Goal: Task Accomplishment & Management: Complete application form

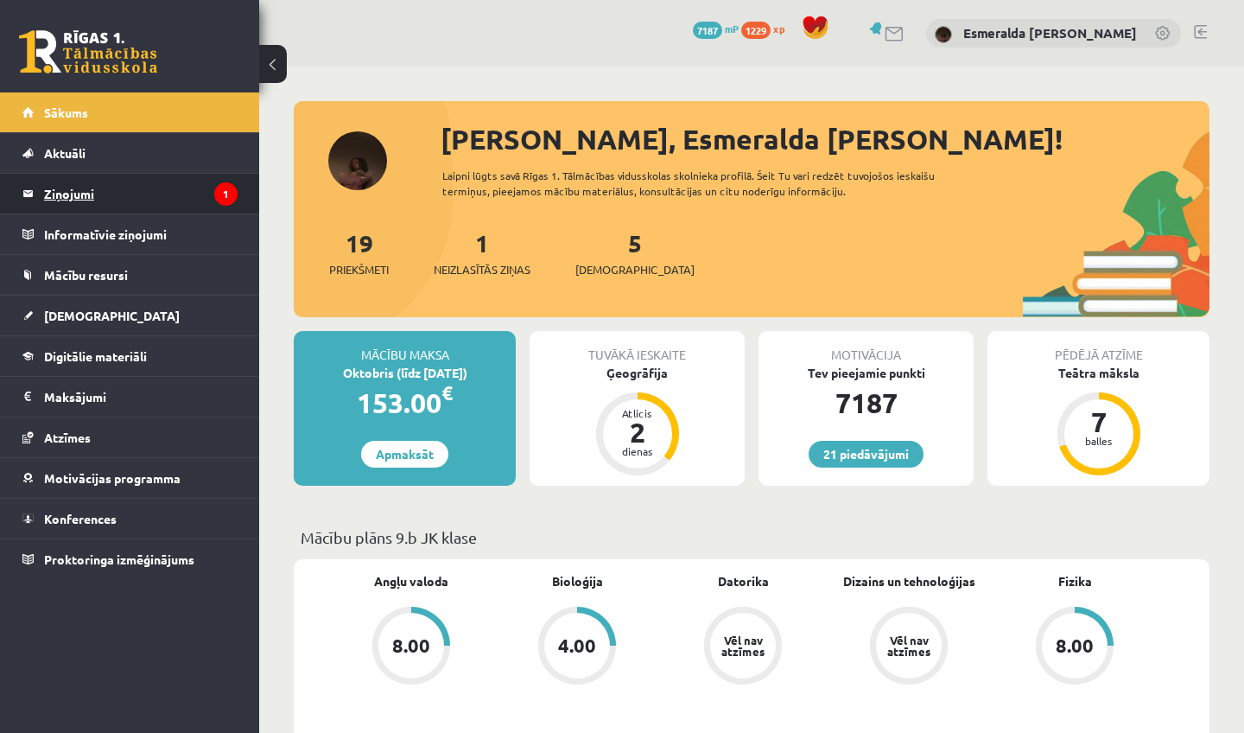
click at [165, 194] on legend "Ziņojumi 1" at bounding box center [141, 194] width 194 height 40
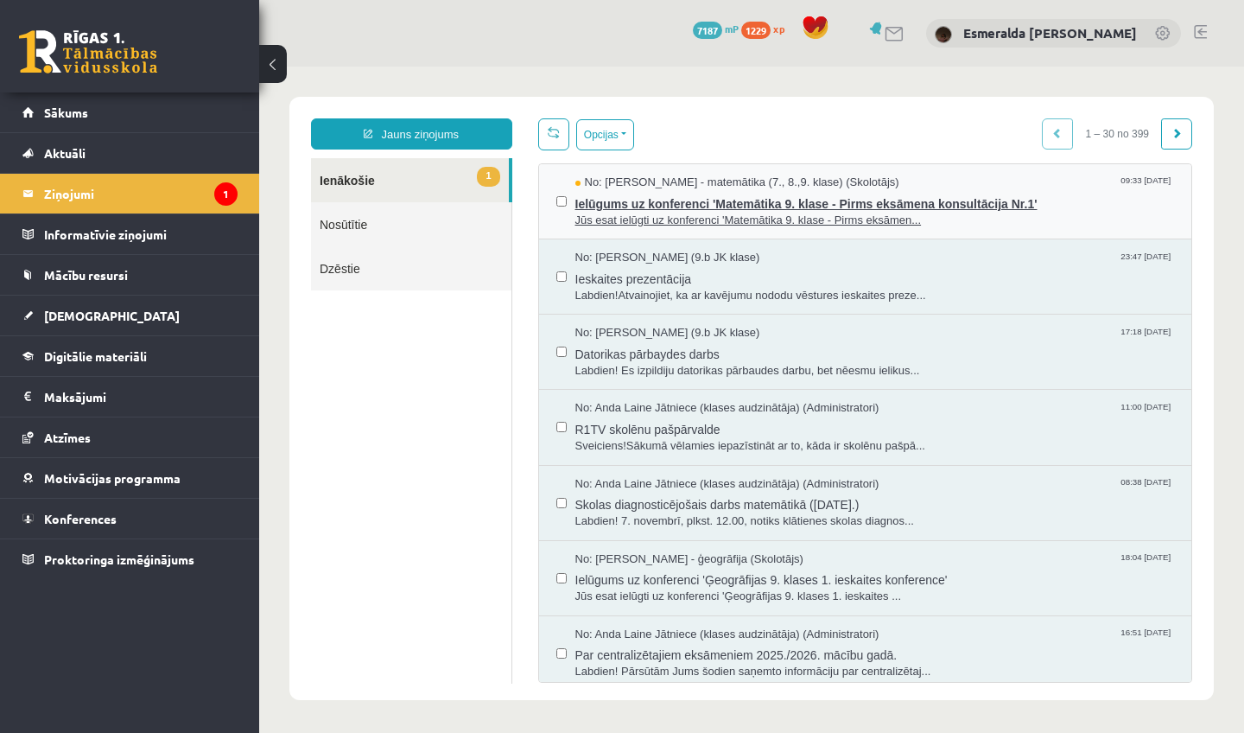
click at [656, 216] on span "Jūs esat ielūgti uz konferenci 'Matemātika 9. klase - Pirms eksāmen..." at bounding box center [875, 221] width 600 height 16
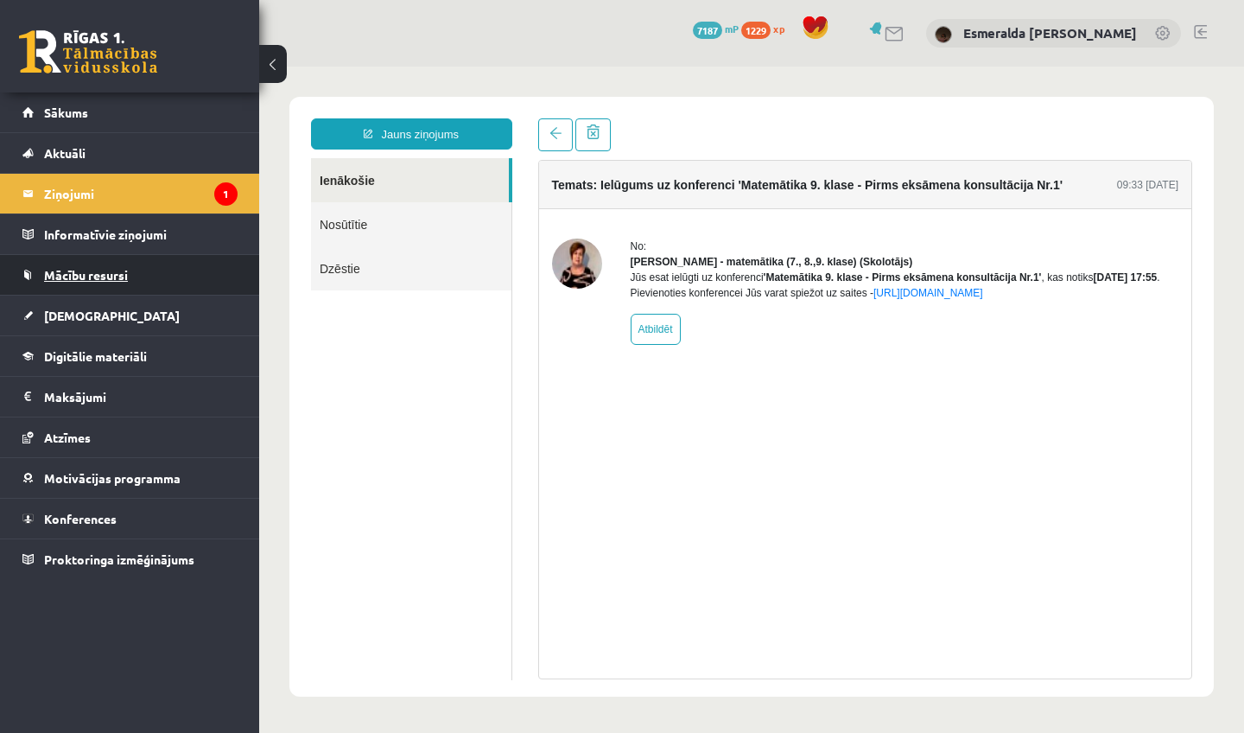
click at [97, 275] on span "Mācību resursi" at bounding box center [86, 275] width 84 height 16
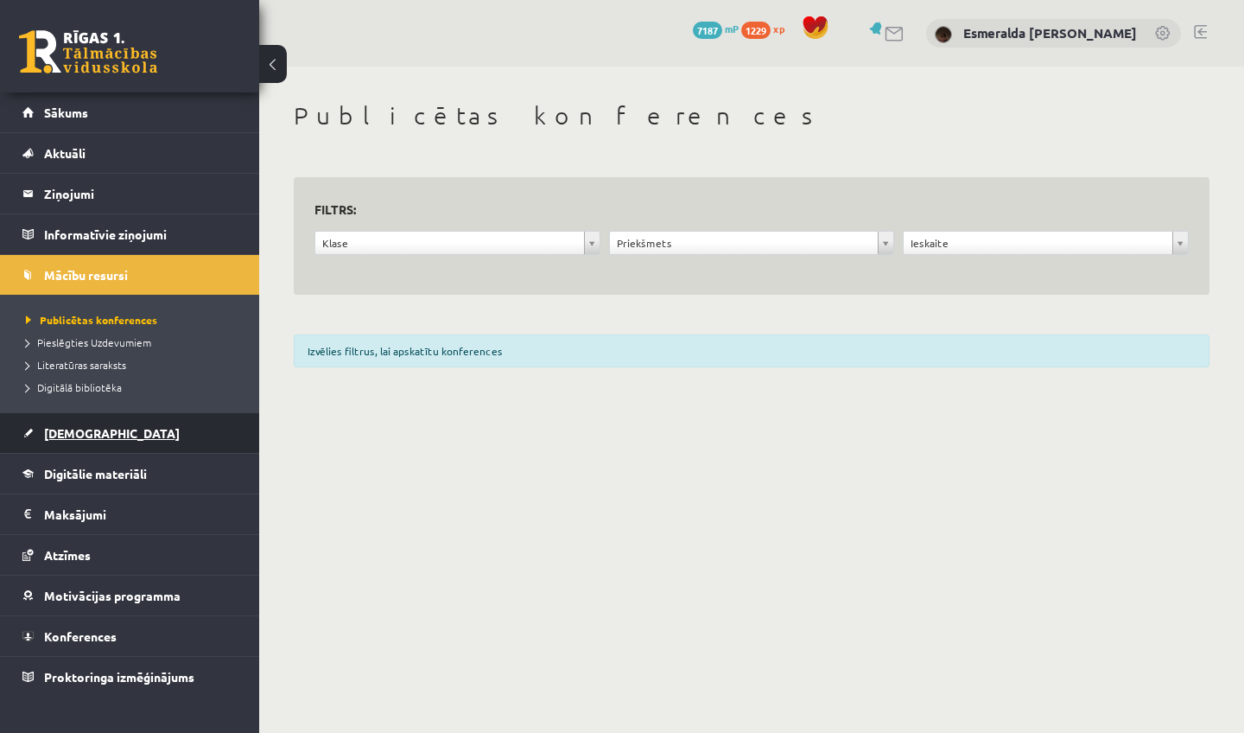
click at [73, 436] on span "[DEMOGRAPHIC_DATA]" at bounding box center [112, 433] width 136 height 16
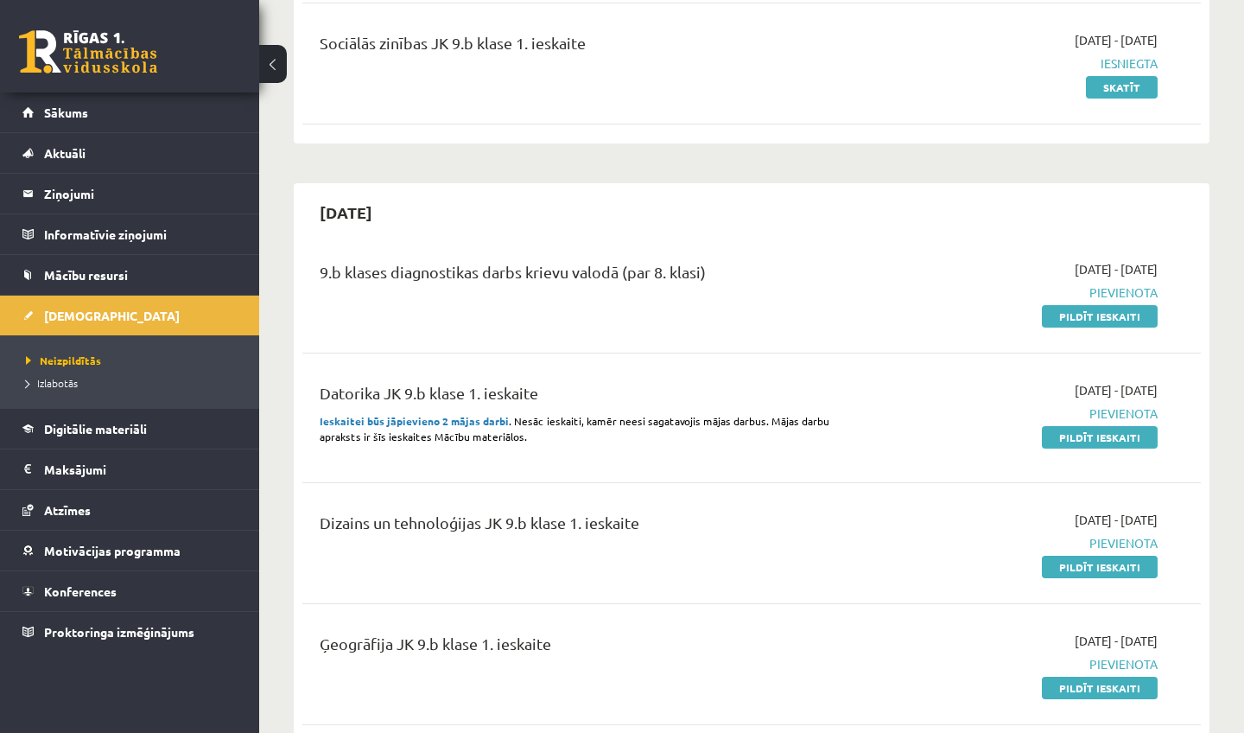
scroll to position [339, 0]
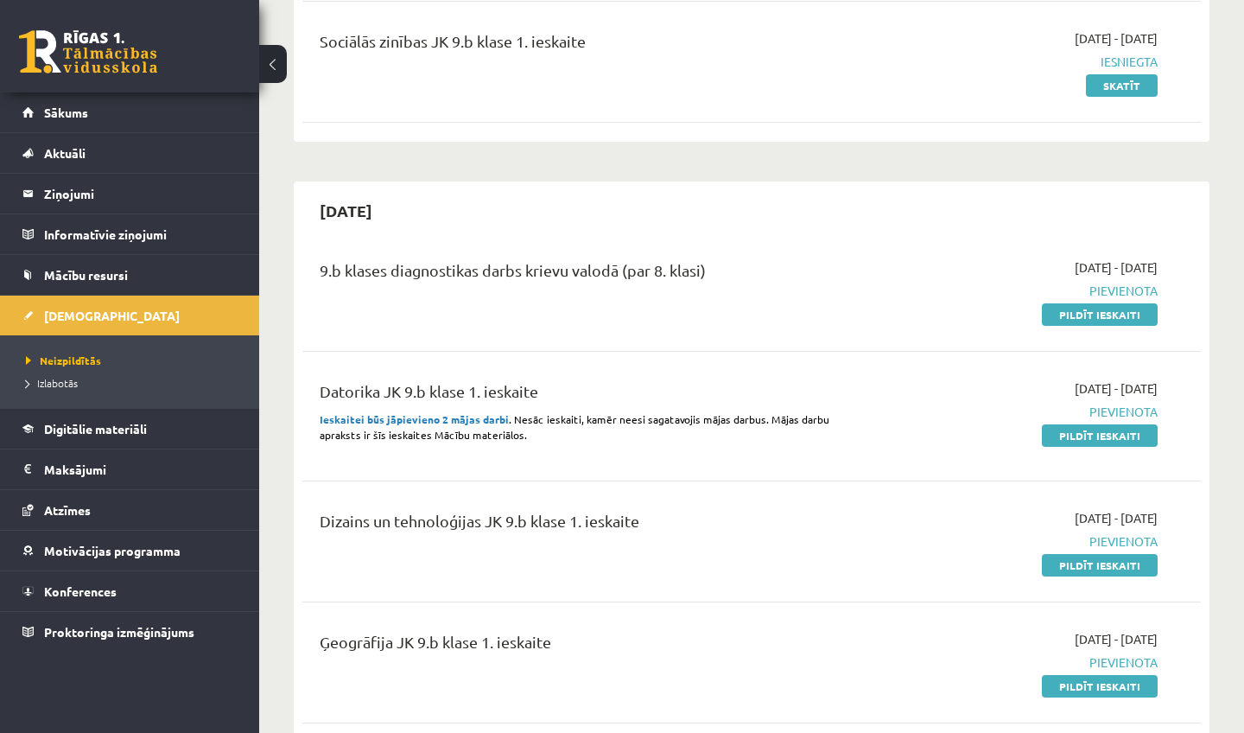
click at [467, 416] on strong "Ieskaitei būs jāpievieno 2 mājas darbi" at bounding box center [414, 419] width 189 height 14
click at [71, 422] on span "Digitālie materiāli" at bounding box center [95, 429] width 103 height 16
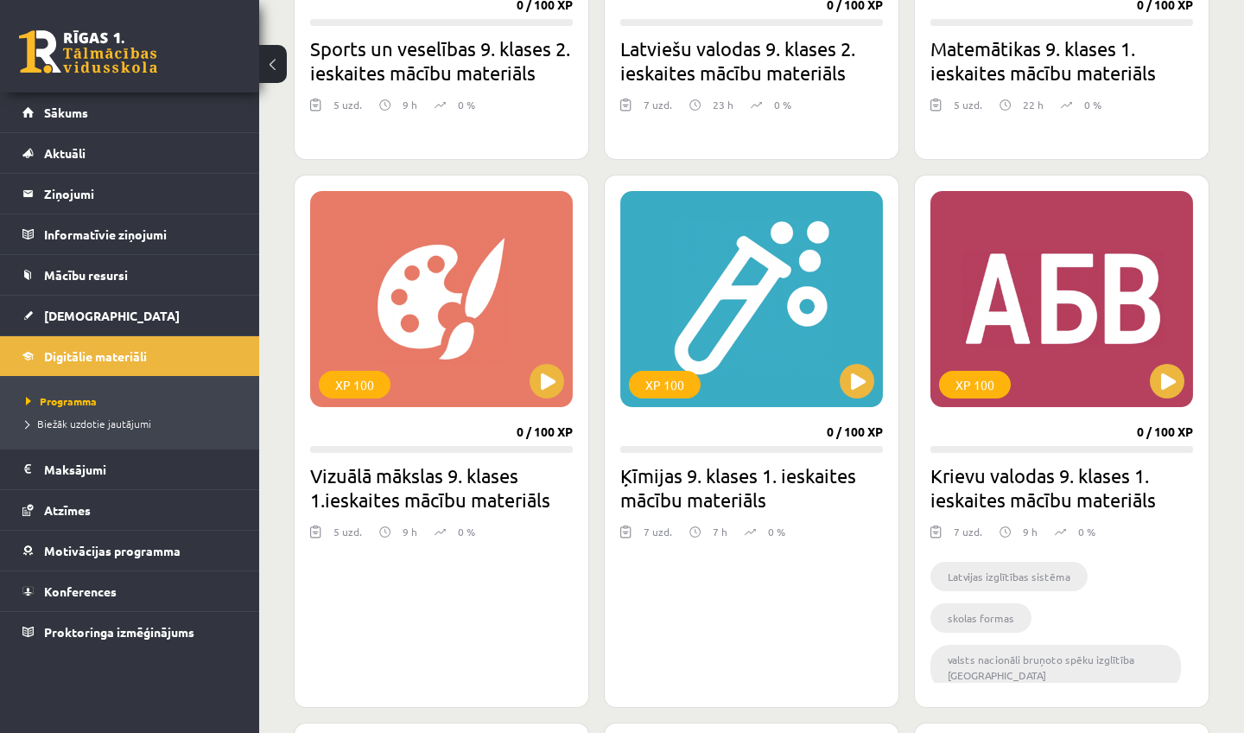
scroll to position [1854, 0]
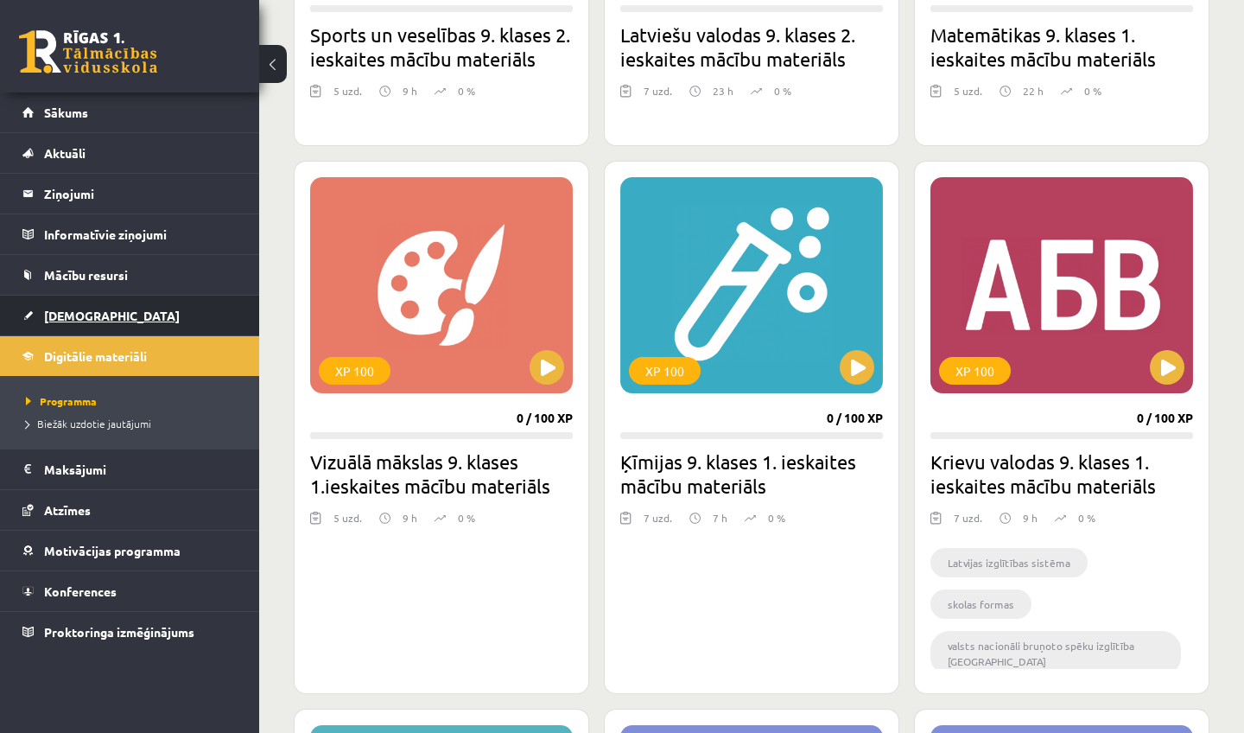
click at [86, 318] on span "[DEMOGRAPHIC_DATA]" at bounding box center [112, 316] width 136 height 16
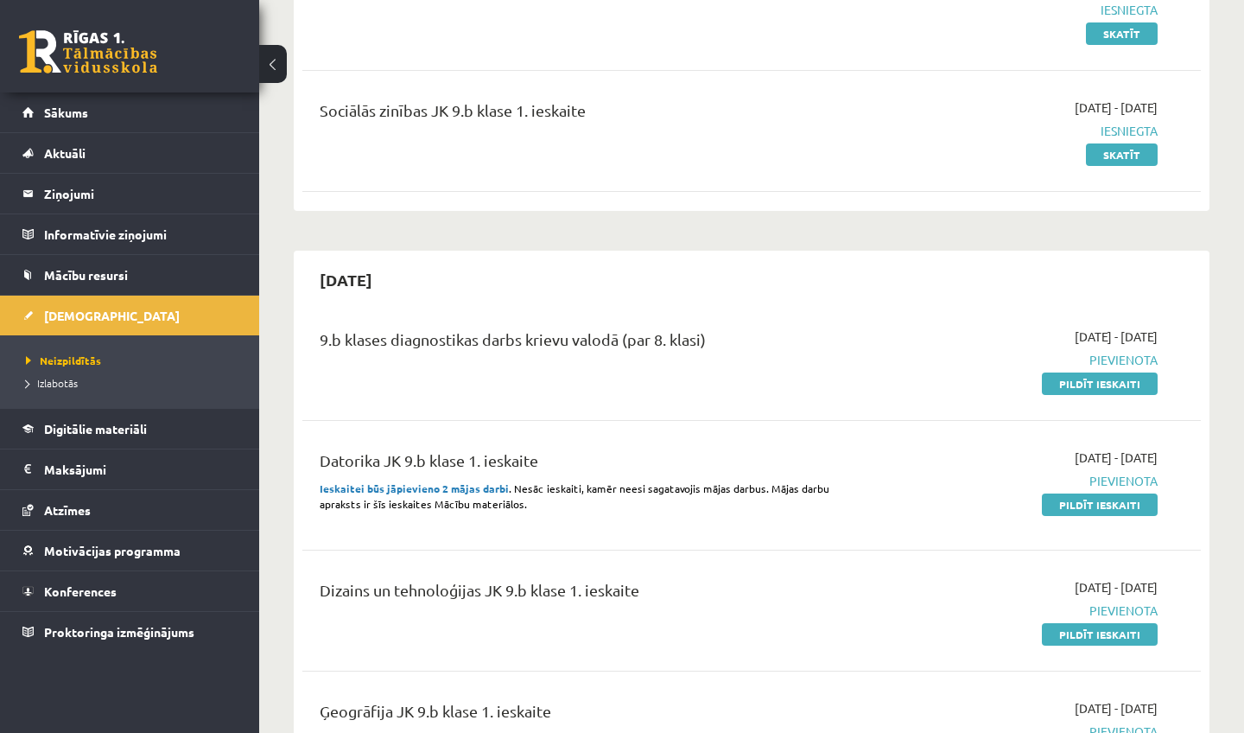
scroll to position [272, 0]
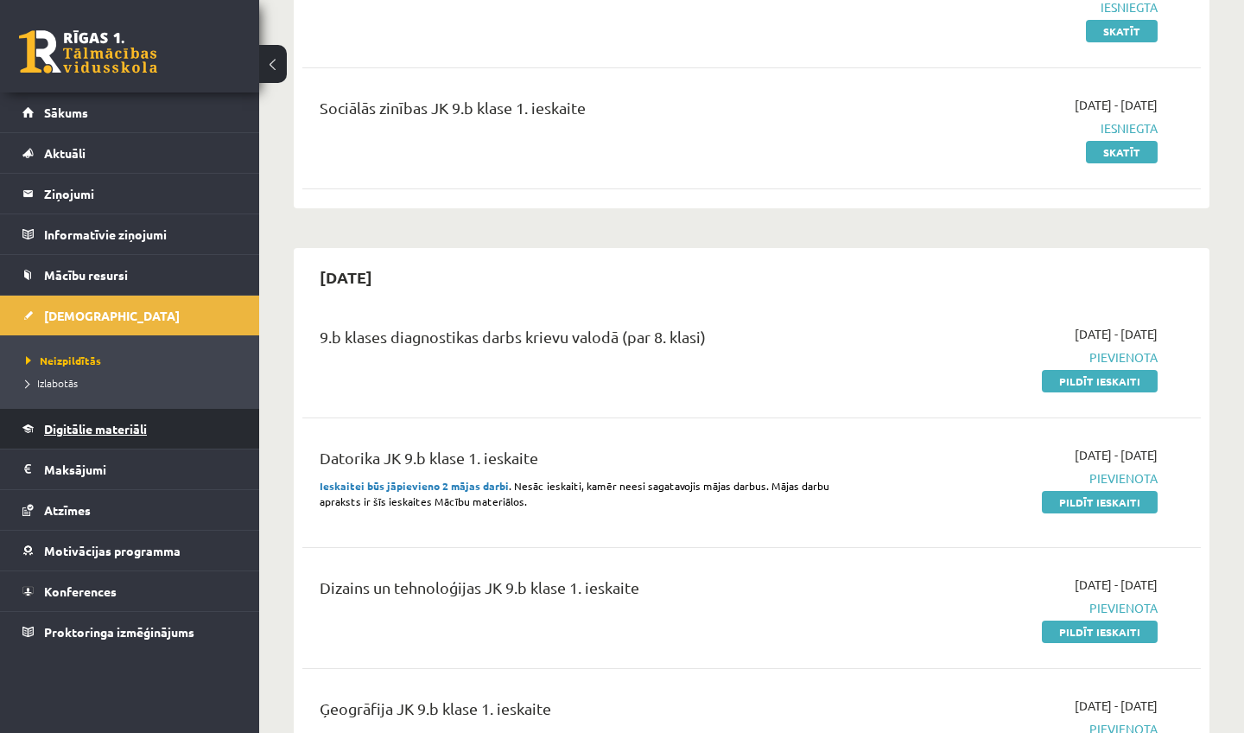
click at [129, 428] on span "Digitālie materiāli" at bounding box center [95, 429] width 103 height 16
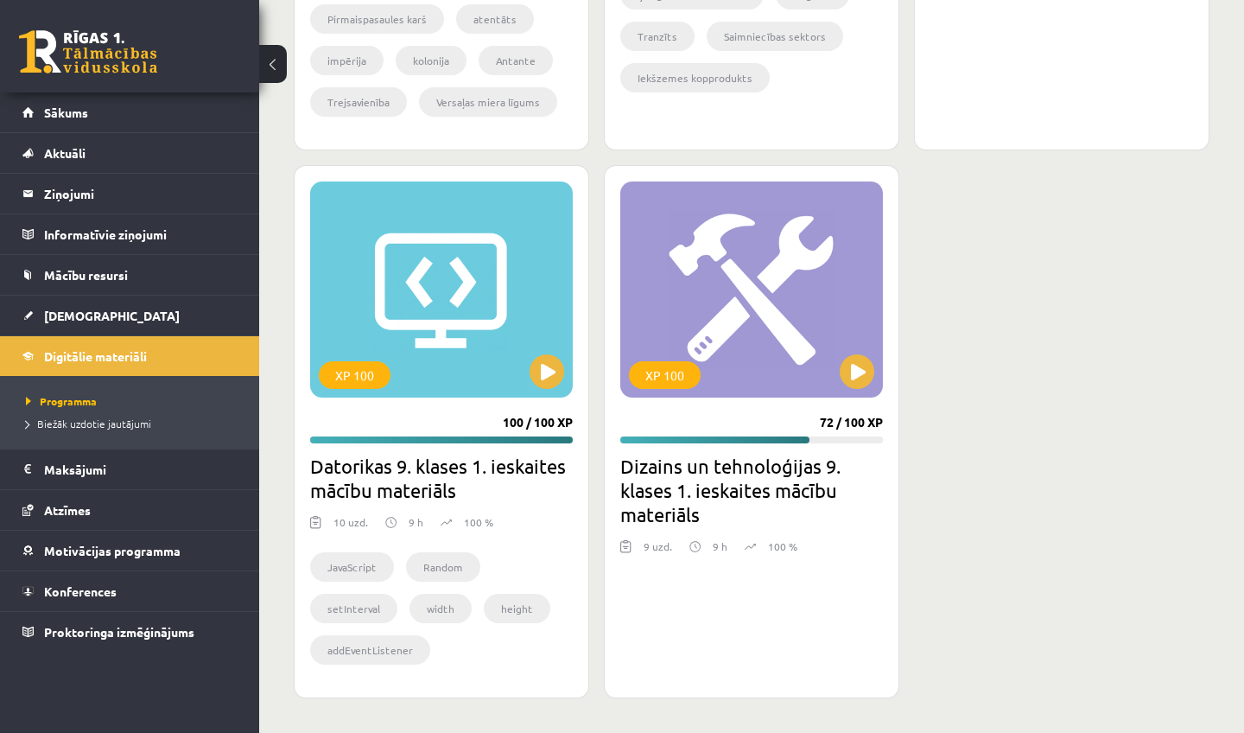
scroll to position [6024, 0]
click at [482, 468] on h2 "Datorikas 9. klases 1. ieskaites mācību materiāls" at bounding box center [441, 478] width 263 height 48
click at [380, 467] on h2 "Datorikas 9. klases 1. ieskaites mācību materiāls" at bounding box center [441, 478] width 263 height 48
click at [352, 374] on div "XP 100" at bounding box center [355, 375] width 72 height 28
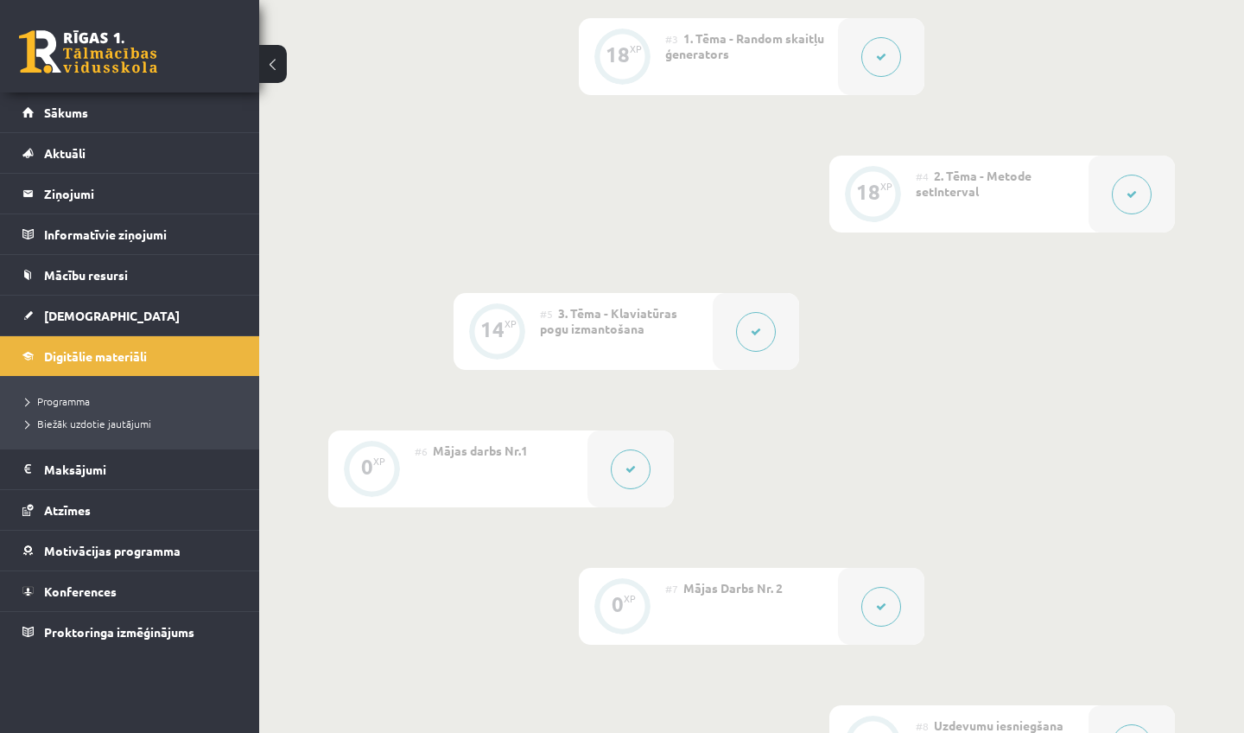
scroll to position [797, 0]
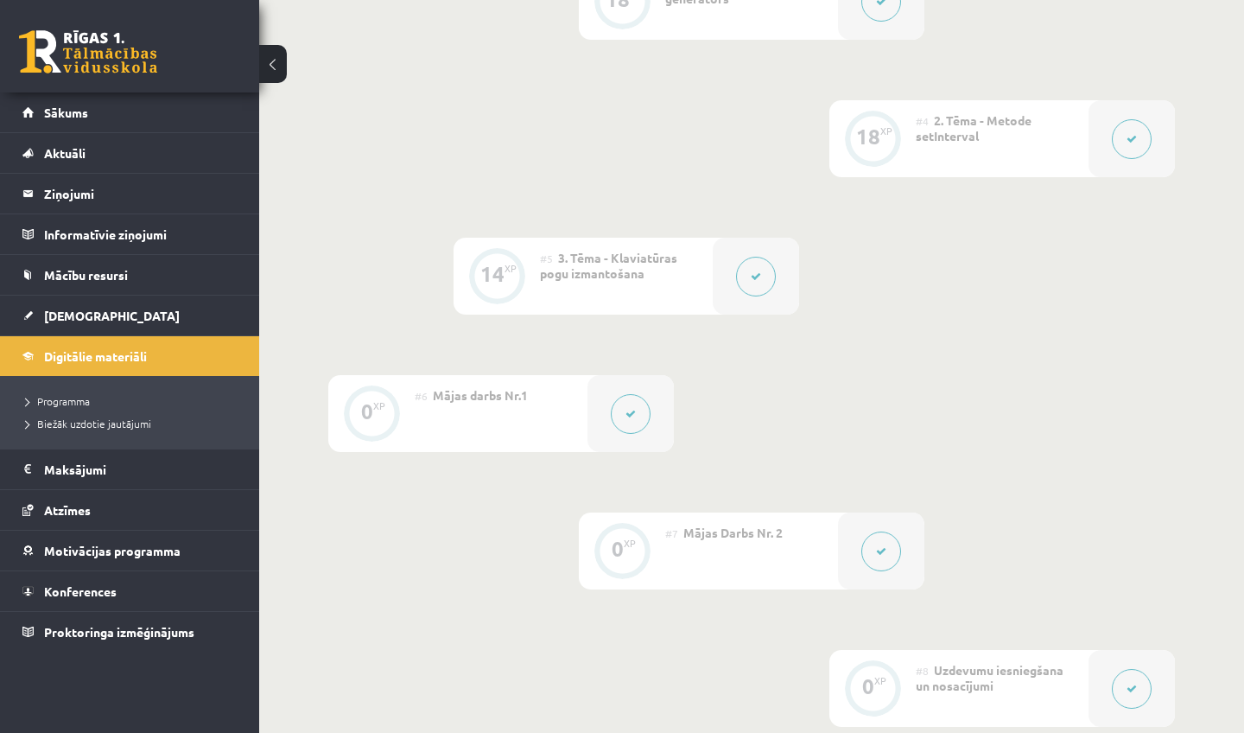
click at [628, 409] on icon at bounding box center [630, 414] width 10 height 10
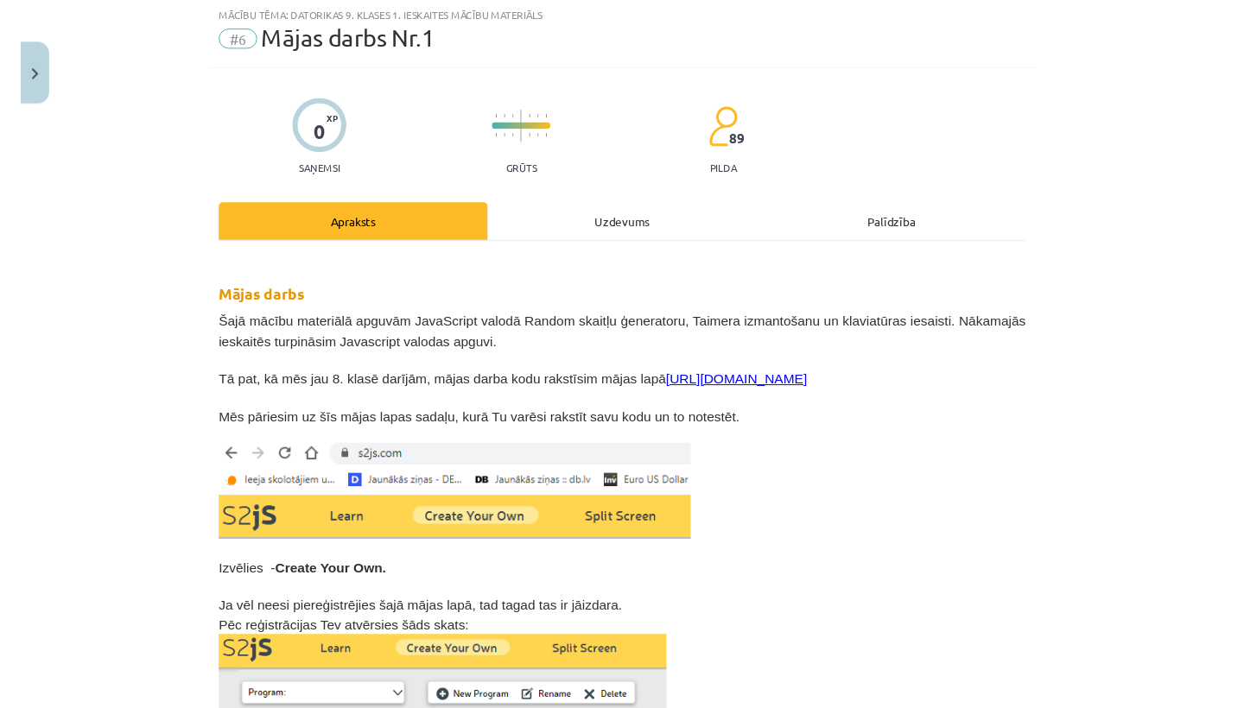
scroll to position [51, 0]
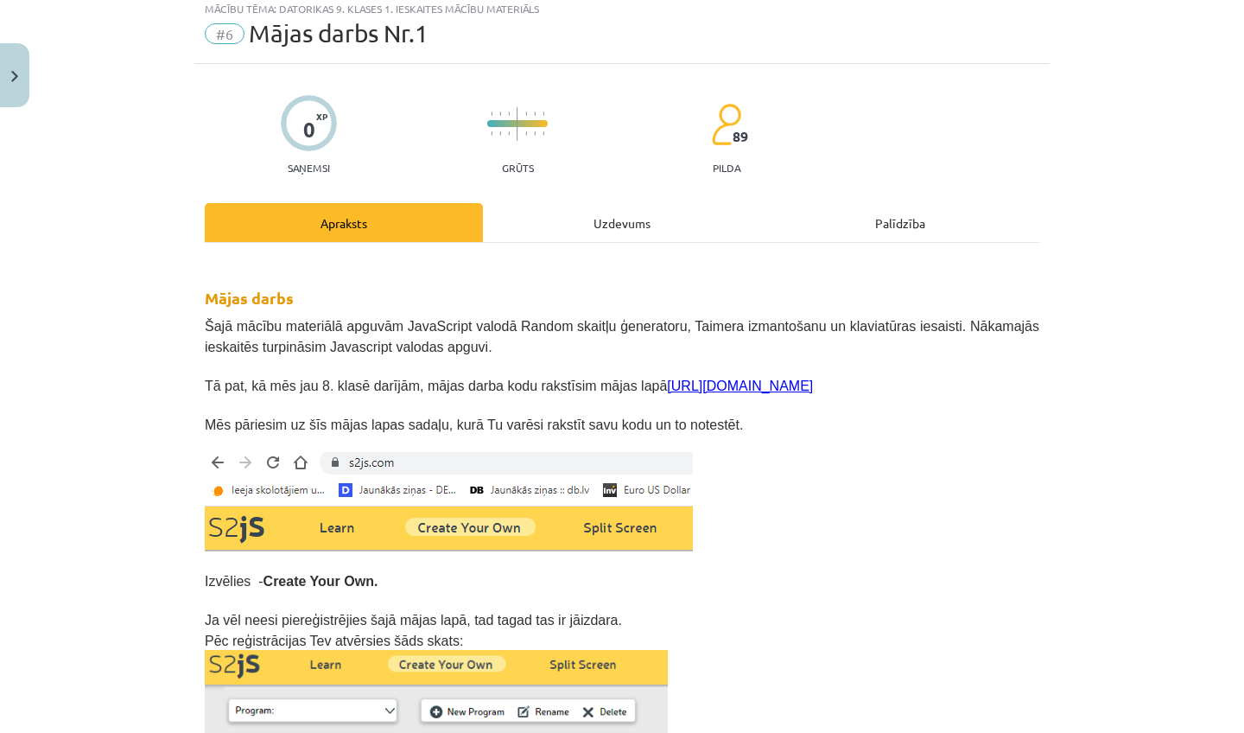
click at [749, 384] on link "https://s2js.com/" at bounding box center [740, 385] width 146 height 15
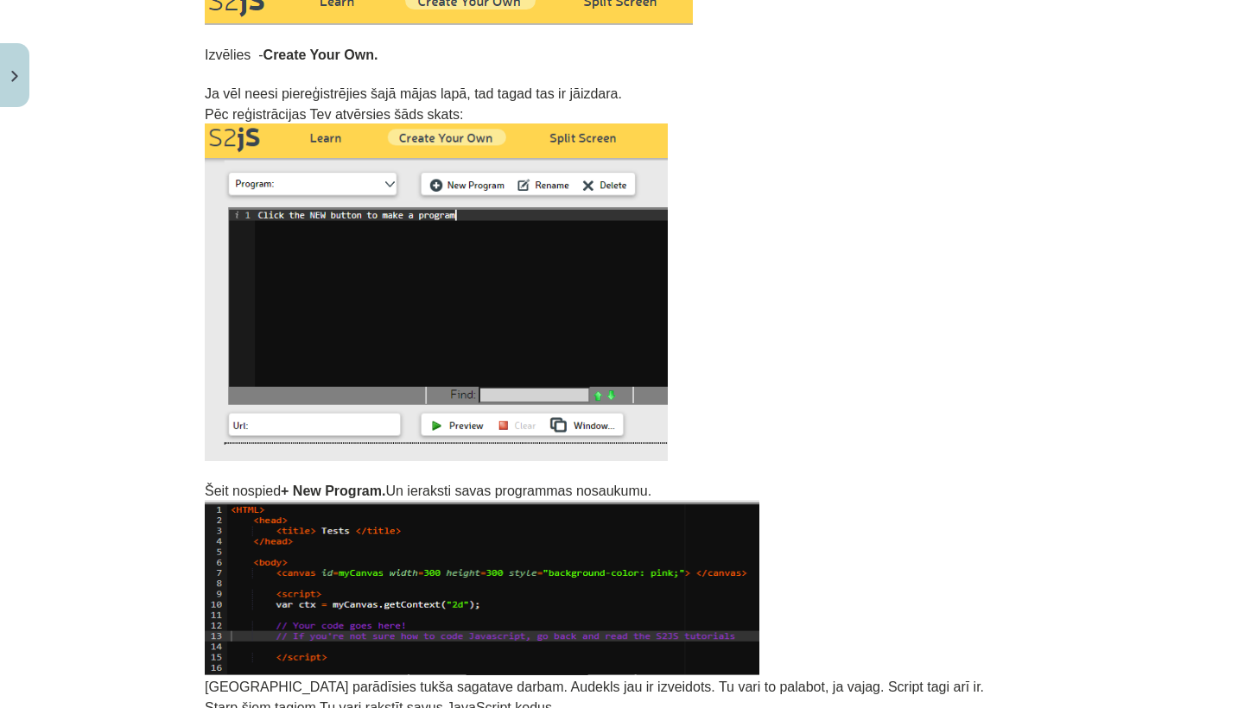
scroll to position [496, 0]
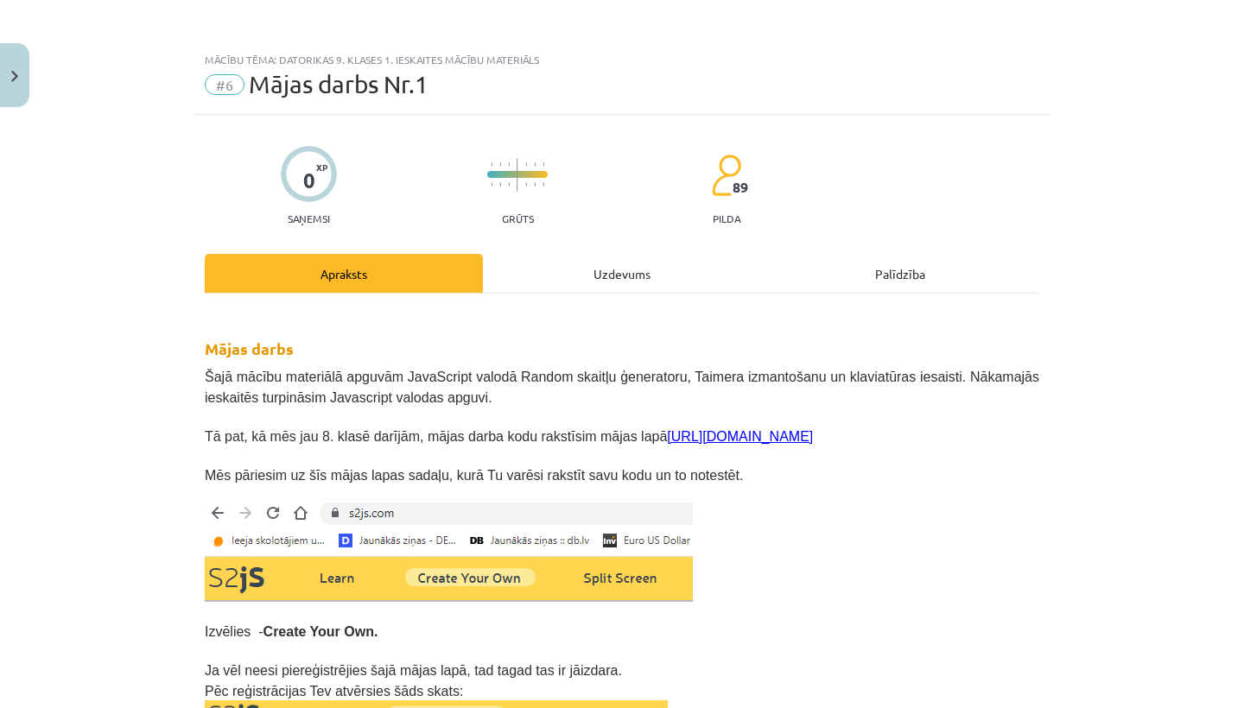
scroll to position [0, 0]
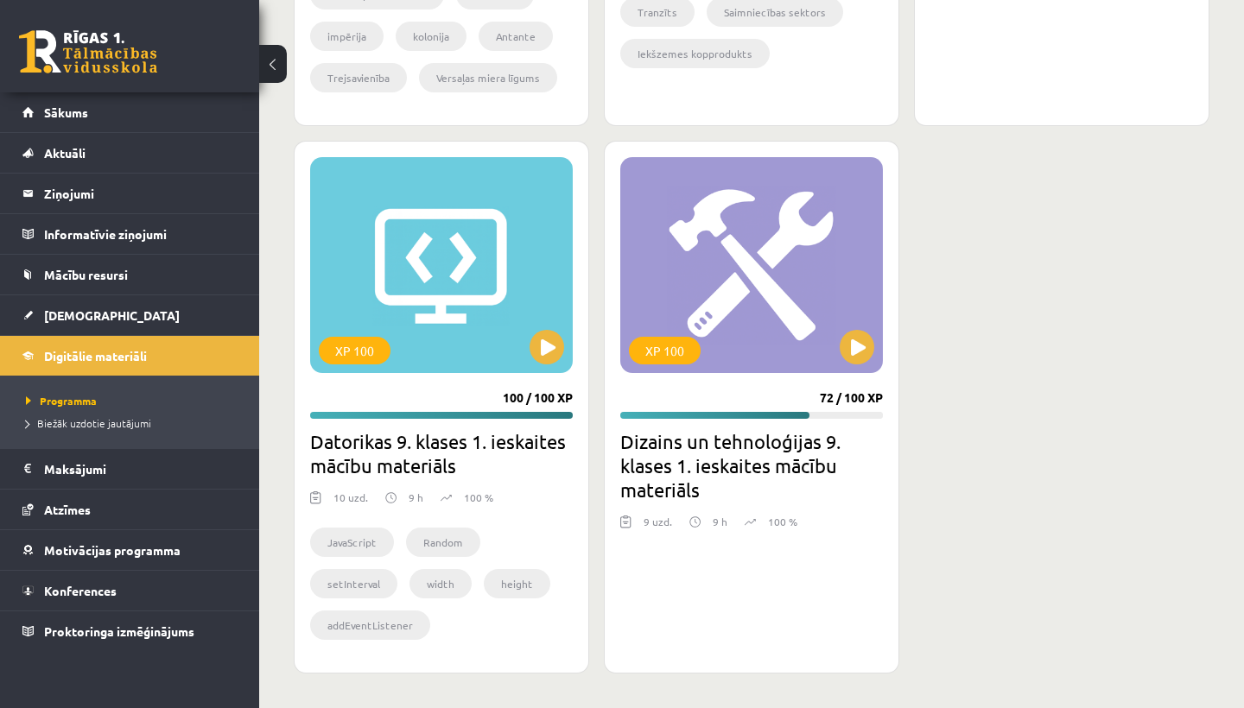
scroll to position [5927, 0]
click at [77, 311] on span "[DEMOGRAPHIC_DATA]" at bounding box center [112, 316] width 136 height 16
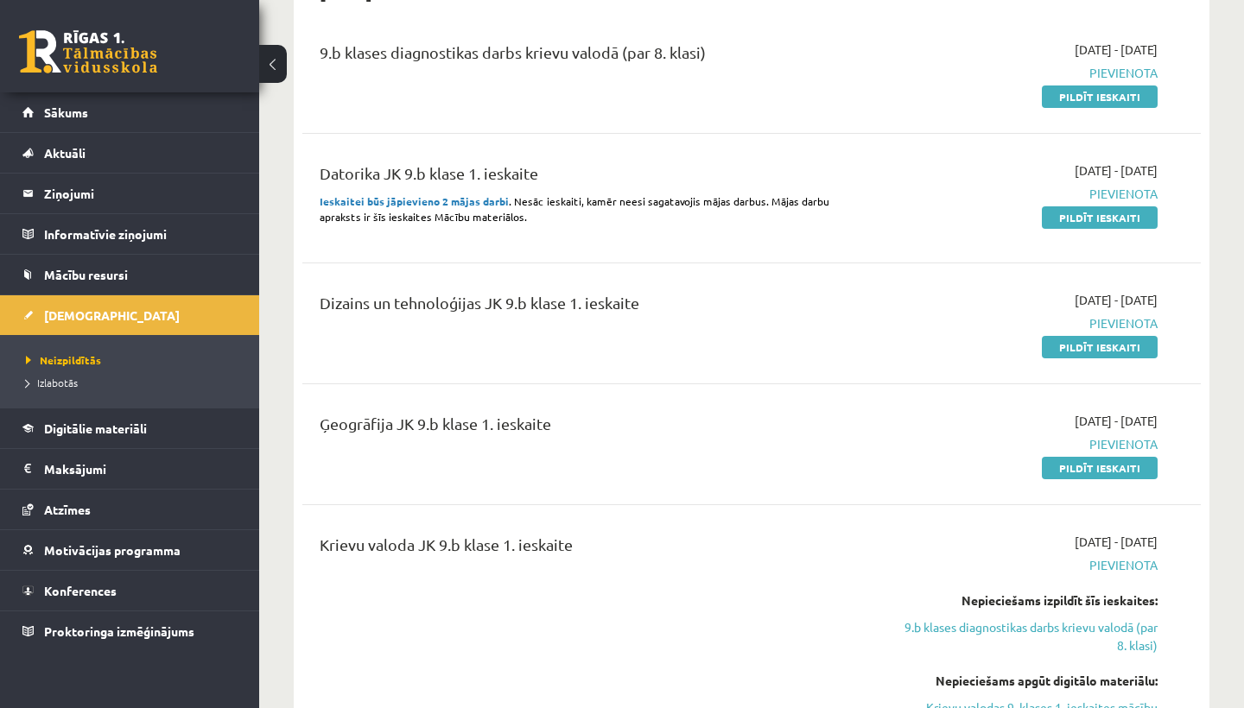
scroll to position [563, 0]
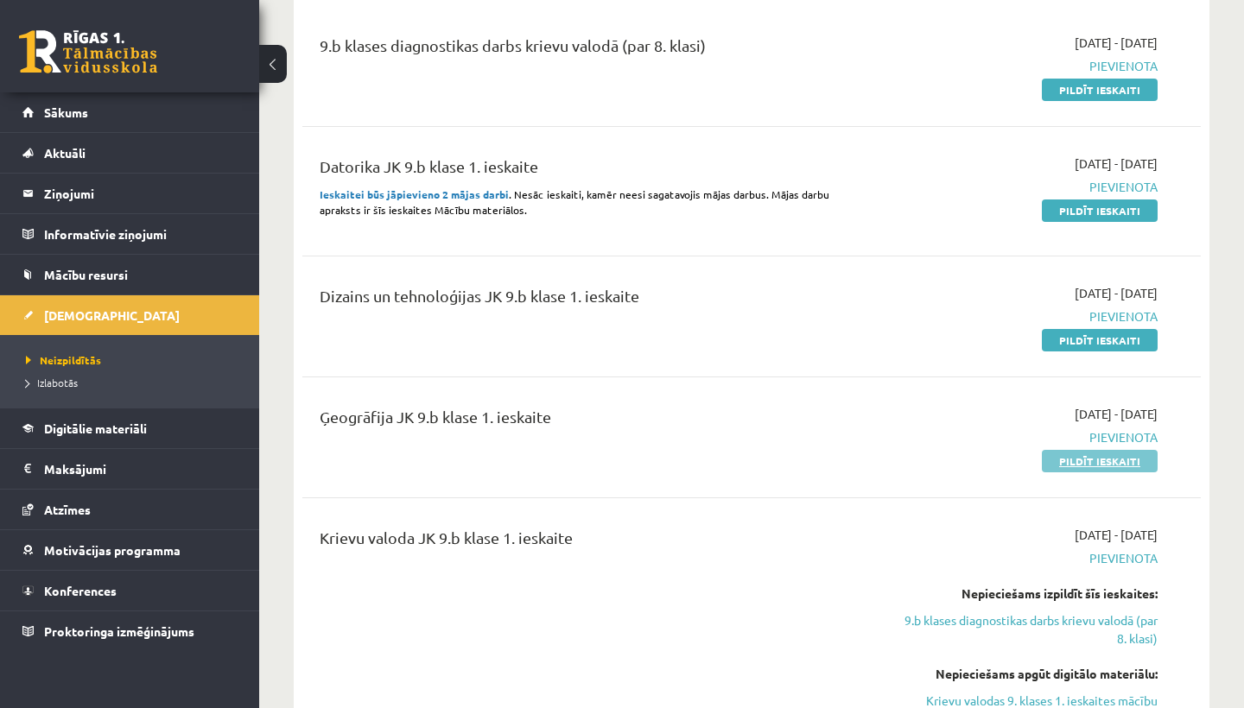
click at [1090, 460] on link "Pildīt ieskaiti" at bounding box center [1100, 461] width 116 height 22
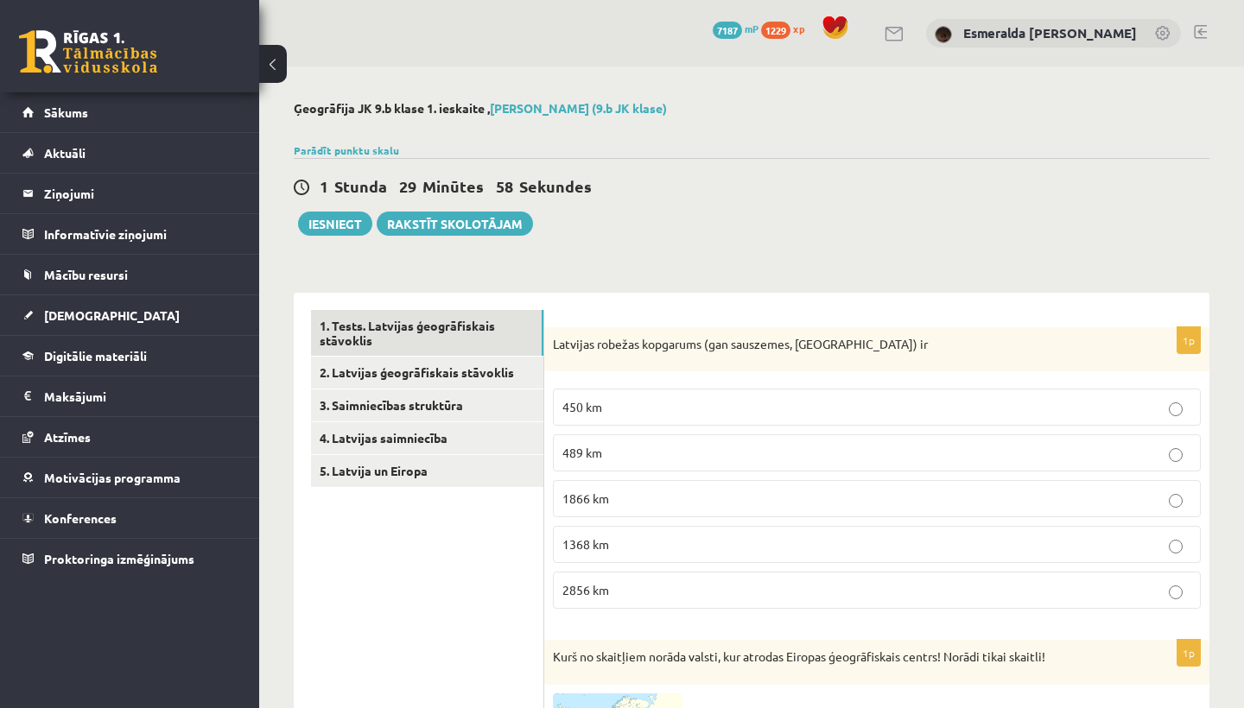
click at [553, 335] on div "Latvijas robežas kopgarums (gan sauszemes, [GEOGRAPHIC_DATA]) ir" at bounding box center [876, 349] width 665 height 45
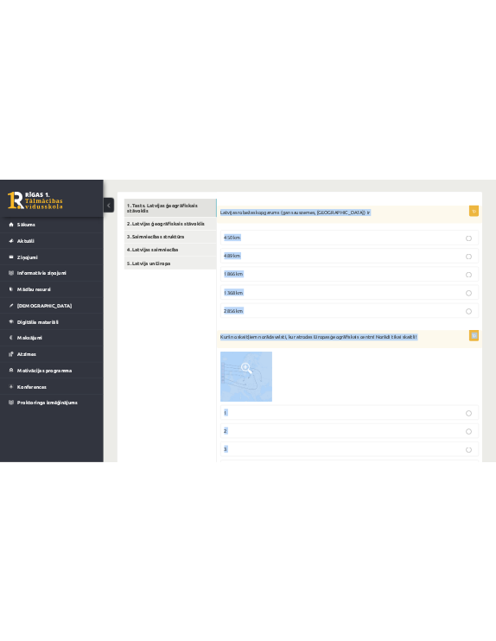
scroll to position [279, 0]
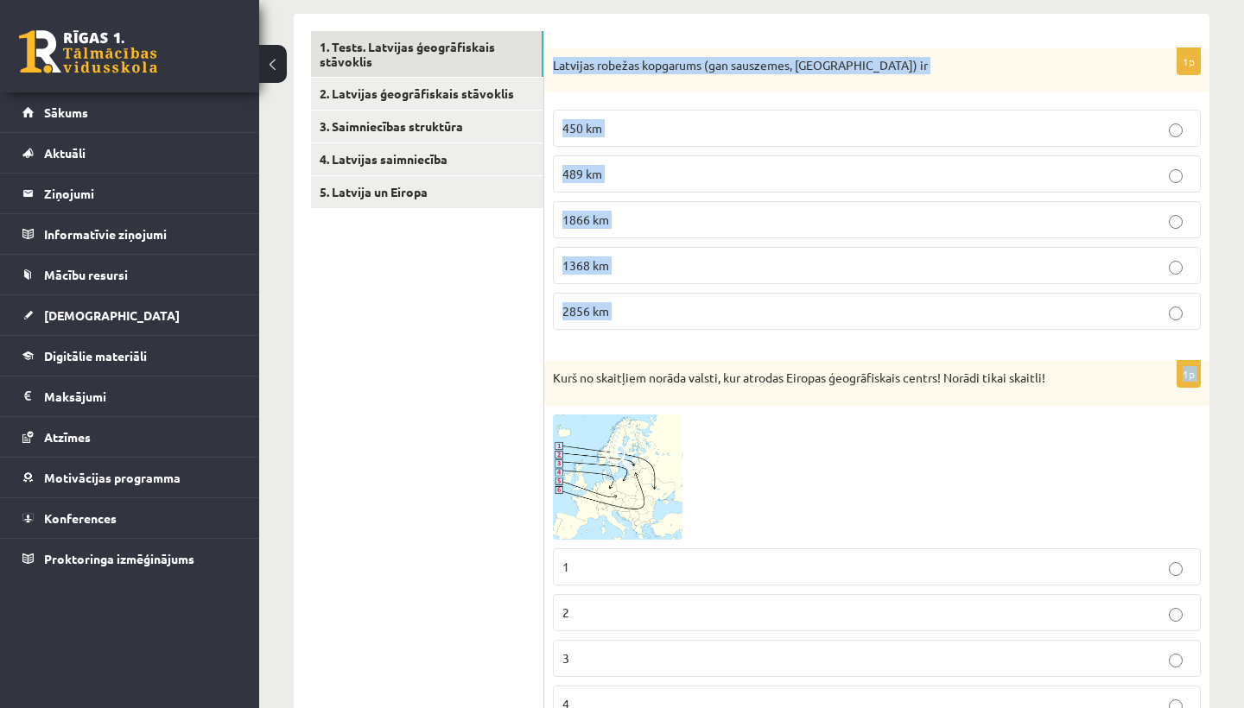
drag, startPoint x: 555, startPoint y: 341, endPoint x: 718, endPoint y: 344, distance: 162.4
copy form "Latvijas robežas kopgarums (gan sauszemes, gan jūras) ir 450 km 489 km 1866 km …"
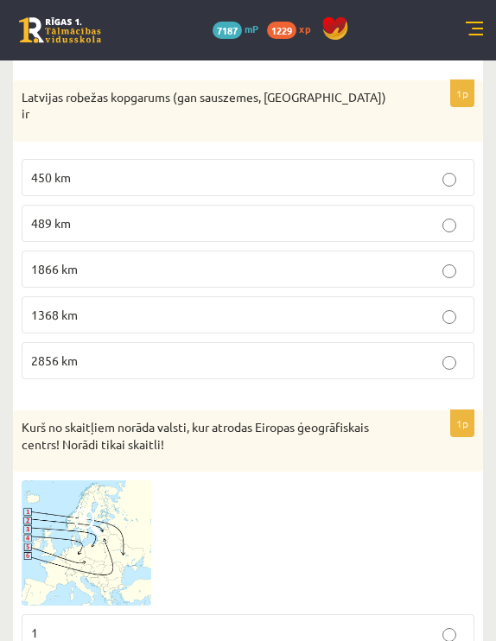
click at [428, 437] on div "Kurš no skaitļiem norāda valsti, kur atrodas Eiropas ģeogrāfiskais centrs! Norā…" at bounding box center [248, 440] width 470 height 61
click at [222, 260] on p "1866 km" at bounding box center [248, 269] width 434 height 18
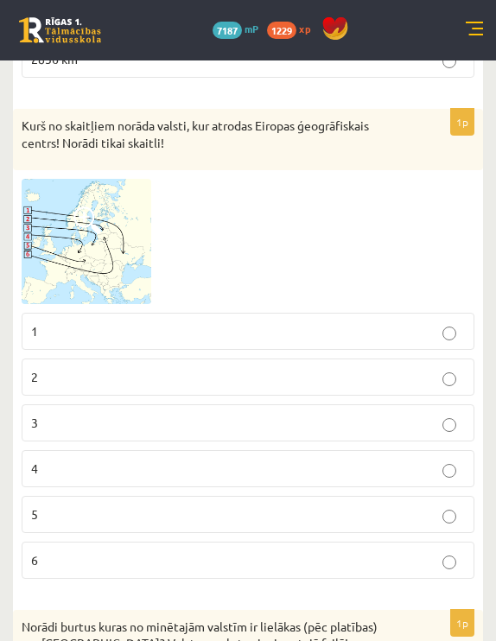
scroll to position [591, 0]
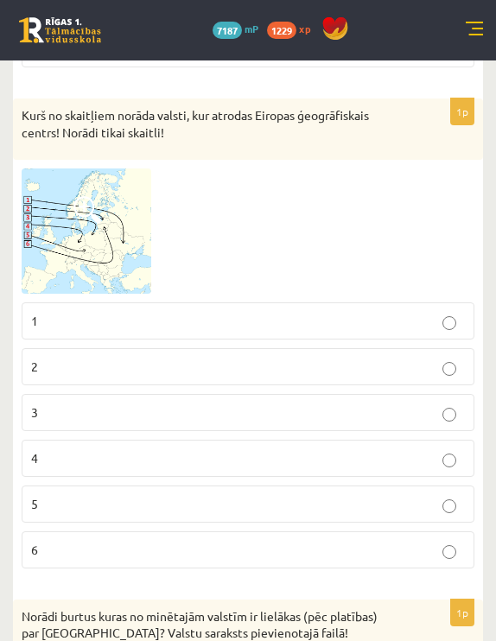
click at [96, 202] on span at bounding box center [87, 210] width 28 height 28
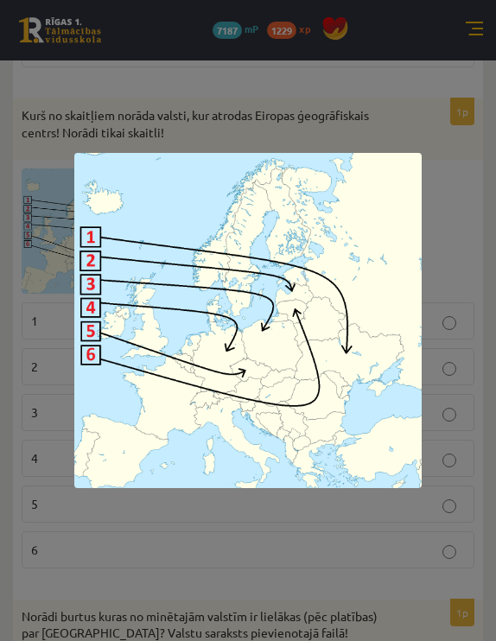
click at [141, 96] on div at bounding box center [248, 320] width 496 height 641
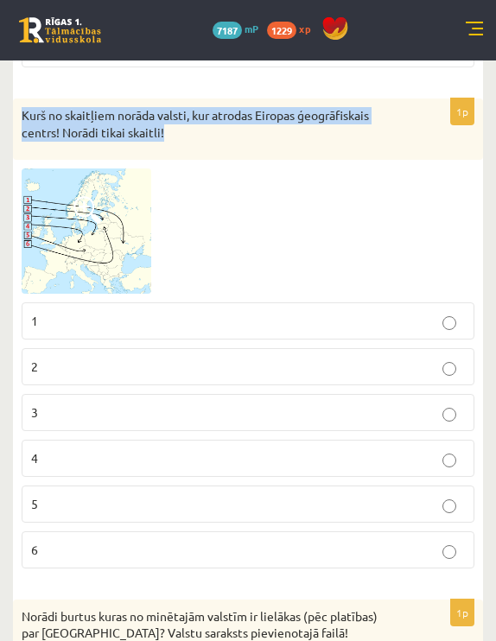
drag, startPoint x: 20, startPoint y: 94, endPoint x: 230, endPoint y: 129, distance: 212.8
click at [230, 131] on div "Kurš no skaitļiem norāda valsti, kur atrodas Eiropas ģeogrāfiskais centrs! Norā…" at bounding box center [248, 128] width 470 height 61
copy p "Kurš no skaitļiem norāda valsti, kur atrodas Eiropas ģeogrāfiskais centrs! Norā…"
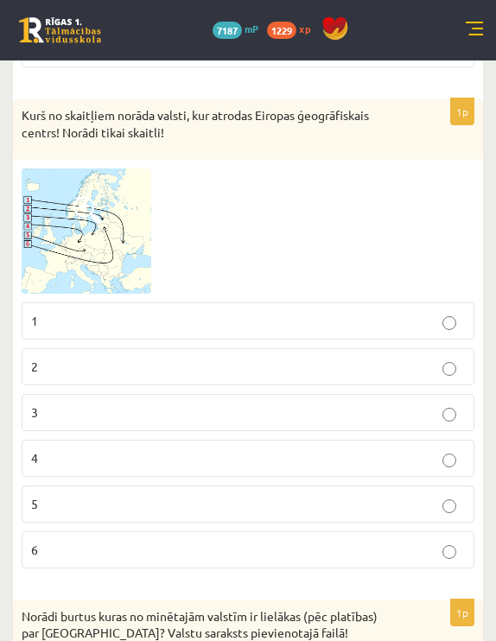
click at [210, 541] on p "6" at bounding box center [248, 550] width 434 height 18
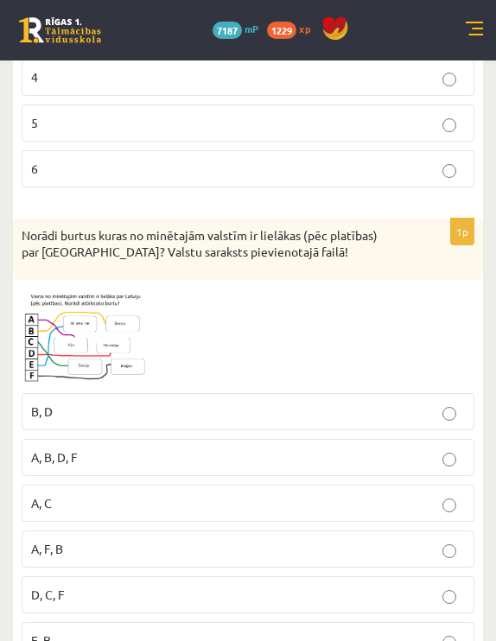
scroll to position [1014, 0]
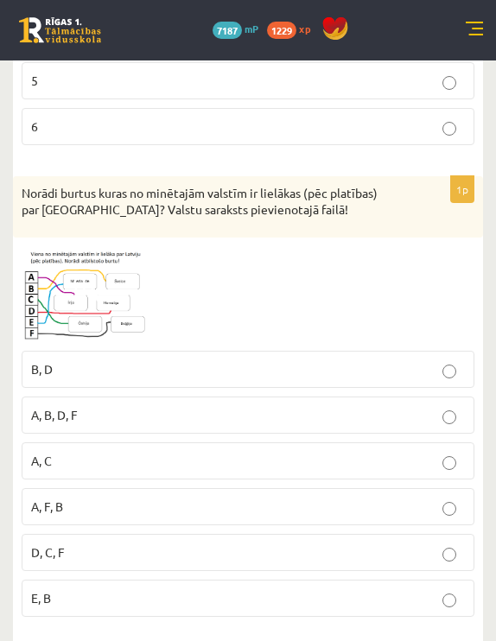
click at [108, 260] on img at bounding box center [87, 294] width 130 height 96
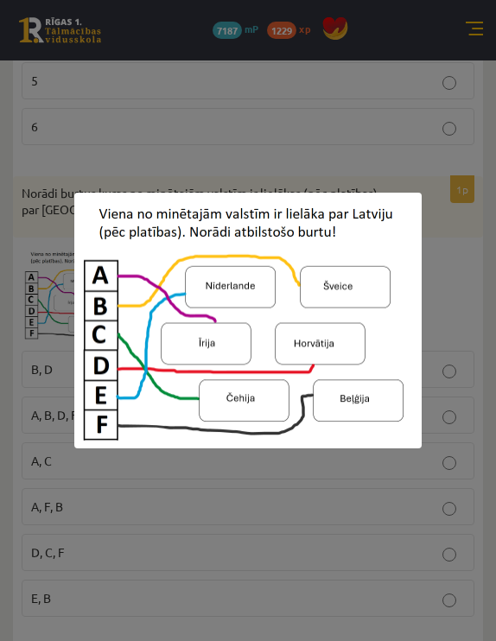
click at [334, 117] on div at bounding box center [248, 320] width 496 height 641
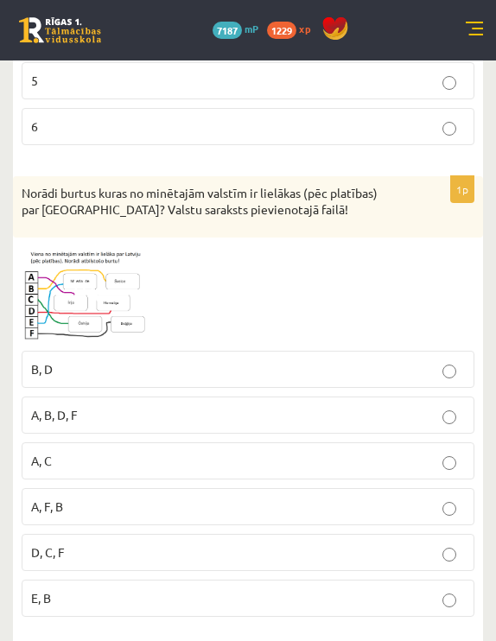
scroll to position [1046, 0]
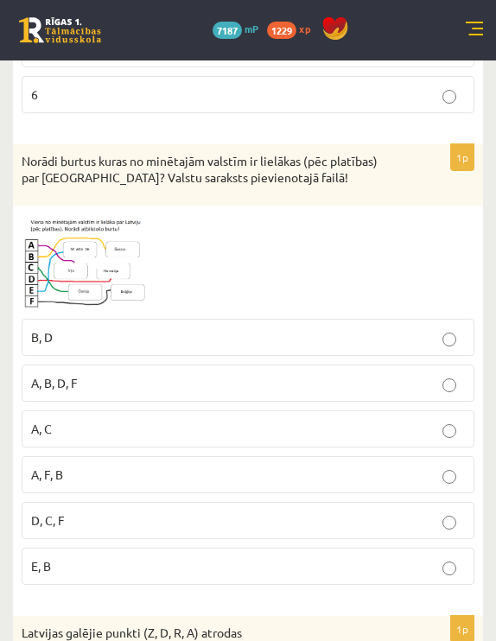
click at [129, 233] on img at bounding box center [87, 262] width 130 height 96
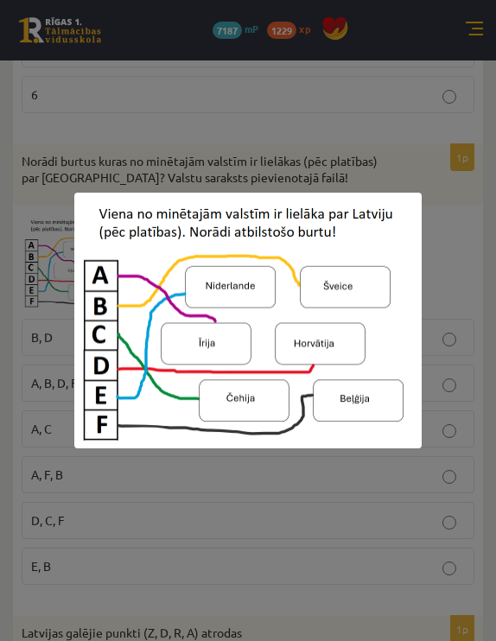
click at [415, 152] on div at bounding box center [248, 320] width 496 height 641
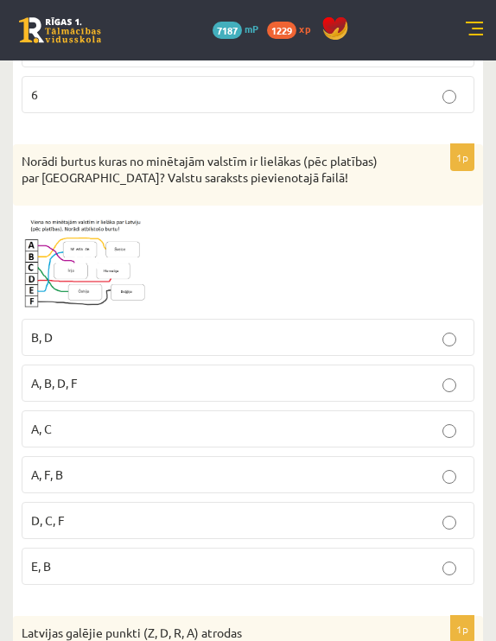
click at [97, 242] on span at bounding box center [87, 256] width 28 height 28
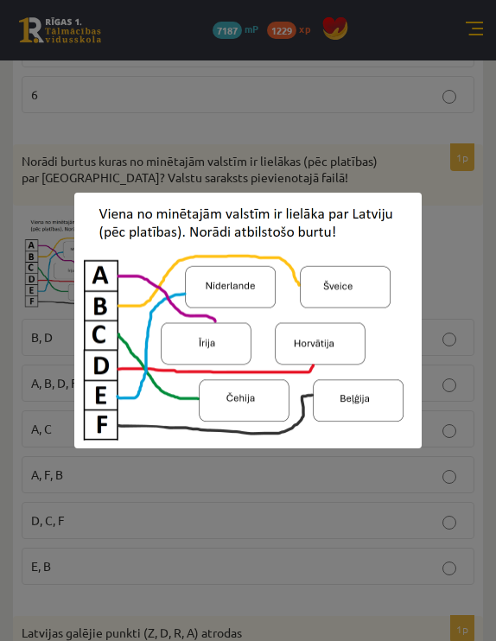
click at [260, 159] on div at bounding box center [248, 320] width 496 height 641
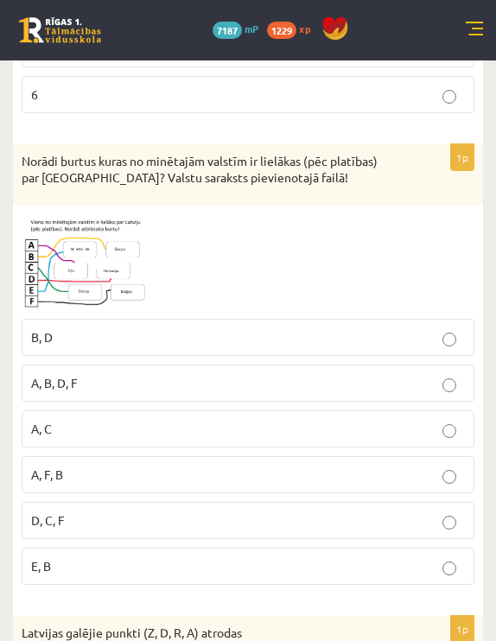
click at [108, 236] on img at bounding box center [87, 262] width 130 height 96
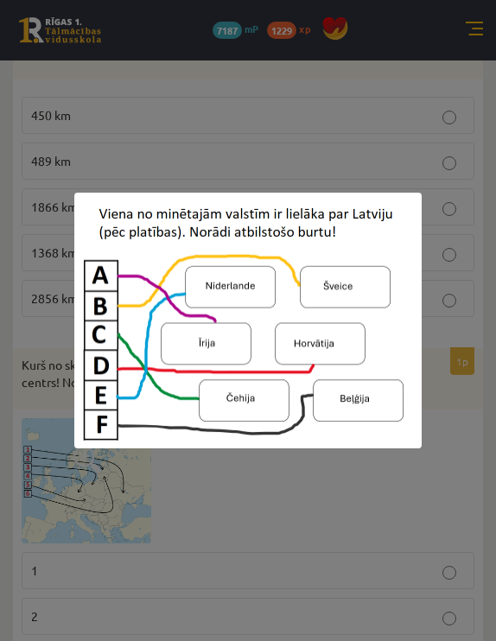
scroll to position [343, 0]
click at [422, 174] on div at bounding box center [248, 320] width 496 height 641
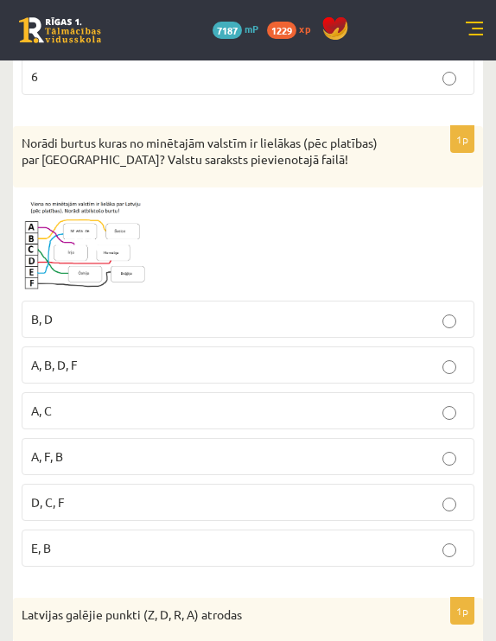
click at [228, 402] on p "A, C" at bounding box center [248, 411] width 434 height 18
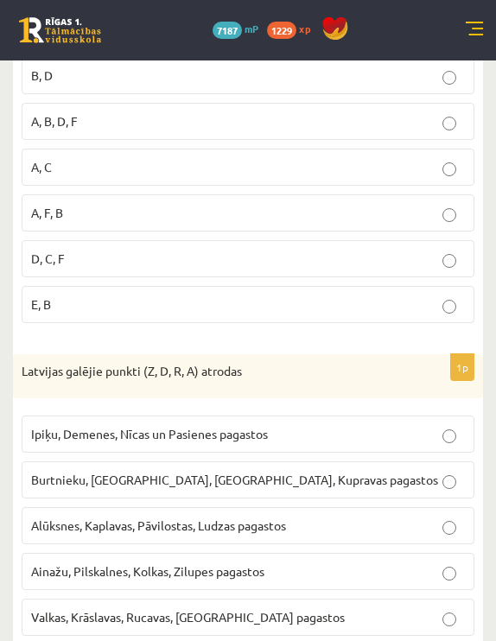
scroll to position [1324, 0]
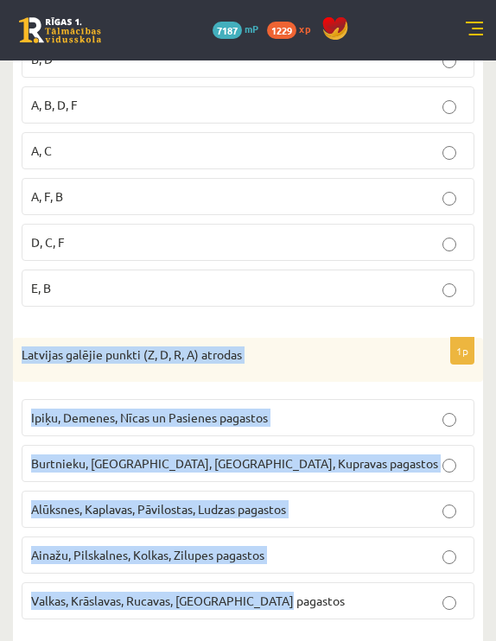
drag, startPoint x: 21, startPoint y: 331, endPoint x: 349, endPoint y: 581, distance: 412.4
click at [349, 581] on div "1p Latvijas galējie punkti (Z, D, R, A) atrodas Ipiķu, Demenes, Nīcas un Pasien…" at bounding box center [248, 486] width 470 height 296
copy div "Latvijas galējie punkti (Z, D, R, A) atrodas Ipiķu, Demenes, Nīcas un Pasienes …"
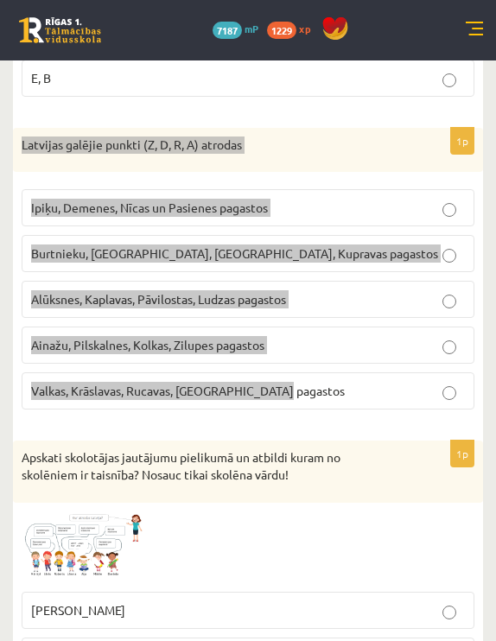
scroll to position [1533, 0]
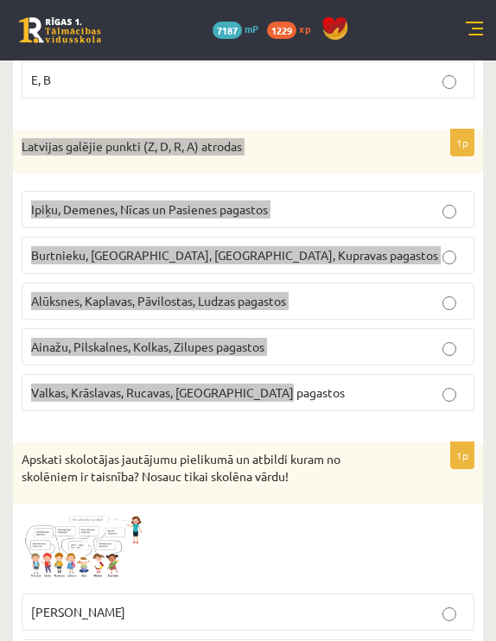
click at [281, 148] on div "Latvijas galējie punkti (Z, D, R, A) atrodas" at bounding box center [248, 152] width 470 height 45
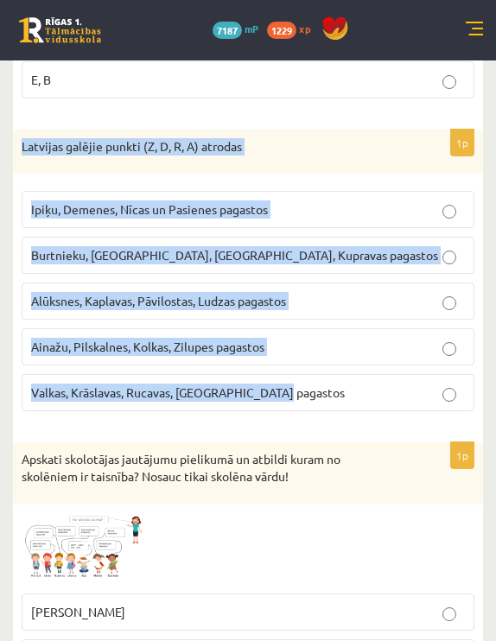
click at [274, 200] on p "Ipiķu, Demenes, Nīcas un Pasienes pagastos" at bounding box center [248, 209] width 434 height 18
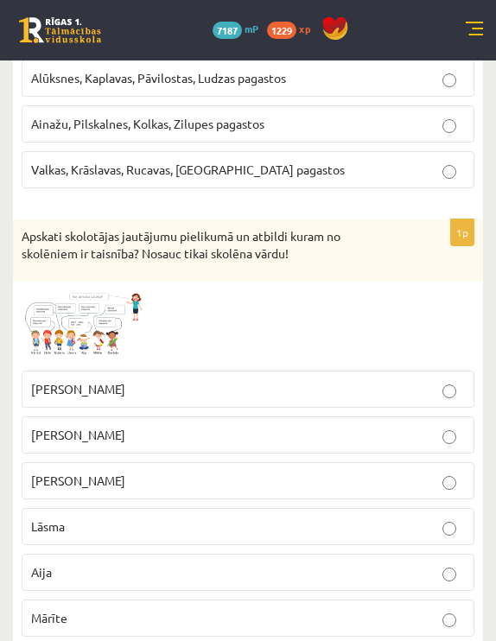
scroll to position [1781, 0]
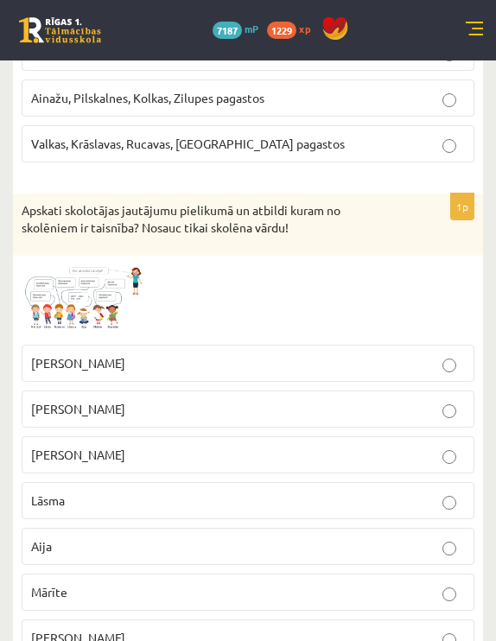
click at [107, 282] on img at bounding box center [87, 300] width 130 height 72
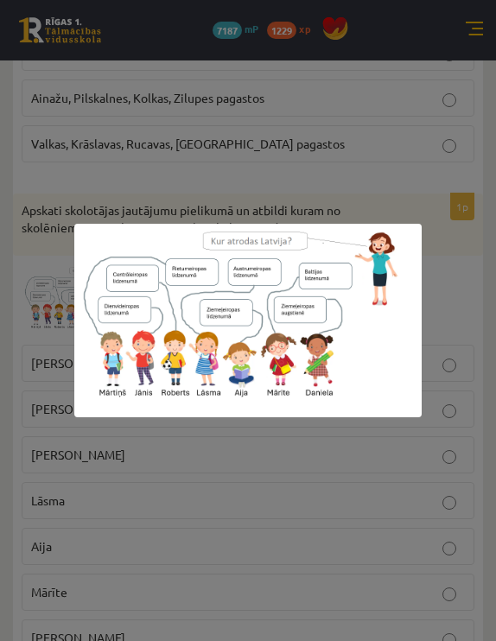
scroll to position [1622, 0]
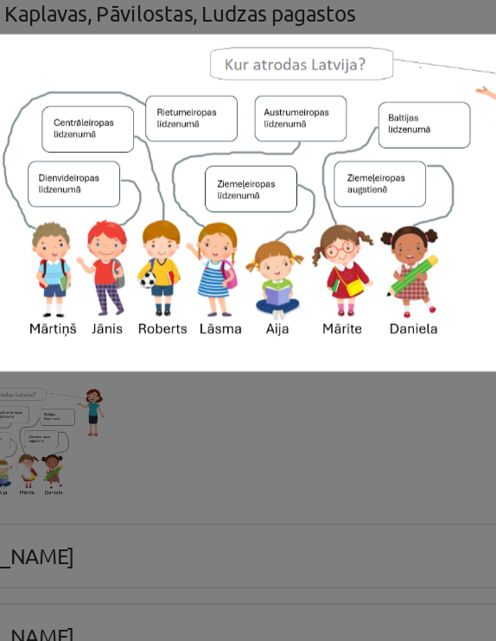
click at [177, 254] on div at bounding box center [248, 320] width 496 height 641
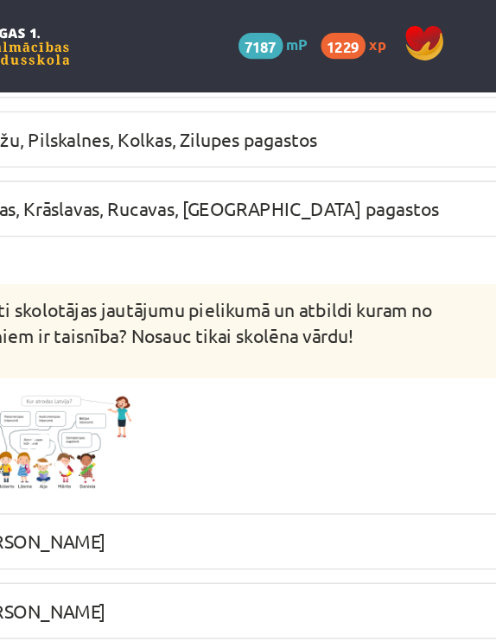
scroll to position [1635, 0]
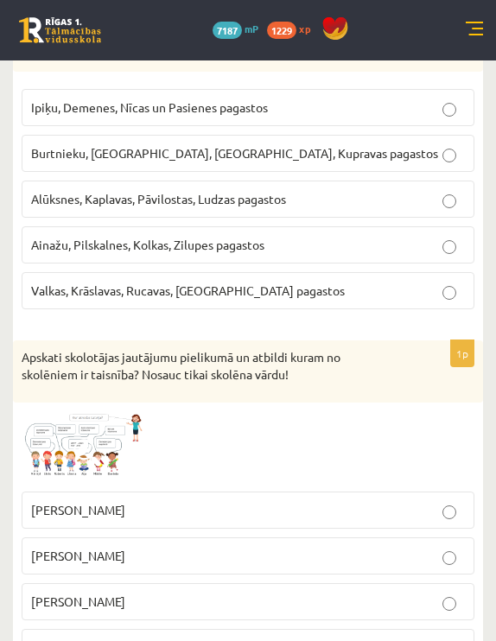
click at [141, 416] on img at bounding box center [87, 447] width 130 height 72
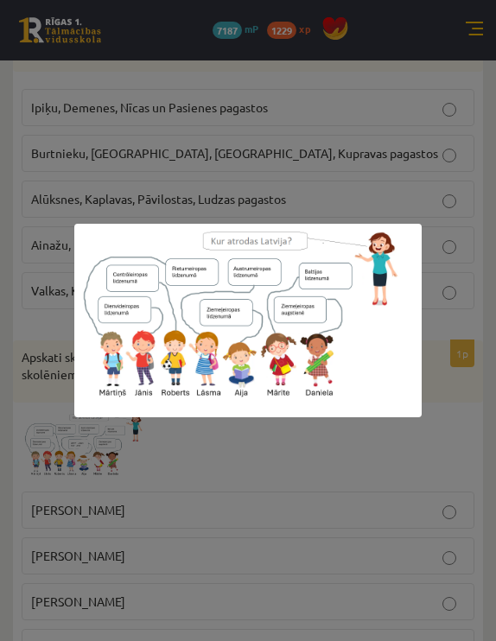
scroll to position [1539, 0]
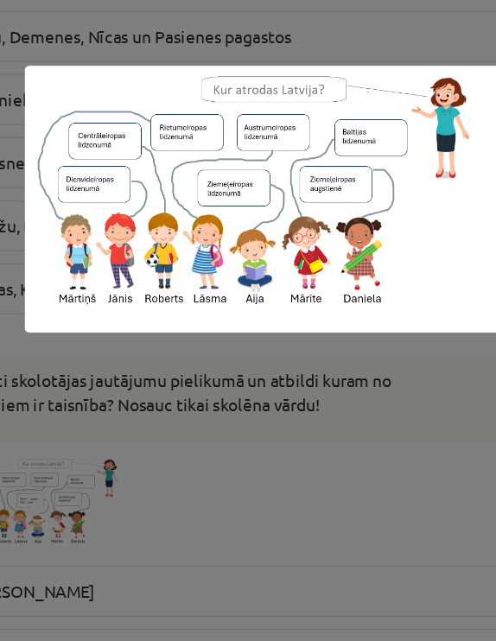
click at [169, 289] on div at bounding box center [248, 320] width 496 height 641
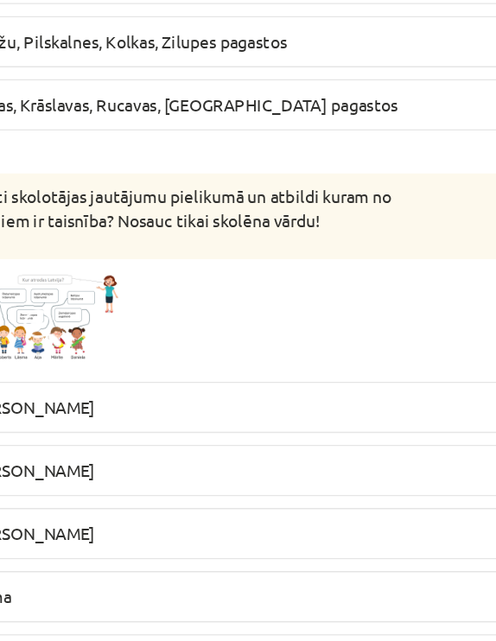
scroll to position [1685, 0]
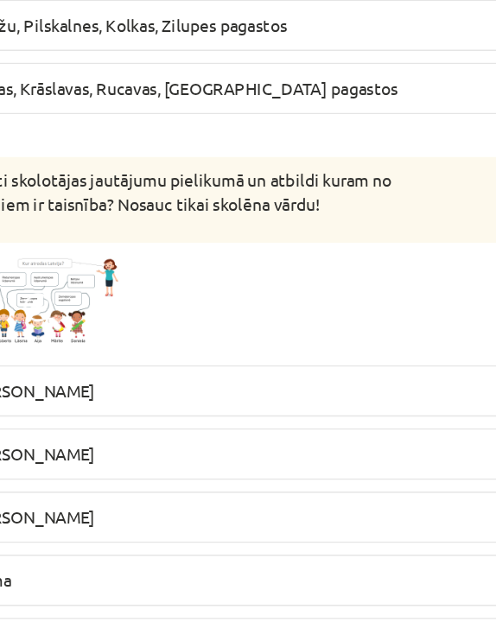
click at [44, 360] on img at bounding box center [87, 396] width 130 height 72
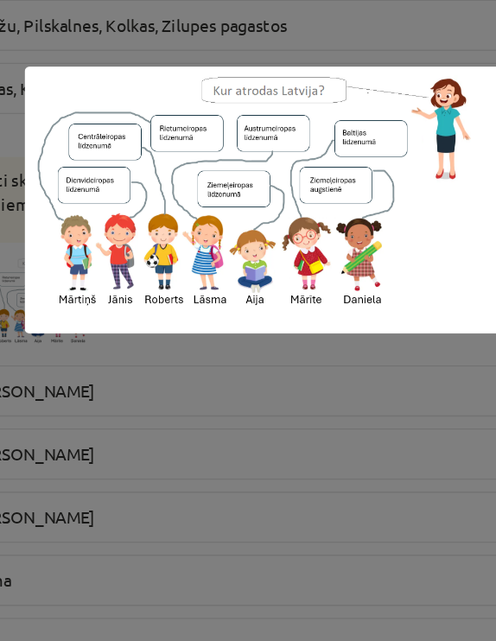
click at [152, 246] on div at bounding box center [248, 320] width 496 height 641
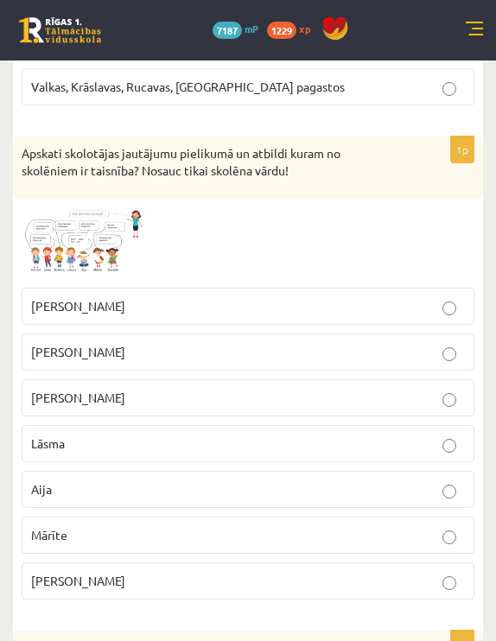
scroll to position [1853, 0]
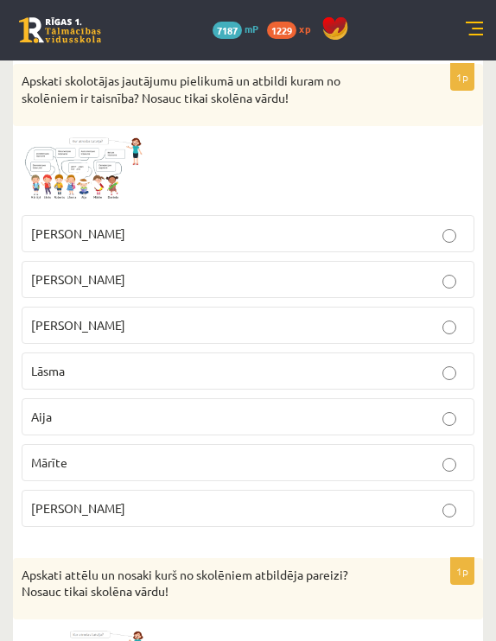
click at [210, 352] on label "Lāsma" at bounding box center [248, 370] width 453 height 37
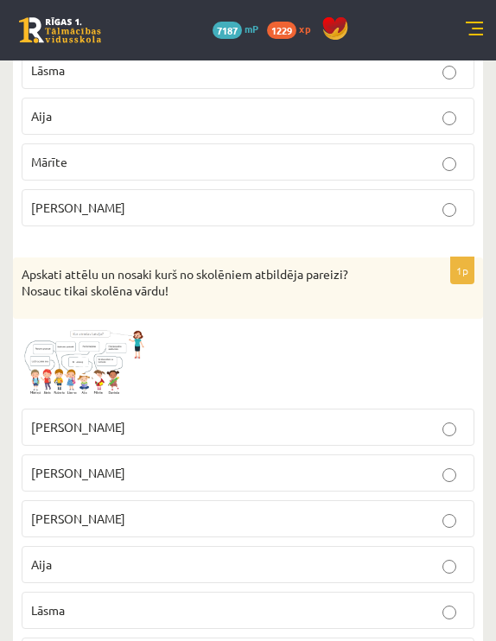
scroll to position [2215, 0]
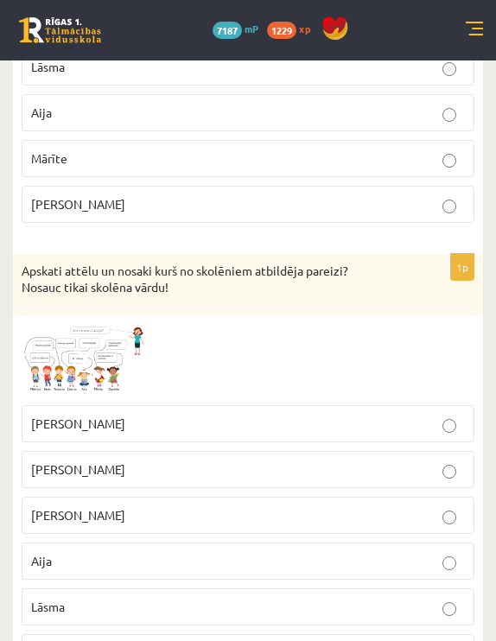
click at [100, 326] on img at bounding box center [87, 360] width 130 height 73
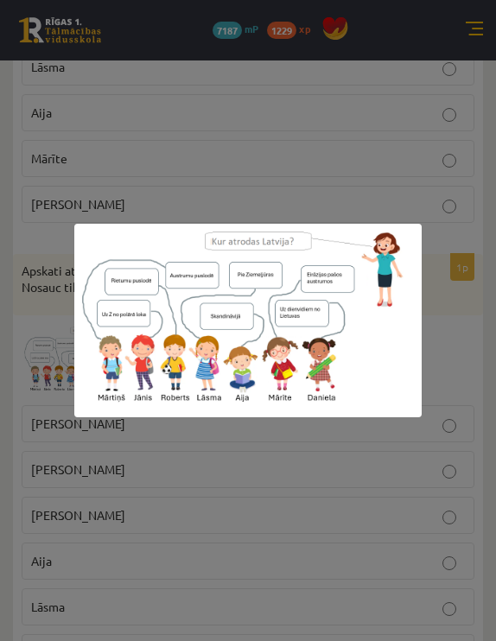
scroll to position [2082, 0]
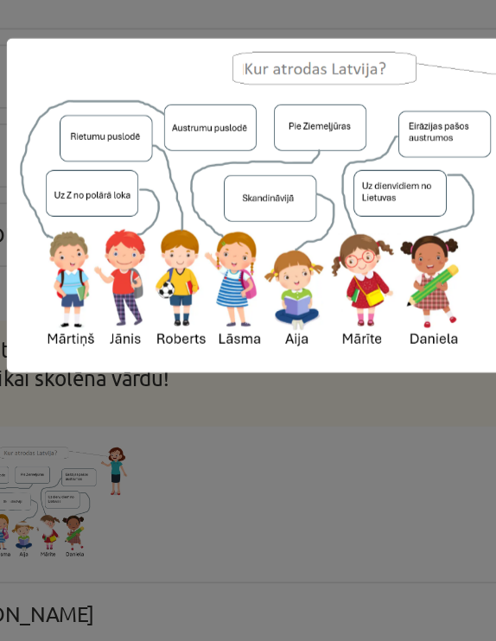
click at [148, 226] on div at bounding box center [248, 320] width 496 height 641
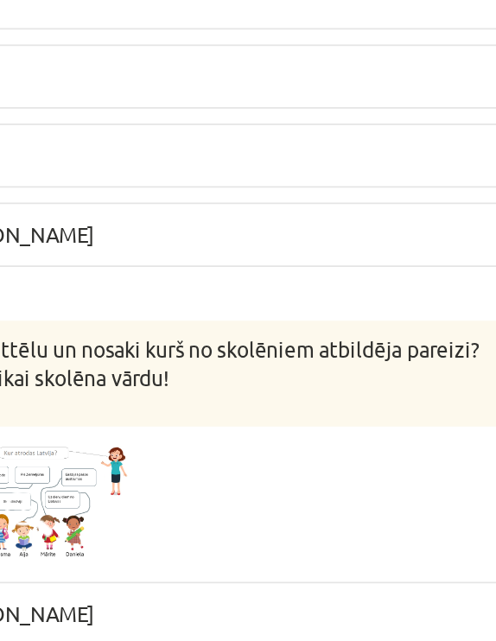
scroll to position [2208, 0]
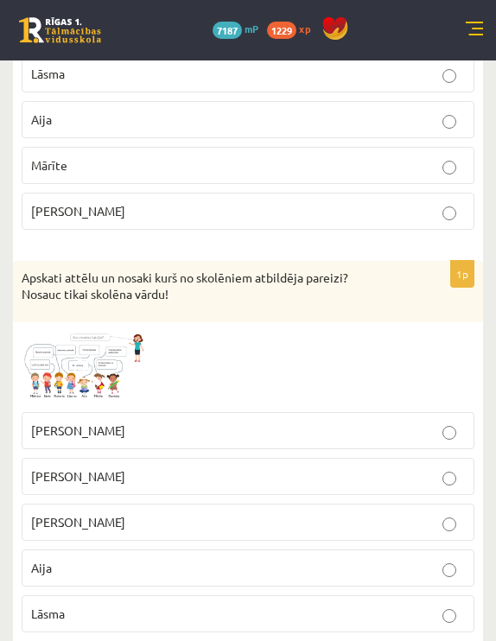
click at [164, 513] on p "Mārtiņš" at bounding box center [248, 522] width 434 height 18
click at [82, 373] on img at bounding box center [87, 367] width 130 height 73
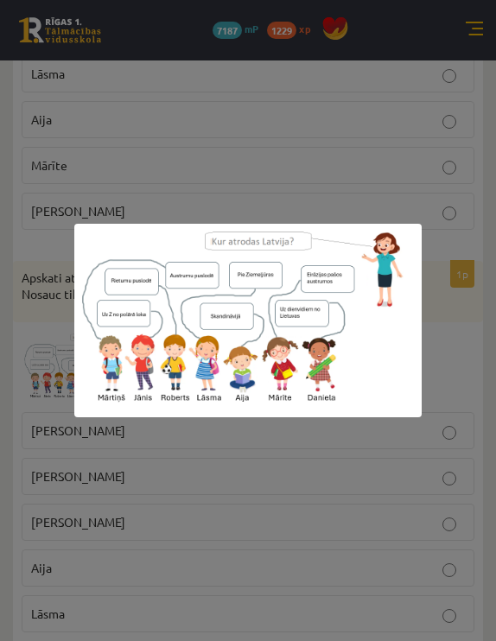
click at [217, 192] on div at bounding box center [248, 320] width 496 height 641
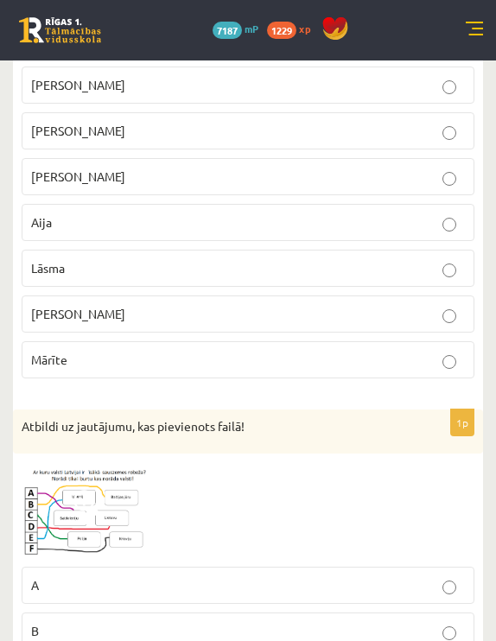
scroll to position [2757, 0]
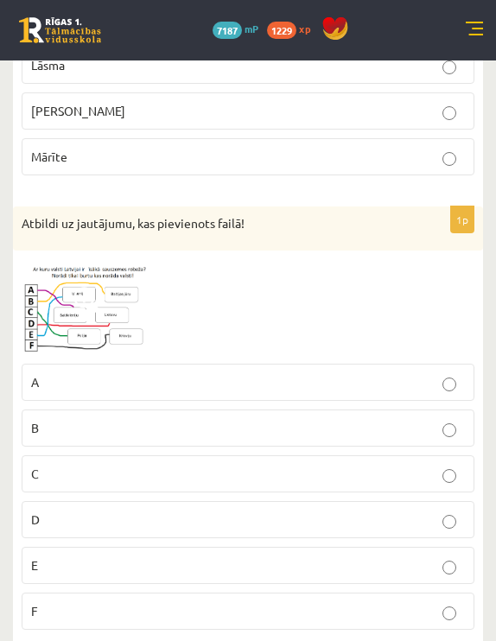
click at [88, 287] on span at bounding box center [87, 301] width 28 height 28
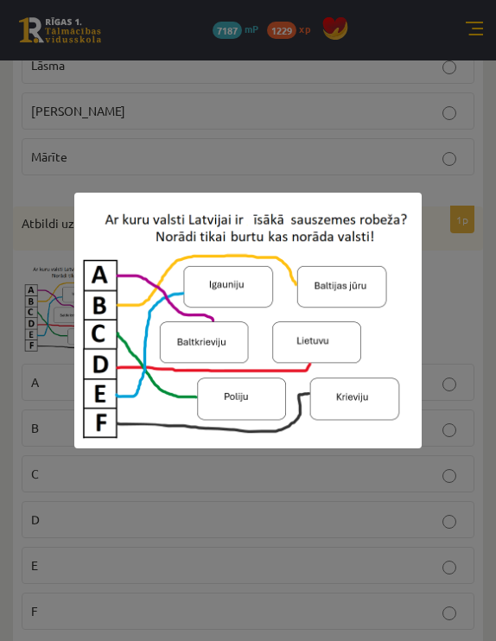
click at [429, 223] on div at bounding box center [248, 320] width 496 height 641
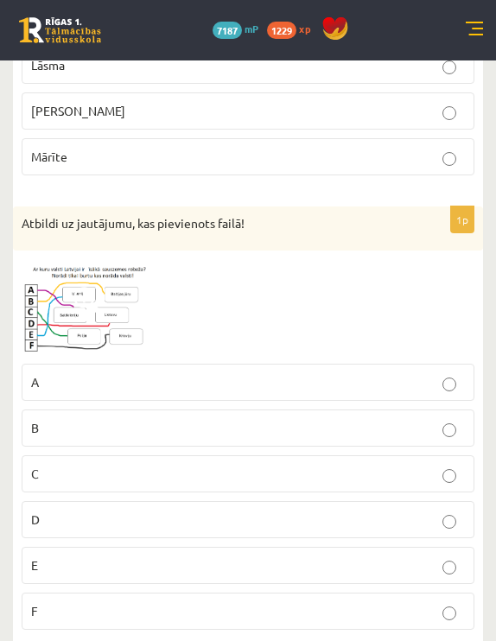
click at [90, 556] on p "E" at bounding box center [248, 565] width 434 height 18
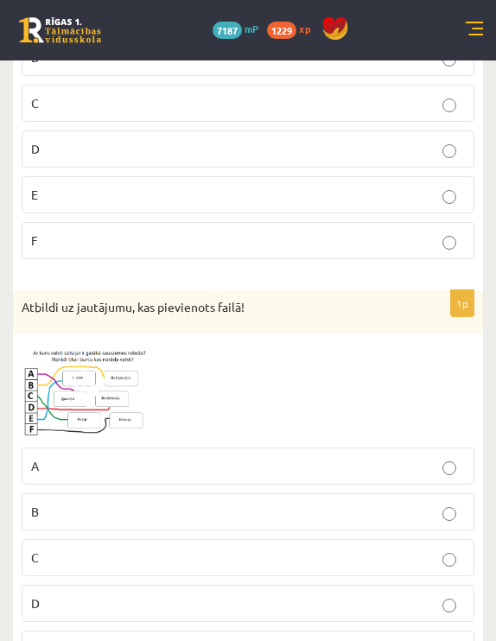
scroll to position [3279, 0]
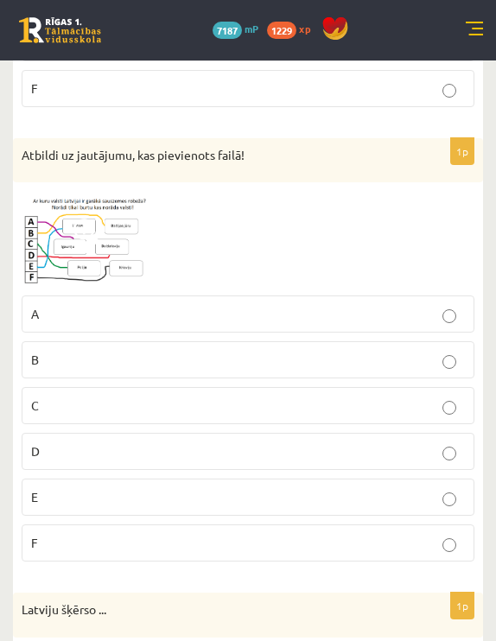
click at [107, 225] on img at bounding box center [87, 239] width 130 height 96
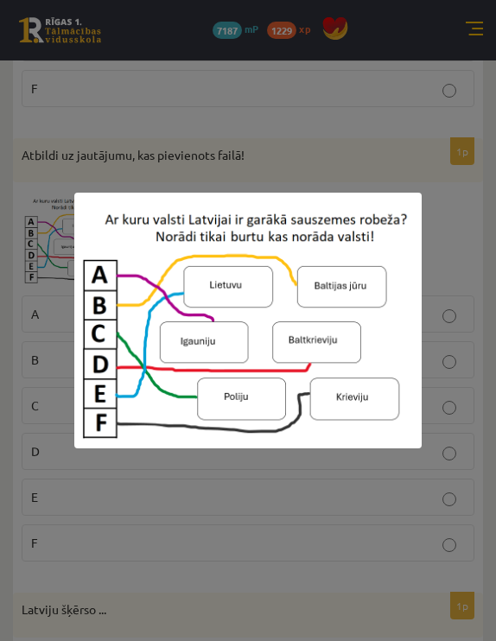
click at [284, 518] on div at bounding box center [248, 320] width 496 height 641
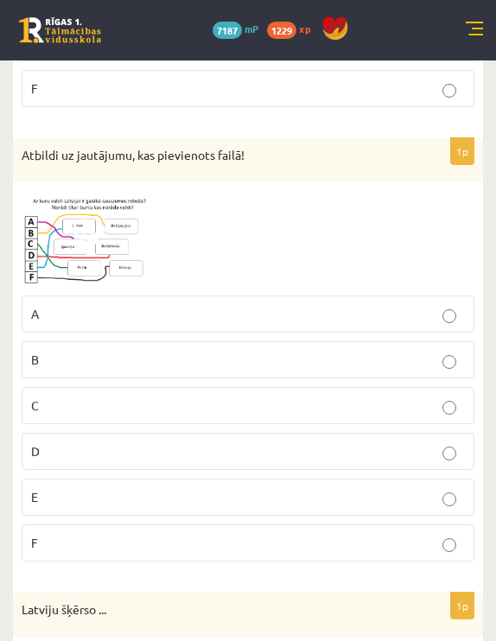
click at [136, 236] on img at bounding box center [87, 239] width 130 height 96
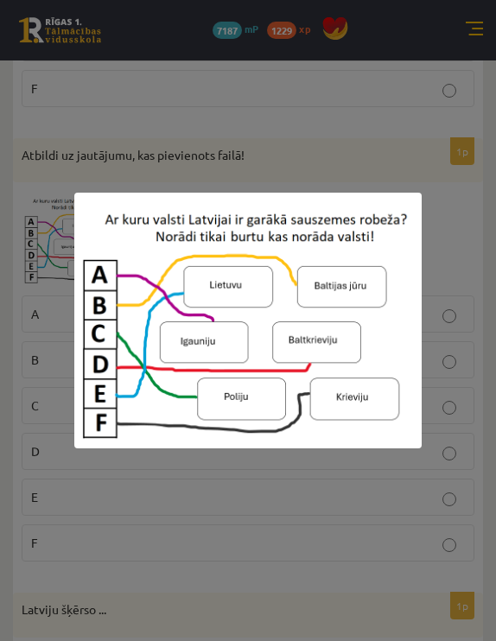
click at [304, 143] on div at bounding box center [248, 320] width 496 height 641
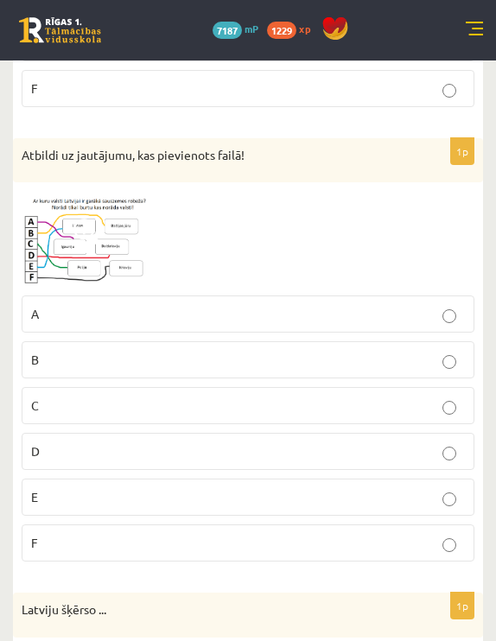
click at [164, 488] on p "E" at bounding box center [248, 497] width 434 height 18
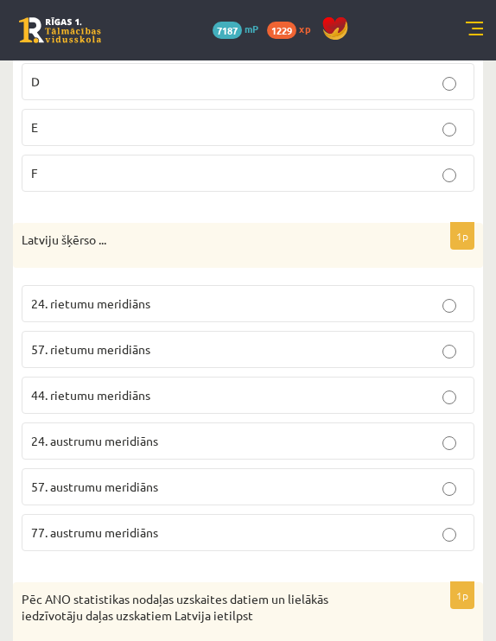
scroll to position [3665, 0]
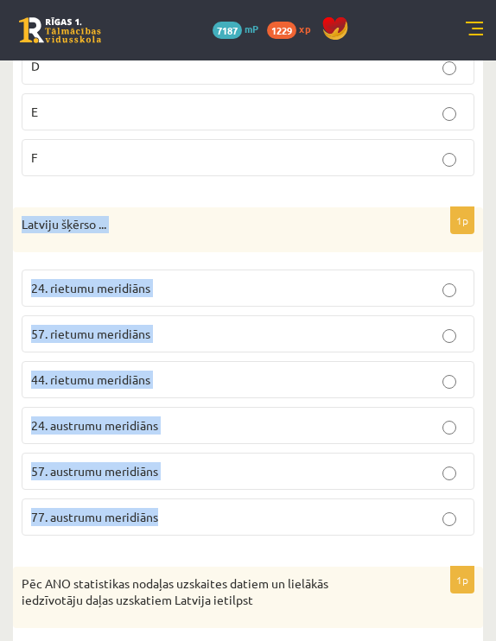
drag, startPoint x: 21, startPoint y: 198, endPoint x: 232, endPoint y: 502, distance: 370.5
click at [233, 503] on div "1p Latviju šķērso ... 24. rietumu meridiāns 57. rietumu meridiāns 44. rietumu m…" at bounding box center [248, 378] width 470 height 342
copy div "Latviju šķērso ... 24. rietumu meridiāns 57. rietumu meridiāns 44. rietumu meri…"
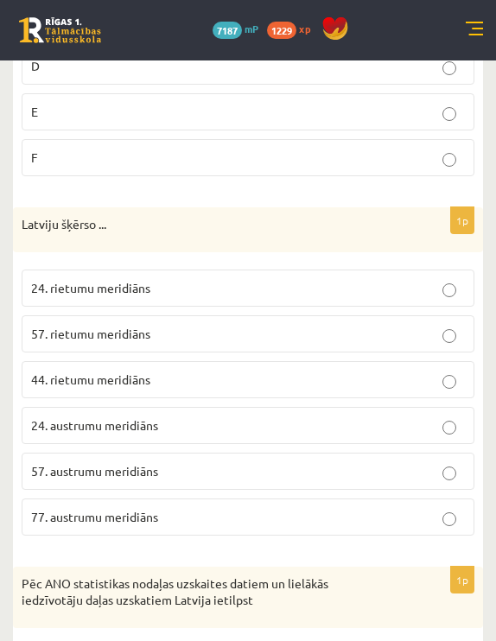
click at [277, 279] on p "24. rietumu meridiāns" at bounding box center [248, 288] width 434 height 18
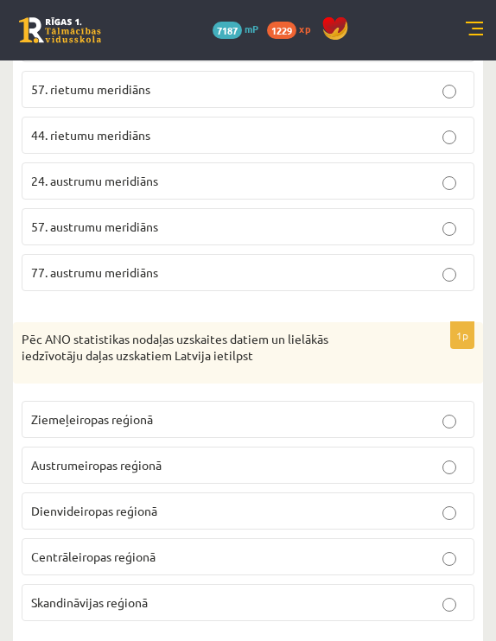
scroll to position [3908, 0]
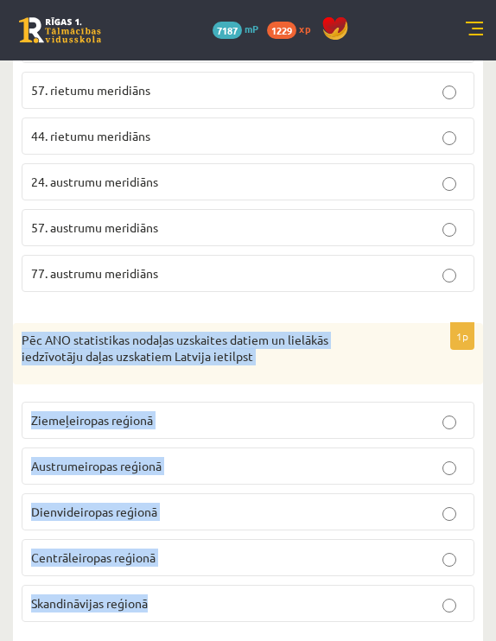
drag, startPoint x: 21, startPoint y: 313, endPoint x: 233, endPoint y: 590, distance: 349.4
click at [233, 590] on div "1p Pēc ANO statistikas nodaļas uzskaites datiem un lielākās iedzīvotāju daļas u…" at bounding box center [248, 479] width 470 height 313
copy div "Pēc ANO statistikas nodaļas uzskaites datiem un lielākās iedzīvotāju daļas uzsk…"
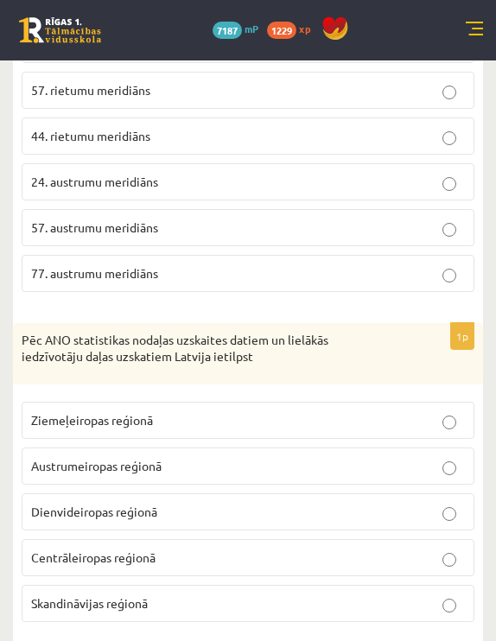
click at [139, 323] on div "Pēc ANO statistikas nodaļas uzskaites datiem un lielākās iedzīvotāju daļas uzsk…" at bounding box center [248, 353] width 470 height 61
click at [118, 412] on span "Ziemeļeiropas reģionā" at bounding box center [92, 420] width 122 height 16
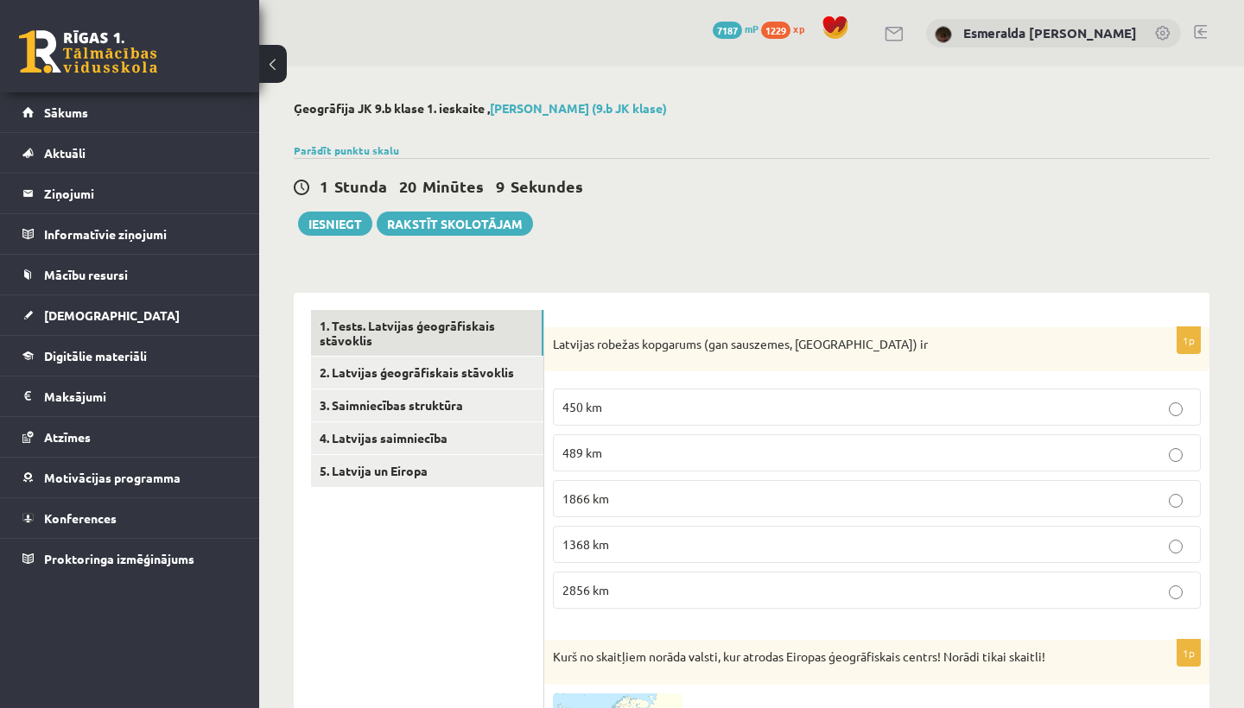
scroll to position [0, 0]
click at [427, 360] on link "2. Latvijas ģeogrāfiskais stāvoklis" at bounding box center [427, 373] width 232 height 32
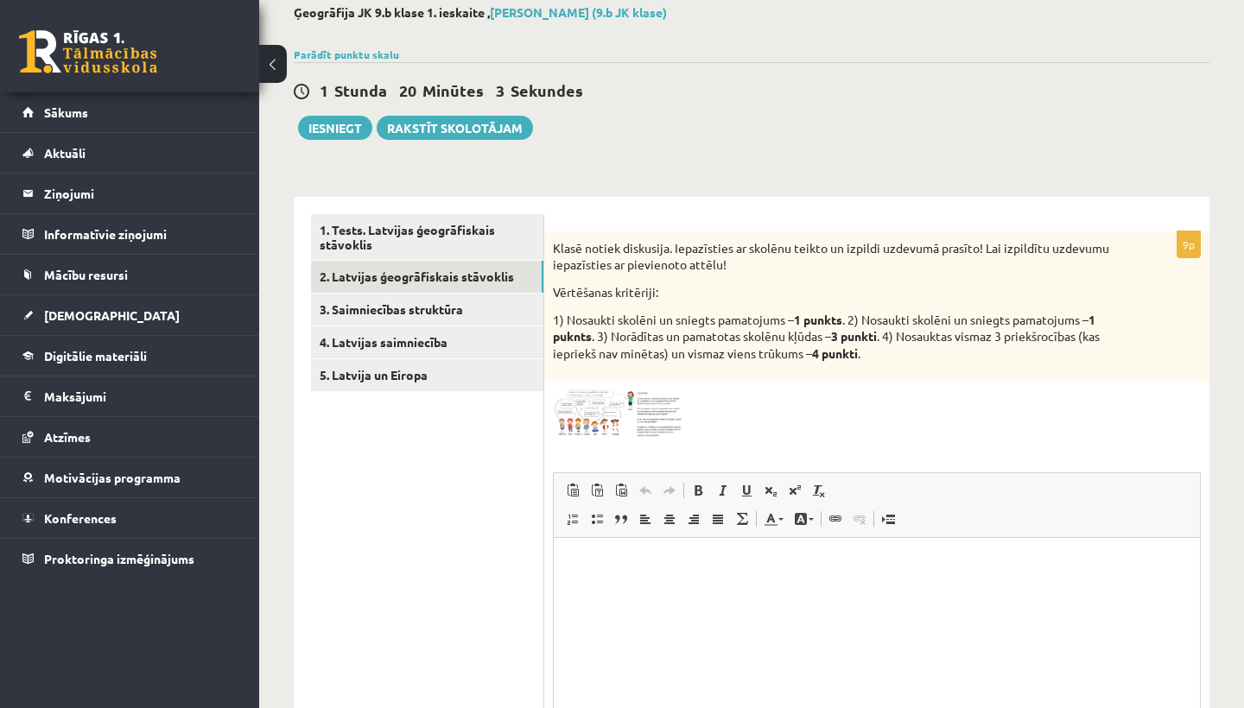
click at [611, 417] on span at bounding box center [619, 431] width 28 height 28
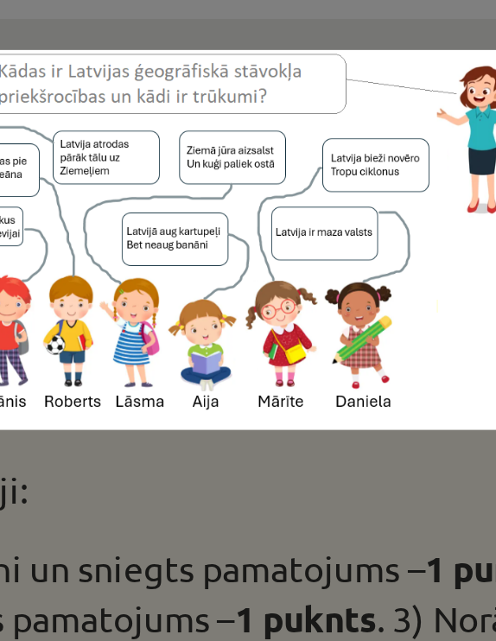
scroll to position [171, 0]
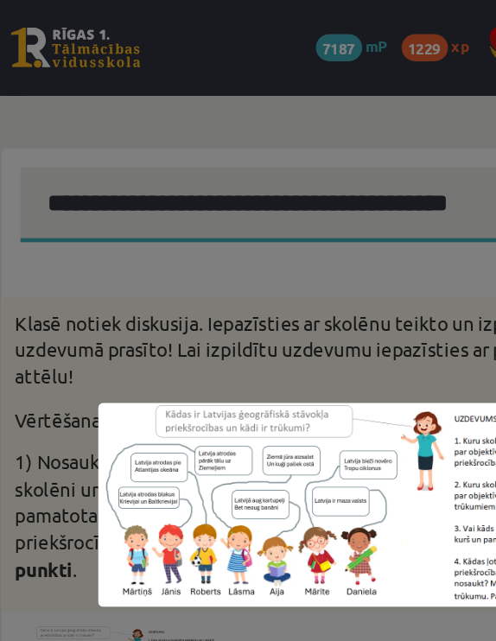
click at [206, 200] on div at bounding box center [248, 320] width 496 height 641
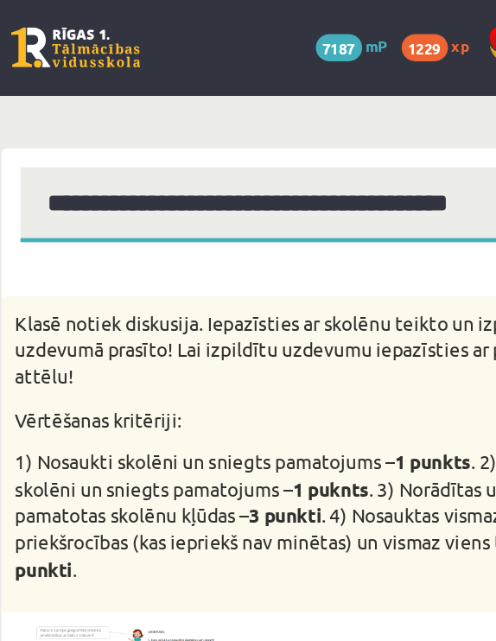
scroll to position [36, 0]
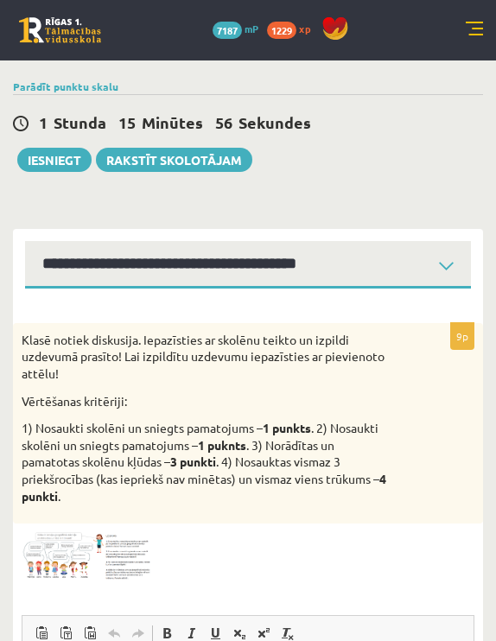
click at [141, 360] on p "Klasē notiek diskusija. Iepazīsties ar skolēnu teikto un izpildi uzdevumā prasī…" at bounding box center [205, 357] width 366 height 51
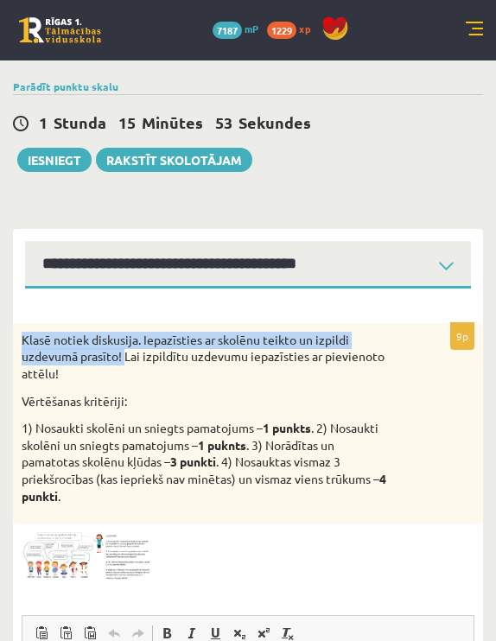
drag, startPoint x: 25, startPoint y: 340, endPoint x: 123, endPoint y: 353, distance: 98.6
click at [123, 354] on p "Klasē notiek diskusija. Iepazīsties ar skolēnu teikto un izpildi uzdevumā prasī…" at bounding box center [205, 357] width 366 height 51
copy p "Klasē notiek diskusija. Iepazīsties ar skolēnu teikto un izpildi uzdevumā prasī…"
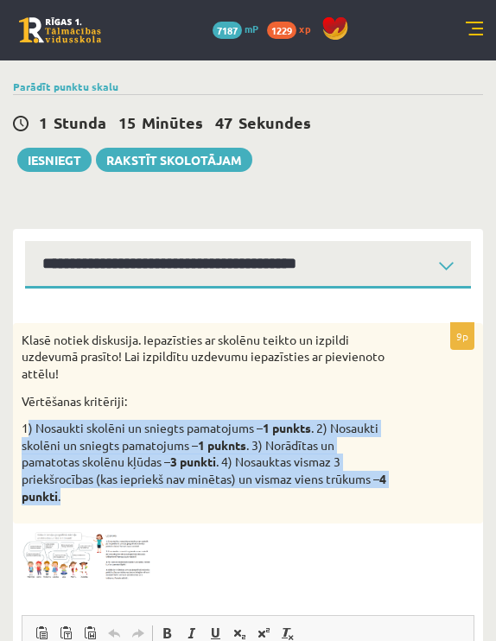
drag, startPoint x: 27, startPoint y: 429, endPoint x: 226, endPoint y: 482, distance: 206.4
click at [226, 483] on p "1) Nosaukti skolēni un sniegts pamatojums – 1 punkts . 2) Nosaukti skolēni un s…" at bounding box center [205, 462] width 366 height 85
click at [226, 482] on p "1) Nosaukti skolēni un sniegts pamatojums – 1 punkts . 2) Nosaukti skolēni un s…" at bounding box center [205, 462] width 366 height 85
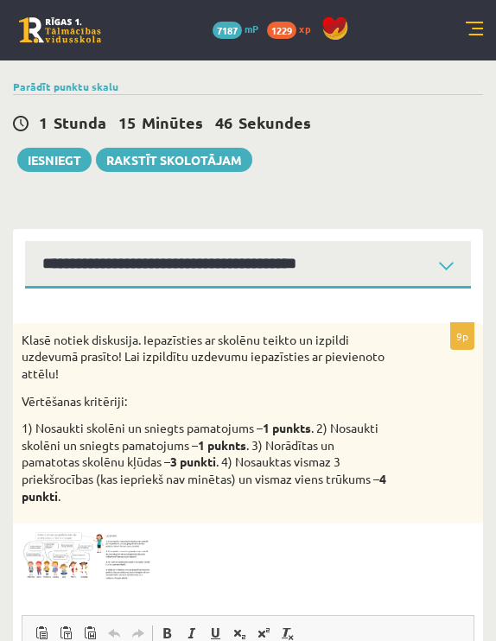
click at [226, 482] on p "1) Nosaukti skolēni un sniegts pamatojums – 1 punkts . 2) Nosaukti skolēni un s…" at bounding box center [205, 462] width 366 height 85
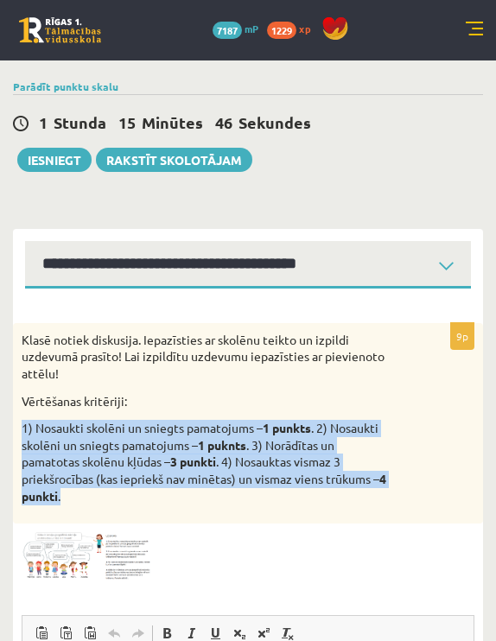
click at [226, 482] on p "1) Nosaukti skolēni un sniegts pamatojums – 1 punkts . 2) Nosaukti skolēni un s…" at bounding box center [205, 462] width 366 height 85
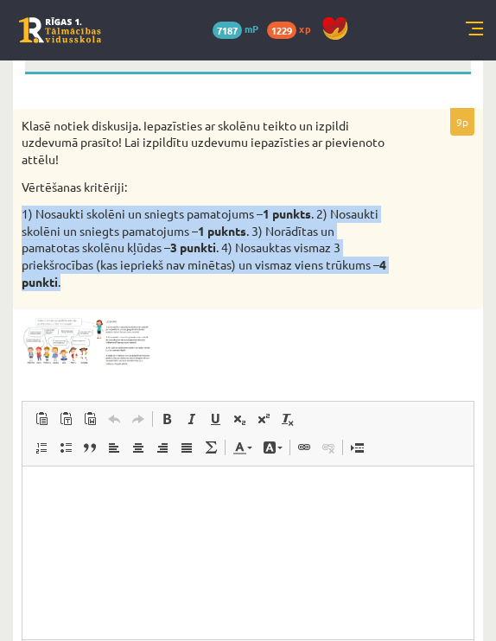
scroll to position [352, 0]
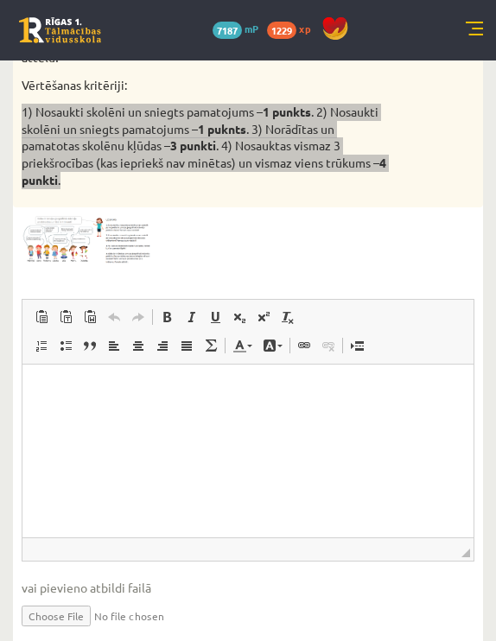
click at [301, 397] on p "Rich Text Editor, wiswyg-editor-user-answer-47433937195800" at bounding box center [248, 390] width 416 height 18
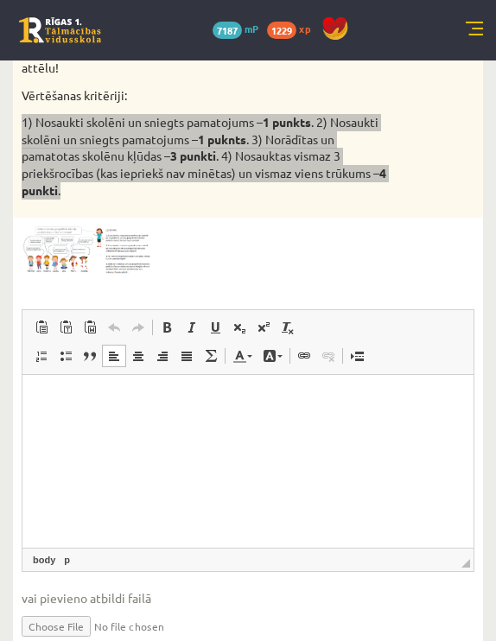
scroll to position [362, 0]
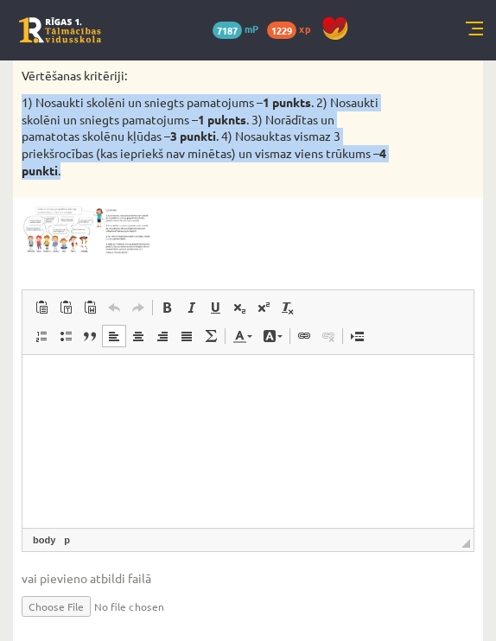
click at [112, 226] on img at bounding box center [87, 230] width 130 height 48
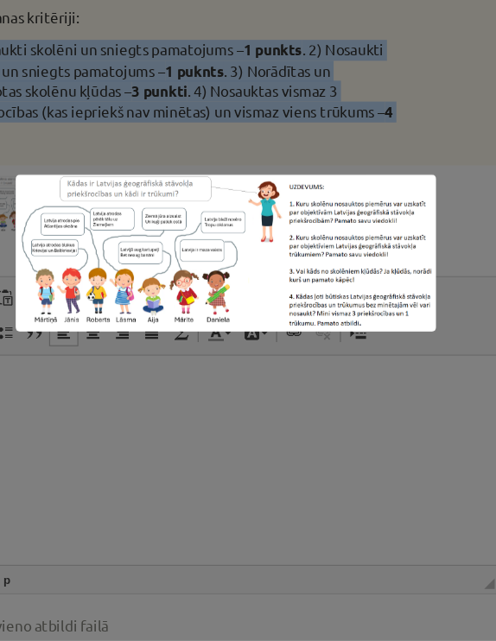
scroll to position [360, 0]
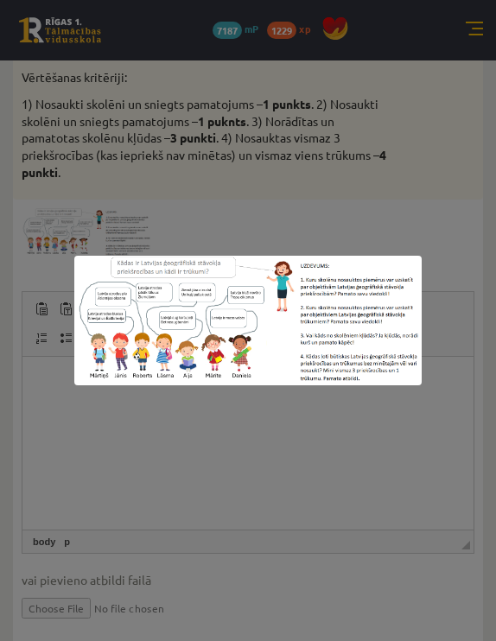
click at [365, 436] on div at bounding box center [248, 320] width 496 height 641
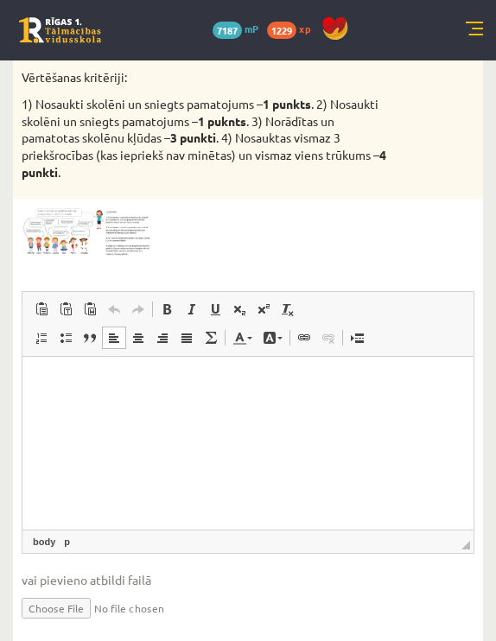
click at [297, 404] on html at bounding box center [247, 382] width 451 height 53
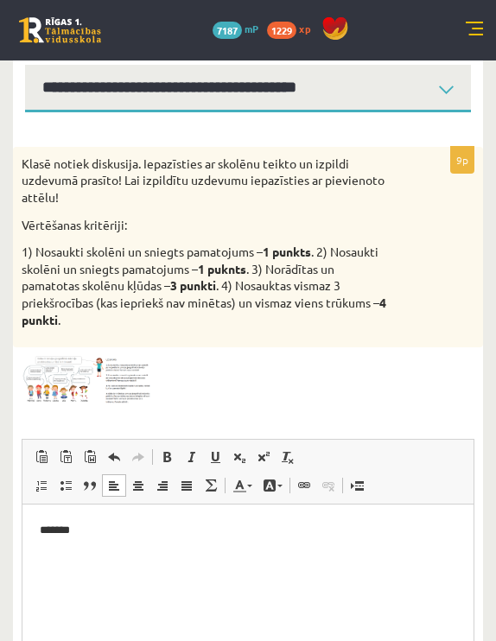
scroll to position [214, 0]
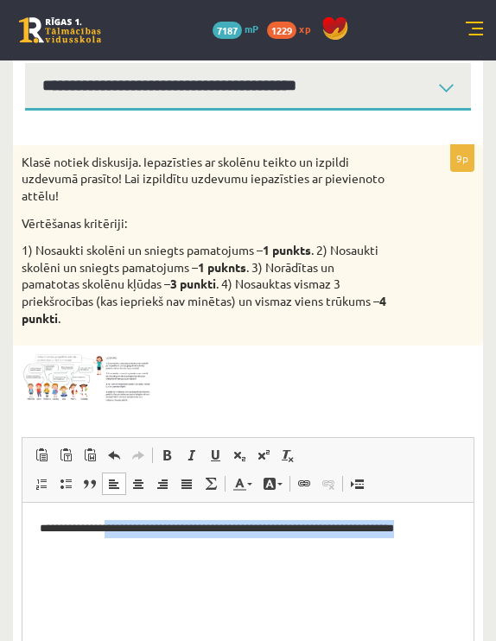
drag, startPoint x: 446, startPoint y: 534, endPoint x: 110, endPoint y: 523, distance: 336.2
click at [110, 523] on p "**********" at bounding box center [248, 527] width 416 height 17
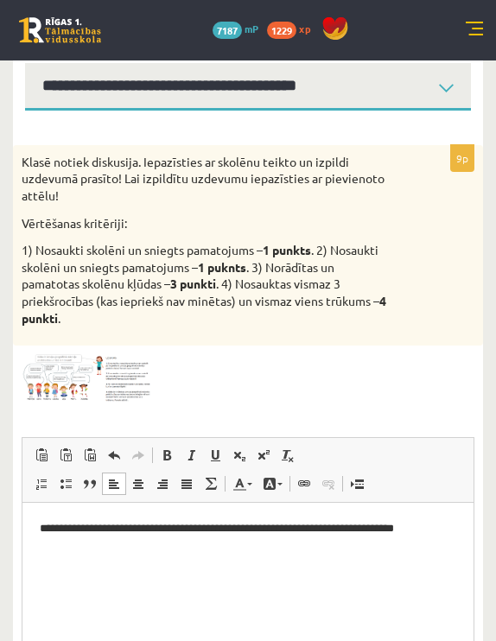
click at [433, 541] on html "**********" at bounding box center [247, 528] width 451 height 52
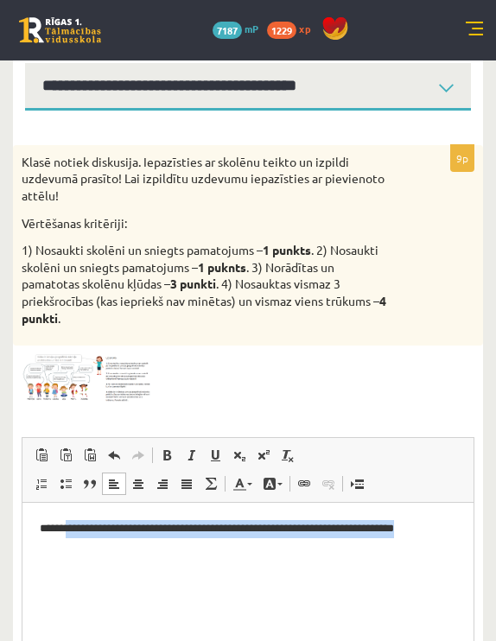
drag, startPoint x: 432, startPoint y: 538, endPoint x: 70, endPoint y: 530, distance: 362.1
click at [67, 530] on html "**********" at bounding box center [247, 528] width 451 height 52
click at [111, 521] on p "**********" at bounding box center [248, 527] width 416 height 17
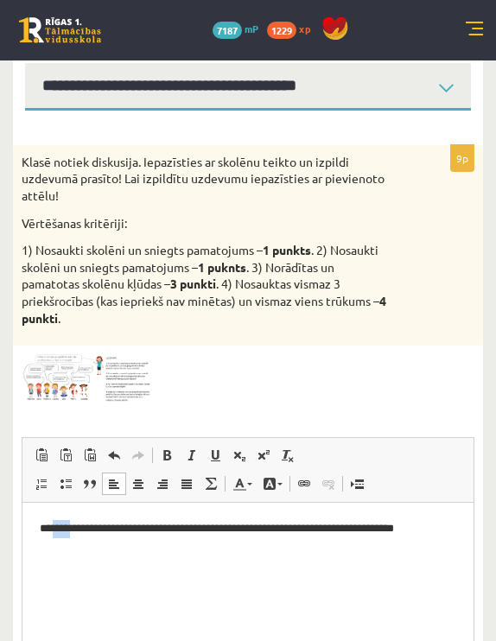
drag, startPoint x: 78, startPoint y: 524, endPoint x: 54, endPoint y: 524, distance: 24.2
click at [54, 524] on p "**********" at bounding box center [248, 527] width 416 height 17
click at [442, 531] on p "**********" at bounding box center [248, 527] width 416 height 17
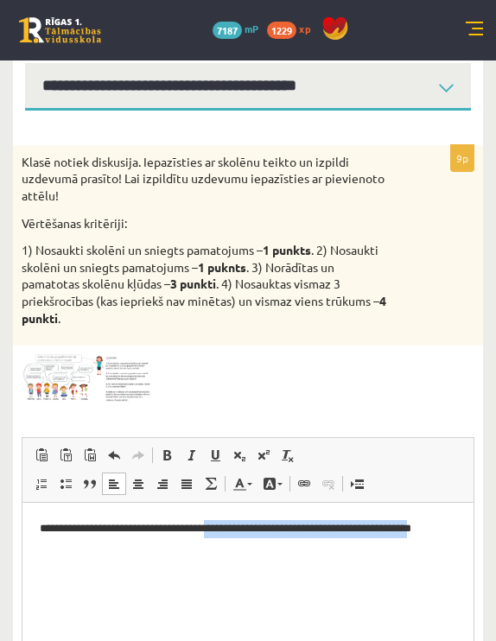
drag, startPoint x: 446, startPoint y: 531, endPoint x: 211, endPoint y: 530, distance: 235.0
click at [211, 530] on p "**********" at bounding box center [248, 527] width 416 height 17
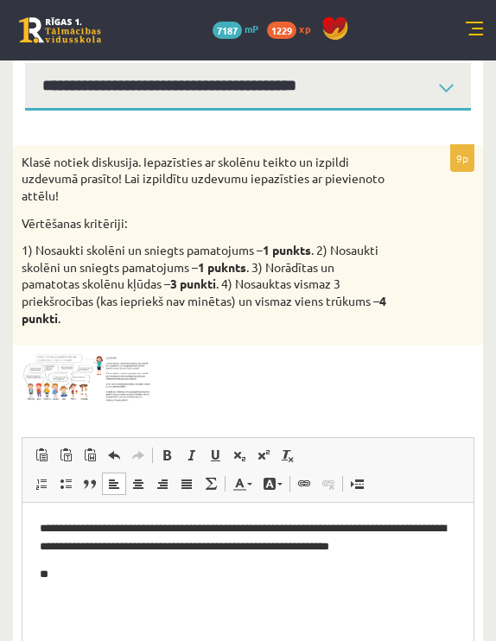
click at [193, 531] on p "**********" at bounding box center [248, 536] width 416 height 35
click at [146, 584] on p "**" at bounding box center [248, 590] width 416 height 17
click at [95, 369] on img at bounding box center [87, 378] width 130 height 48
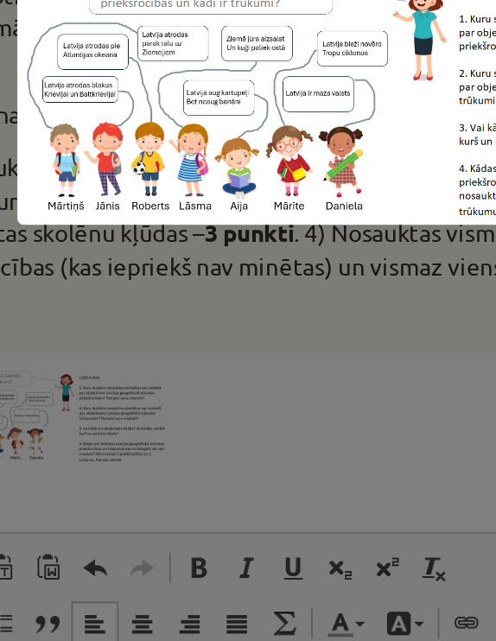
scroll to position [224, 0]
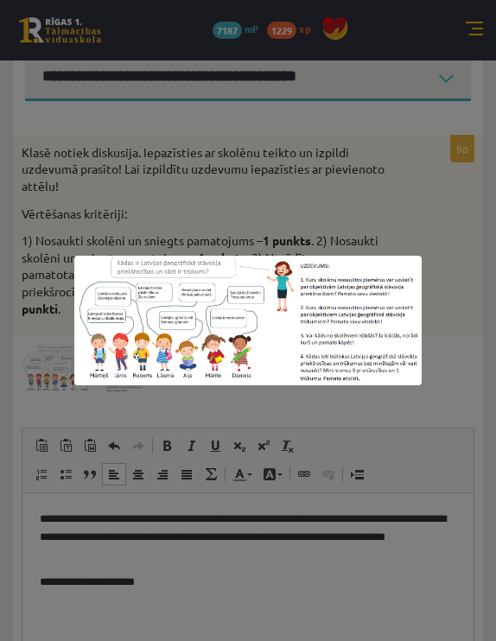
click at [274, 429] on div at bounding box center [248, 320] width 496 height 641
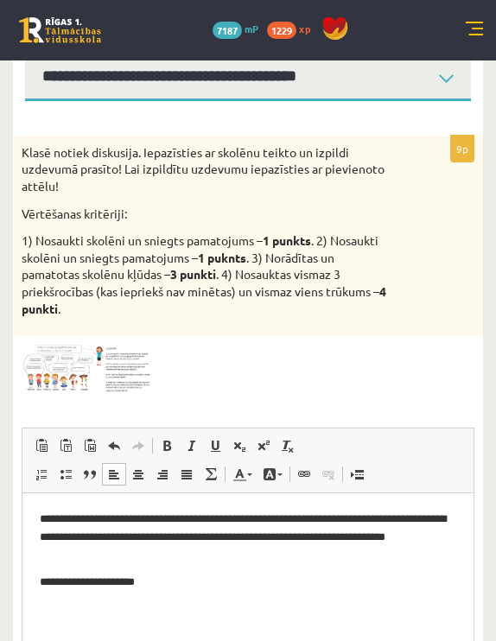
click at [194, 585] on p "**********" at bounding box center [248, 581] width 416 height 17
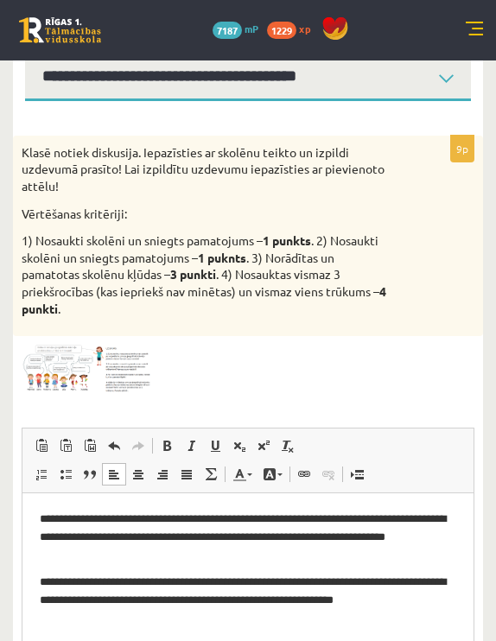
click at [74, 372] on span at bounding box center [87, 386] width 28 height 28
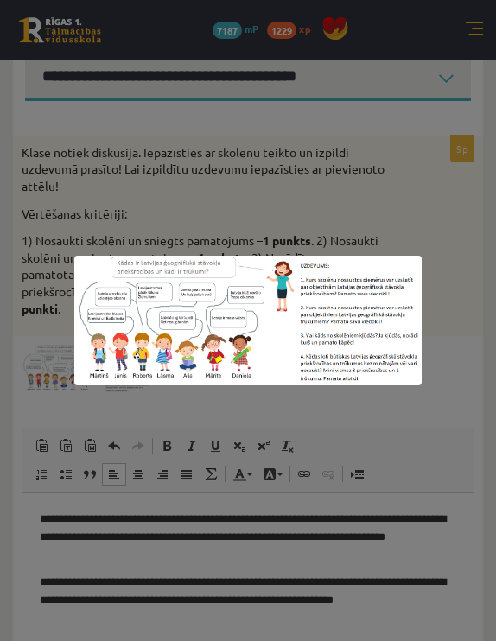
click at [352, 226] on div at bounding box center [248, 320] width 496 height 641
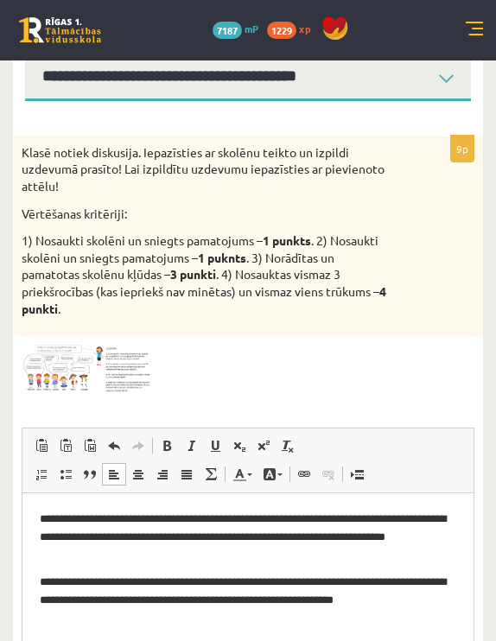
click at [109, 365] on img at bounding box center [87, 369] width 130 height 48
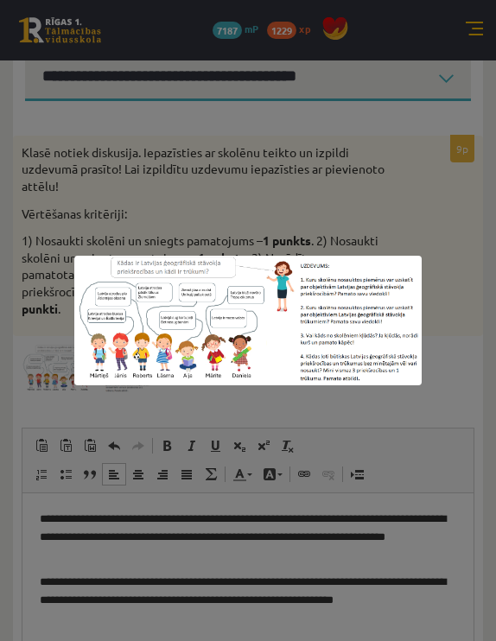
click at [363, 222] on div at bounding box center [248, 320] width 496 height 641
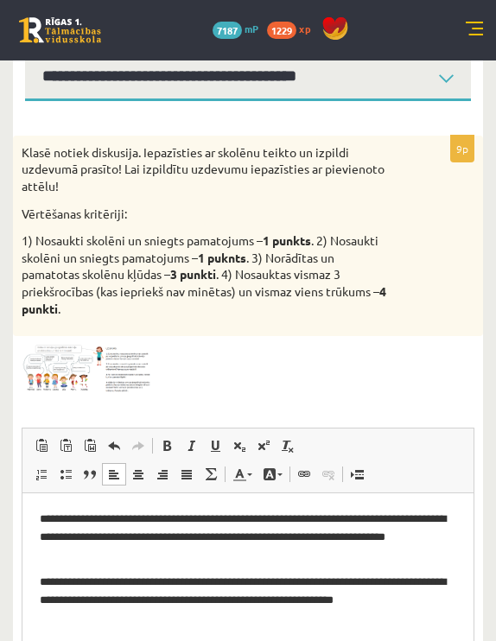
click at [454, 601] on p "**********" at bounding box center [248, 590] width 416 height 35
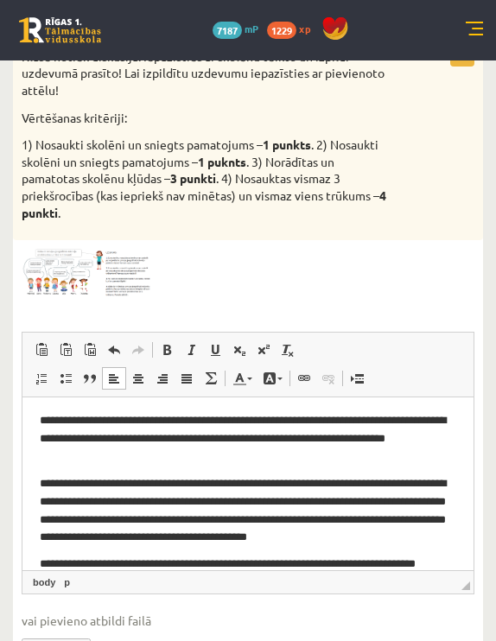
scroll to position [40, 0]
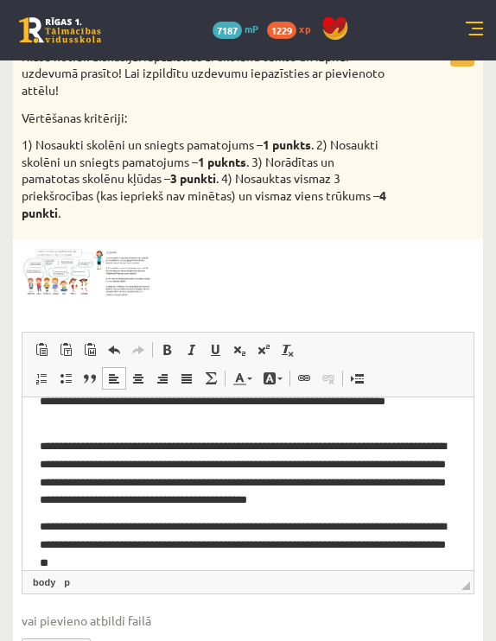
click at [270, 530] on p "**********" at bounding box center [248, 543] width 416 height 52
click at [454, 504] on p "**********" at bounding box center [248, 471] width 416 height 69
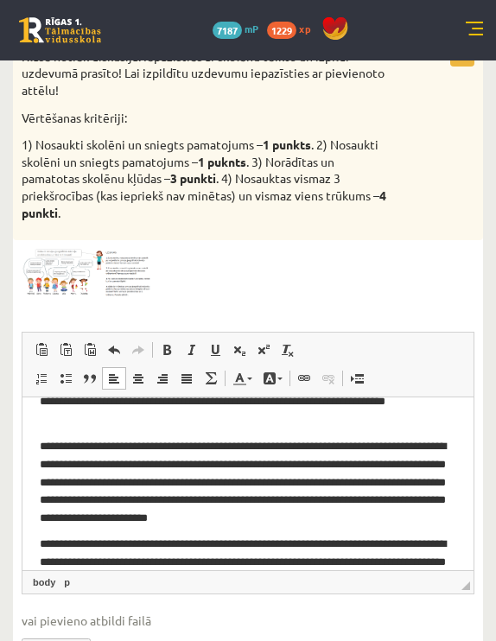
click at [304, 516] on p "**********" at bounding box center [248, 480] width 416 height 86
click at [457, 521] on html "**********" at bounding box center [247, 480] width 451 height 247
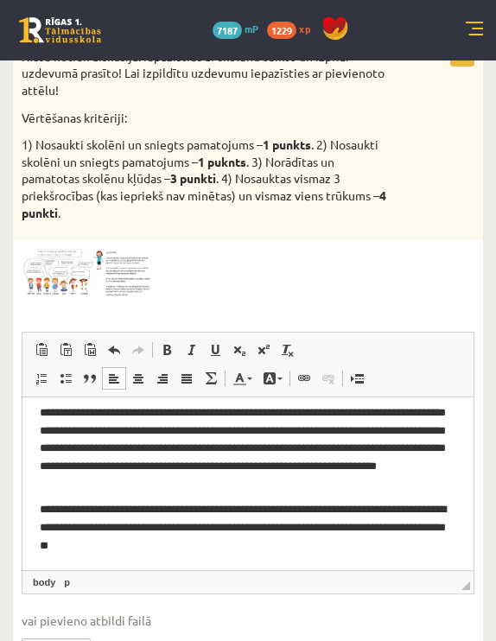
scroll to position [92, 0]
click at [304, 535] on p "**********" at bounding box center [248, 526] width 416 height 52
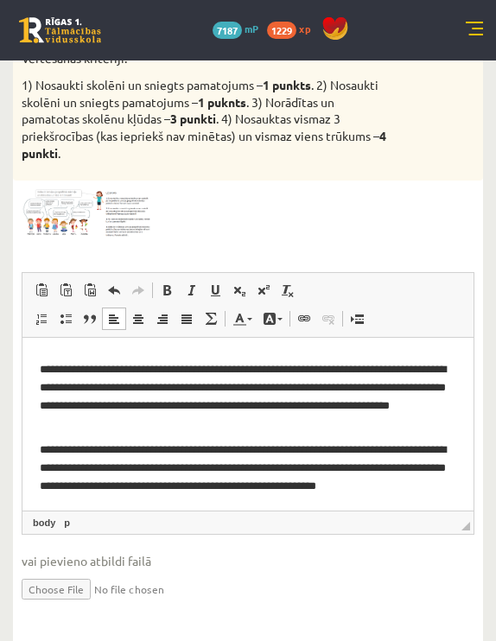
scroll to position [172, 0]
click at [291, 502] on p "**********" at bounding box center [248, 475] width 416 height 69
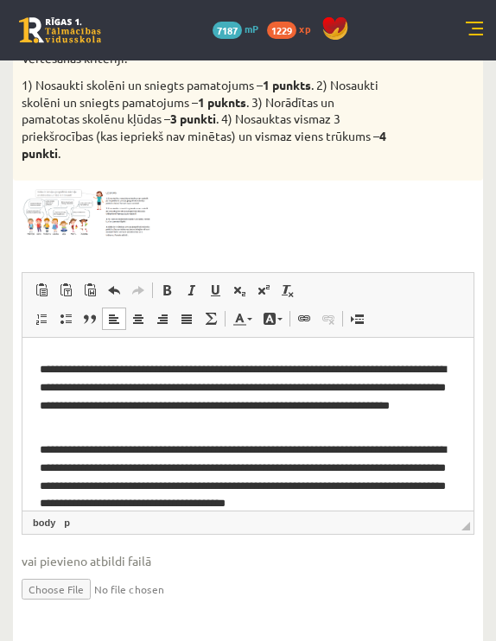
click at [433, 496] on p "**********" at bounding box center [248, 475] width 416 height 69
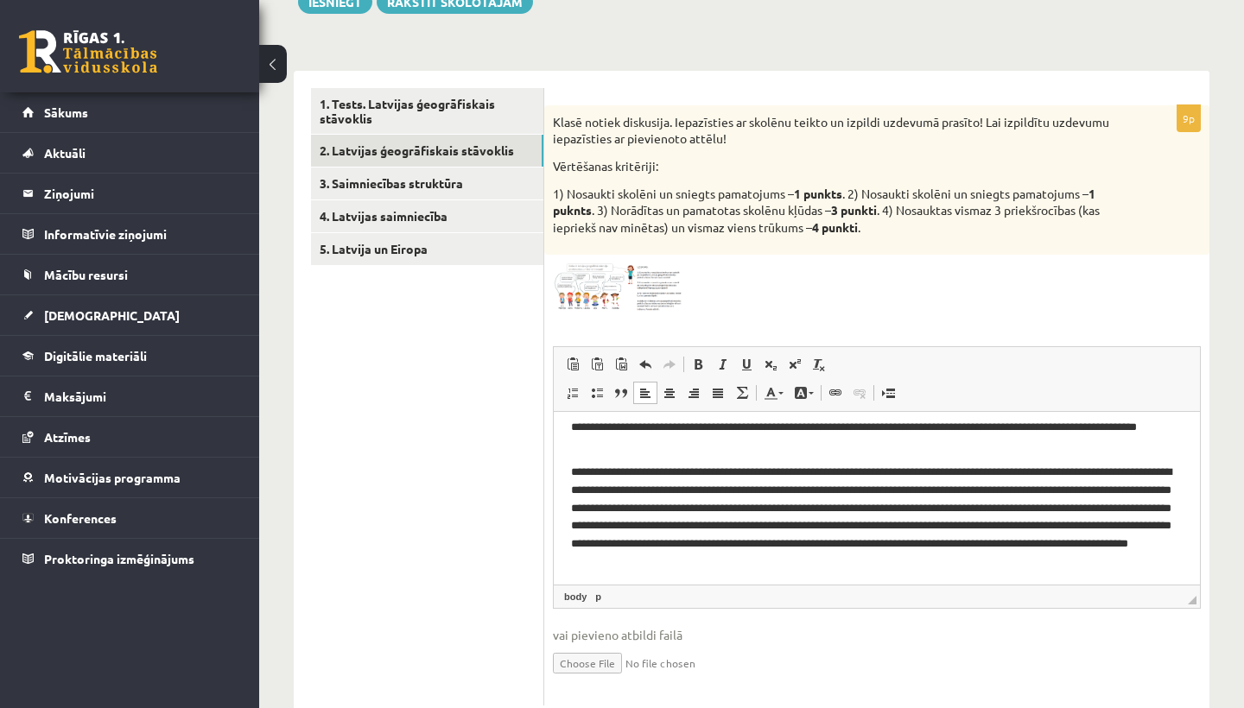
scroll to position [218, 0]
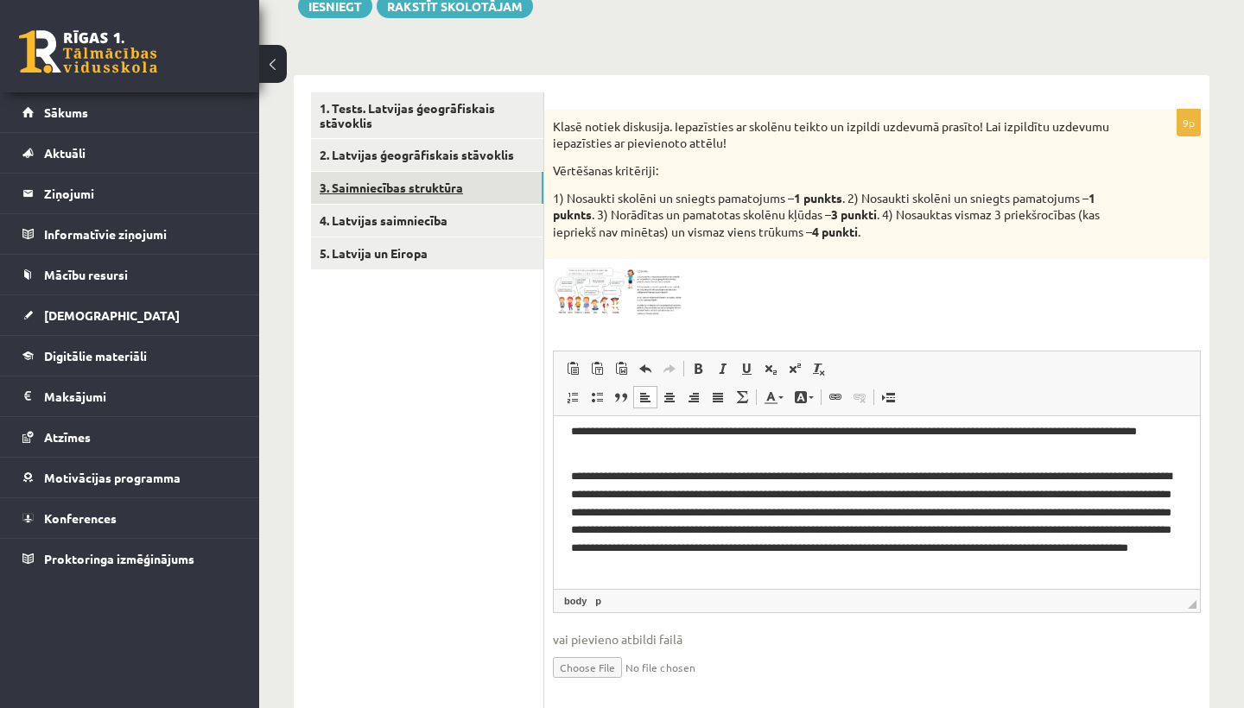
click at [469, 186] on link "3. Saimniecības struktūra" at bounding box center [427, 188] width 232 height 32
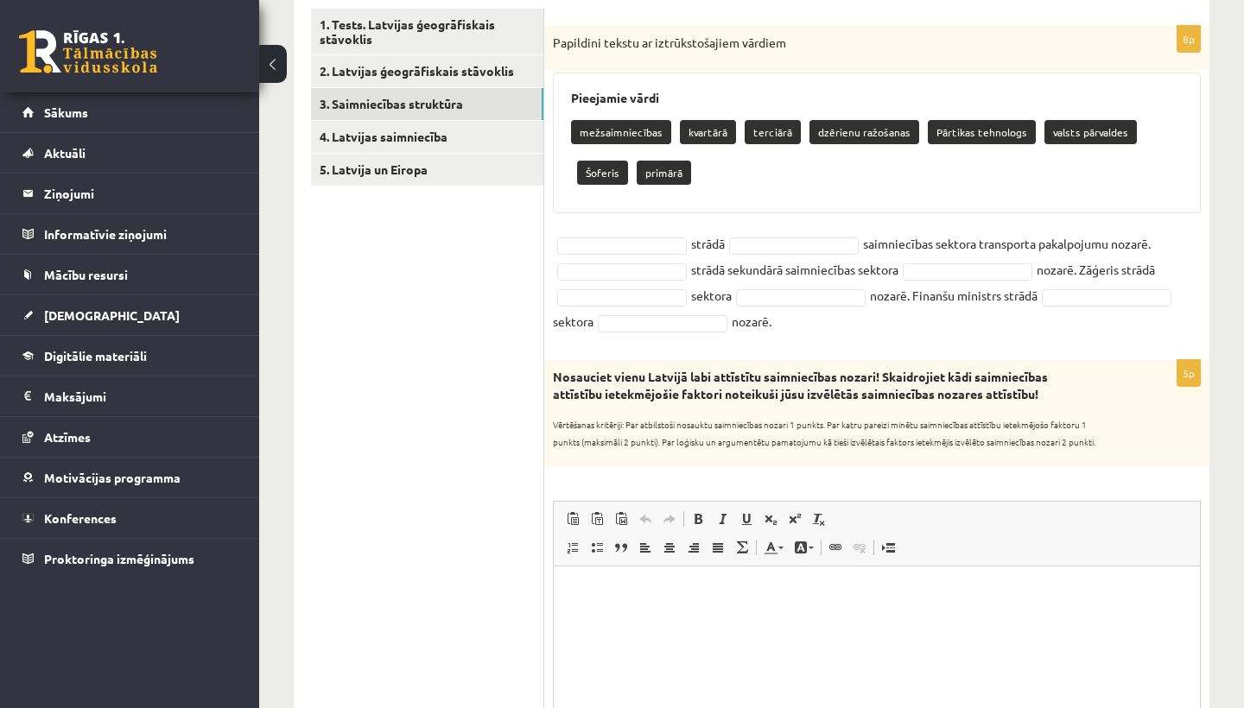
scroll to position [304, 0]
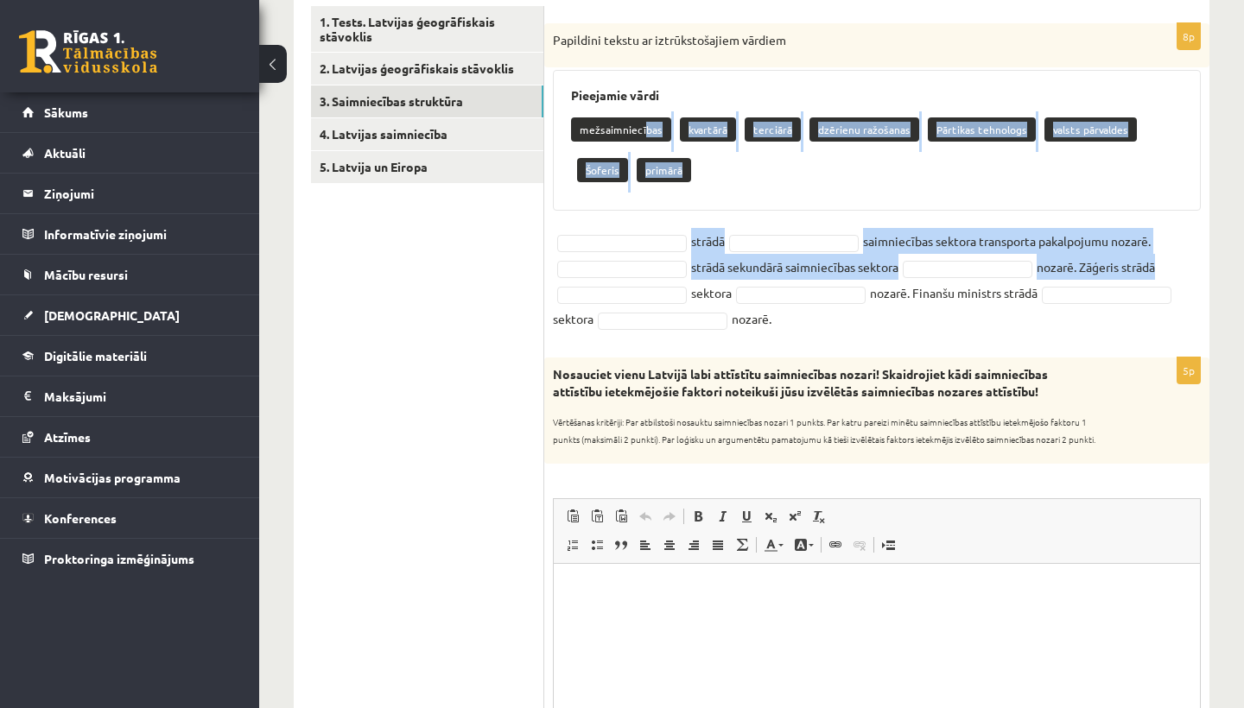
drag, startPoint x: 644, startPoint y: 128, endPoint x: 634, endPoint y: 288, distance: 160.1
click at [634, 288] on div "8p Papildini tekstu ar iztrūkstošajiem vārdiem Pieejamie vārdi mežsaimniecības …" at bounding box center [876, 181] width 665 height 317
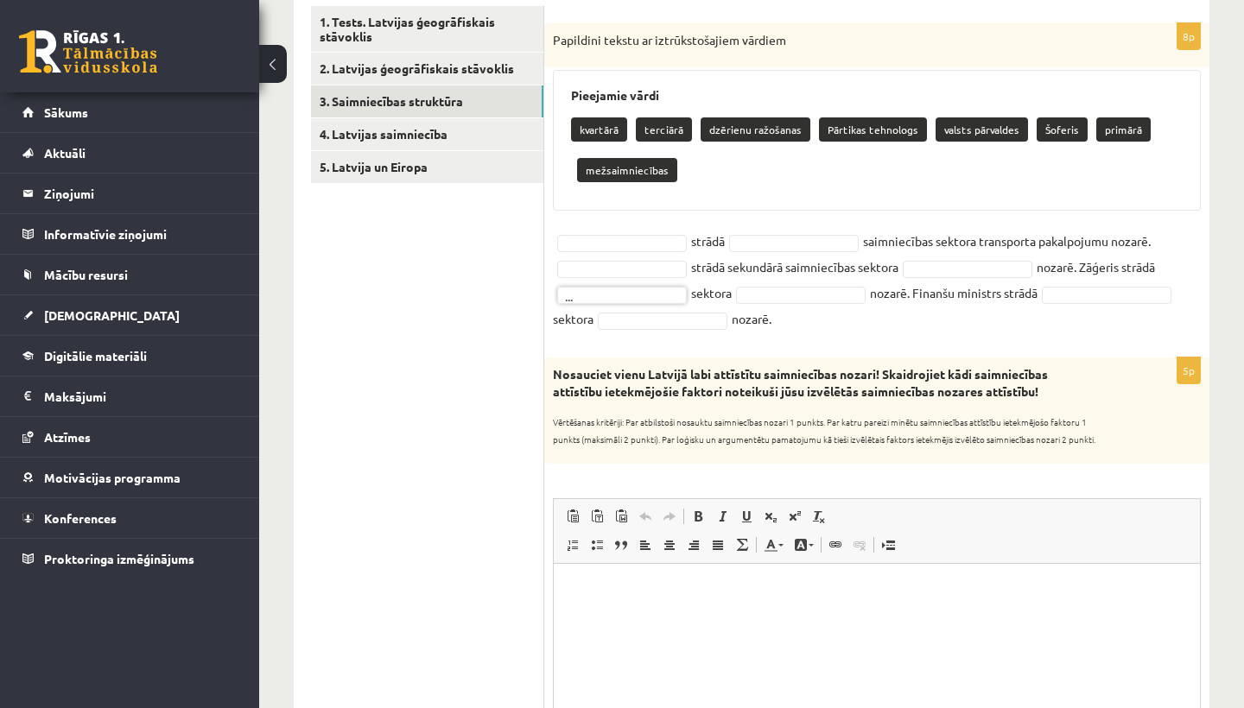
click at [629, 200] on div "Pieejamie vārdi kvartārā terciārā dzērienu ražošanas Pārtikas tehnologs valsts …" at bounding box center [877, 140] width 648 height 141
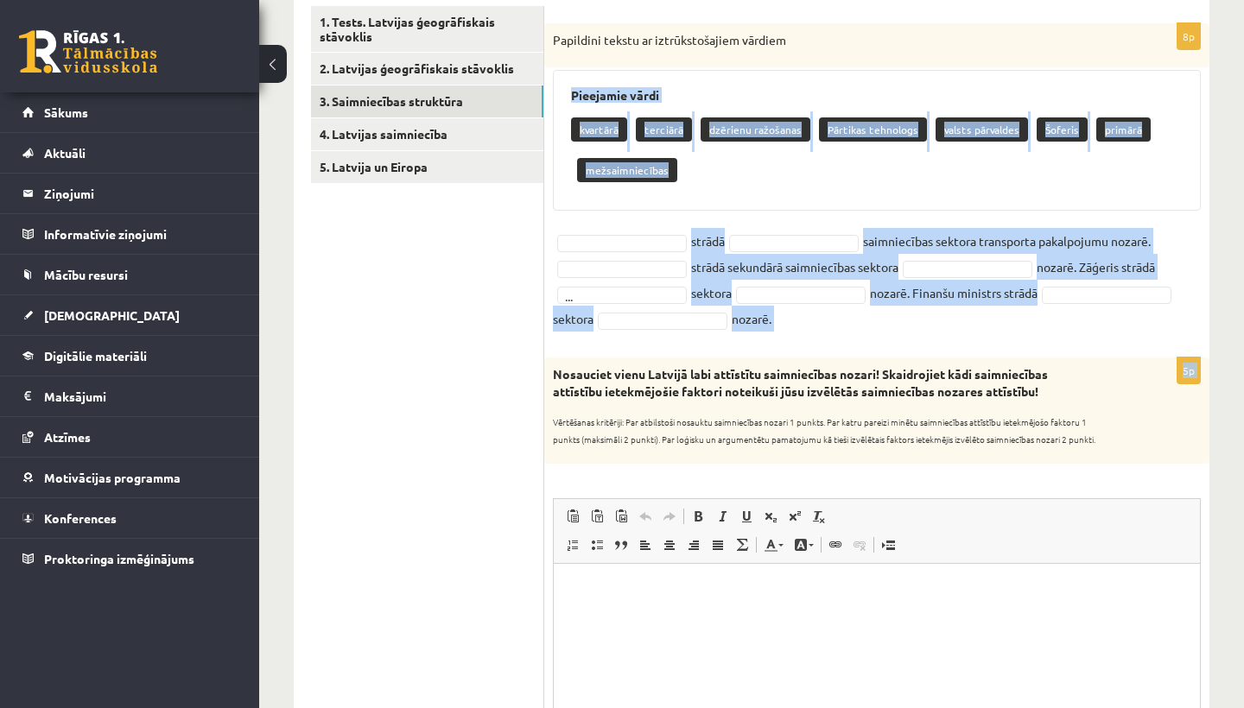
drag, startPoint x: 573, startPoint y: 88, endPoint x: 772, endPoint y: 340, distance: 321.0
click at [772, 340] on form "8p Papildini tekstu ar iztrūkstošajiem vārdiem Pieejamie vārdi kvartārā terciār…" at bounding box center [877, 601] width 631 height 1190
copy form "Pieejamie vārdi kvartārā terciārā dzērienu ražošanas Pārtikas tehnologs valsts …"
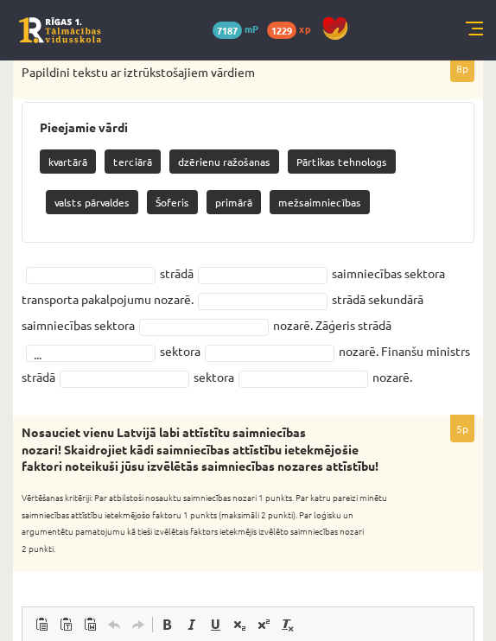
click at [367, 273] on fieldset "strādā saimniecības sektora transporta pakalpojumu nozarē. strādā sekundārā sai…" at bounding box center [248, 325] width 453 height 130
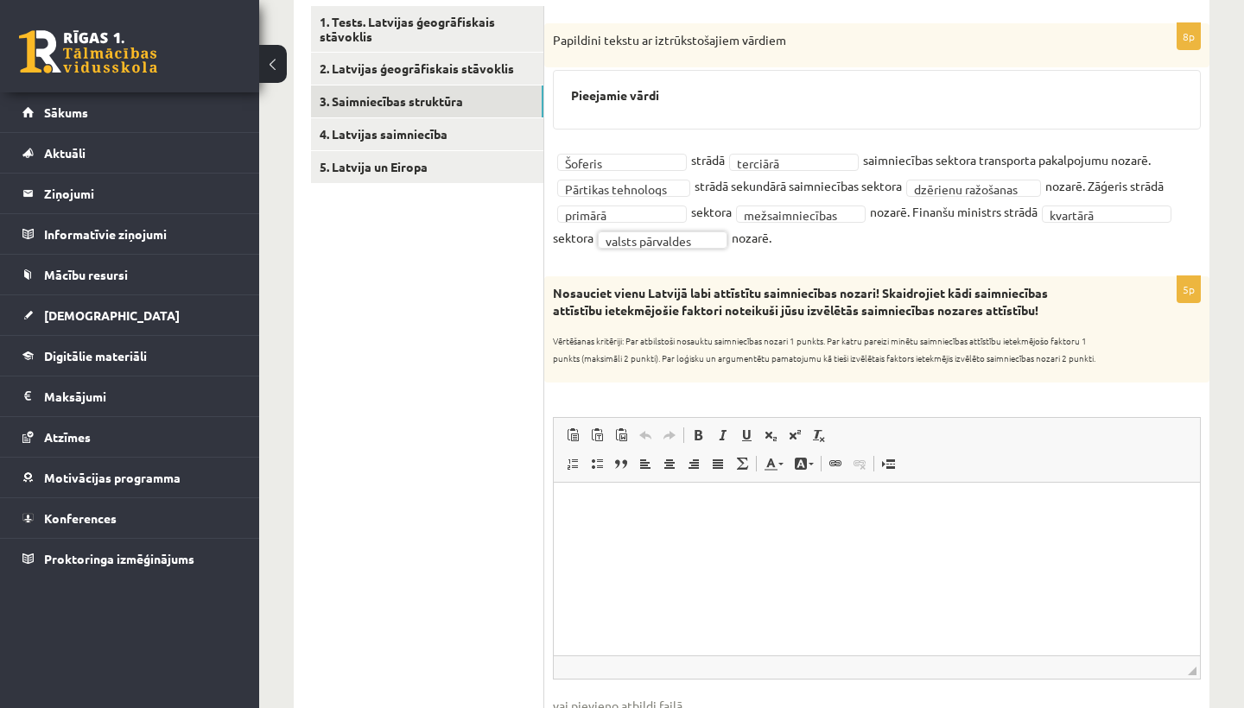
click at [636, 300] on p "Nosauciet vienu Latvijā labi attīstītu saimniecības nozari! Skaidrojiet kādi sa…" at bounding box center [834, 302] width 562 height 34
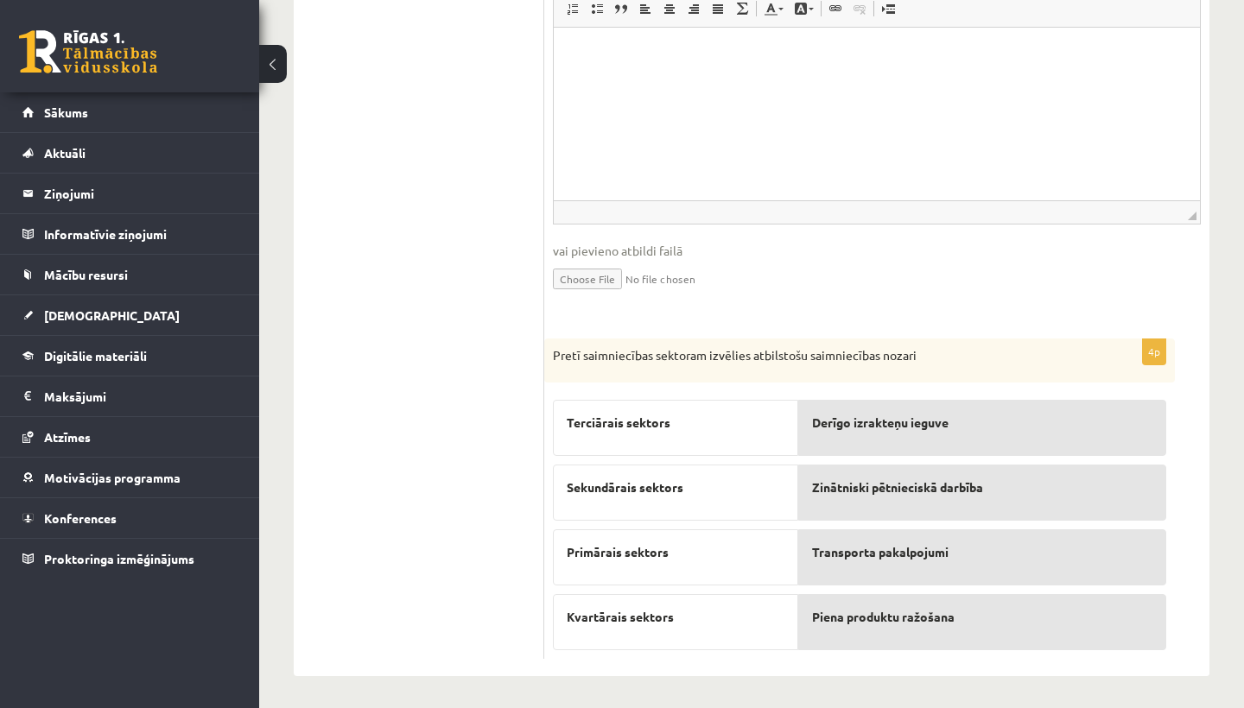
scroll to position [759, 0]
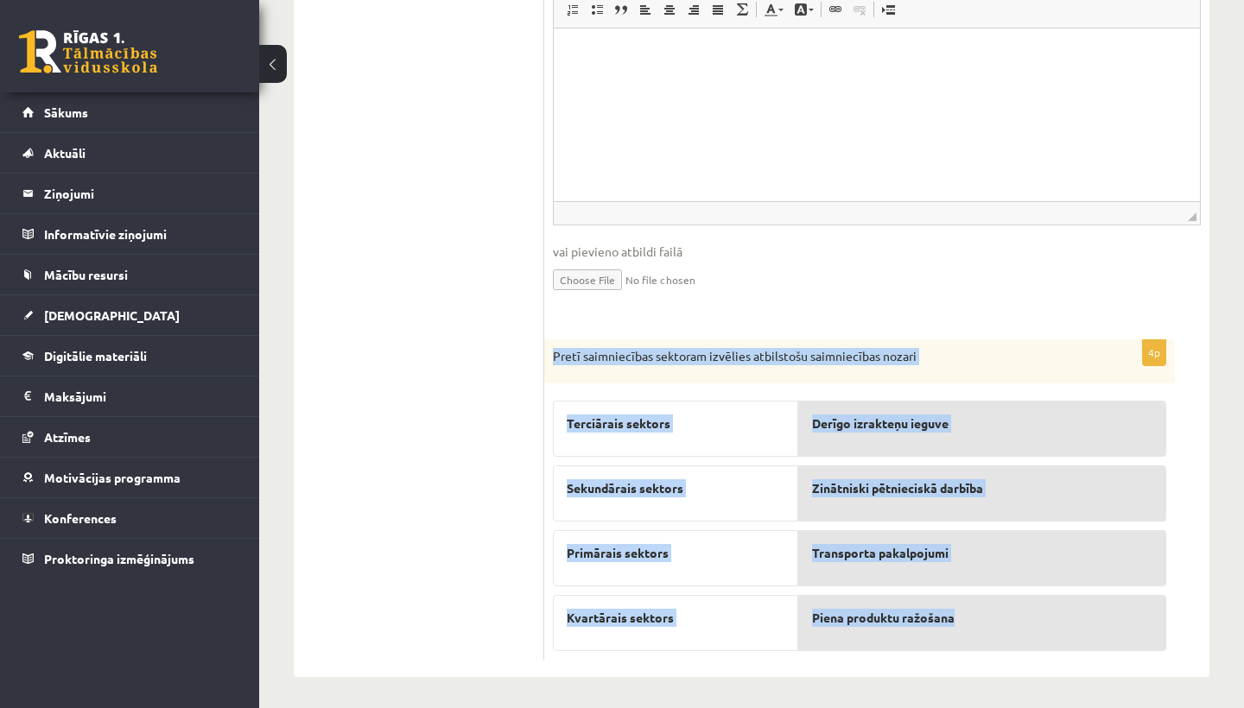
drag, startPoint x: 554, startPoint y: 350, endPoint x: 887, endPoint y: 628, distance: 434.3
click at [890, 628] on div "4p Pretī saimniecības sektoram izvēlies atbilstošu saimniecības nozari Terciāra…" at bounding box center [859, 500] width 631 height 321
click at [904, 665] on div "**********" at bounding box center [876, 105] width 665 height 1143
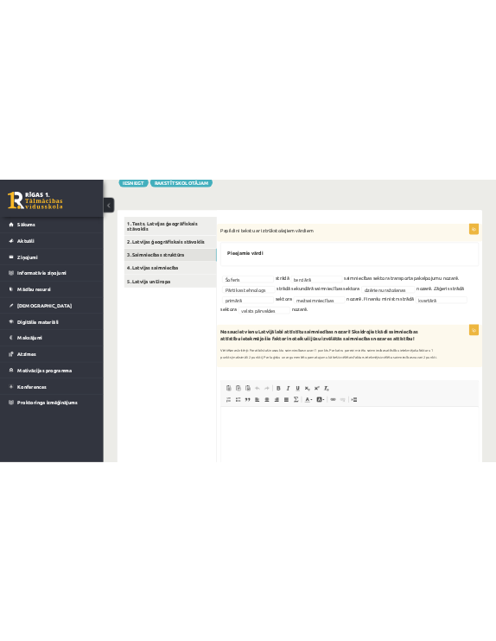
scroll to position [219, 0]
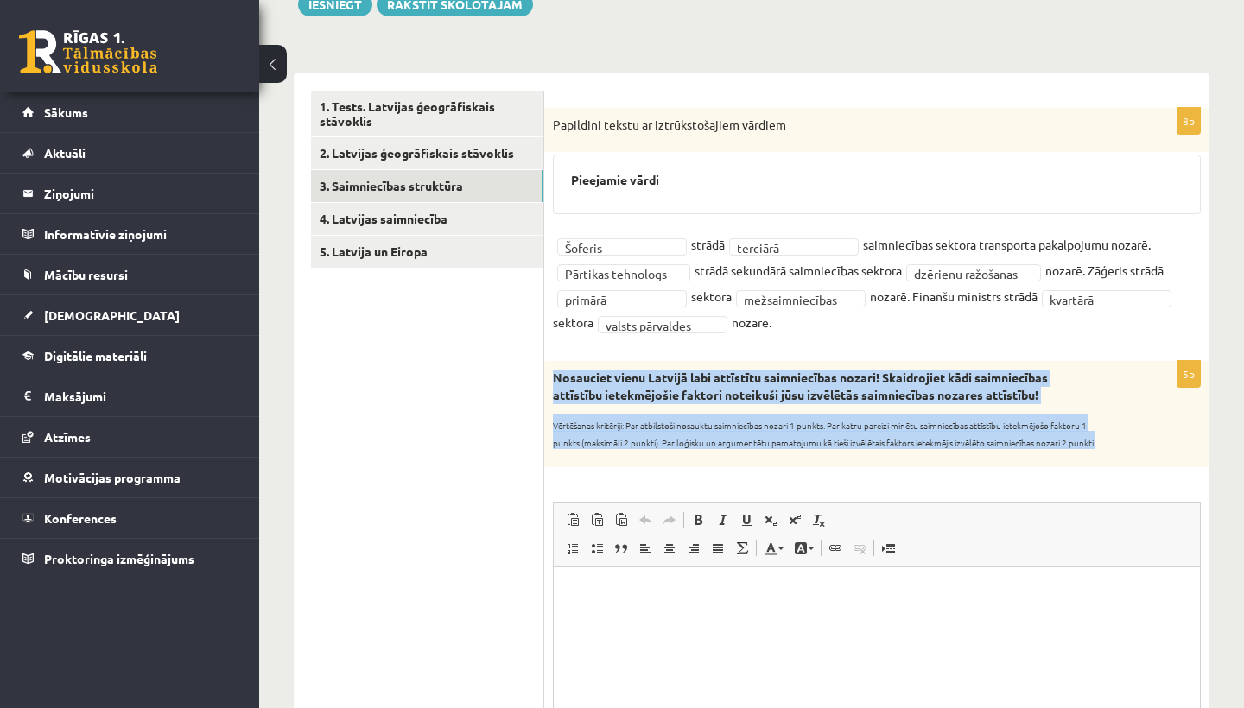
drag, startPoint x: 555, startPoint y: 376, endPoint x: 1019, endPoint y: 446, distance: 469.2
click at [1019, 446] on div "Nosauciet vienu Latvijā labi attīstītu saimniecības nozari! Skaidrojiet kādi sa…" at bounding box center [876, 413] width 665 height 105
copy div "Nosauciet vienu Latvijā labi attīstītu saimniecības nozari! Skaidrojiet kādi sa…"
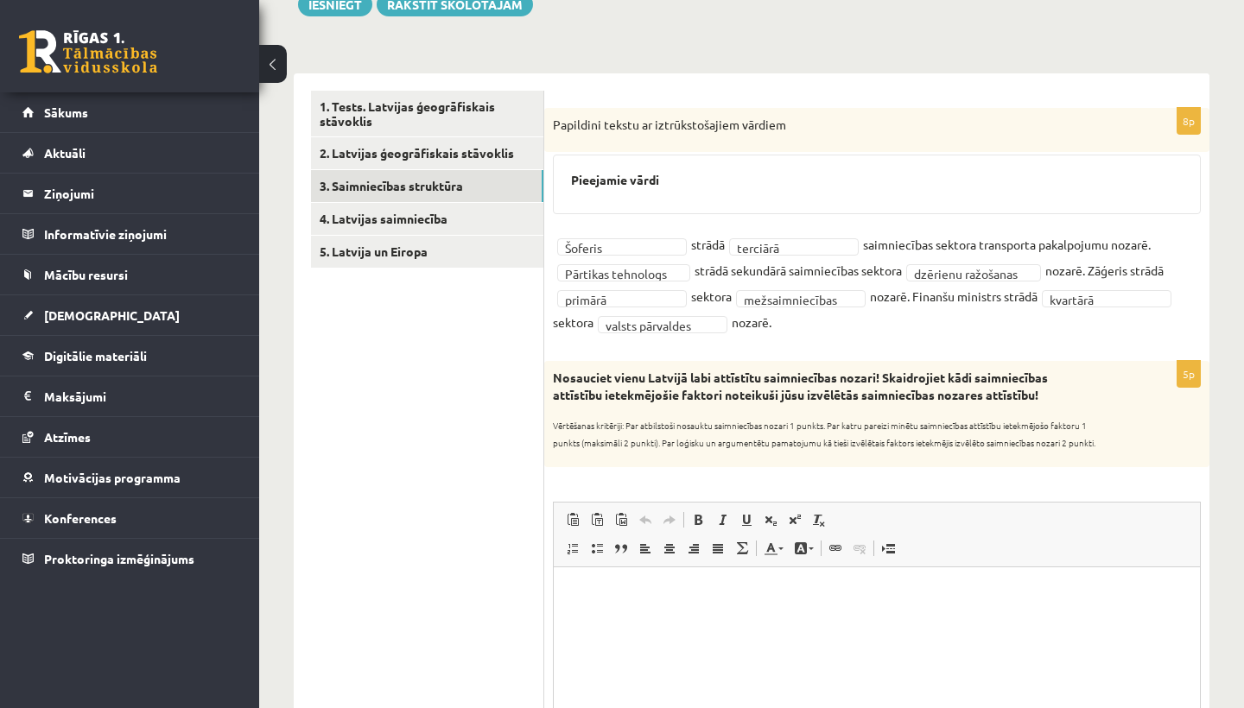
click at [670, 428] on sub "Vērtēšanas kritēriji: Par atbilstoši nosauktu saimniecības nozari 1 punkts. Par…" at bounding box center [824, 434] width 543 height 30
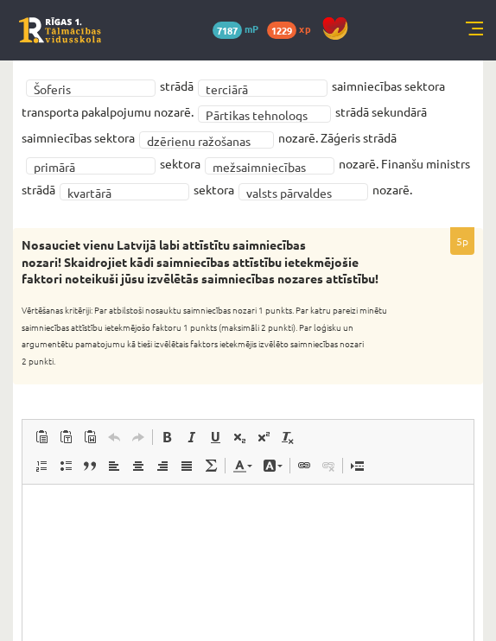
scroll to position [464, 0]
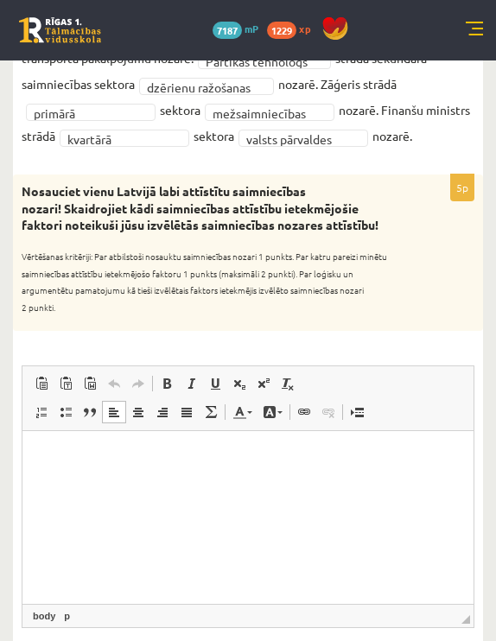
click at [300, 482] on html at bounding box center [247, 457] width 451 height 53
click at [297, 478] on html at bounding box center [247, 457] width 451 height 53
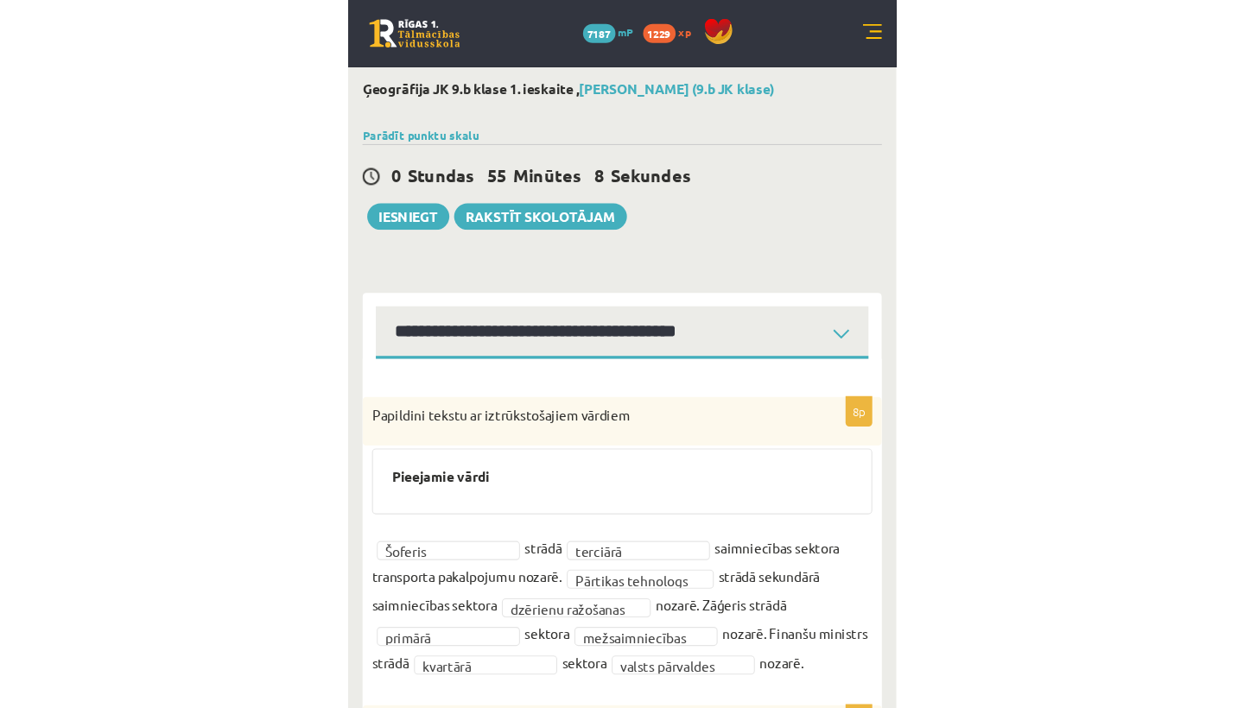
scroll to position [0, 0]
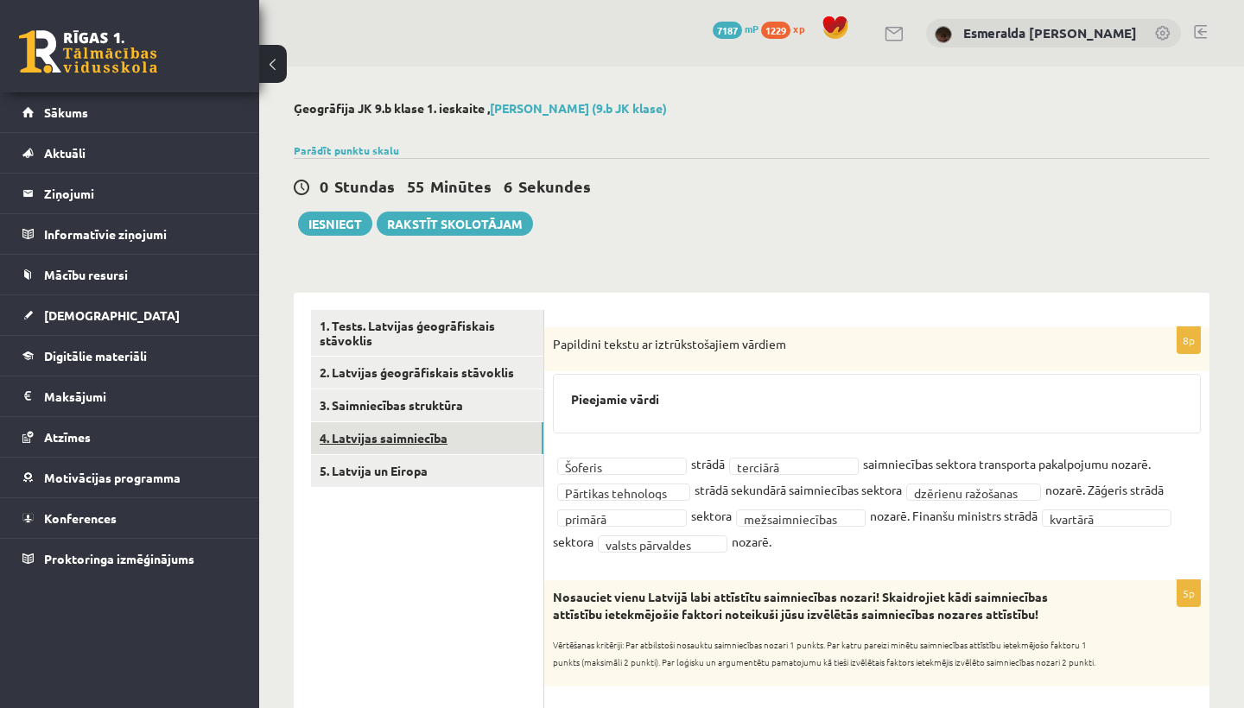
click at [373, 442] on link "4. Latvijas saimniecība" at bounding box center [427, 438] width 232 height 32
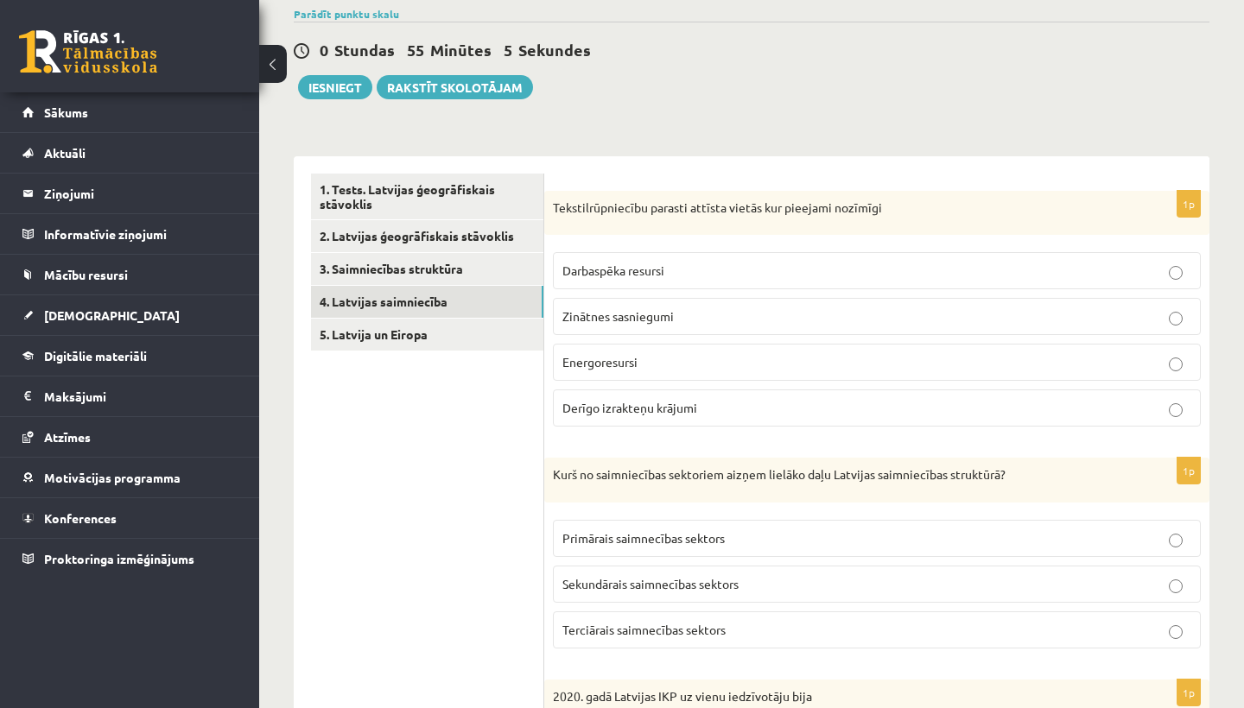
scroll to position [139, 0]
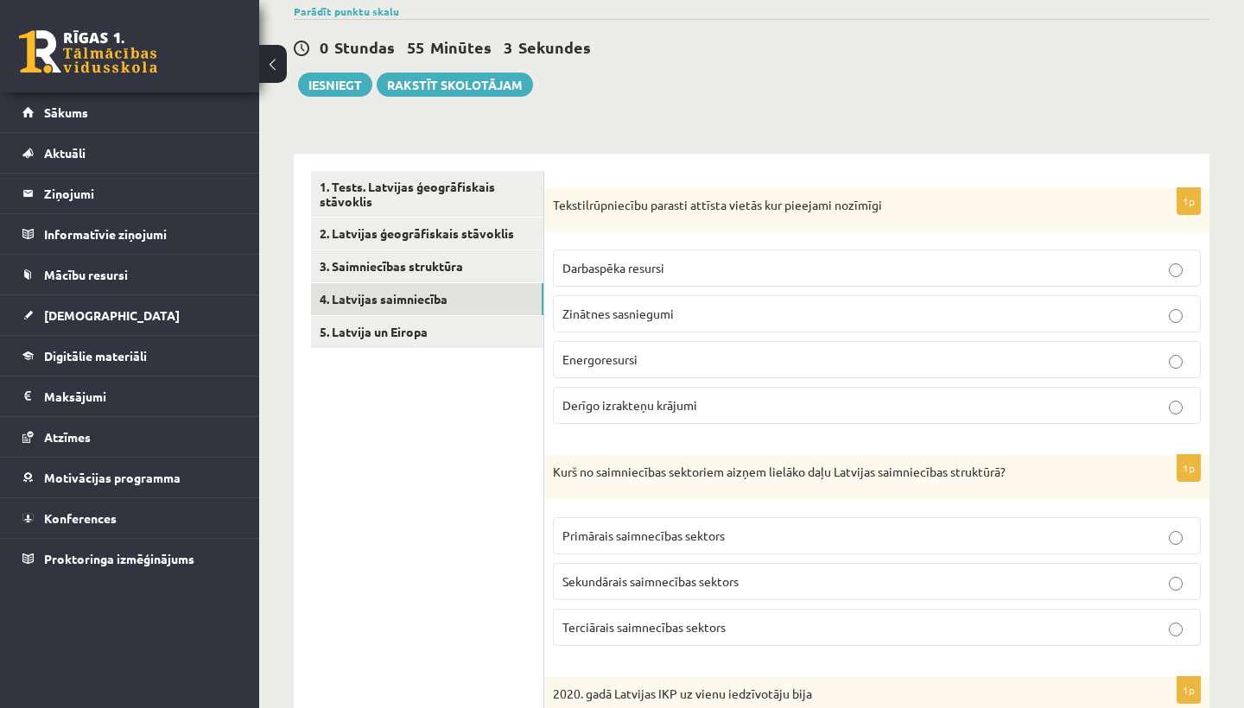
click at [555, 197] on p "Tekstilrūpniecību parasti attīsta vietās kur pieejami nozīmīgi" at bounding box center [834, 205] width 562 height 17
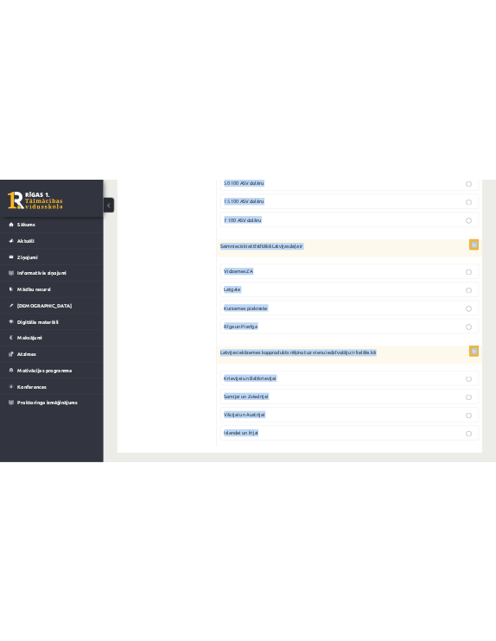
scroll to position [943, 0]
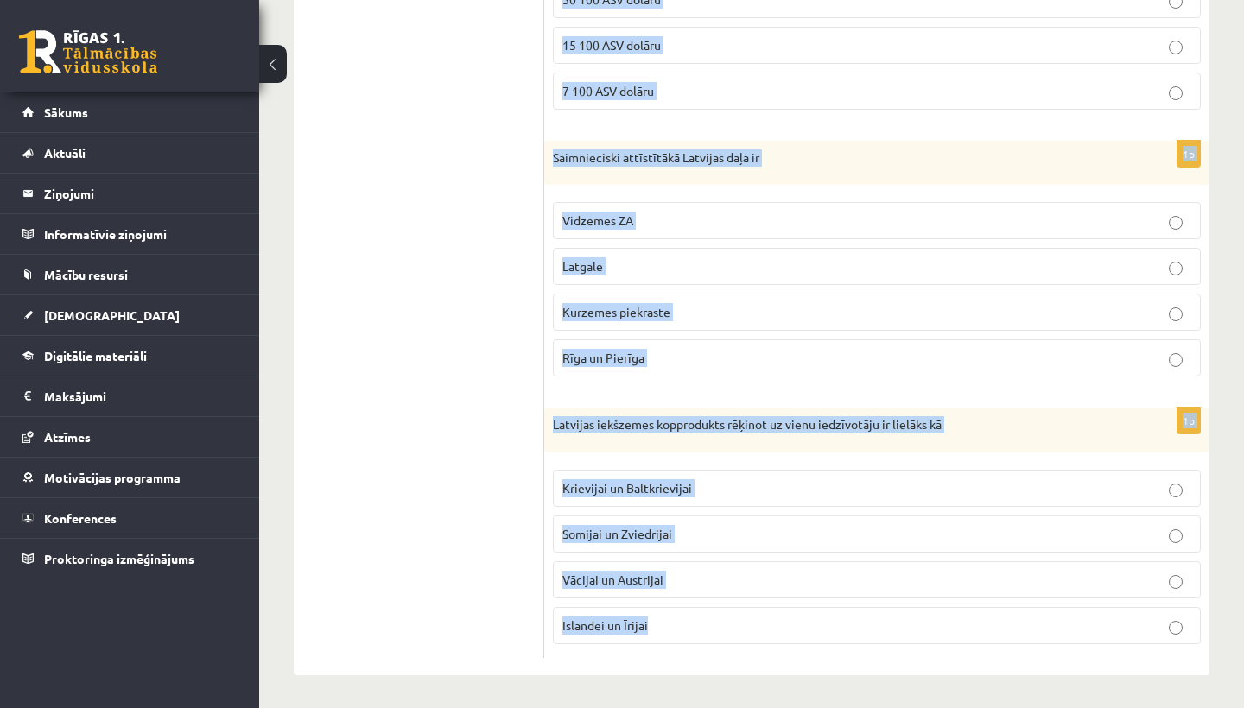
drag, startPoint x: 552, startPoint y: 202, endPoint x: 680, endPoint y: 705, distance: 518.8
copy form "Tekstilrūpniecību parasti attīsta vietās kur pieejami nozīmīgi Darbaspēka resur…"
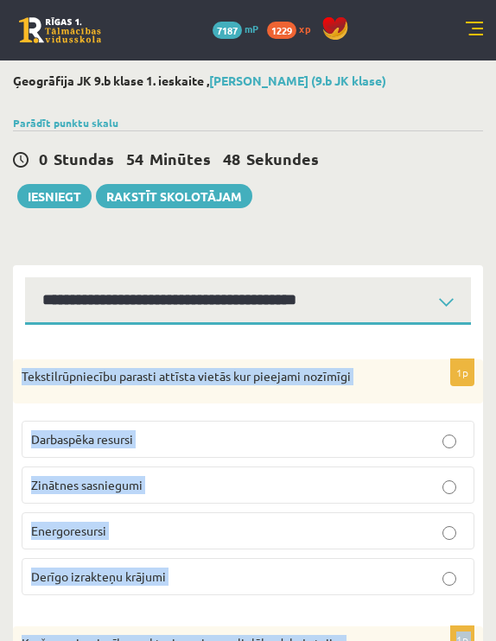
scroll to position [0, 0]
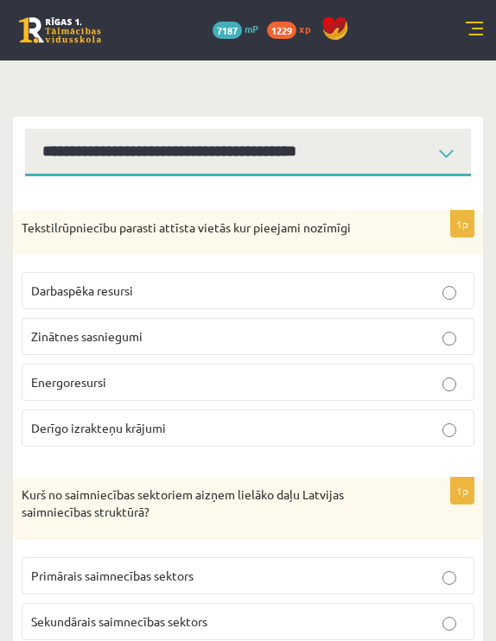
scroll to position [179, 0]
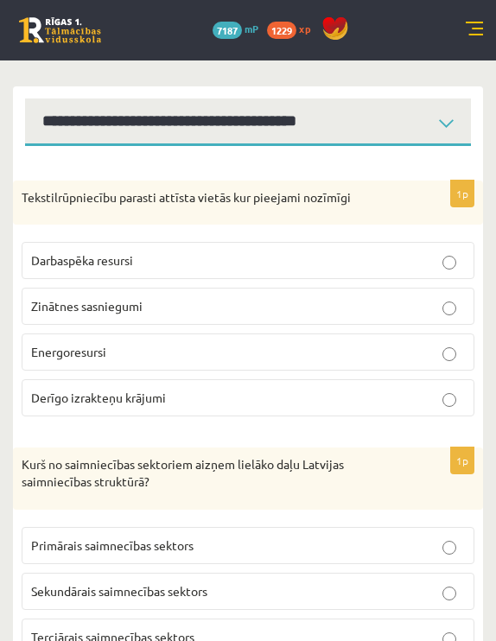
click at [192, 266] on p "Darbaspēka resursi" at bounding box center [248, 260] width 434 height 18
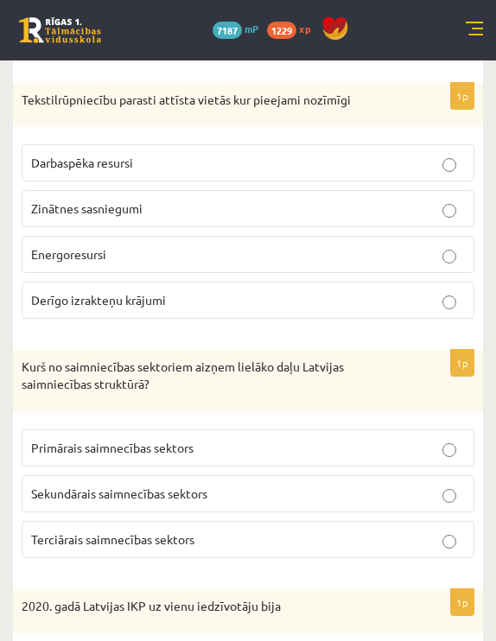
scroll to position [291, 0]
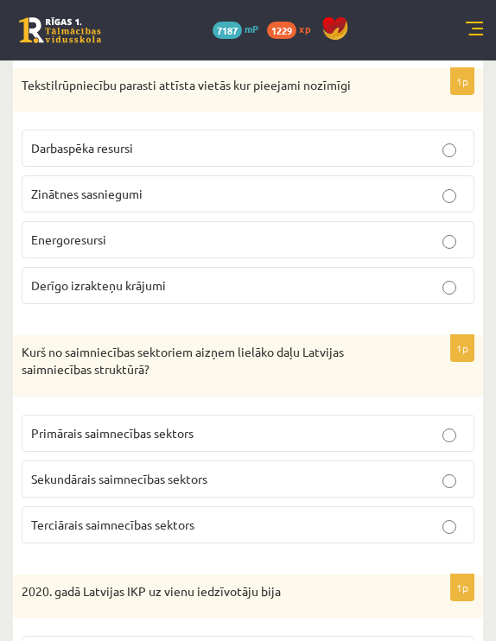
click at [130, 526] on span "Terciārais saimnecības sektors" at bounding box center [112, 525] width 163 height 16
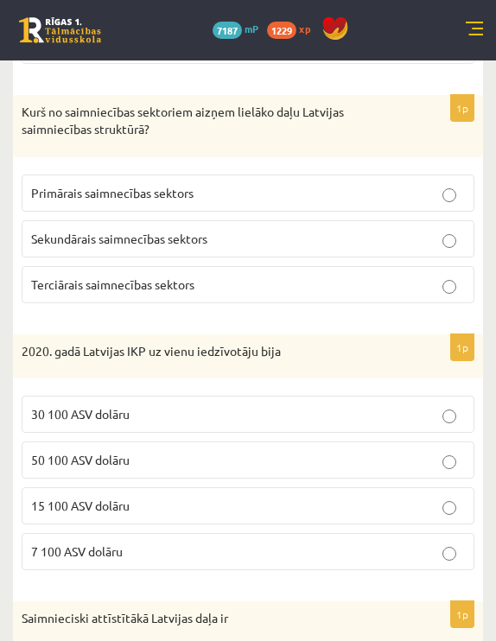
scroll to position [619, 0]
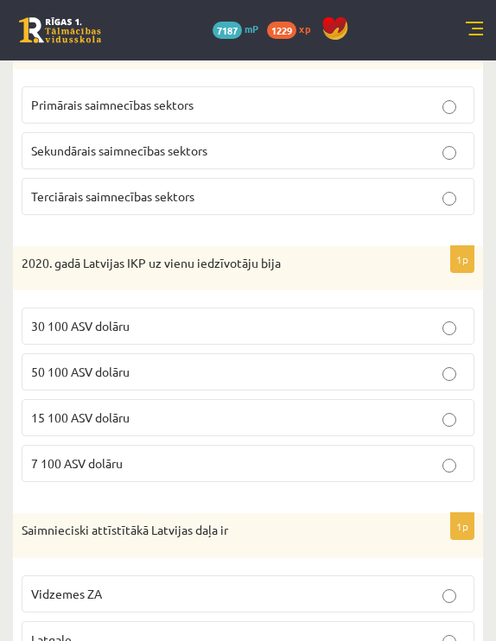
click at [184, 419] on p "15 100 ASV dolāru" at bounding box center [248, 418] width 434 height 18
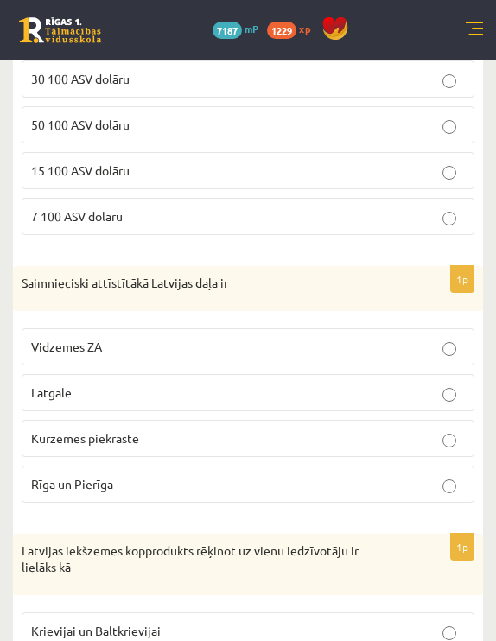
scroll to position [872, 0]
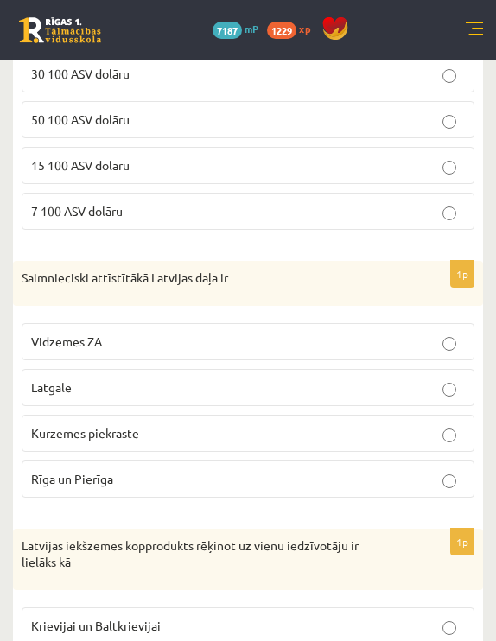
click at [166, 470] on p "Rīga un Pierīga" at bounding box center [248, 479] width 434 height 18
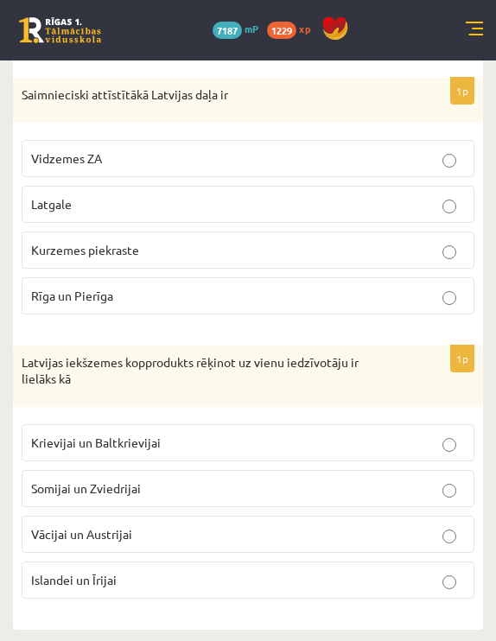
scroll to position [1054, 0]
click at [272, 438] on p "Krievijai un Baltkrievijai" at bounding box center [248, 444] width 434 height 18
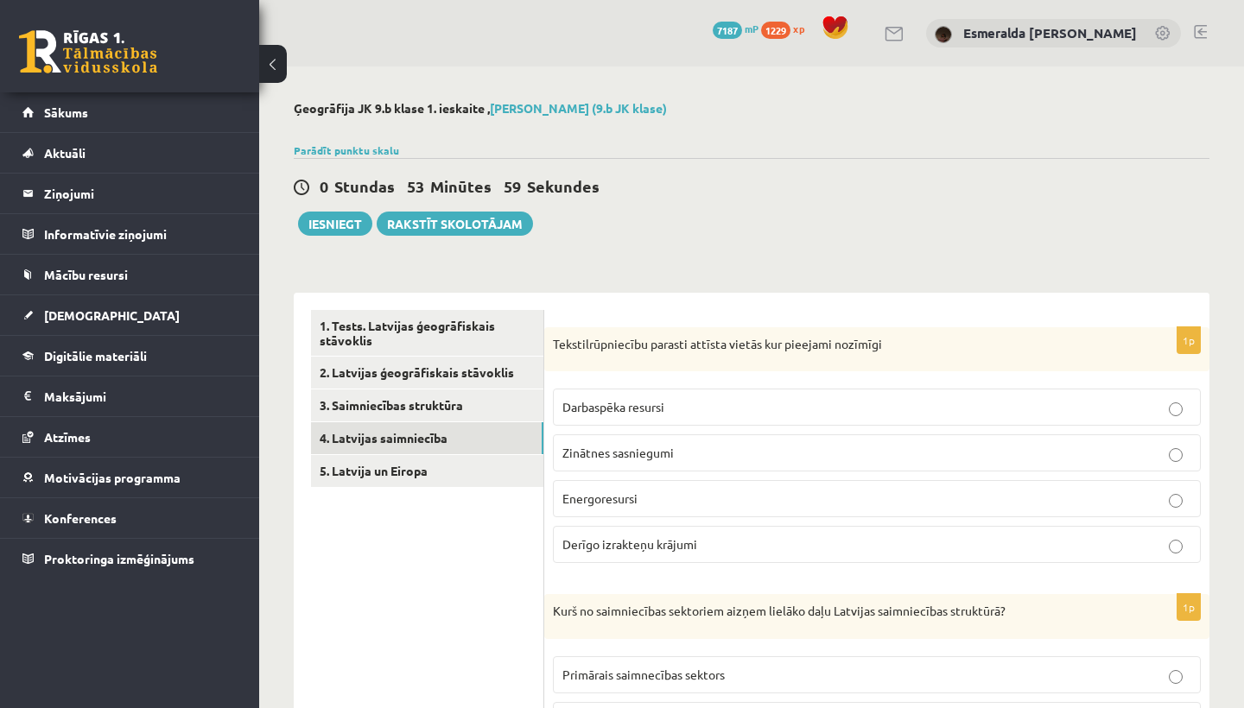
scroll to position [0, 0]
click at [375, 475] on link "5. Latvija un Eiropa" at bounding box center [427, 471] width 232 height 32
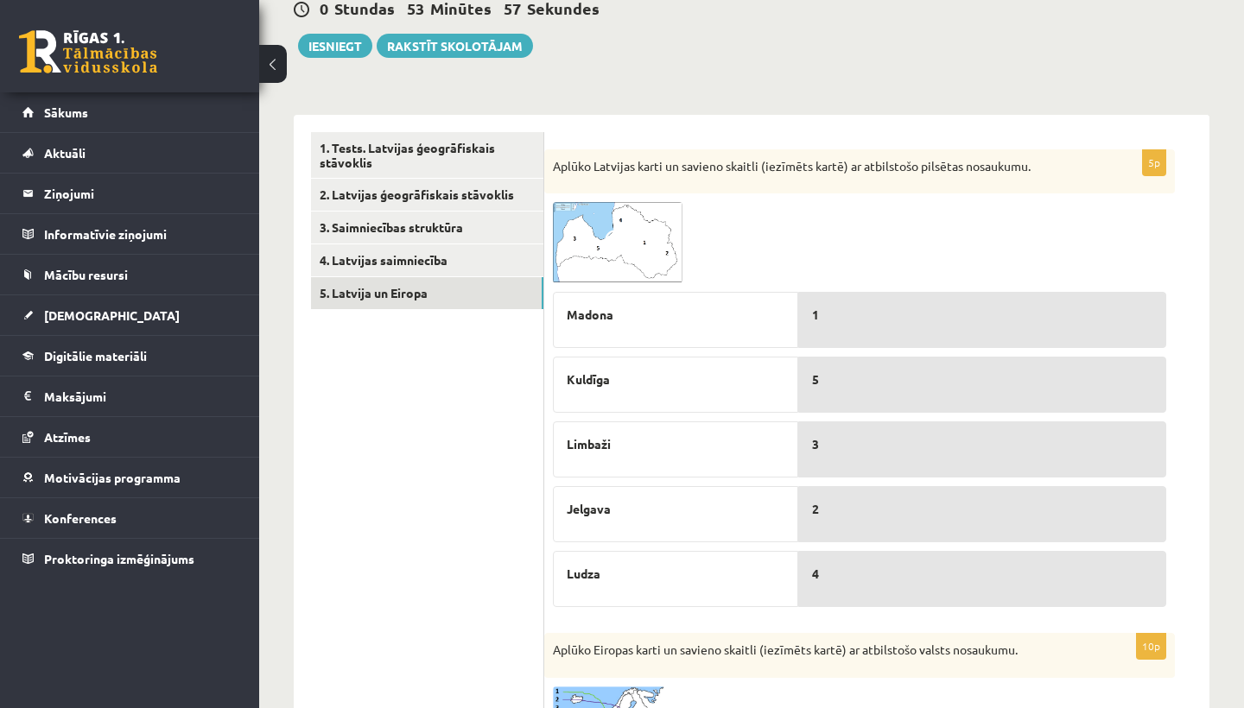
scroll to position [181, 0]
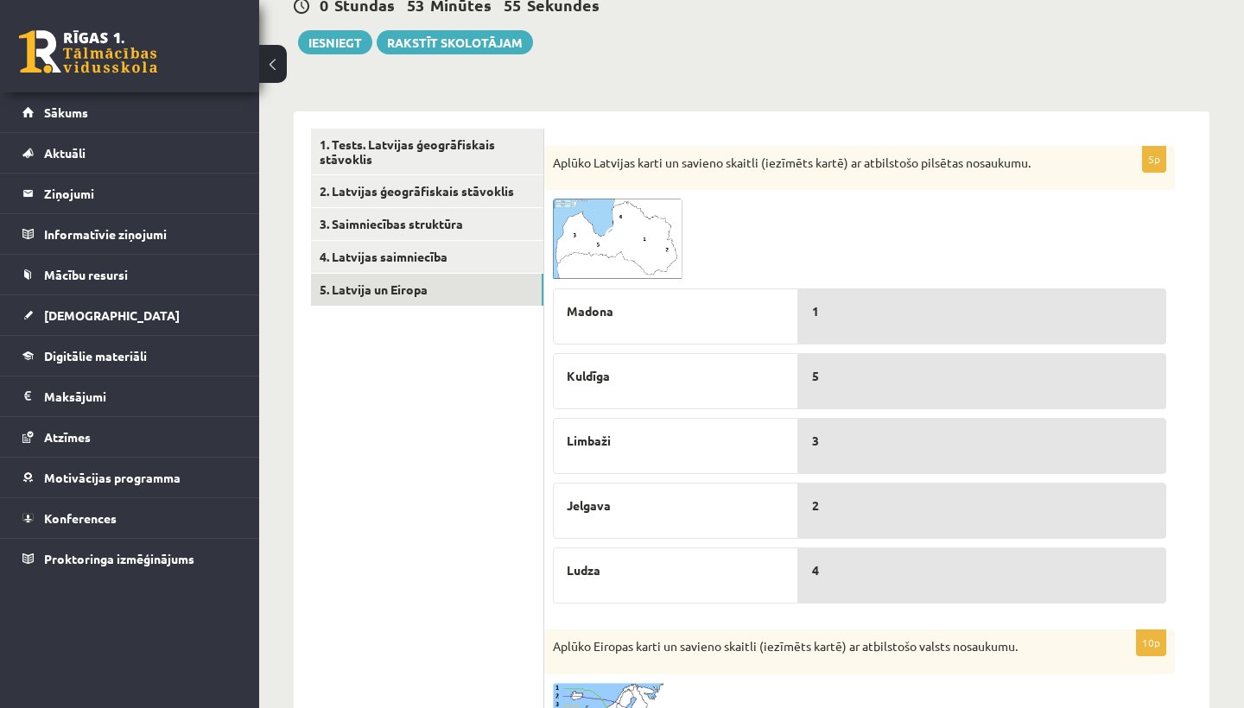
click at [619, 221] on img at bounding box center [618, 239] width 130 height 81
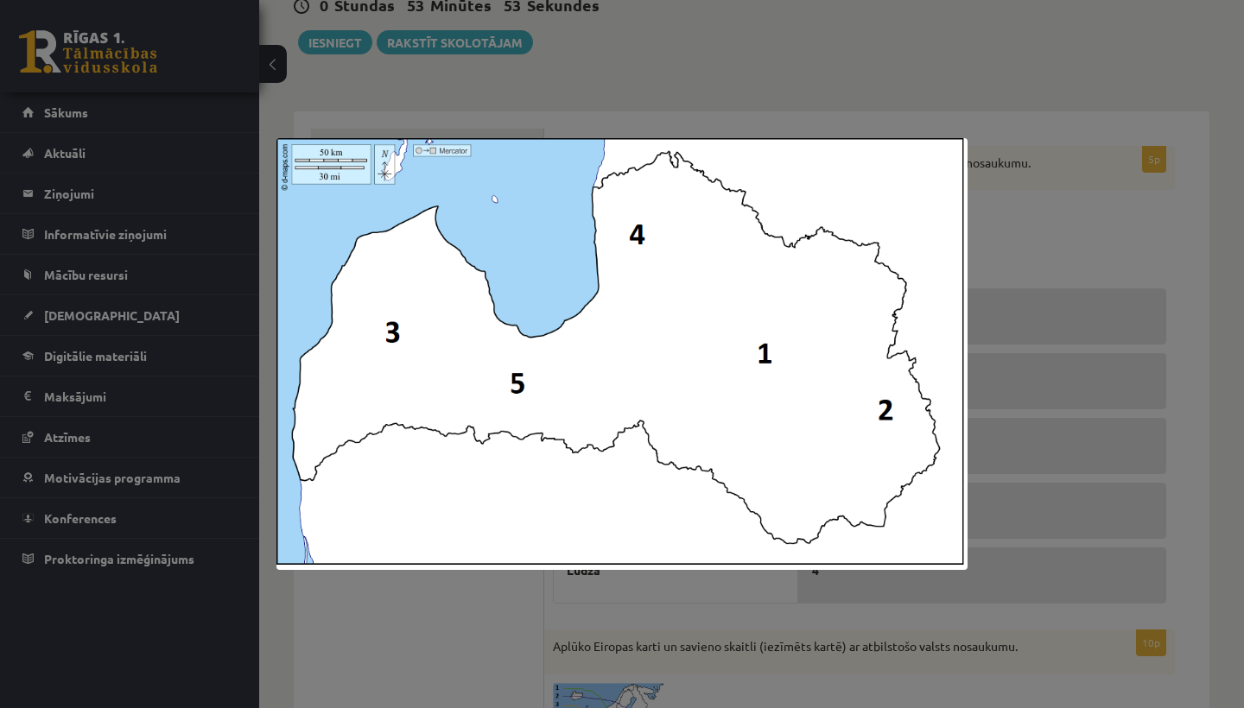
click at [1010, 129] on div at bounding box center [622, 354] width 1244 height 708
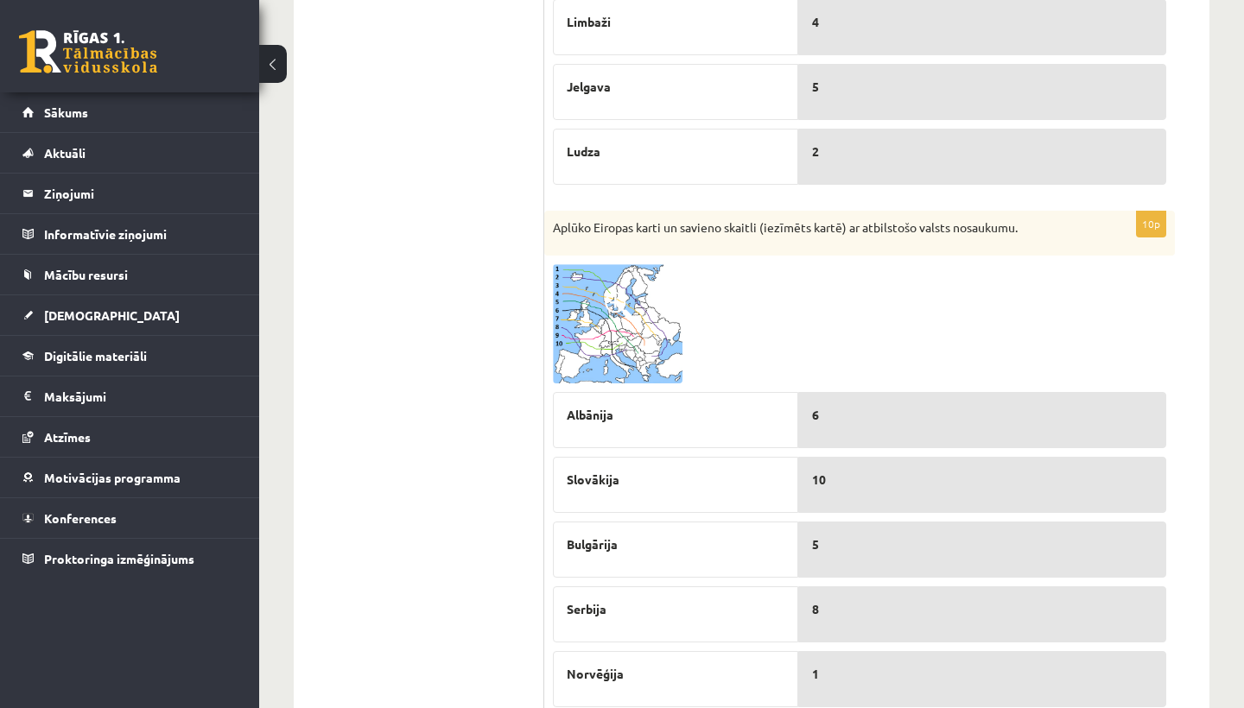
scroll to position [667, 0]
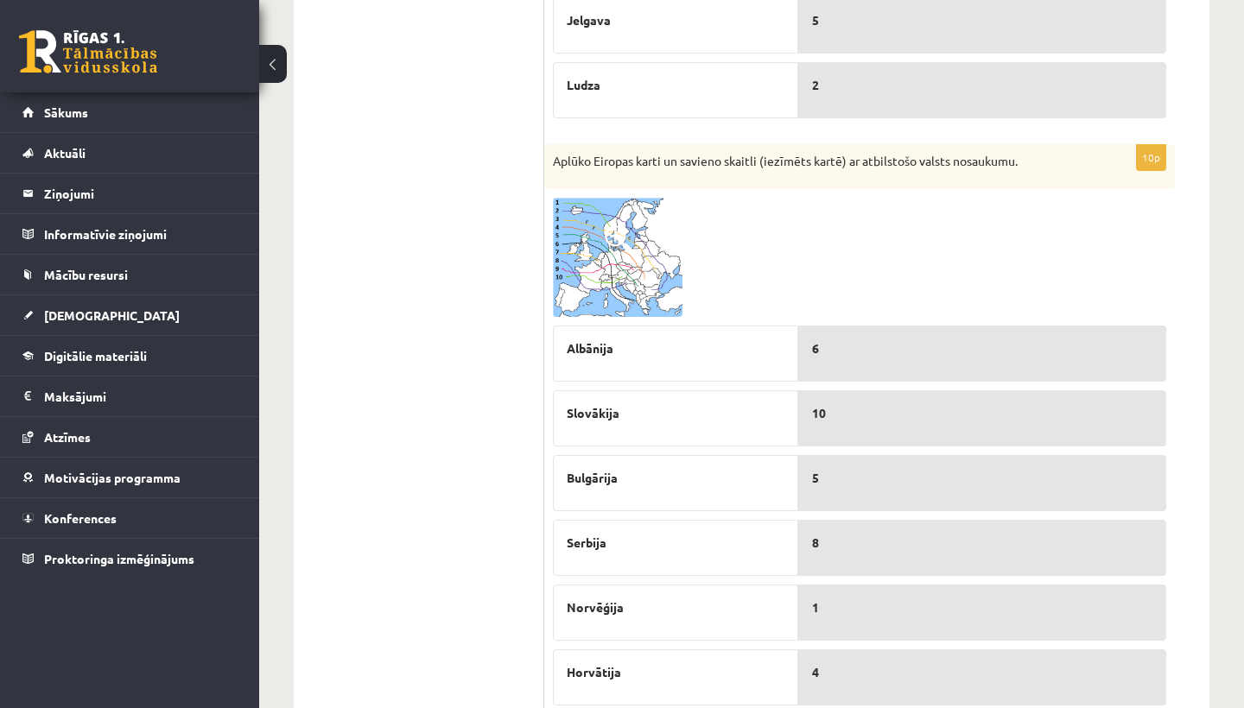
click at [664, 256] on img at bounding box center [618, 257] width 130 height 119
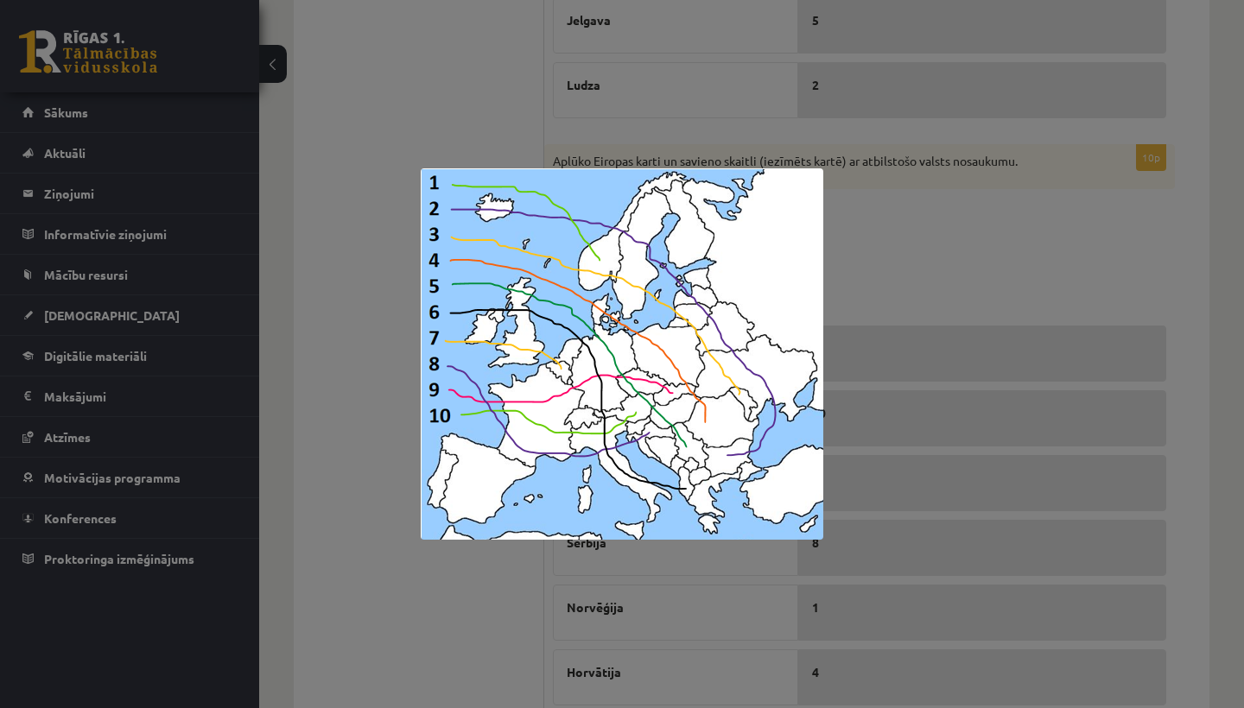
click at [891, 230] on div at bounding box center [622, 354] width 1244 height 708
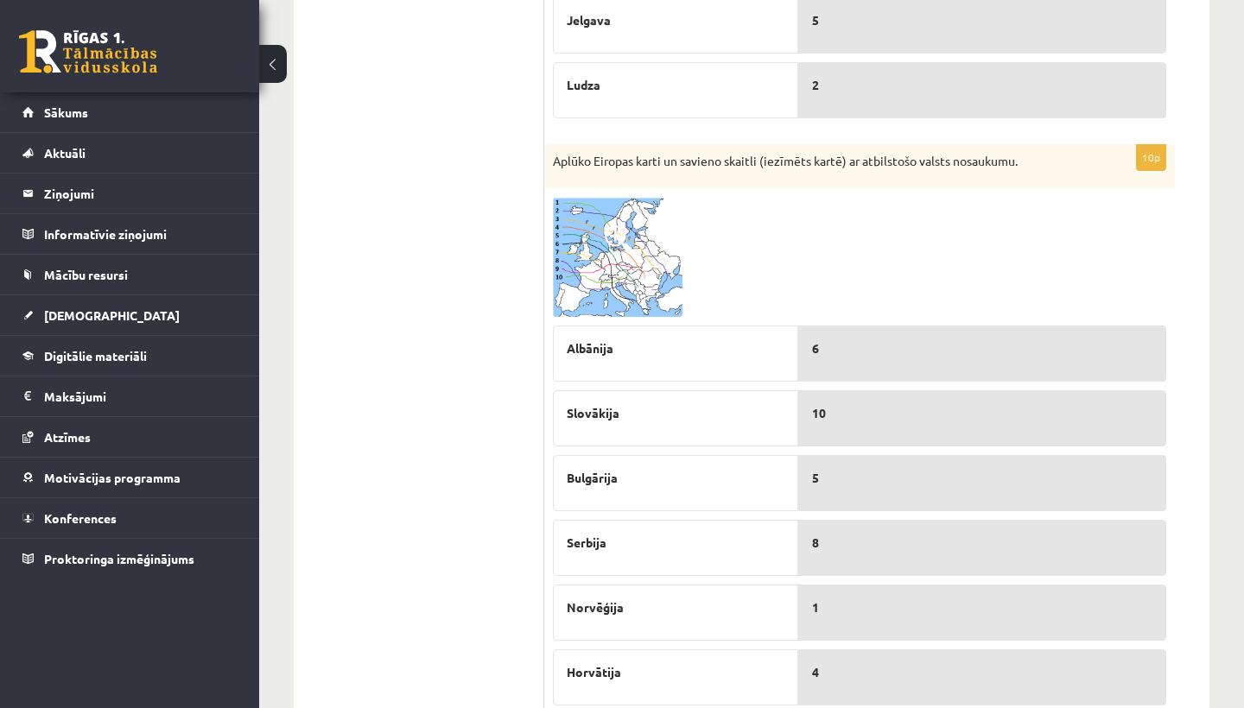
click at [627, 251] on span at bounding box center [619, 239] width 28 height 28
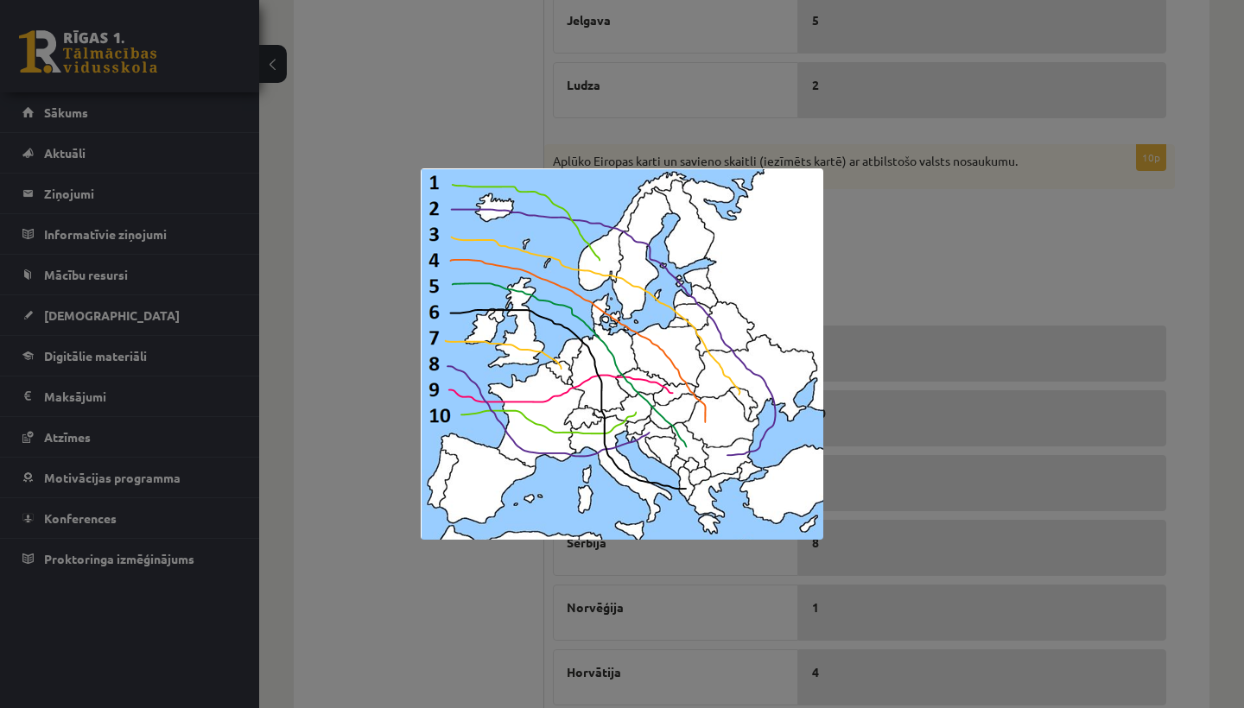
click at [920, 207] on div at bounding box center [622, 354] width 1244 height 708
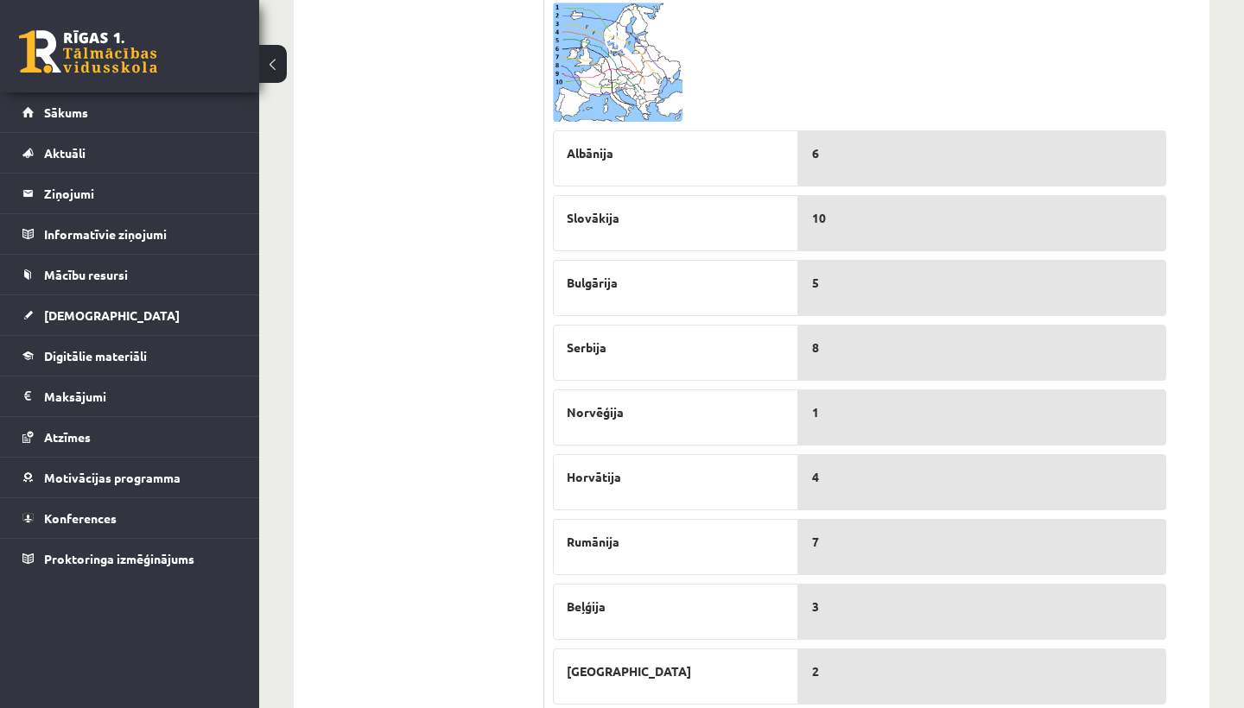
scroll to position [860, 0]
click at [627, 75] on img at bounding box center [618, 64] width 130 height 119
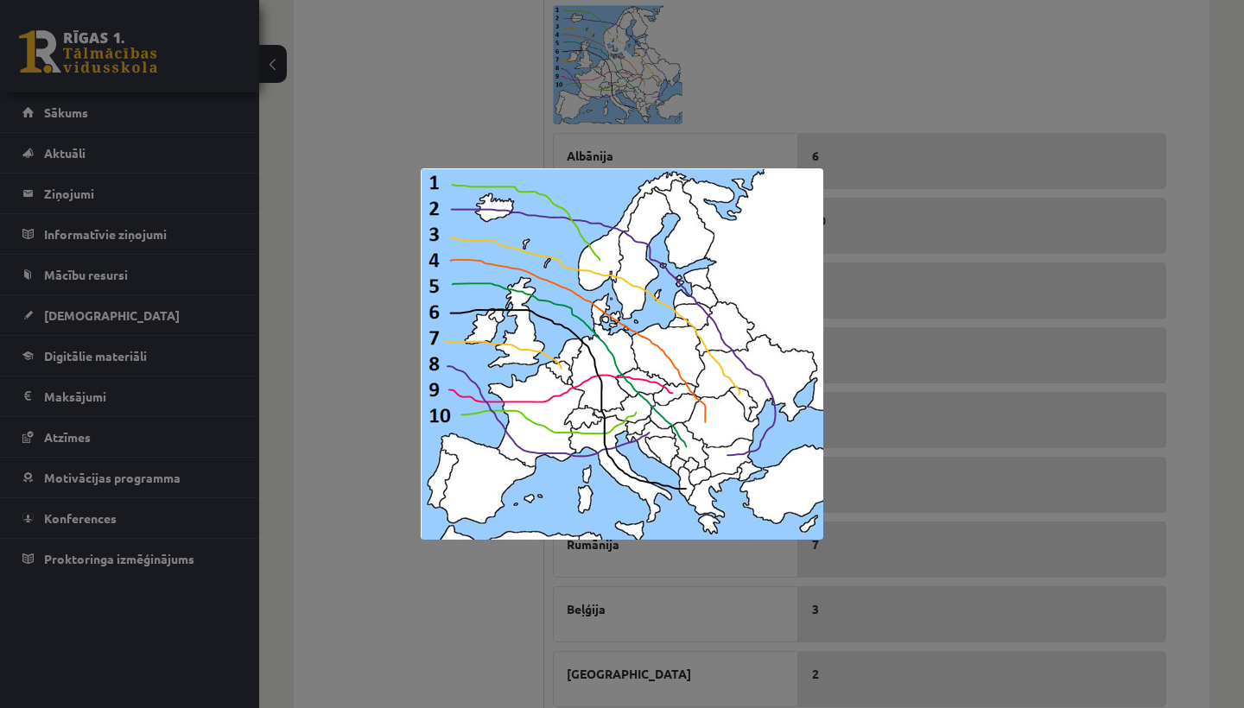
click at [911, 68] on div at bounding box center [622, 354] width 1244 height 708
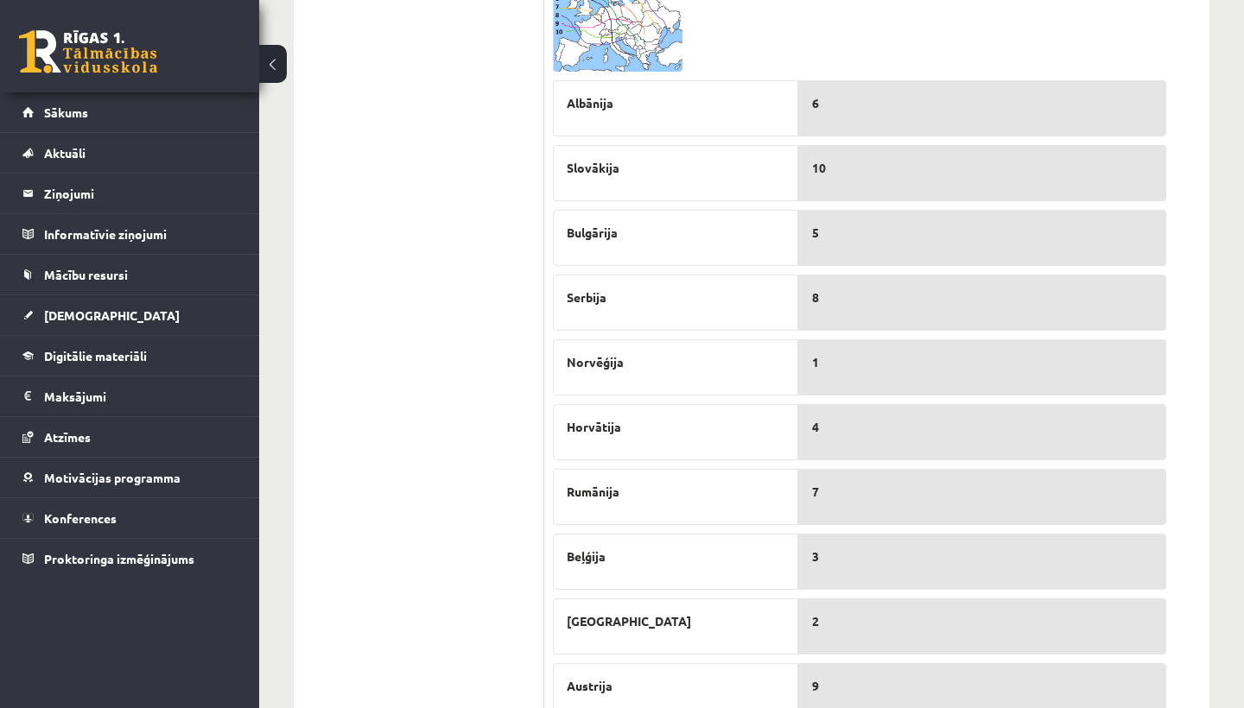
scroll to position [925, 0]
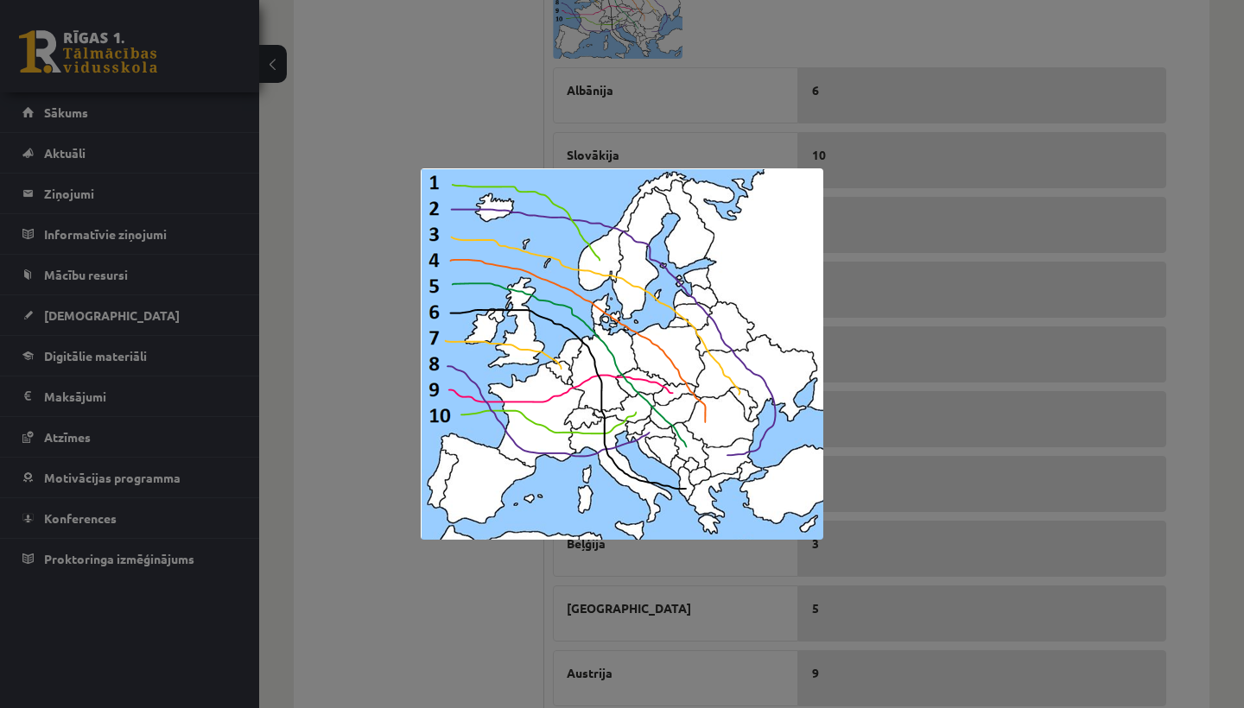
click at [814, 159] on div at bounding box center [622, 354] width 1244 height 708
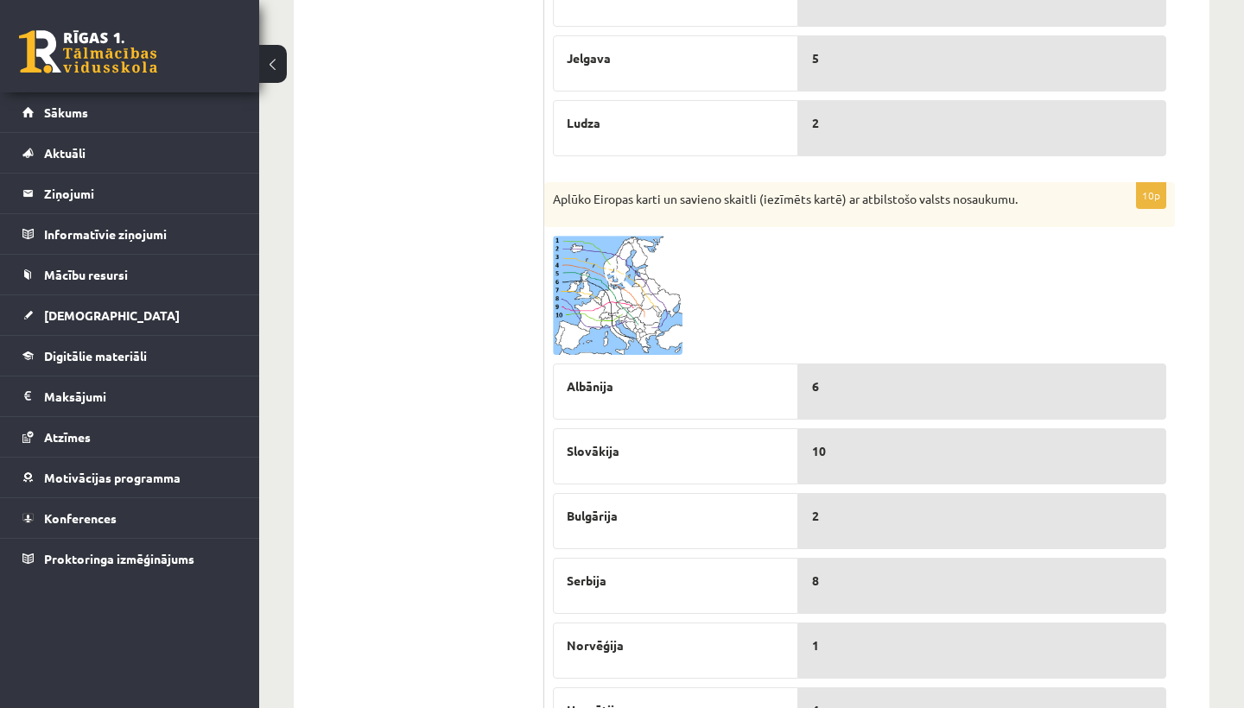
scroll to position [574, 0]
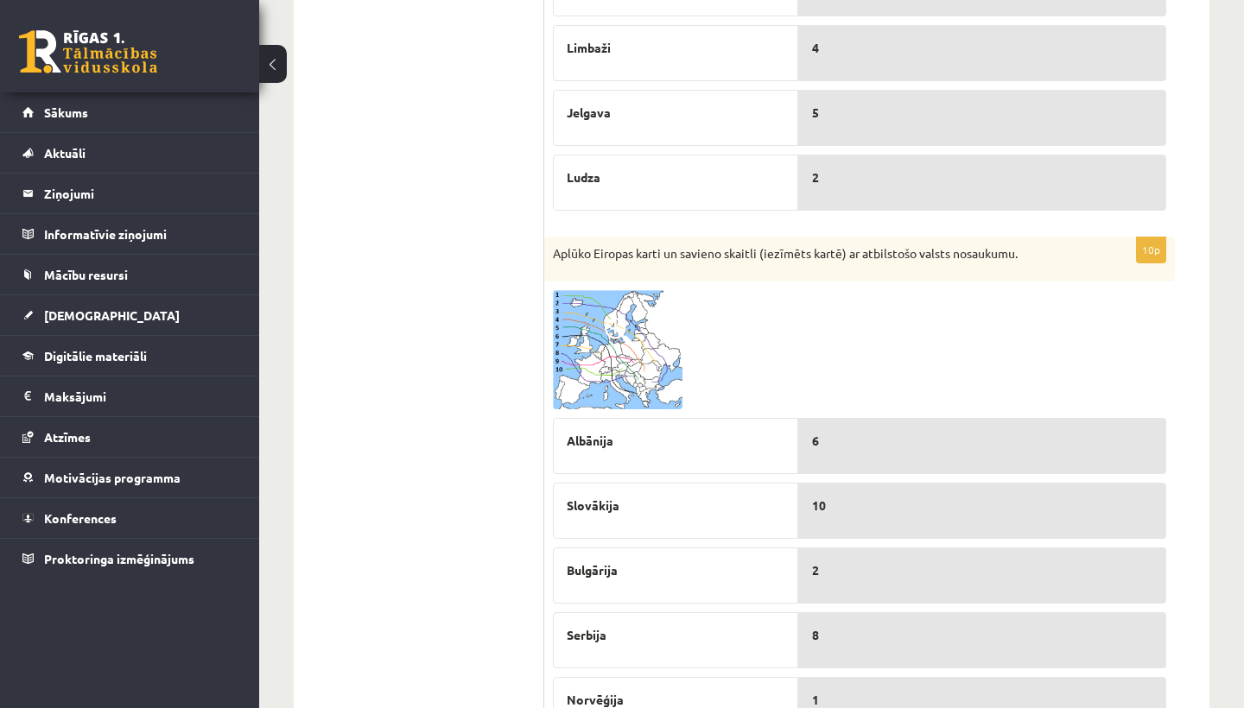
click at [621, 361] on img at bounding box center [618, 349] width 130 height 119
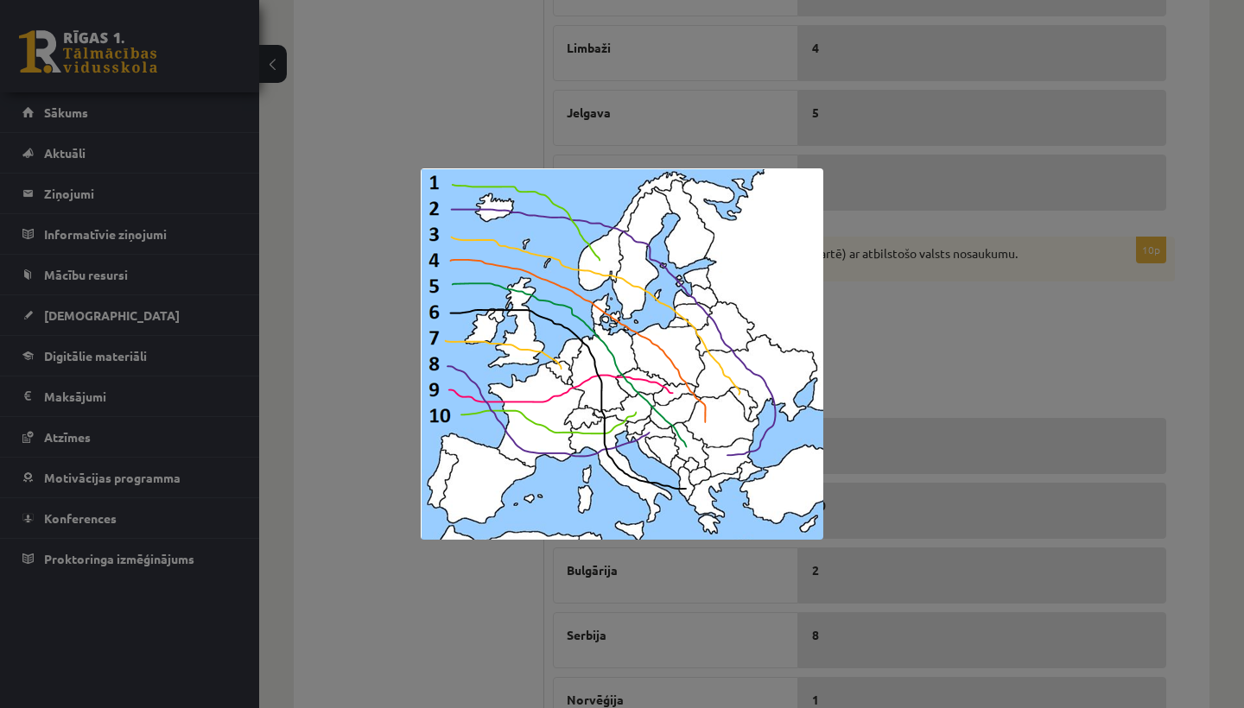
click at [879, 334] on div at bounding box center [622, 354] width 1244 height 708
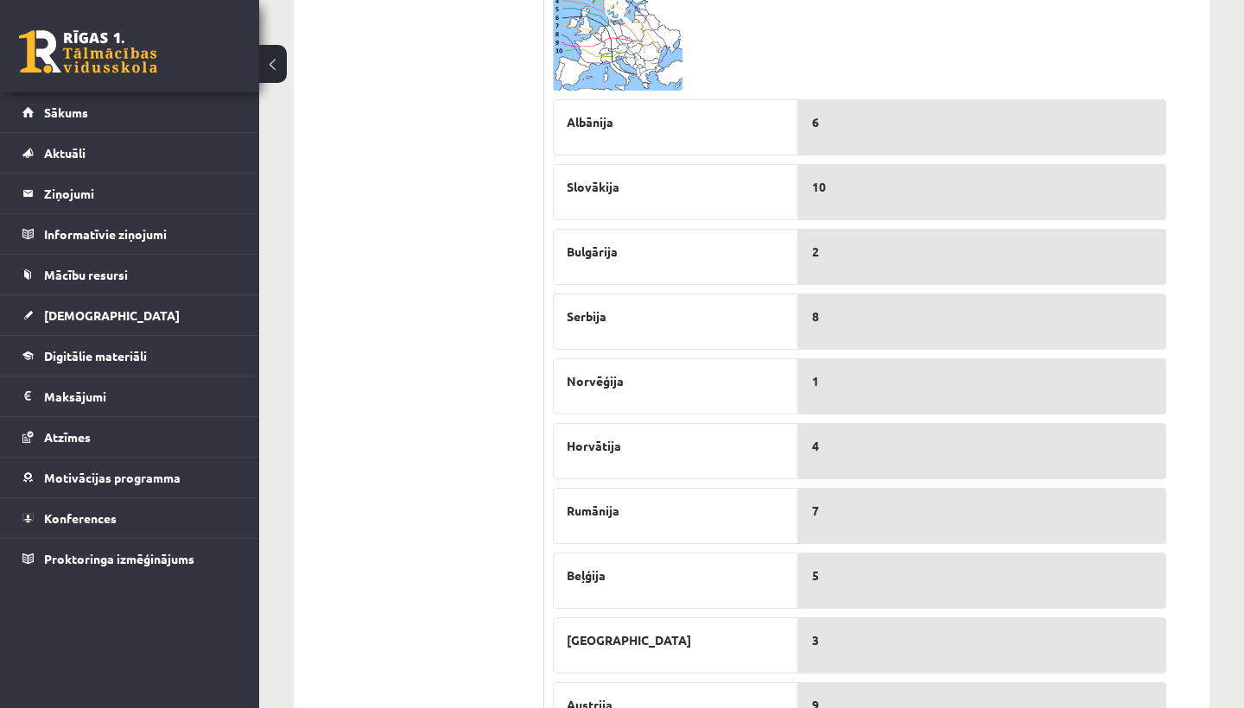
scroll to position [883, 0]
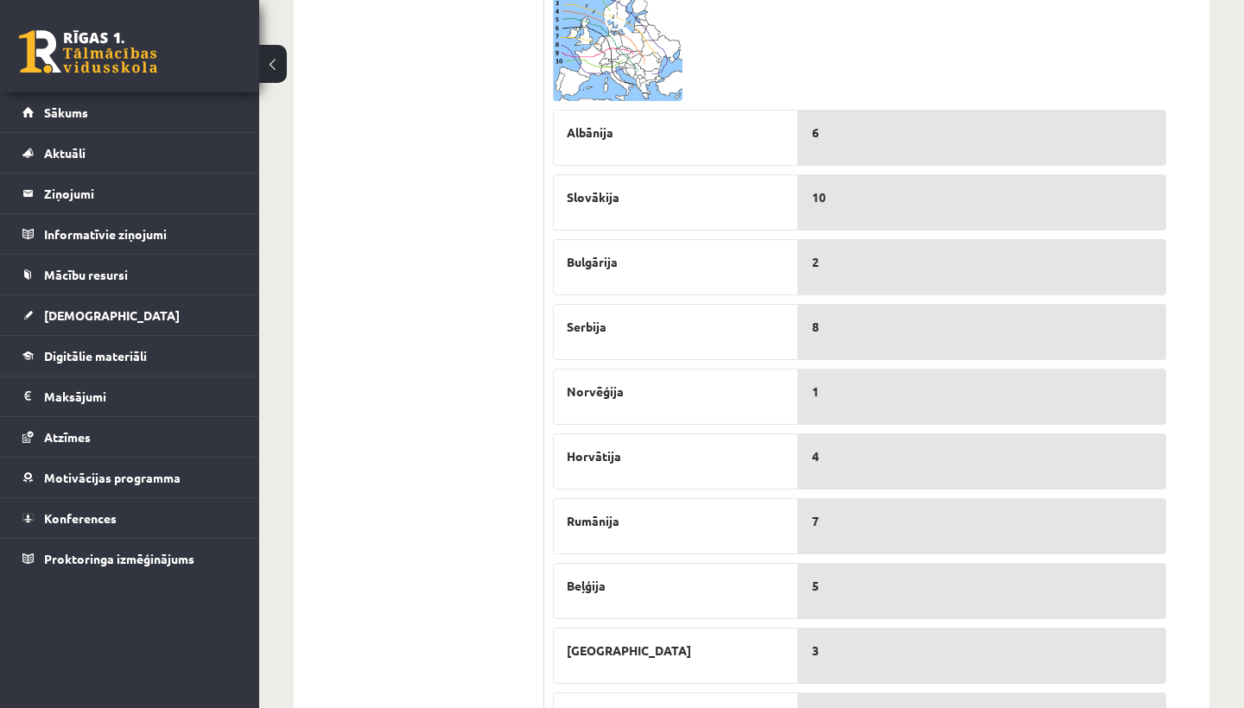
click at [629, 51] on img at bounding box center [618, 41] width 130 height 119
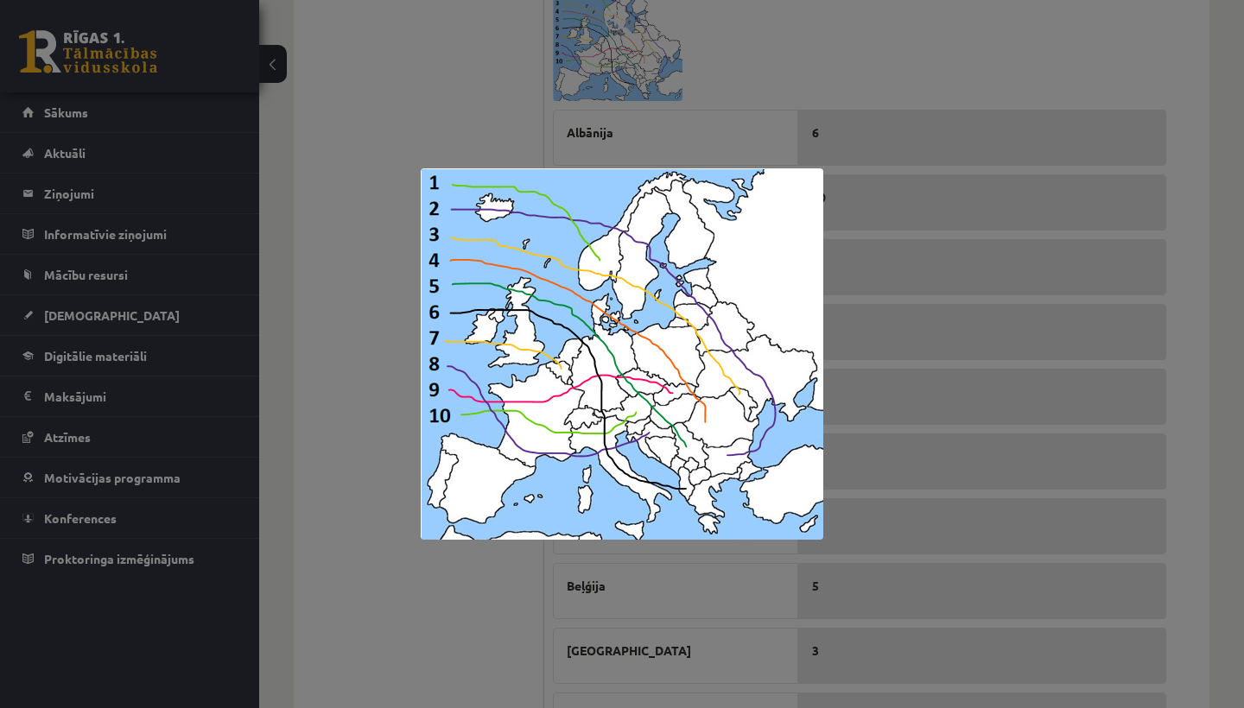
click at [1007, 41] on div at bounding box center [622, 354] width 1244 height 708
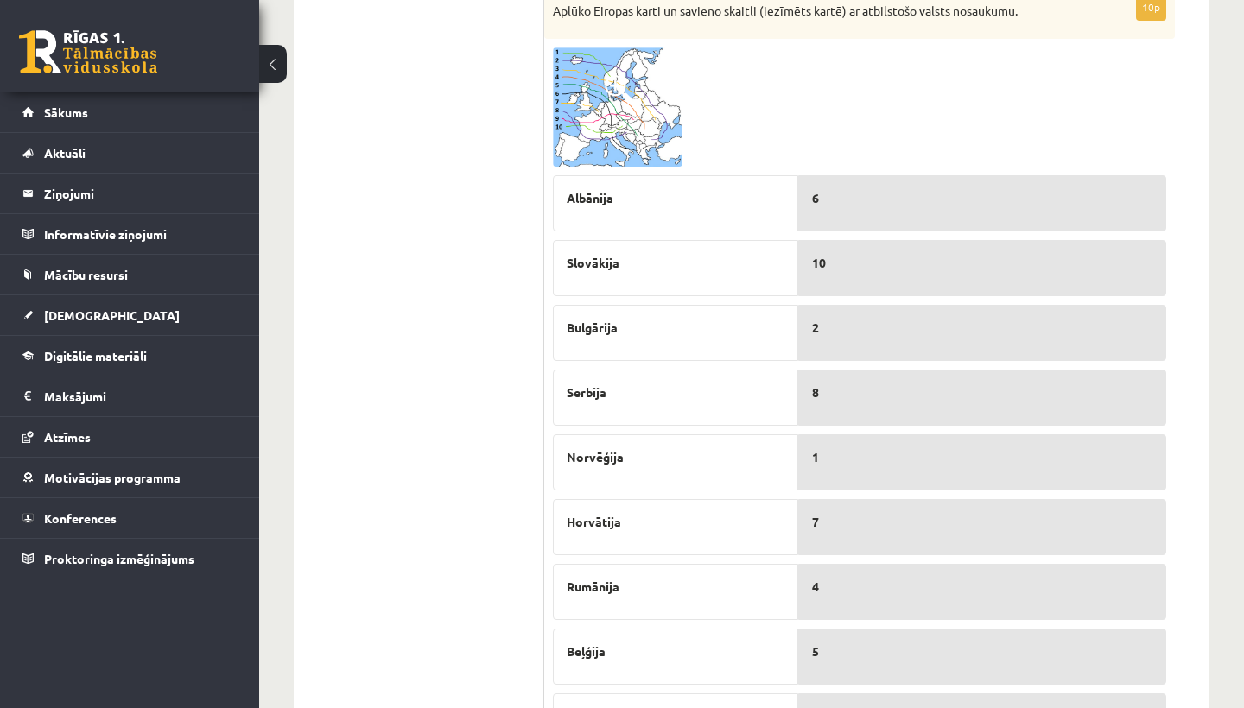
scroll to position [800, 0]
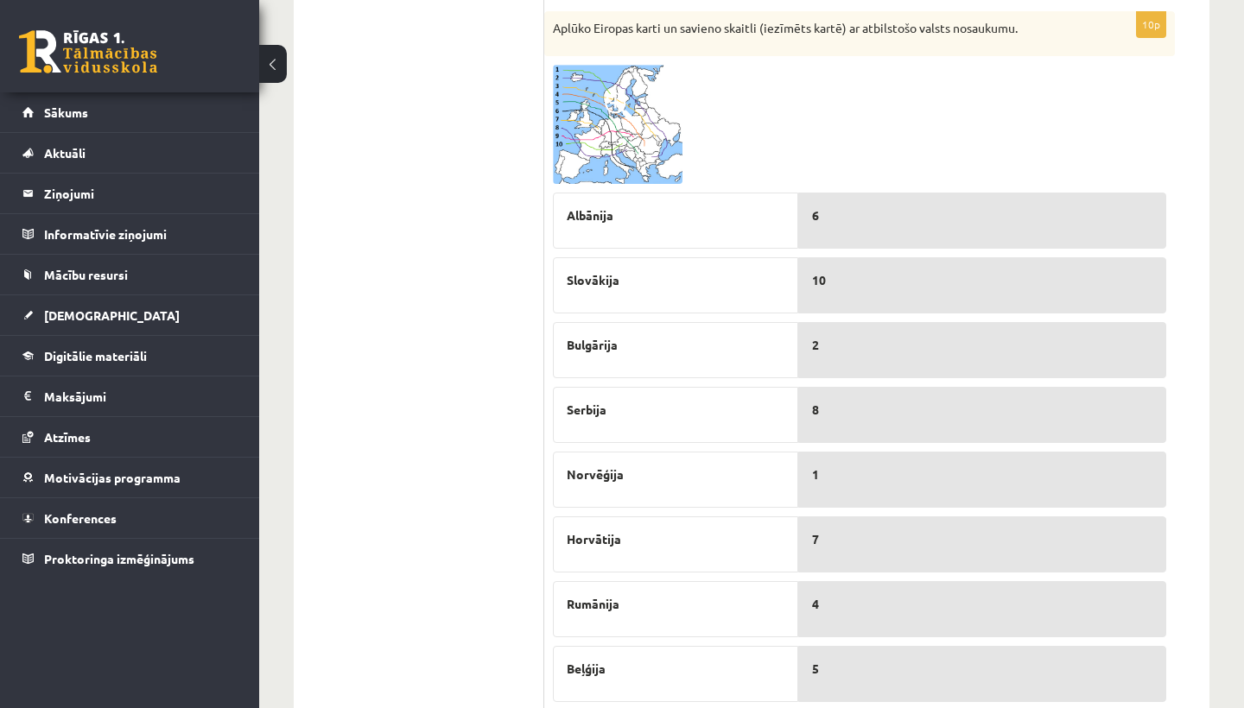
click at [643, 160] on img at bounding box center [618, 124] width 130 height 119
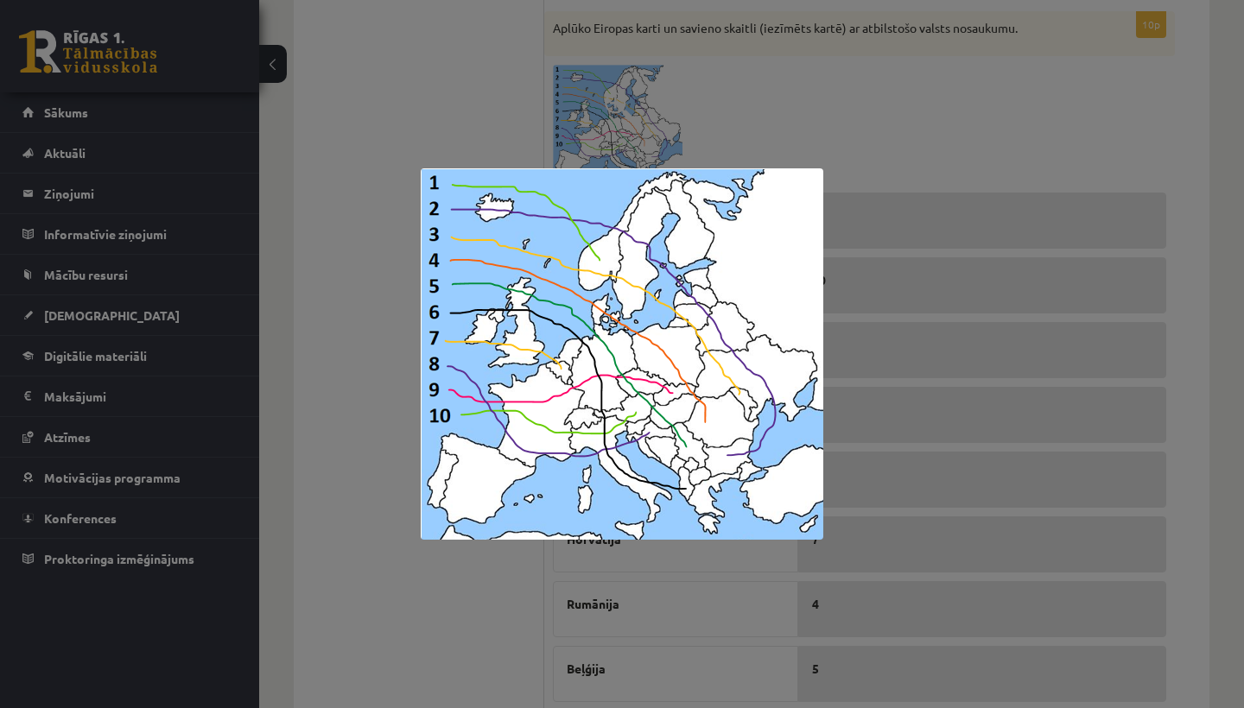
click at [905, 132] on div at bounding box center [622, 354] width 1244 height 708
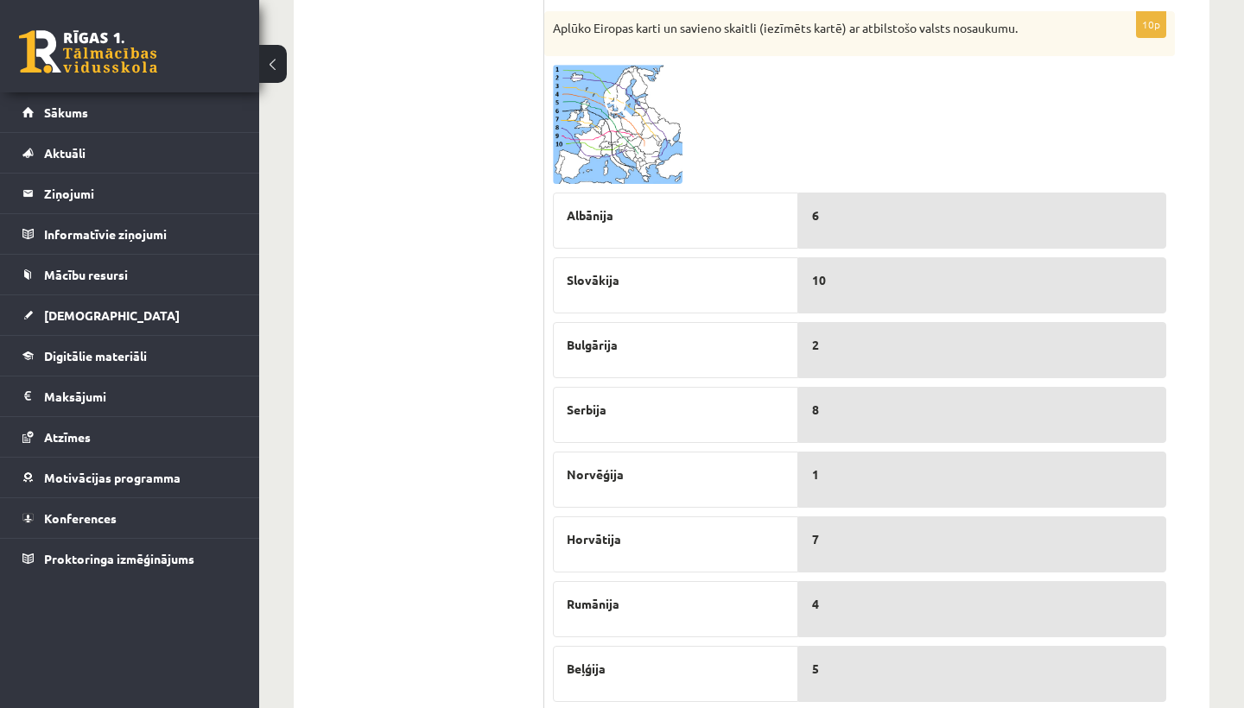
scroll to position [904, 0]
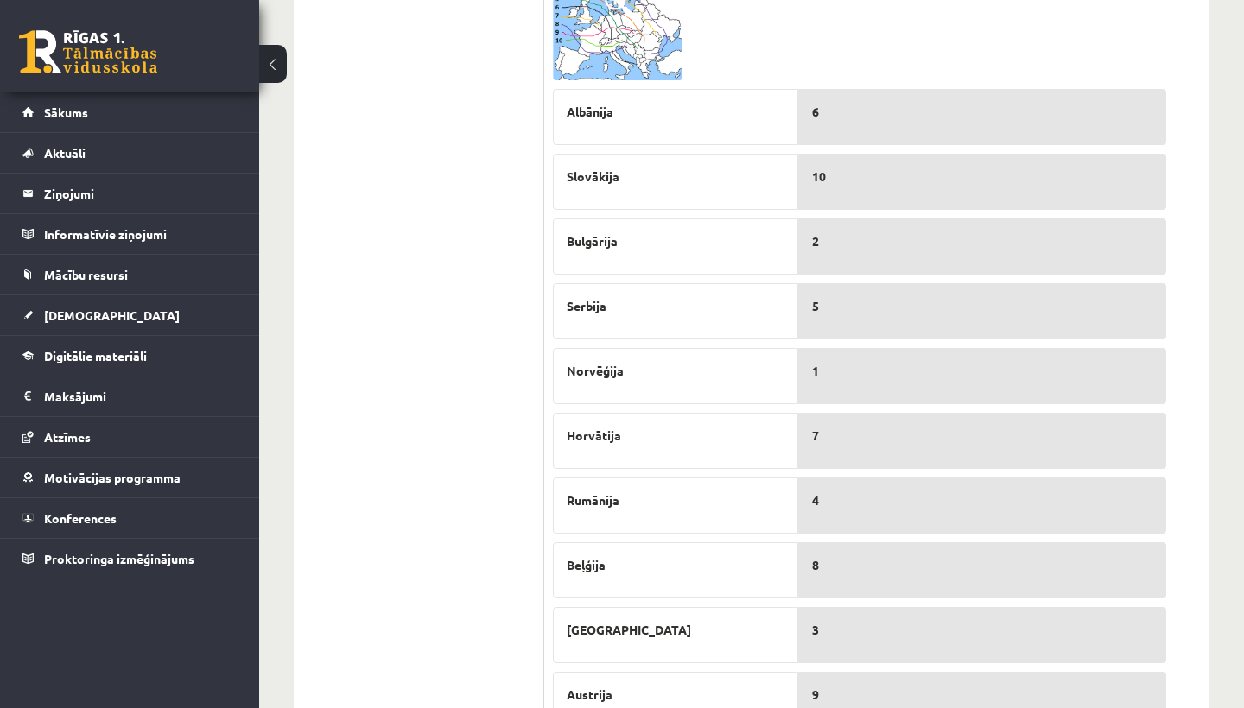
click at [633, 49] on img at bounding box center [618, 20] width 130 height 119
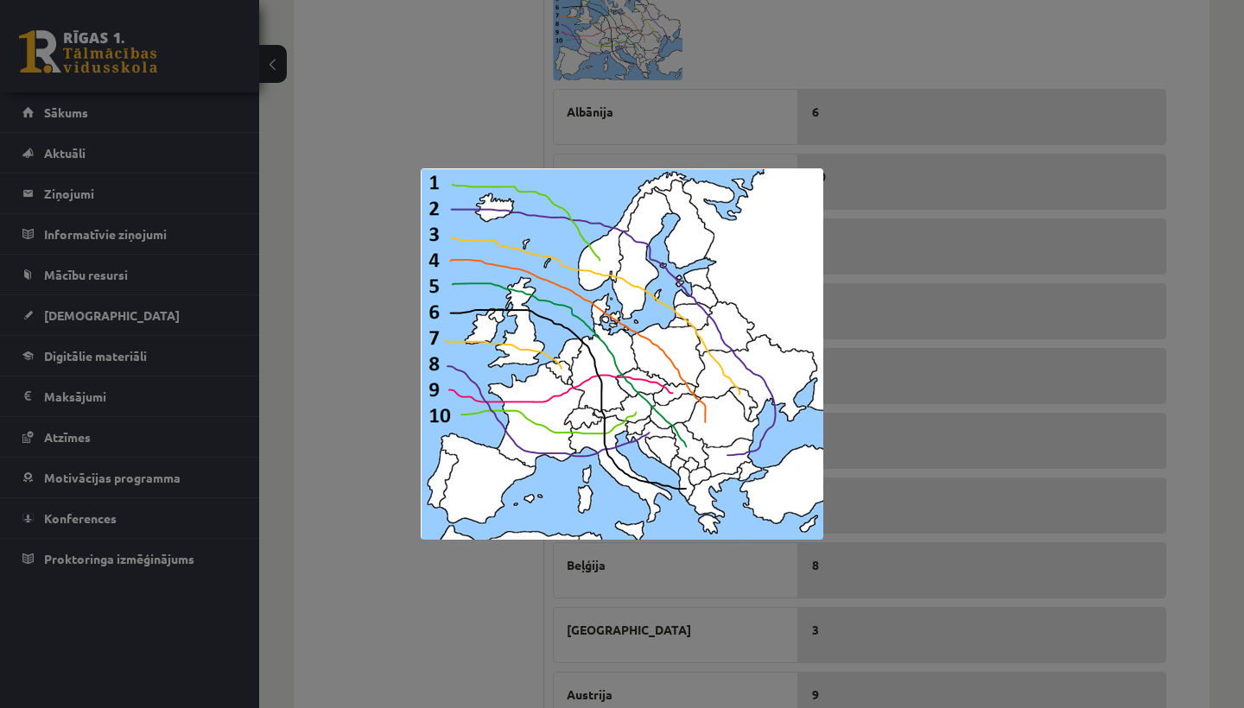
click at [905, 51] on div at bounding box center [622, 354] width 1244 height 708
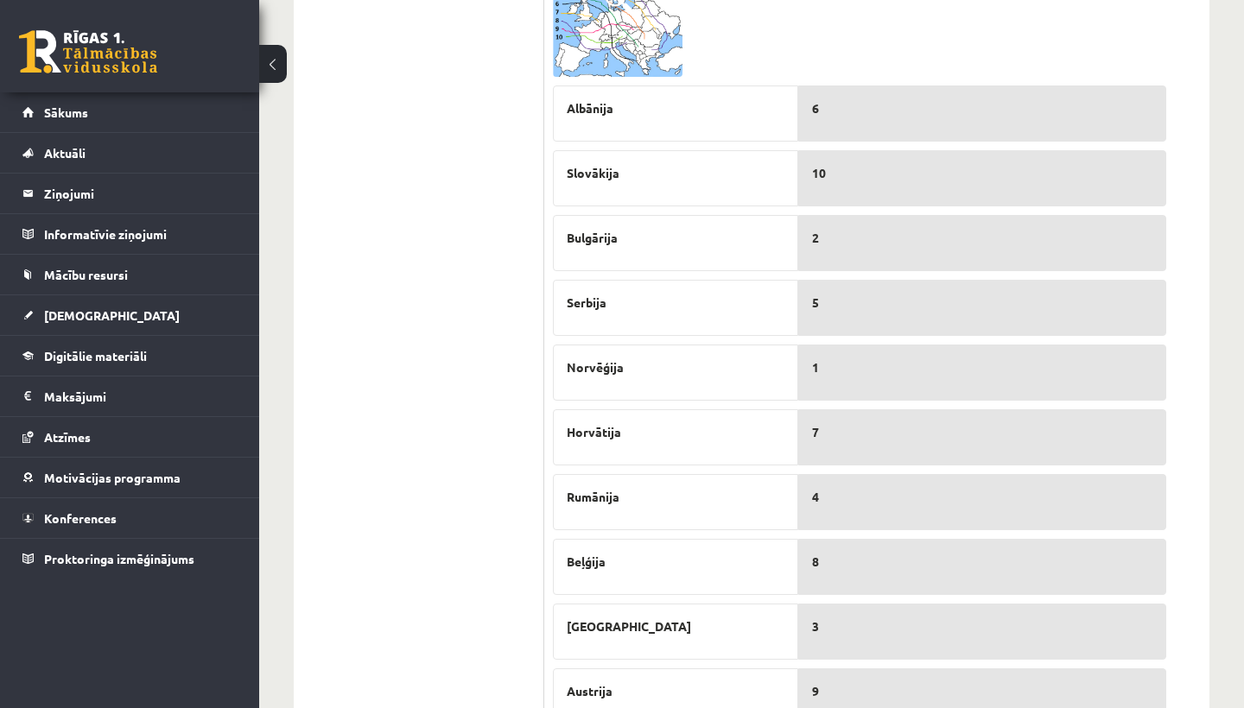
scroll to position [907, 0]
click at [654, 31] on img at bounding box center [618, 17] width 130 height 119
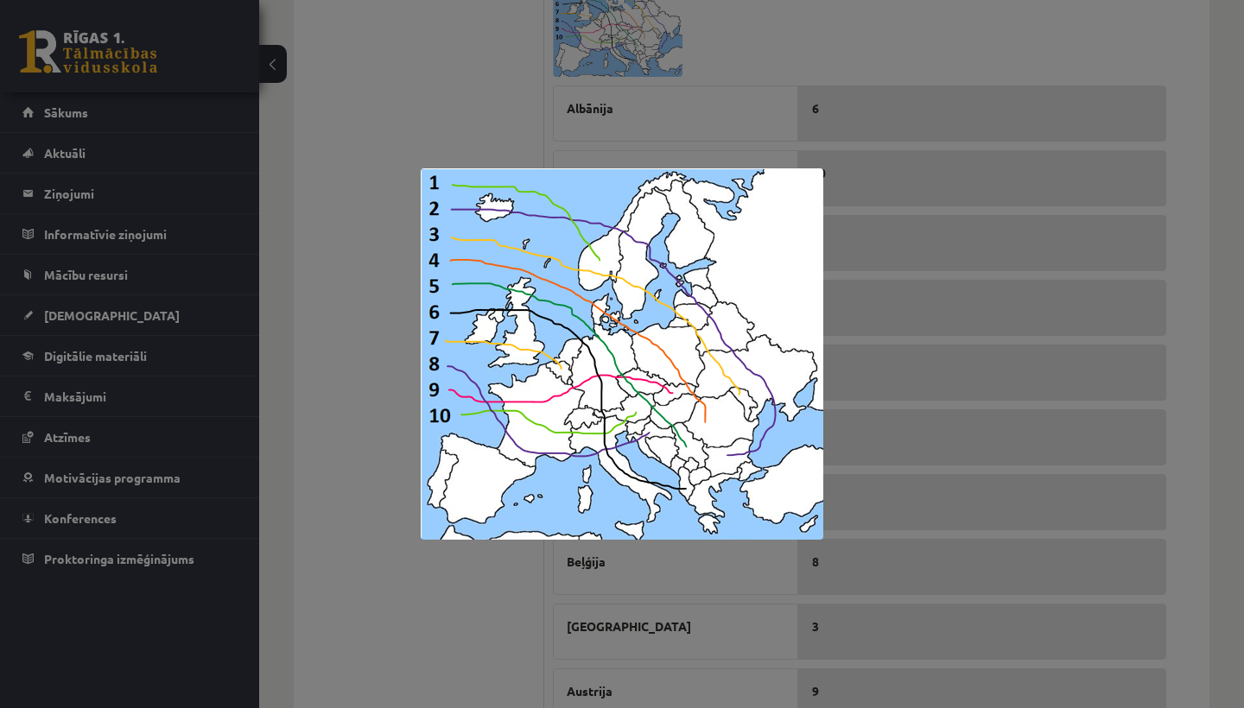
click at [758, 106] on div at bounding box center [622, 354] width 1244 height 708
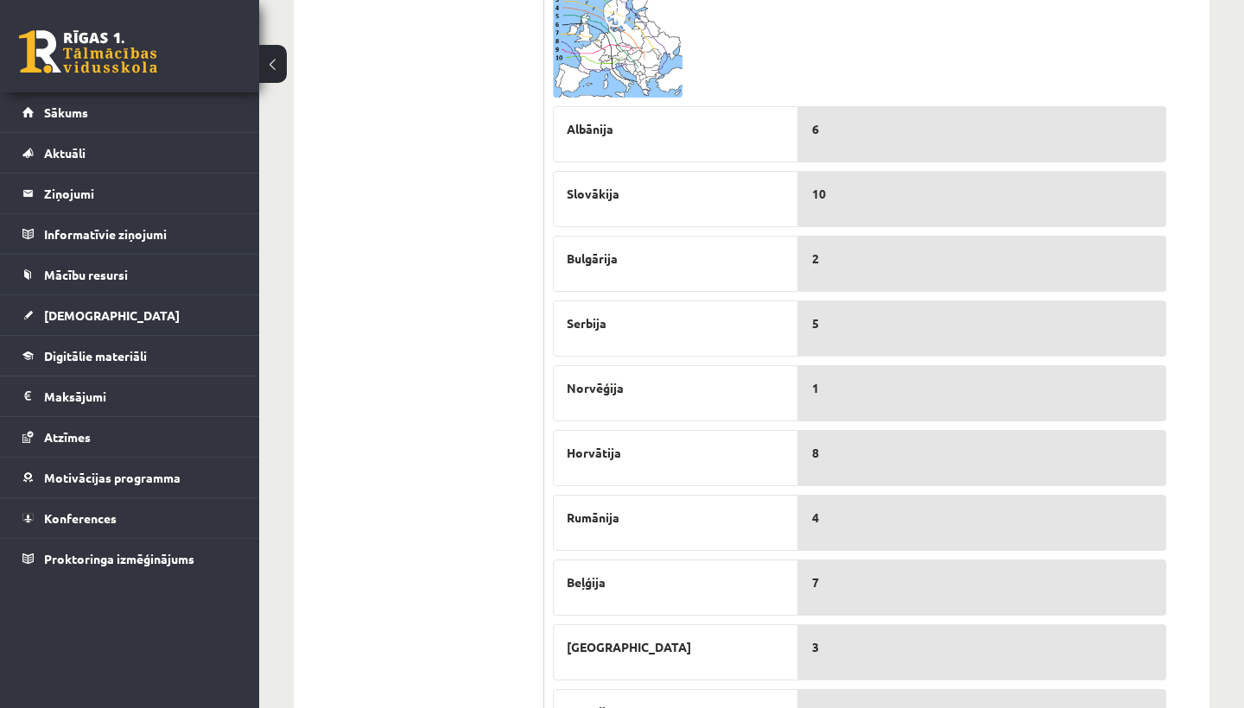
scroll to position [826, 0]
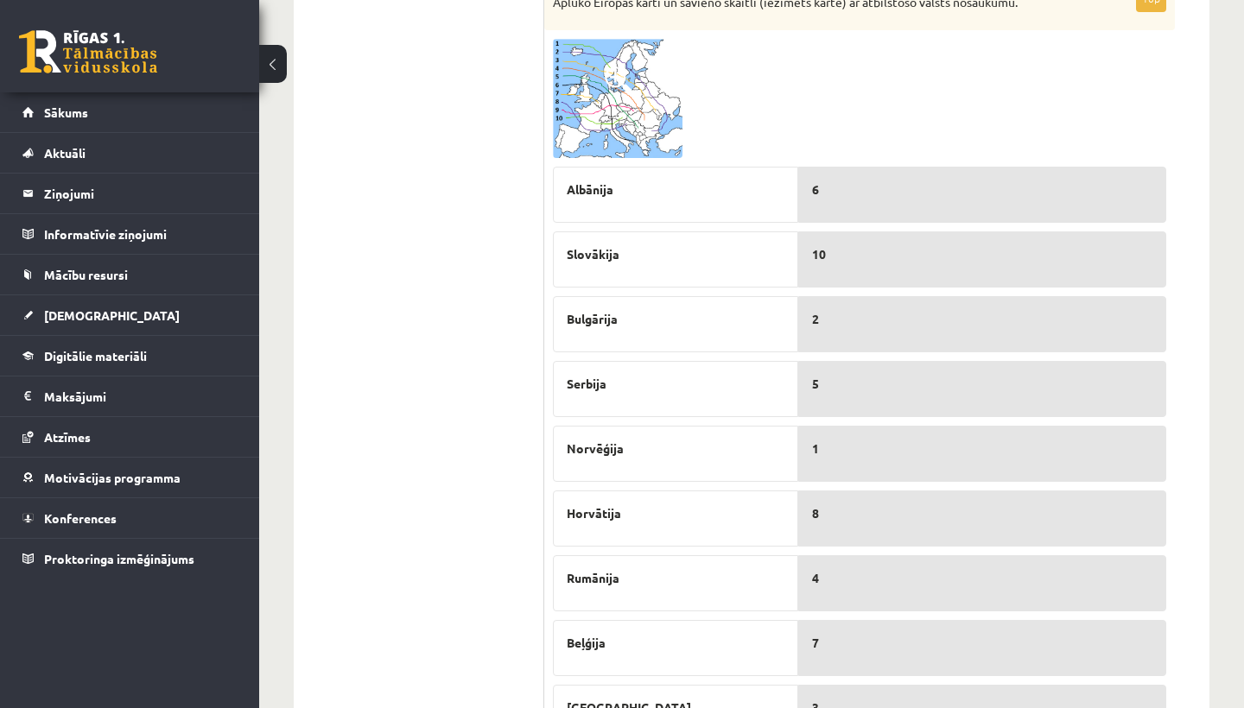
click at [626, 130] on img at bounding box center [618, 98] width 130 height 119
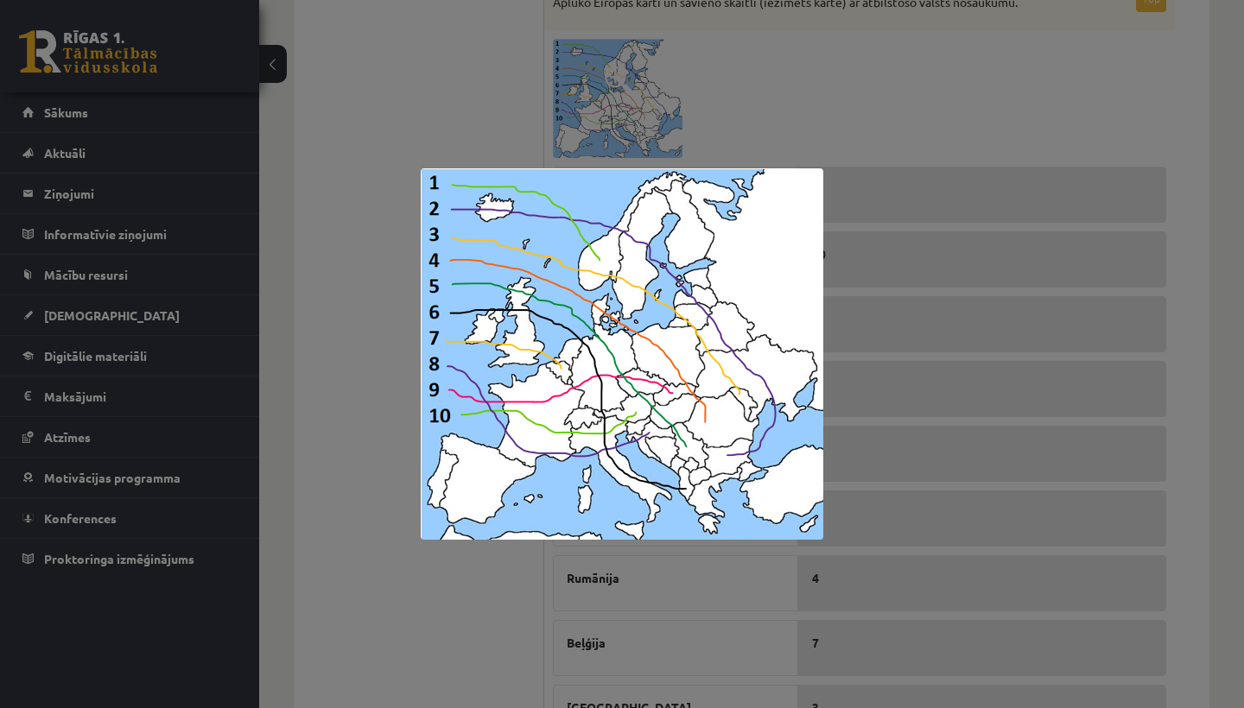
click at [882, 64] on div at bounding box center [622, 354] width 1244 height 708
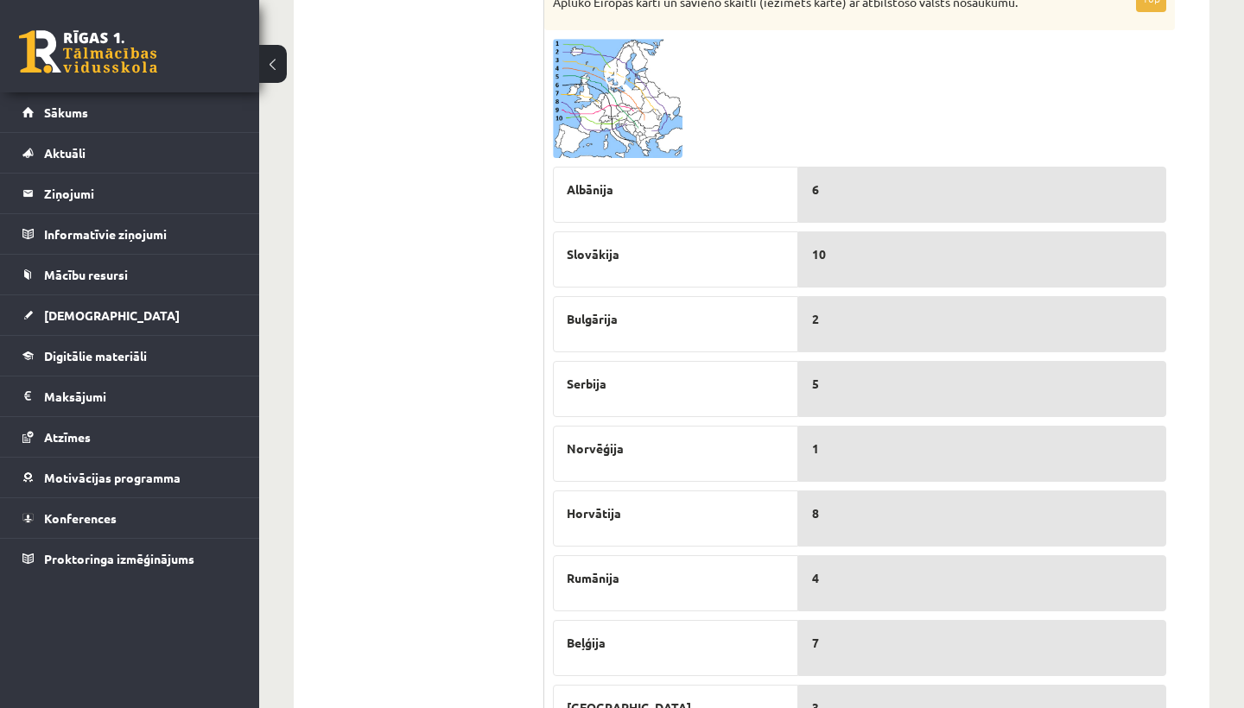
click at [649, 82] on img at bounding box center [618, 98] width 130 height 119
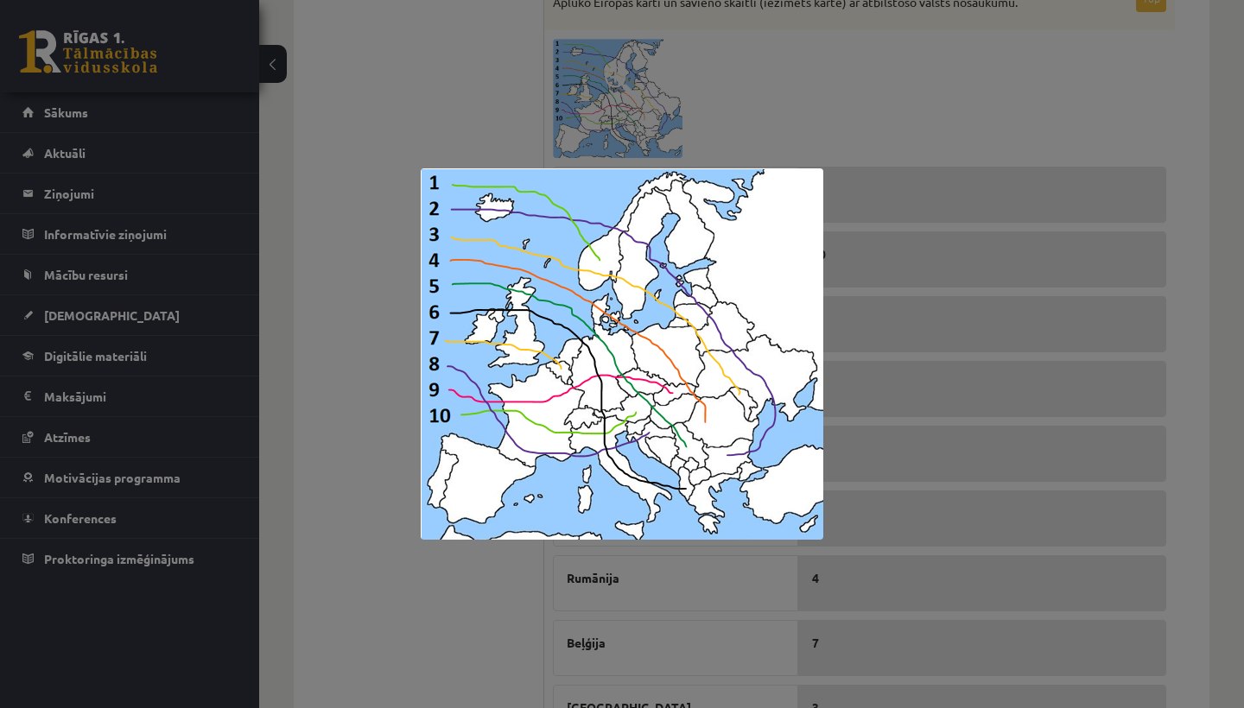
click at [986, 145] on div at bounding box center [622, 354] width 1244 height 708
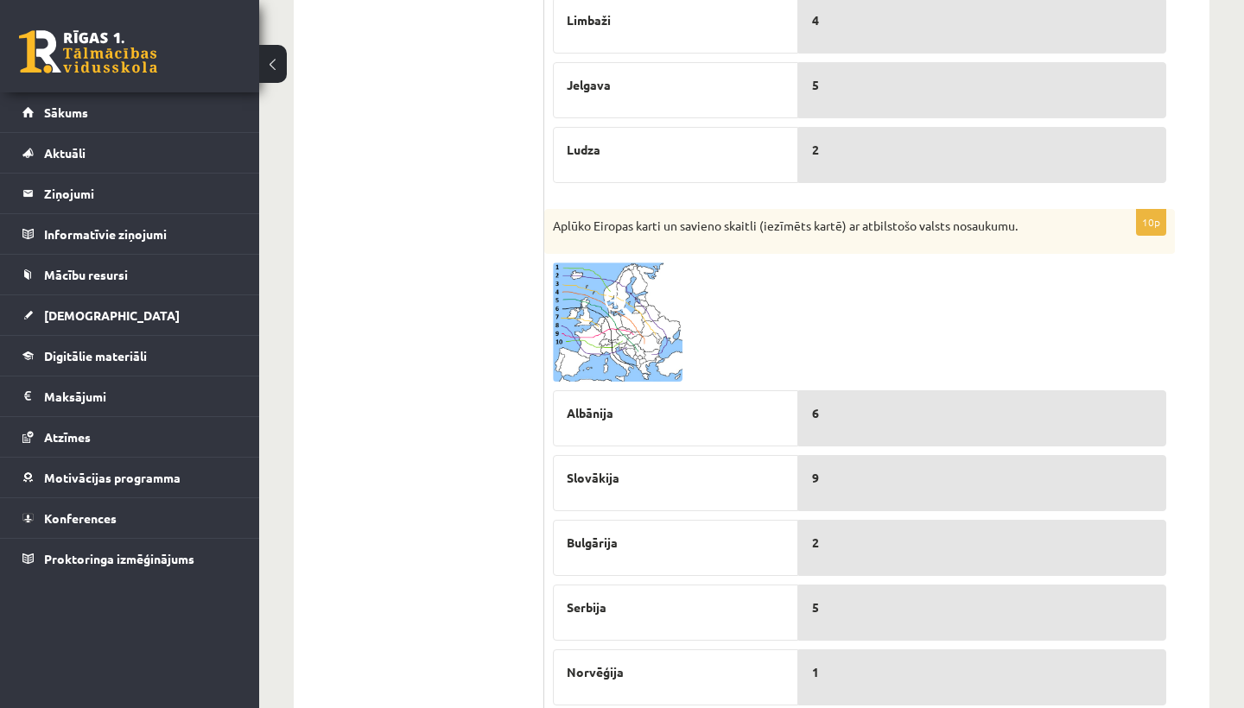
scroll to position [117, 0]
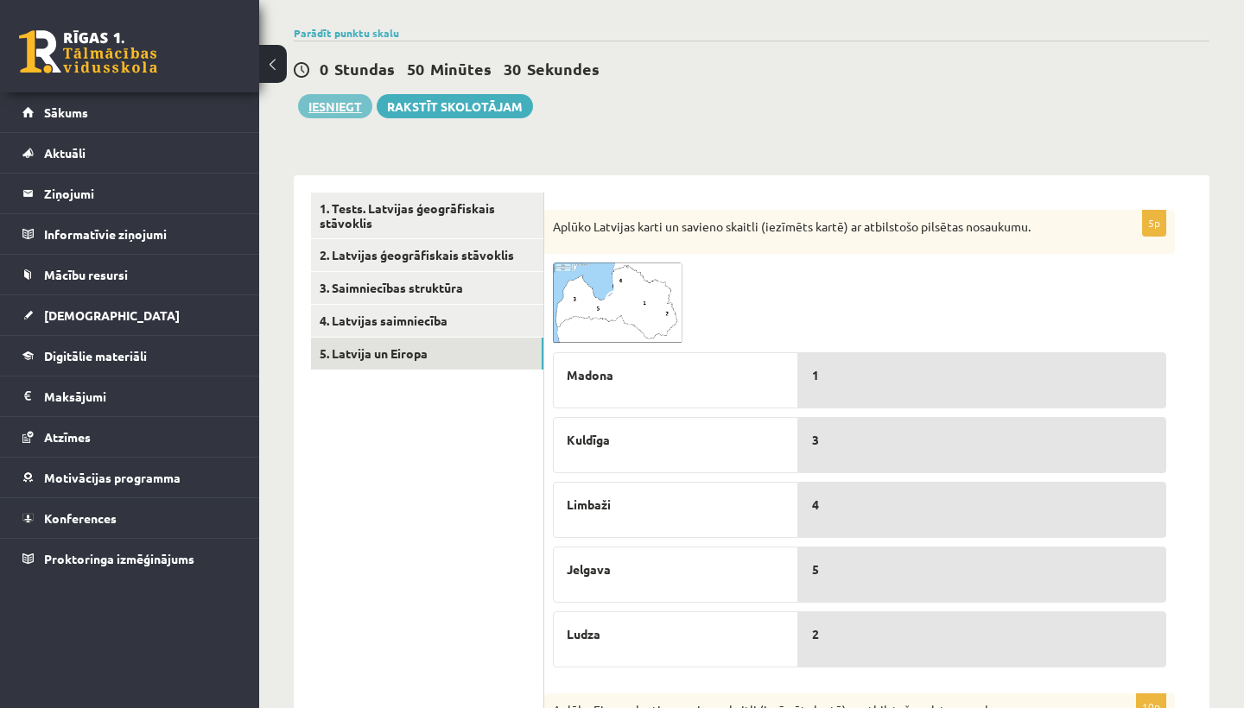
click at [359, 108] on button "Iesniegt" at bounding box center [335, 106] width 74 height 24
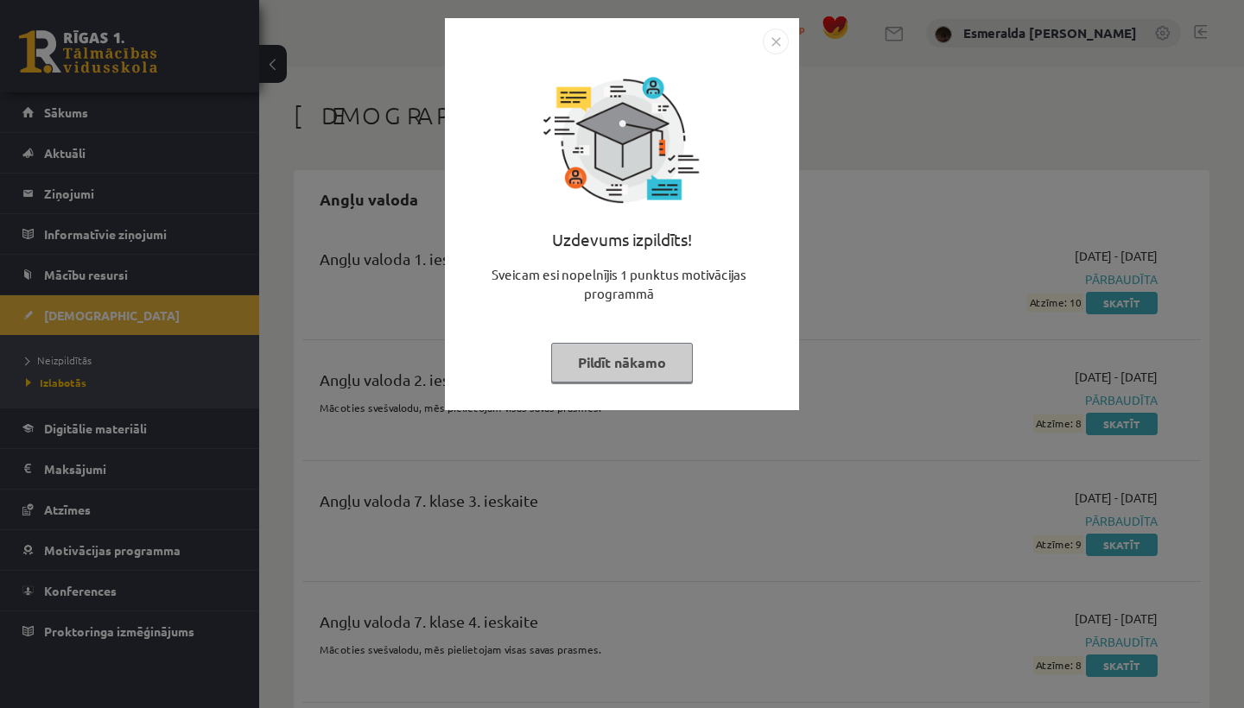
click at [662, 364] on button "Pildīt nākamo" at bounding box center [622, 363] width 142 height 40
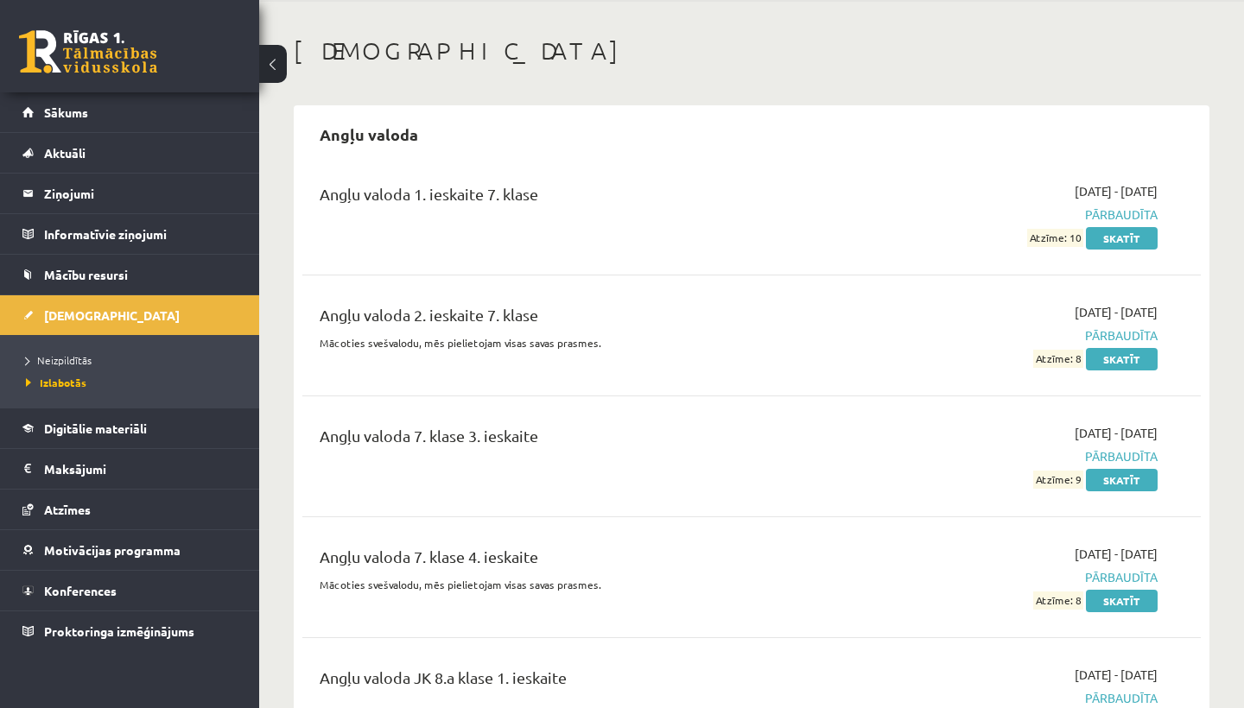
scroll to position [68, 0]
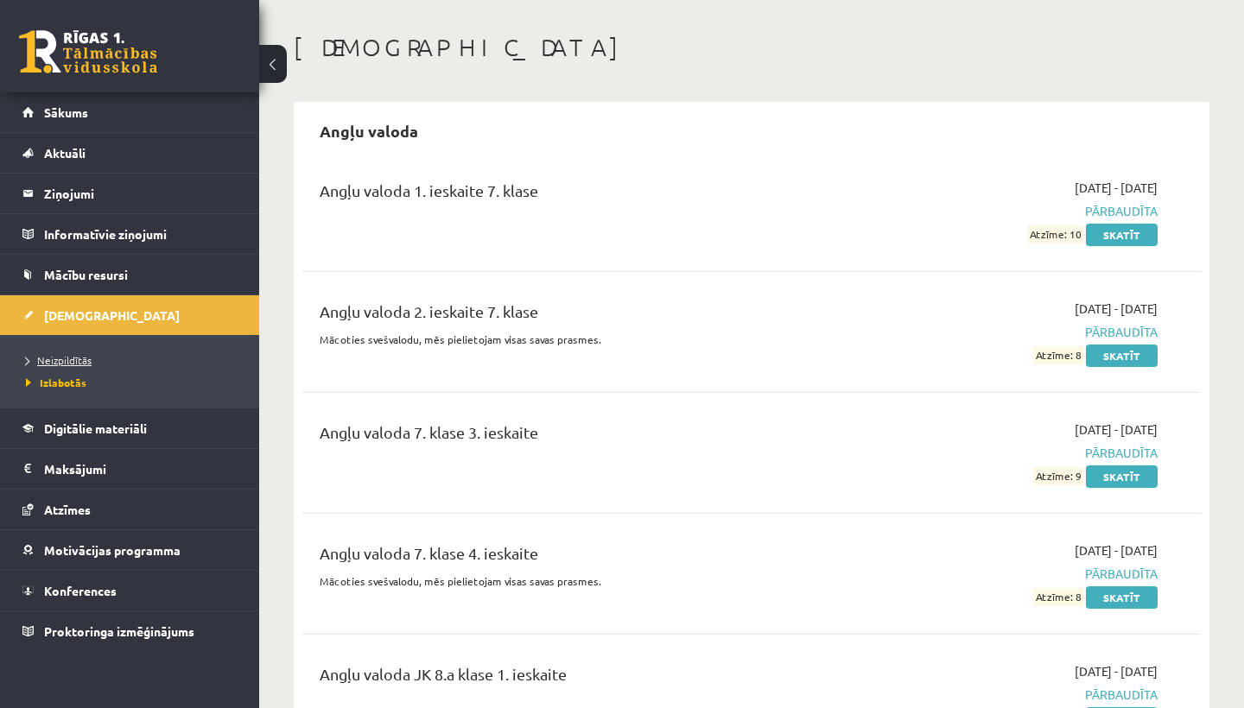
click at [74, 355] on span "Neizpildītās" at bounding box center [59, 360] width 66 height 14
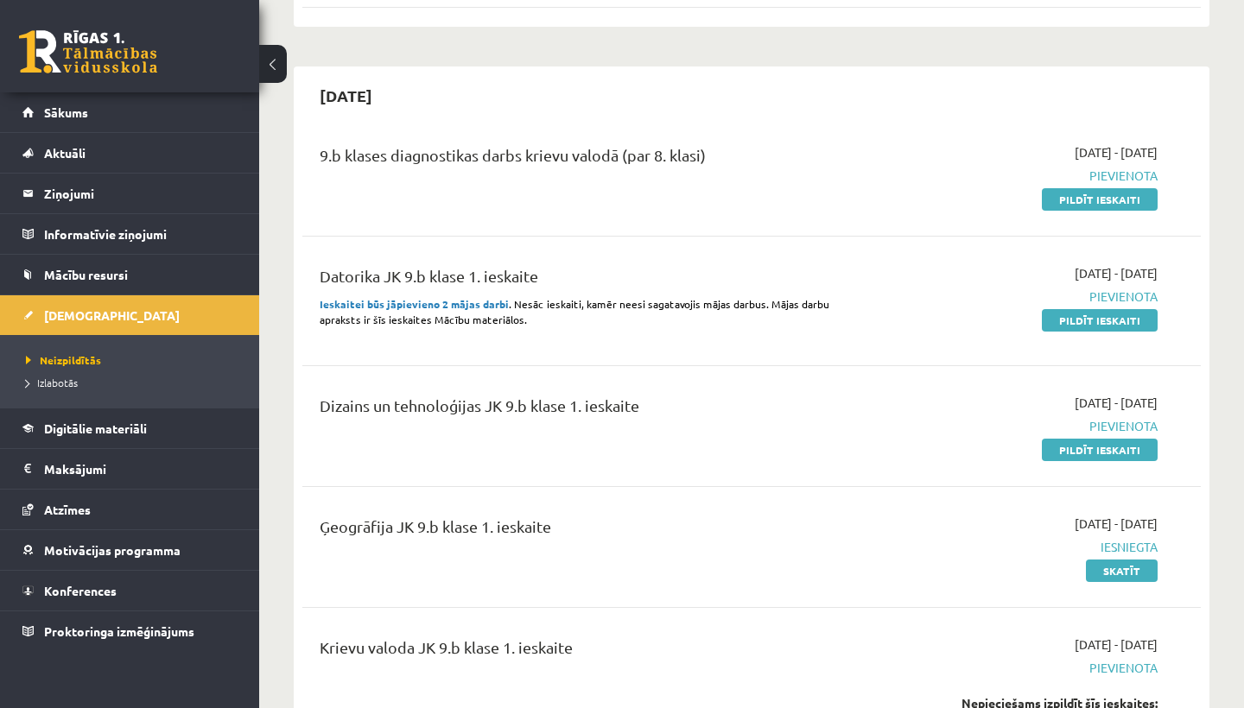
scroll to position [454, 0]
click at [1107, 445] on link "Pildīt ieskaiti" at bounding box center [1100, 449] width 116 height 22
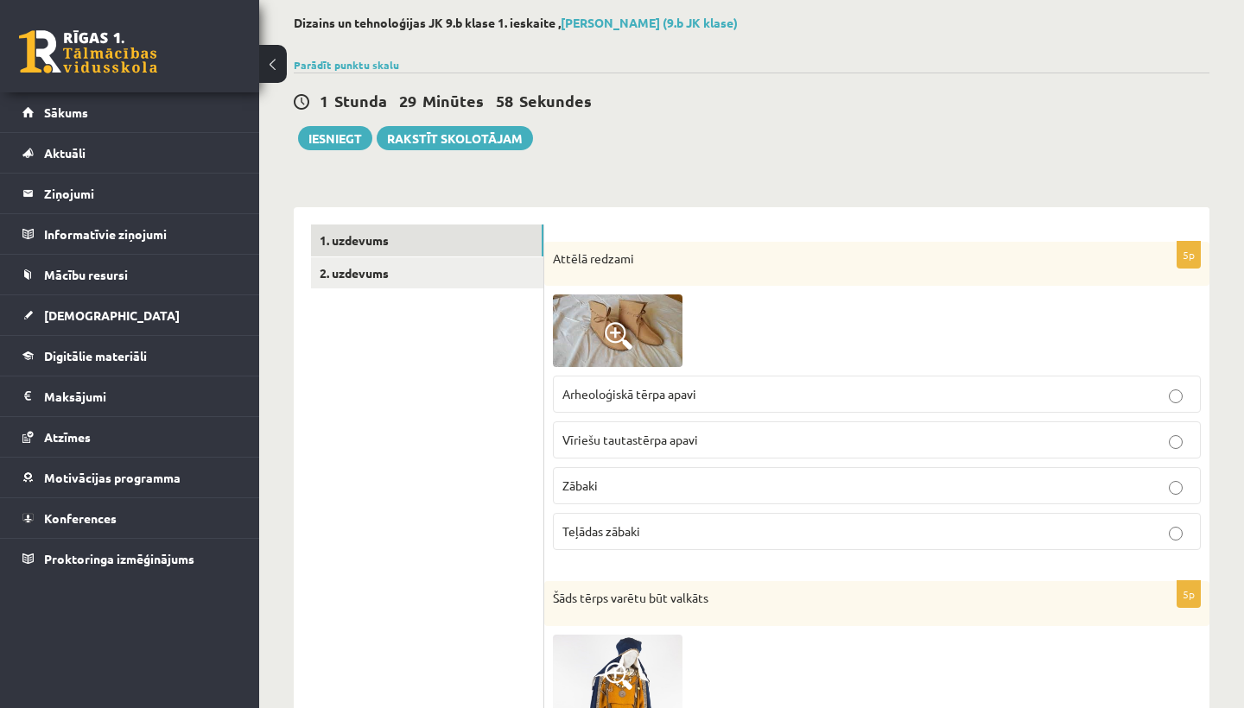
scroll to position [119, 0]
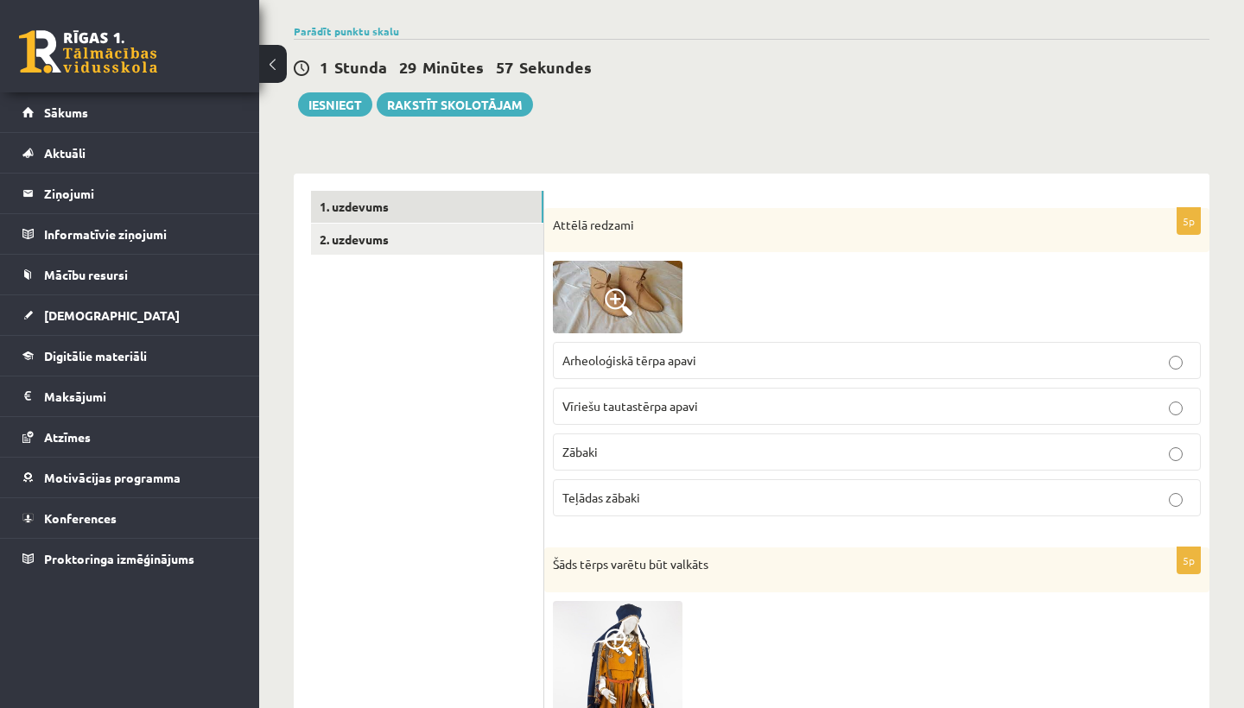
click at [654, 276] on img at bounding box center [618, 297] width 130 height 73
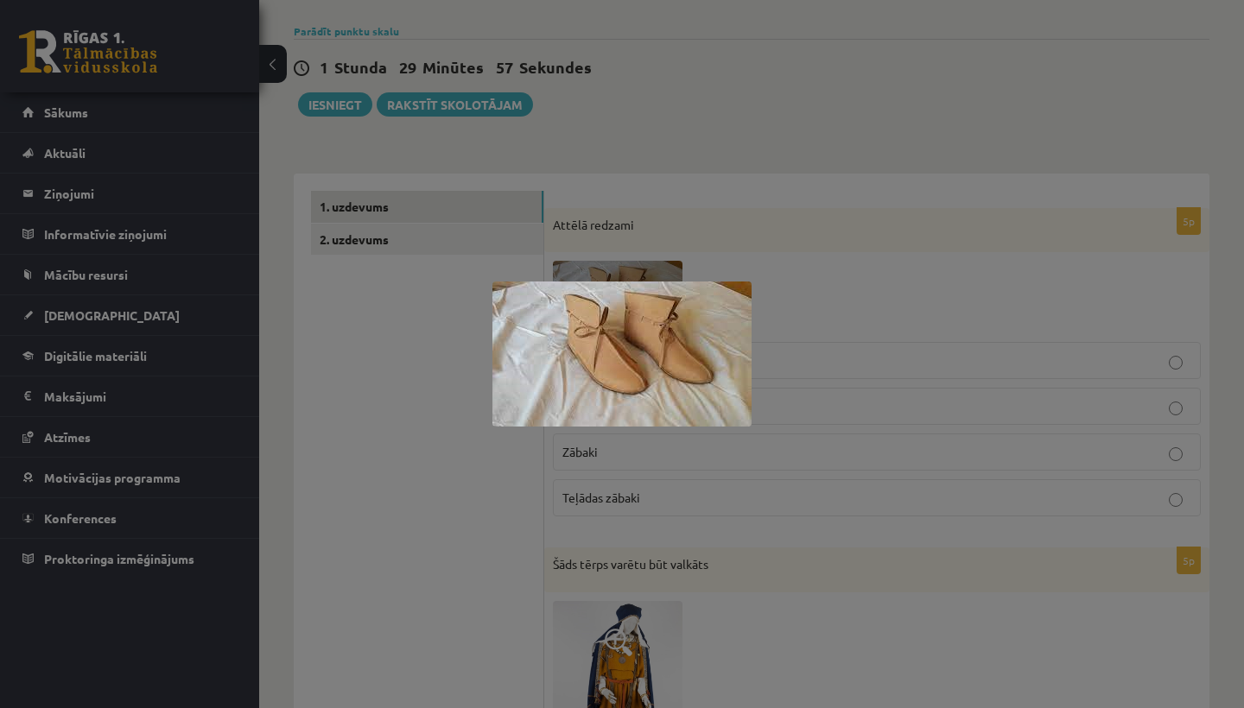
click at [726, 233] on div at bounding box center [622, 354] width 1244 height 708
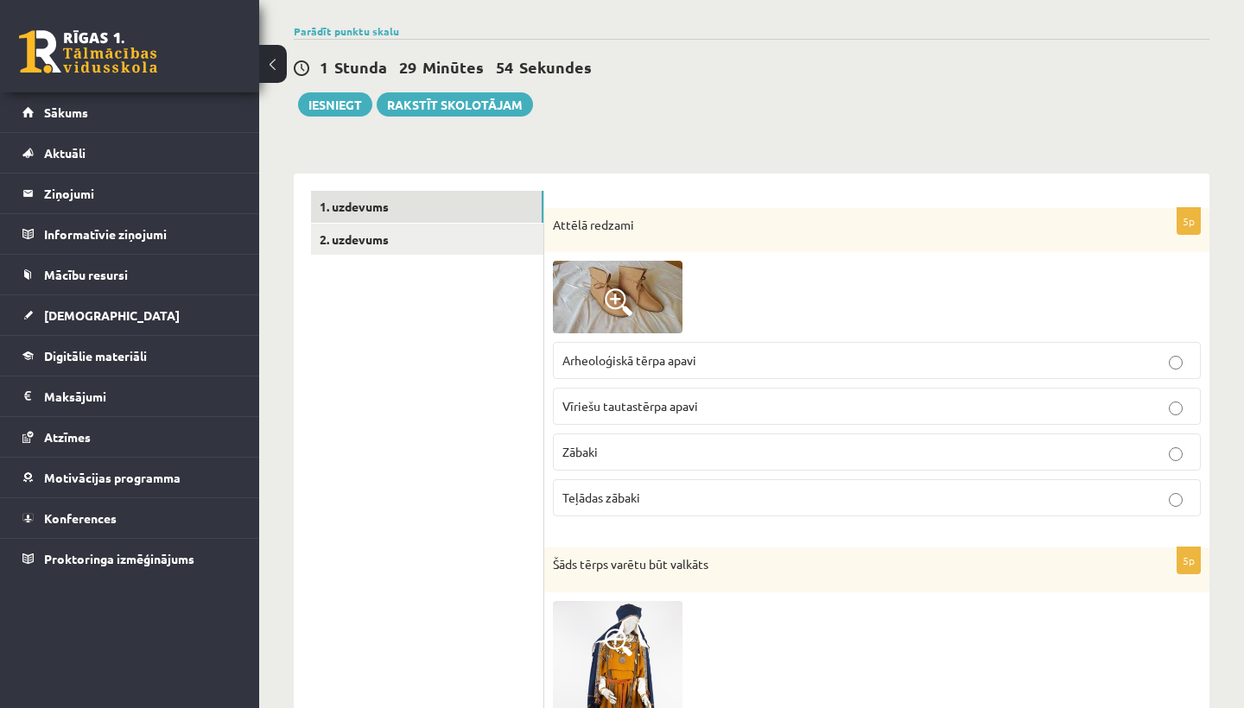
click at [669, 278] on img at bounding box center [618, 297] width 130 height 73
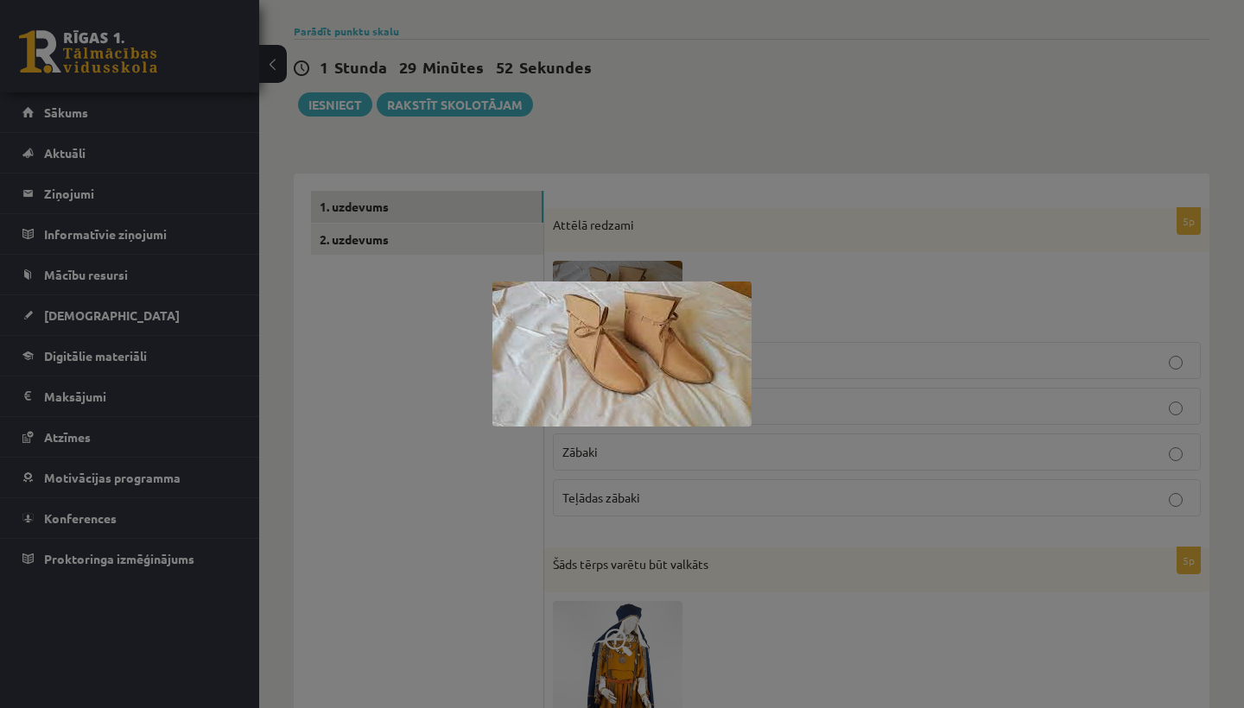
click at [729, 233] on div at bounding box center [622, 354] width 1244 height 708
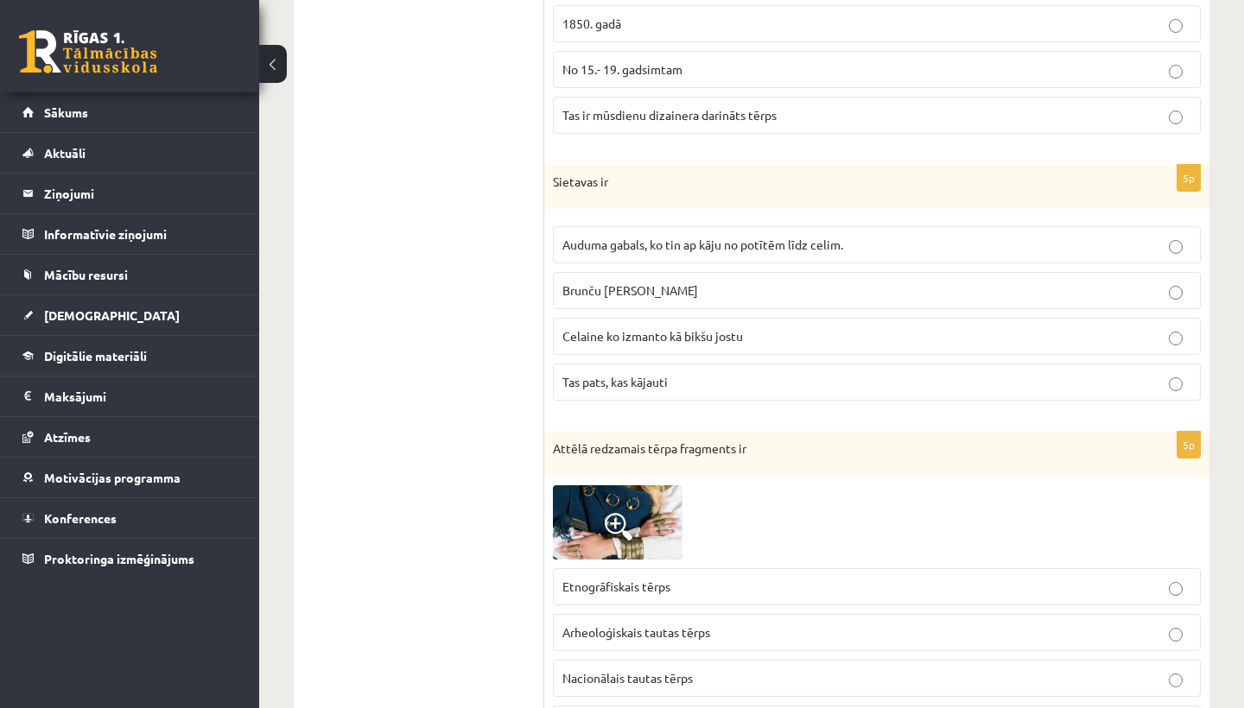
scroll to position [966, 0]
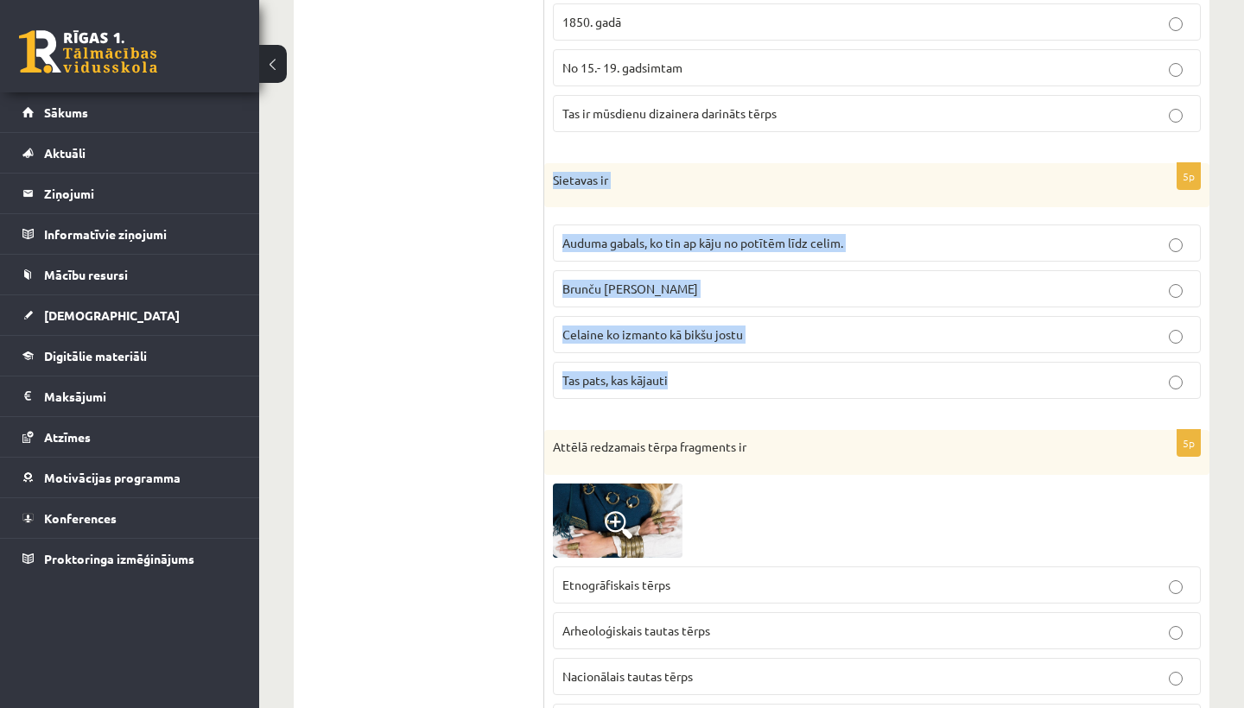
drag, startPoint x: 556, startPoint y: 177, endPoint x: 764, endPoint y: 377, distance: 287.8
click at [764, 378] on div "5p Sietavas ir Auduma gabals, ko tin ap kāju no potītēm līdz celim. Brunču jost…" at bounding box center [876, 288] width 665 height 251
copy div "Sietavas ir Auduma gabals, ko tin ap kāju no potītēm līdz celim. Brunču josta C…"
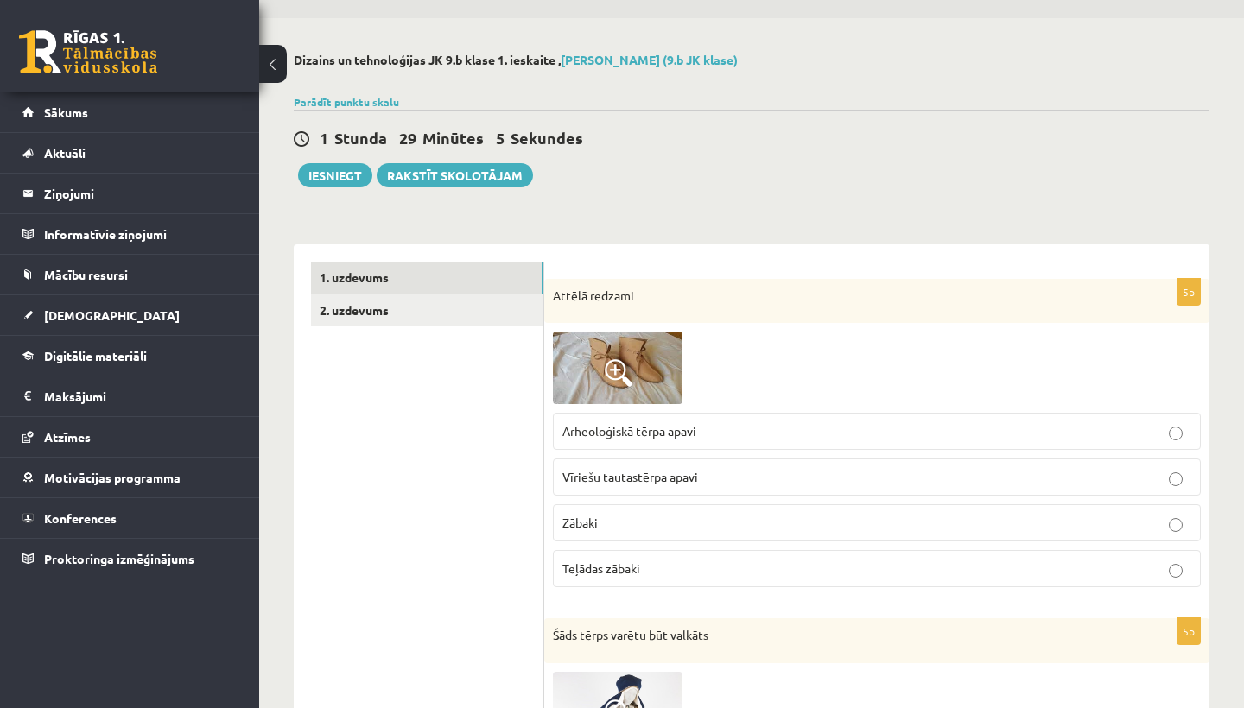
scroll to position [51, 0]
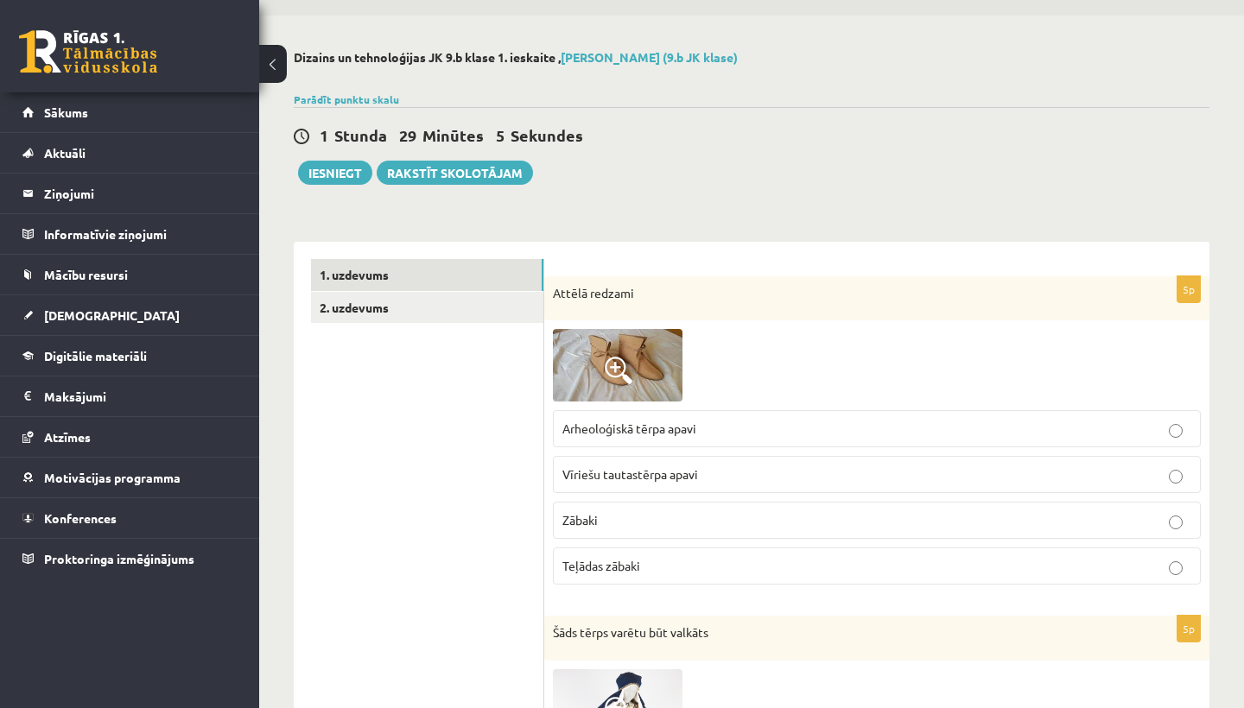
click at [777, 422] on p "Arheoloģiskā tērpa apavi" at bounding box center [876, 429] width 629 height 18
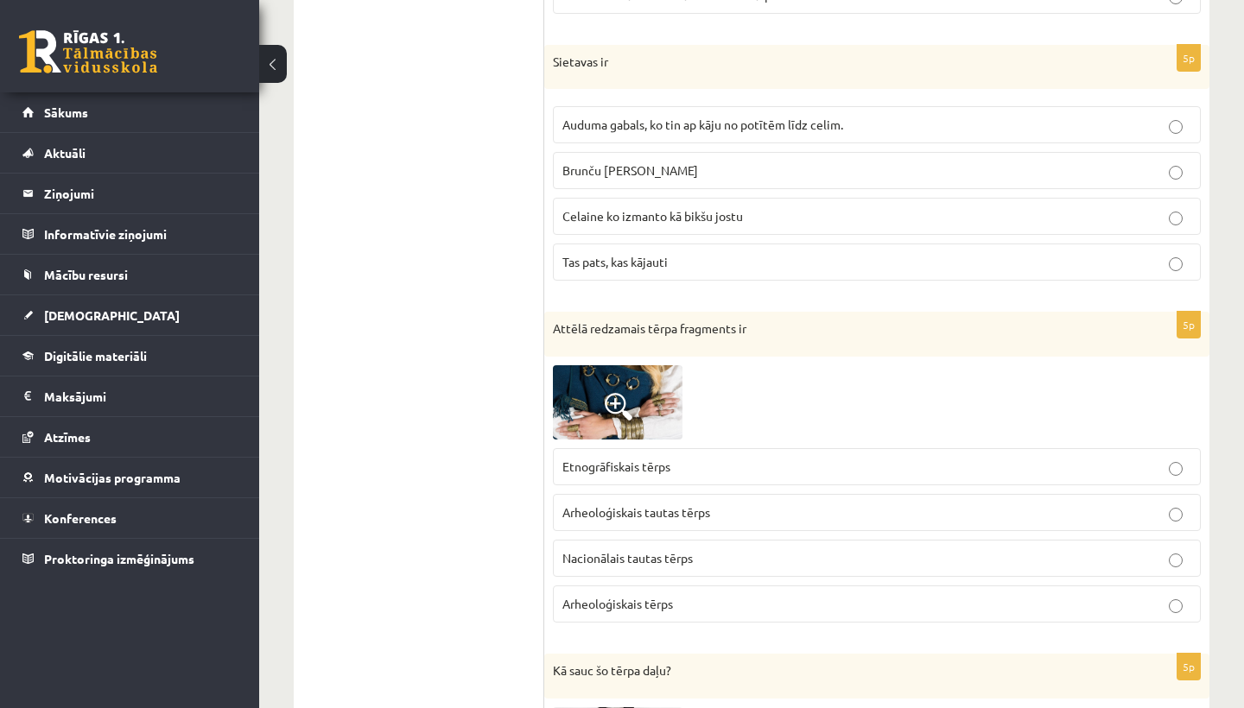
scroll to position [1075, 0]
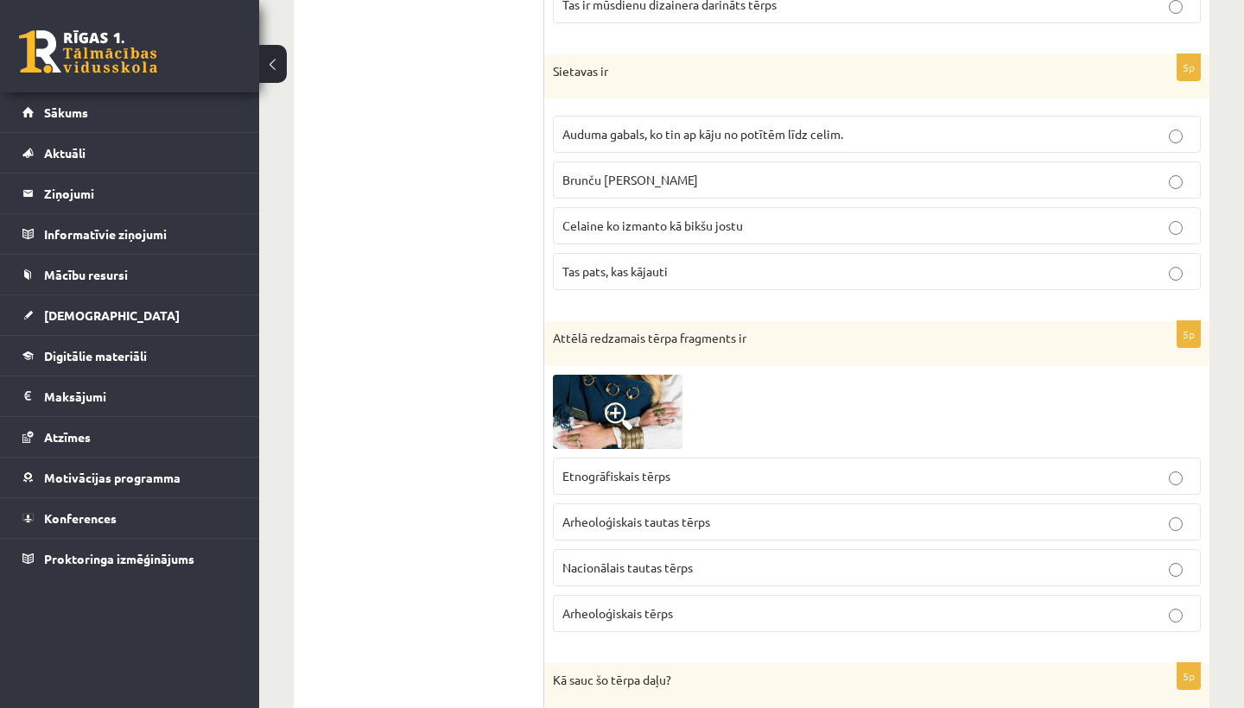
click at [781, 132] on span "Auduma gabals, ko tin ap kāju no potītēm līdz celim." at bounding box center [702, 134] width 281 height 16
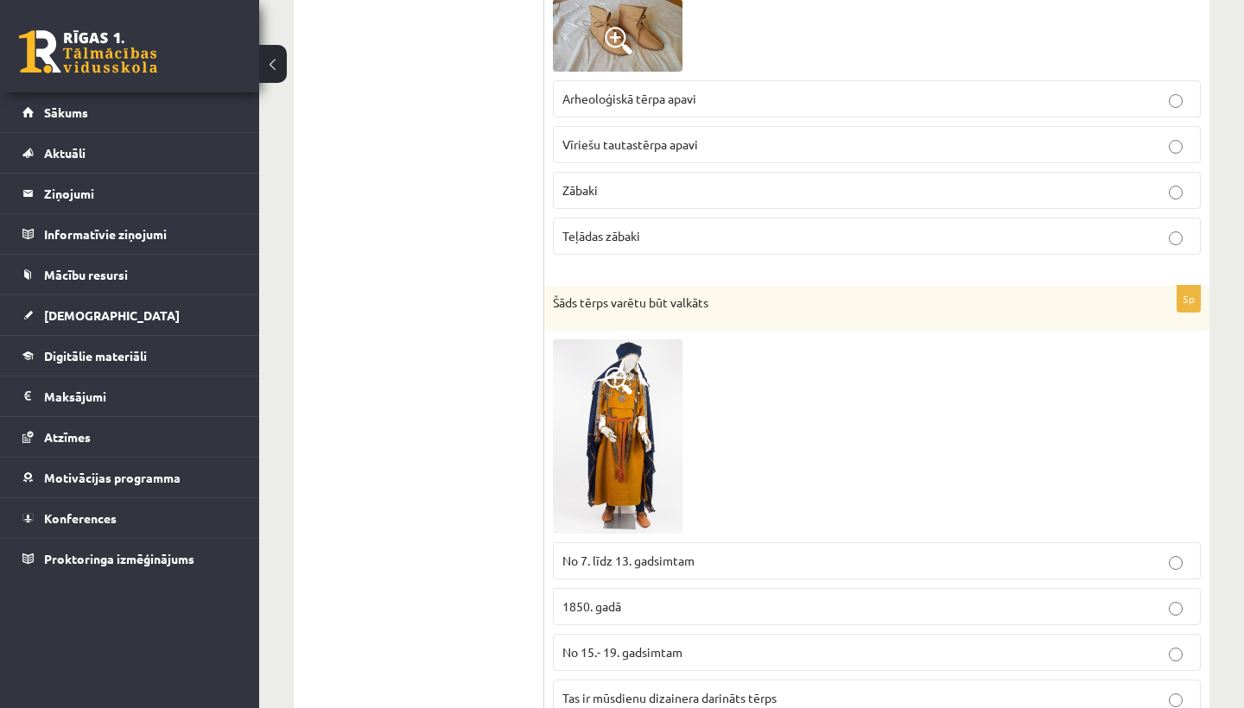
scroll to position [492, 0]
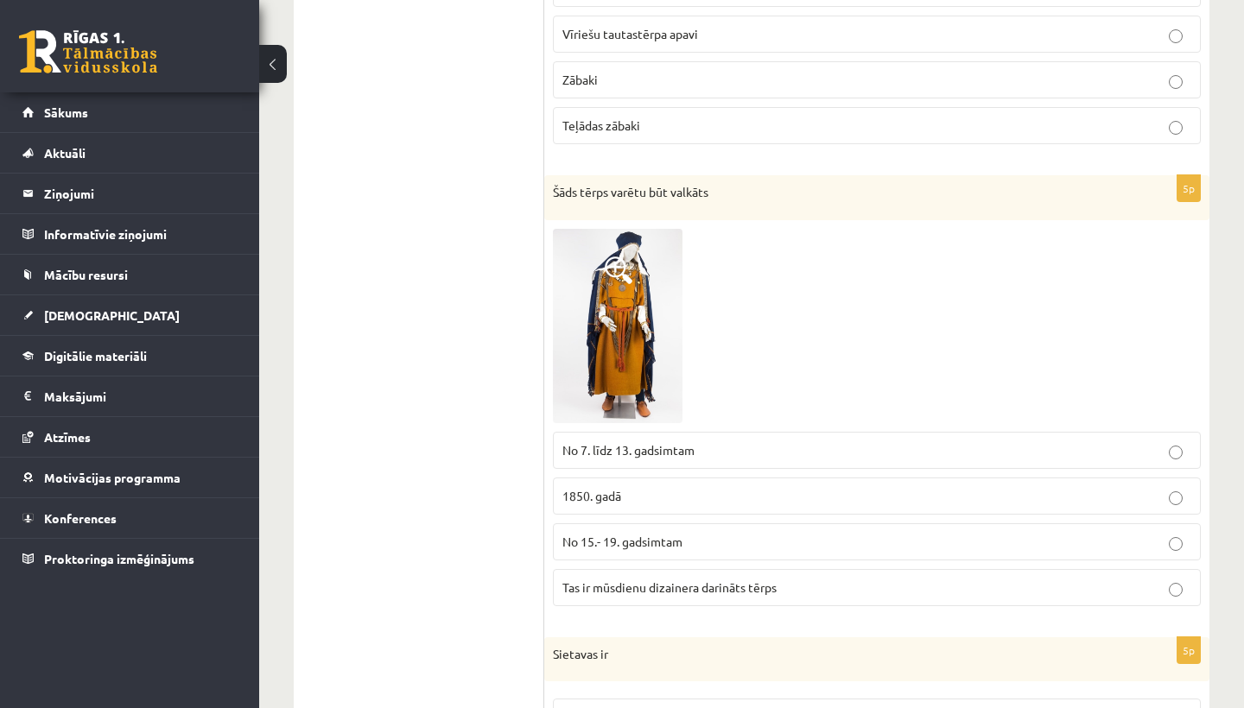
click at [626, 365] on img at bounding box center [618, 326] width 130 height 194
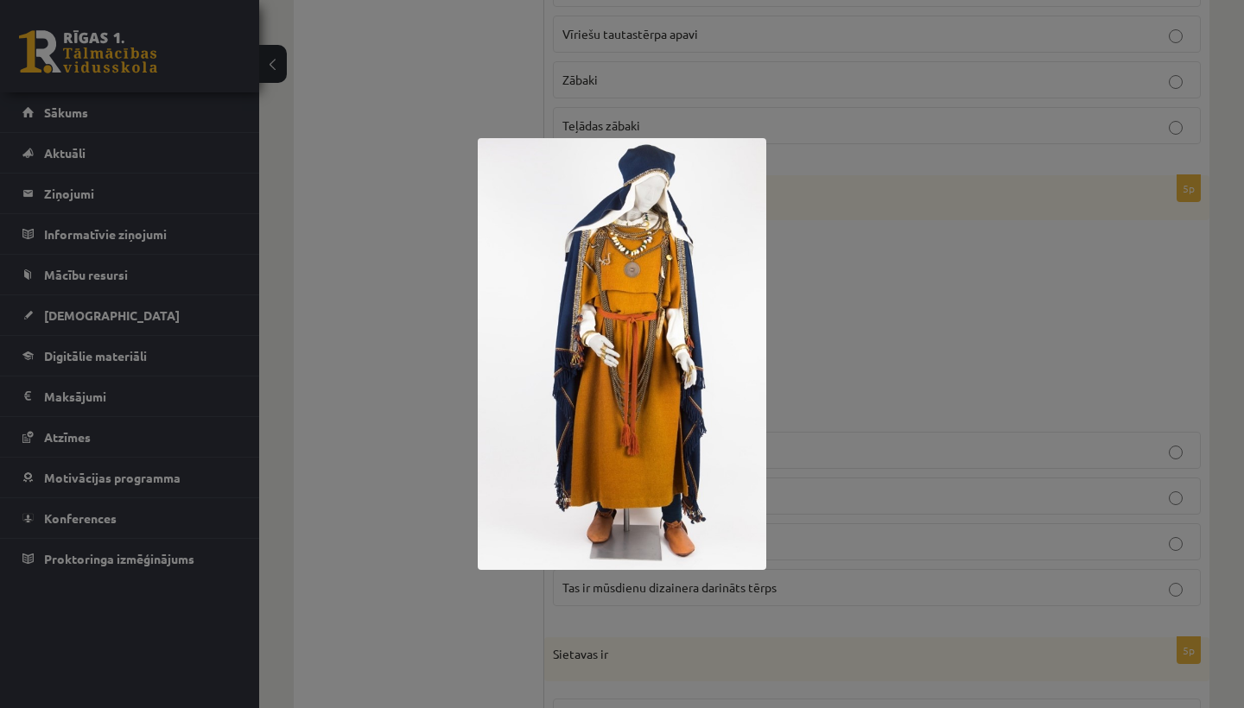
click at [976, 233] on div at bounding box center [622, 354] width 1244 height 708
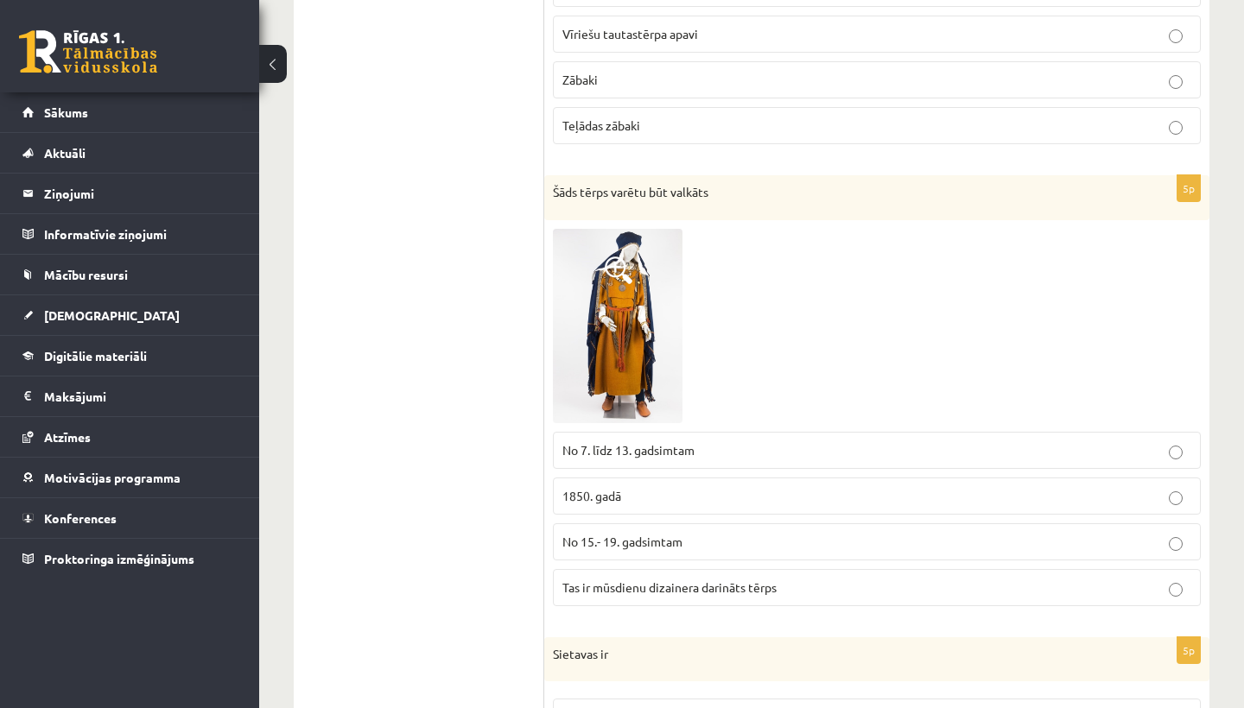
click at [681, 446] on span "No 7. līdz 13. gadsimtam" at bounding box center [628, 450] width 132 height 16
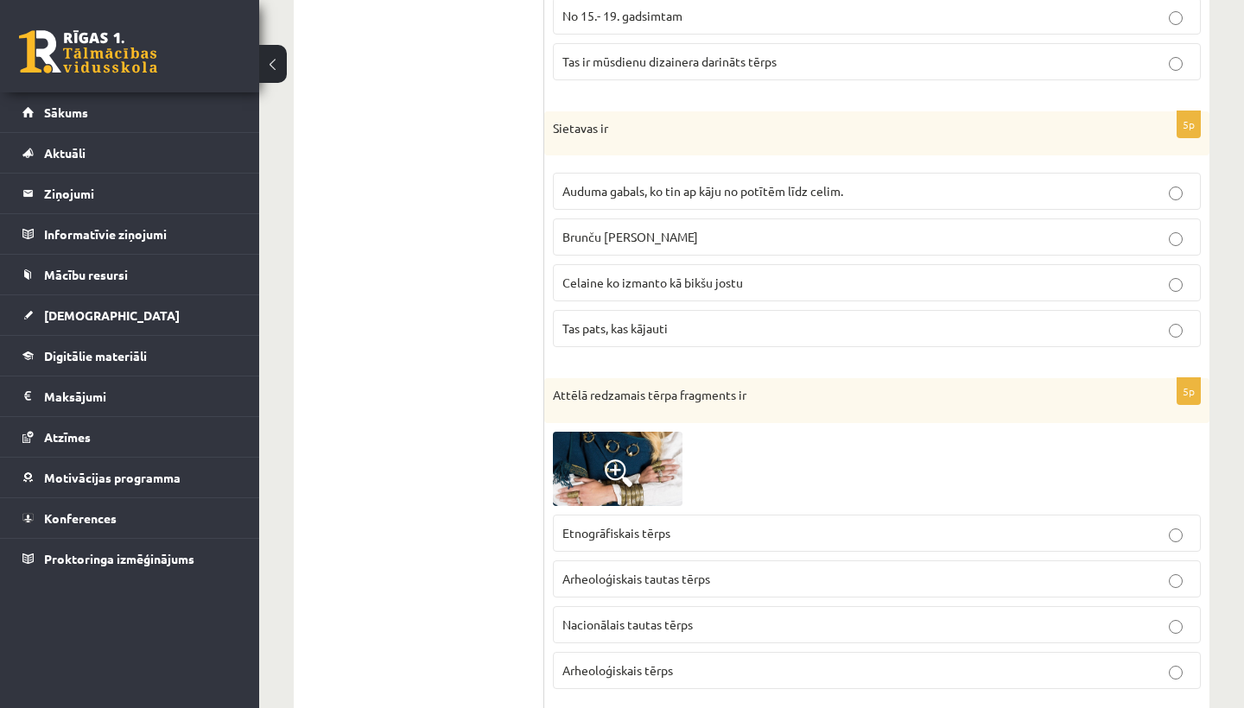
scroll to position [1034, 0]
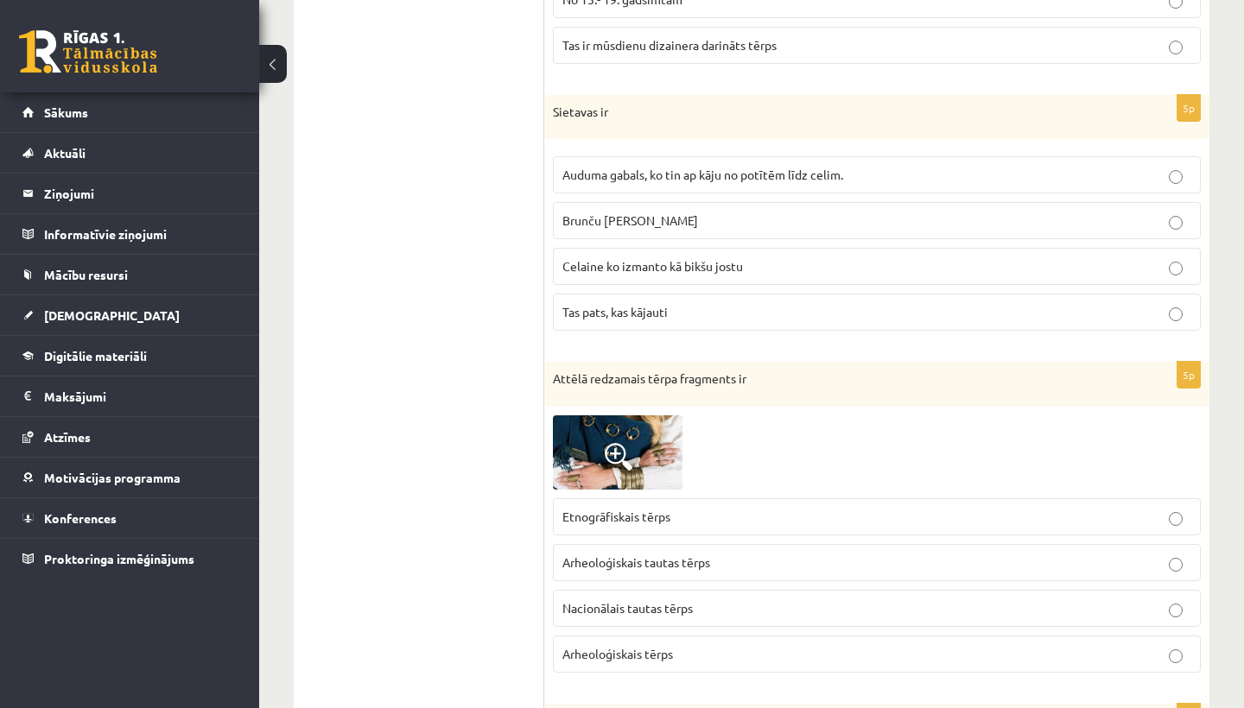
click at [667, 436] on img at bounding box center [618, 453] width 130 height 74
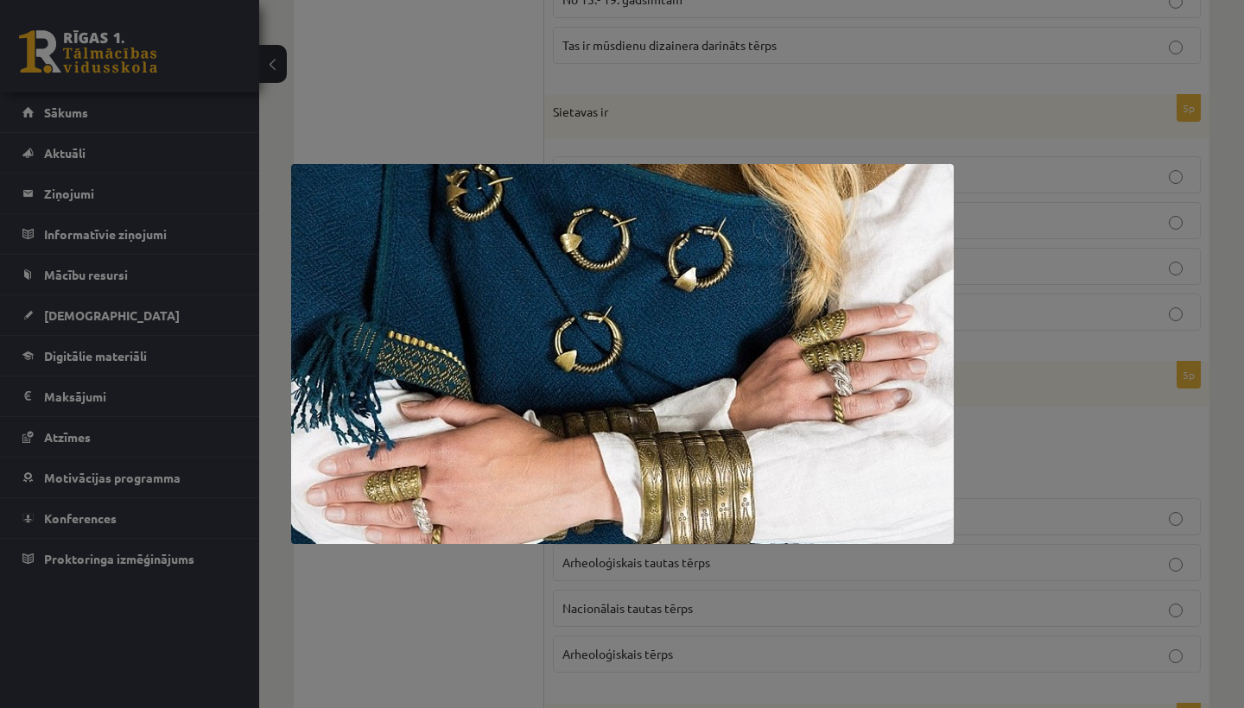
click at [1019, 177] on div at bounding box center [622, 354] width 1244 height 708
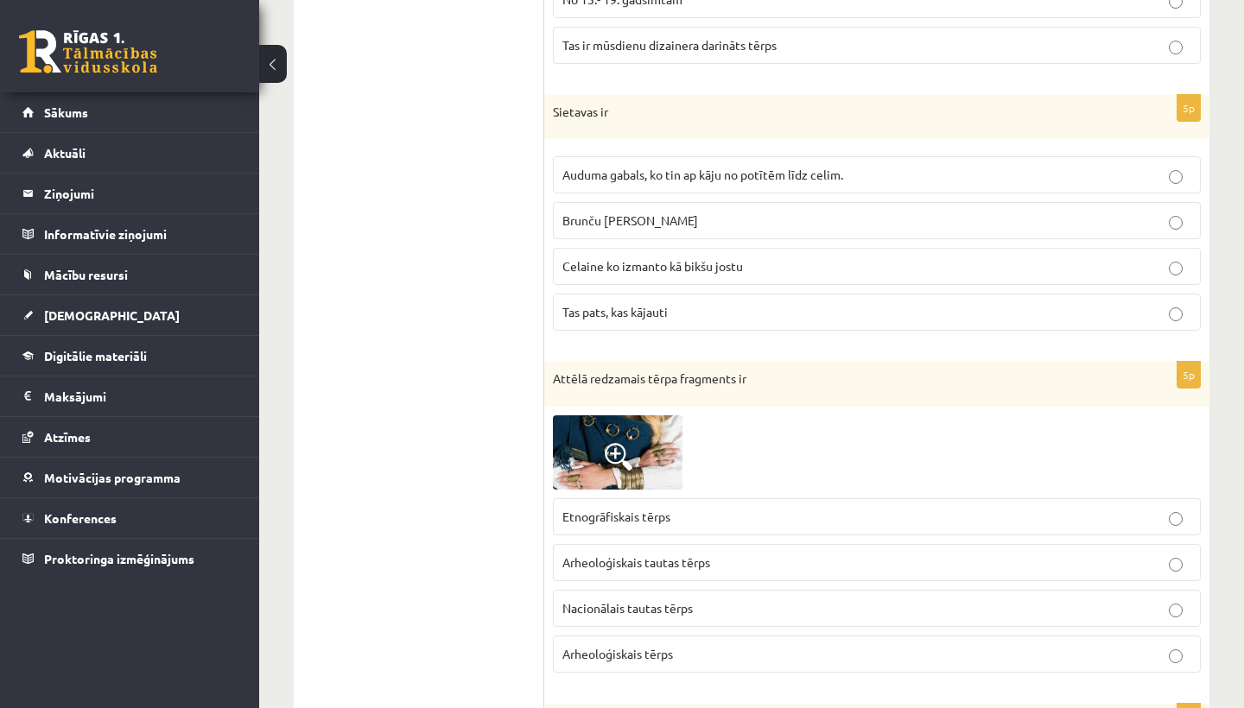
scroll to position [1111, 0]
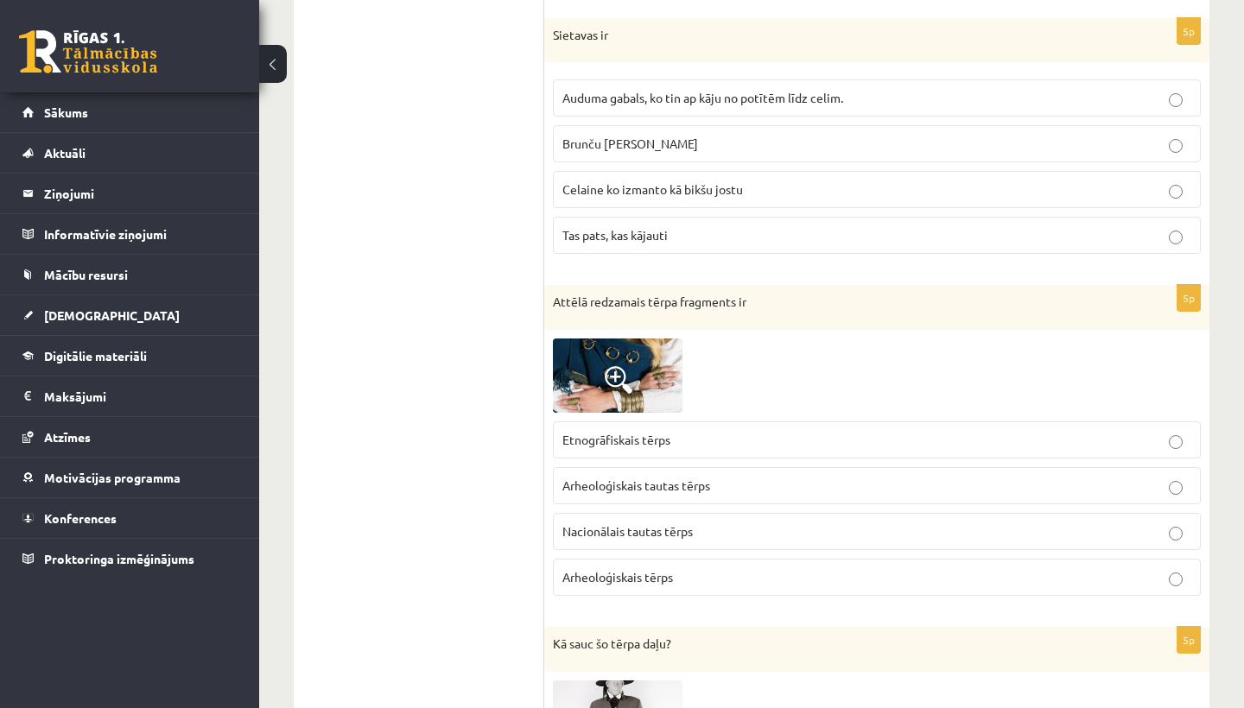
click at [664, 353] on img at bounding box center [618, 376] width 130 height 74
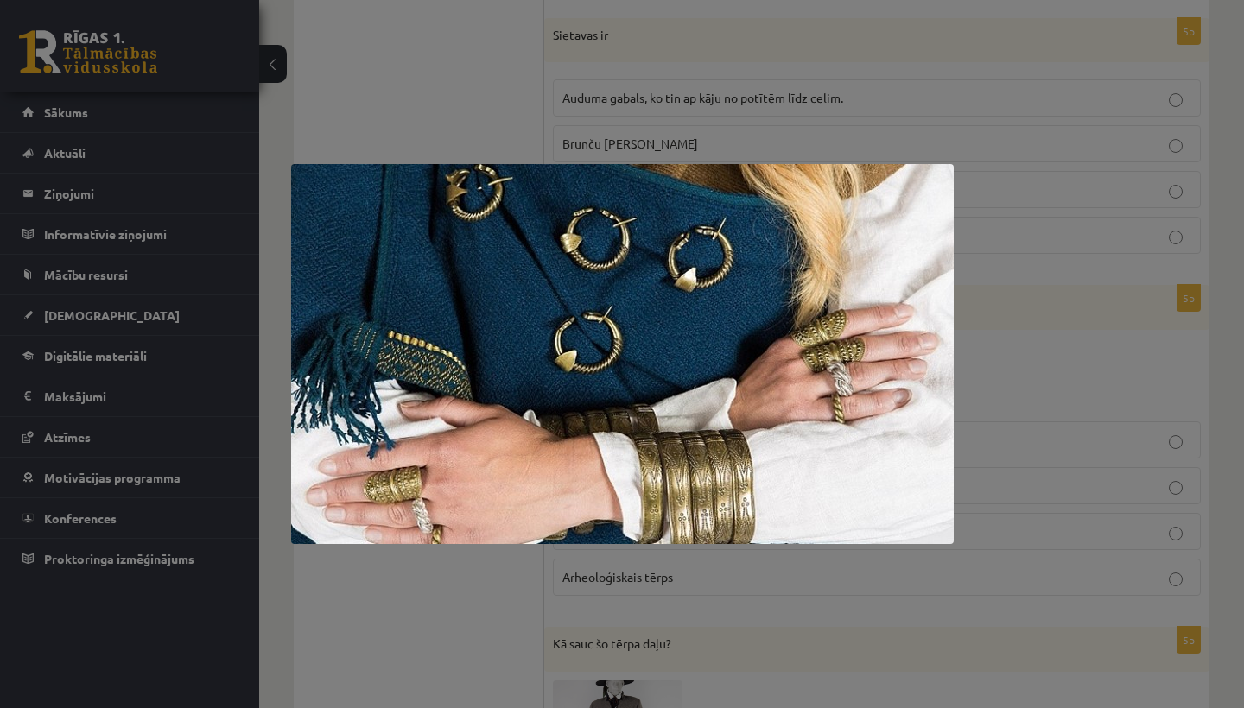
click at [1101, 332] on div at bounding box center [622, 354] width 1244 height 708
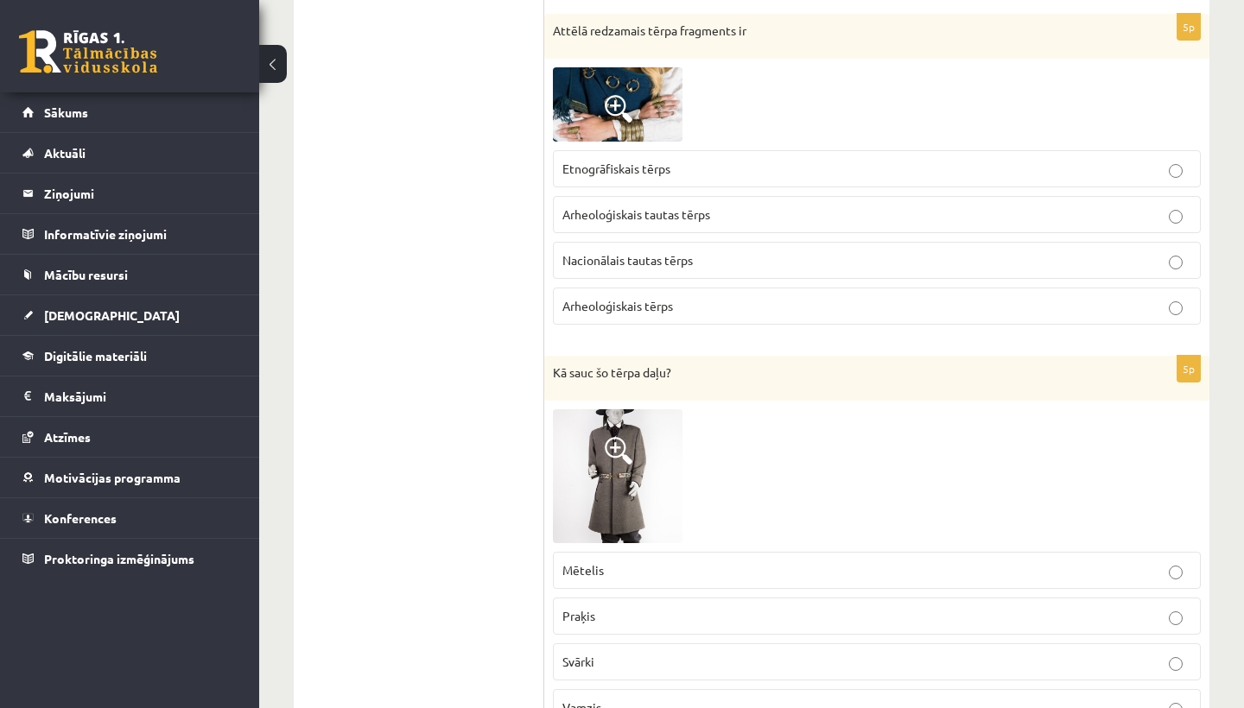
scroll to position [1291, 0]
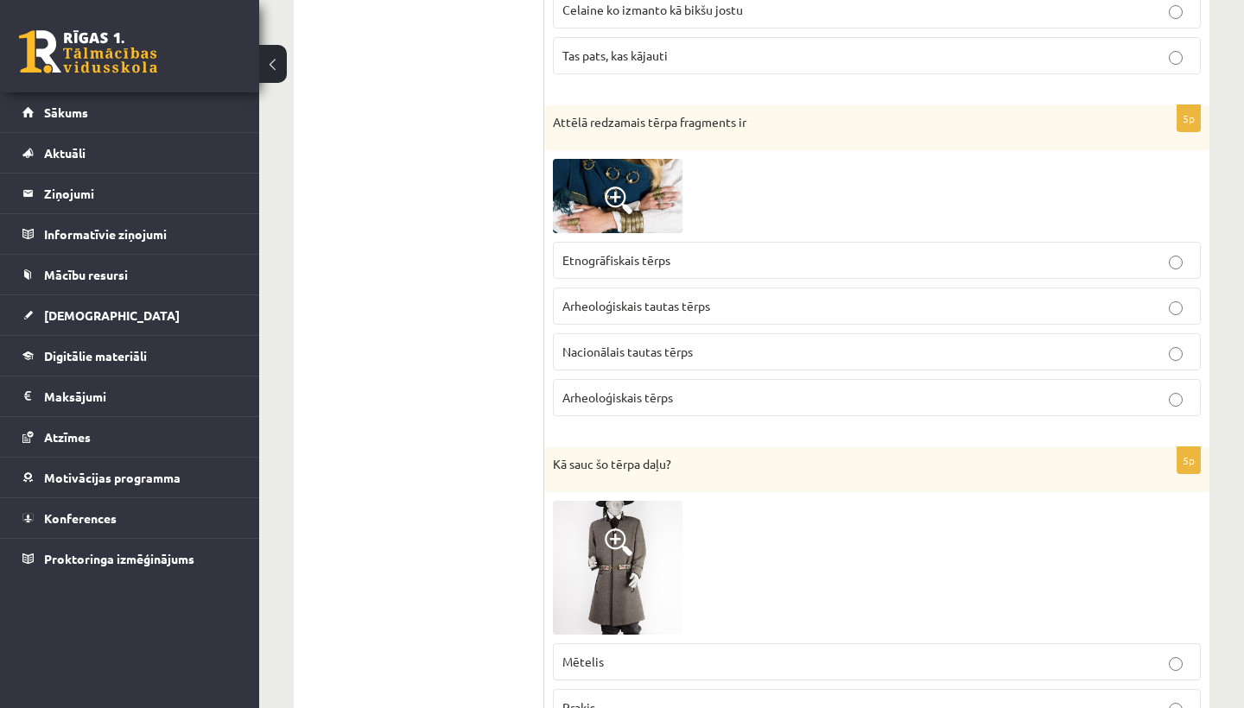
click at [681, 399] on p "Arheoloģiskais tērps" at bounding box center [876, 398] width 629 height 18
click at [692, 304] on span "Arheoloģiskais tautas tērps" at bounding box center [636, 306] width 148 height 16
click at [664, 222] on img at bounding box center [618, 196] width 130 height 74
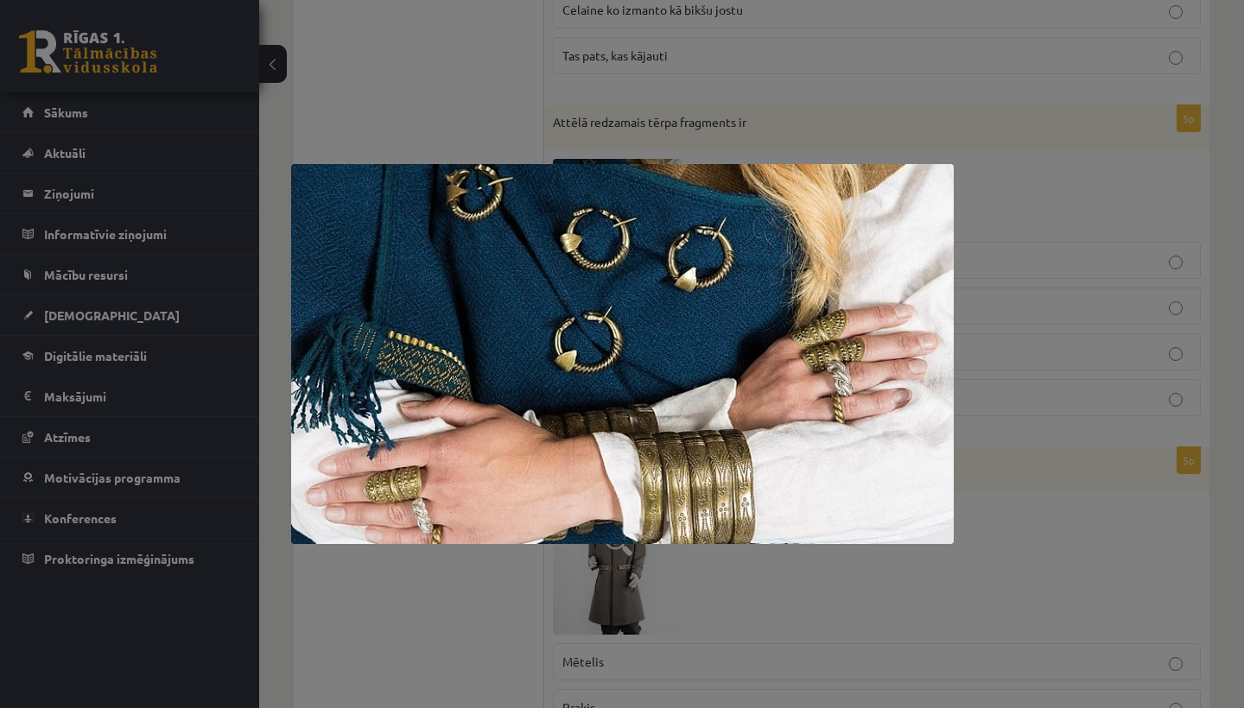
click at [1006, 111] on div at bounding box center [622, 354] width 1244 height 708
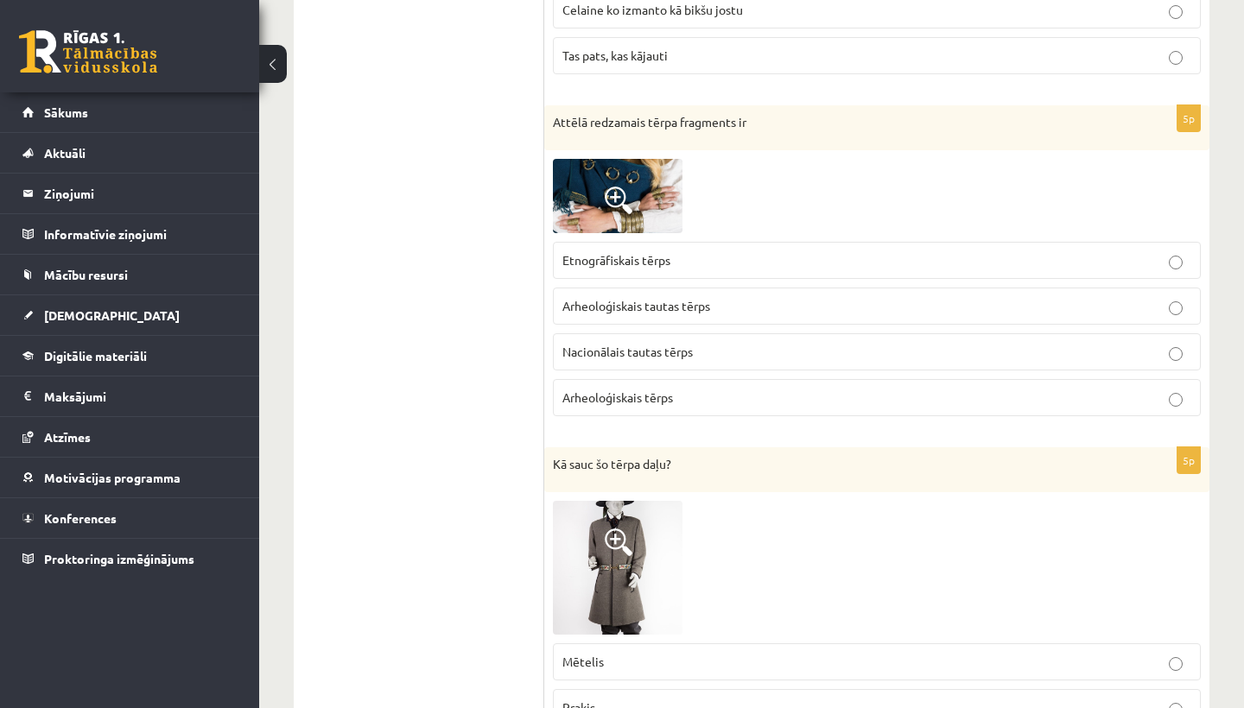
click at [788, 299] on p "Arheoloģiskais tautas tērps" at bounding box center [876, 306] width 629 height 18
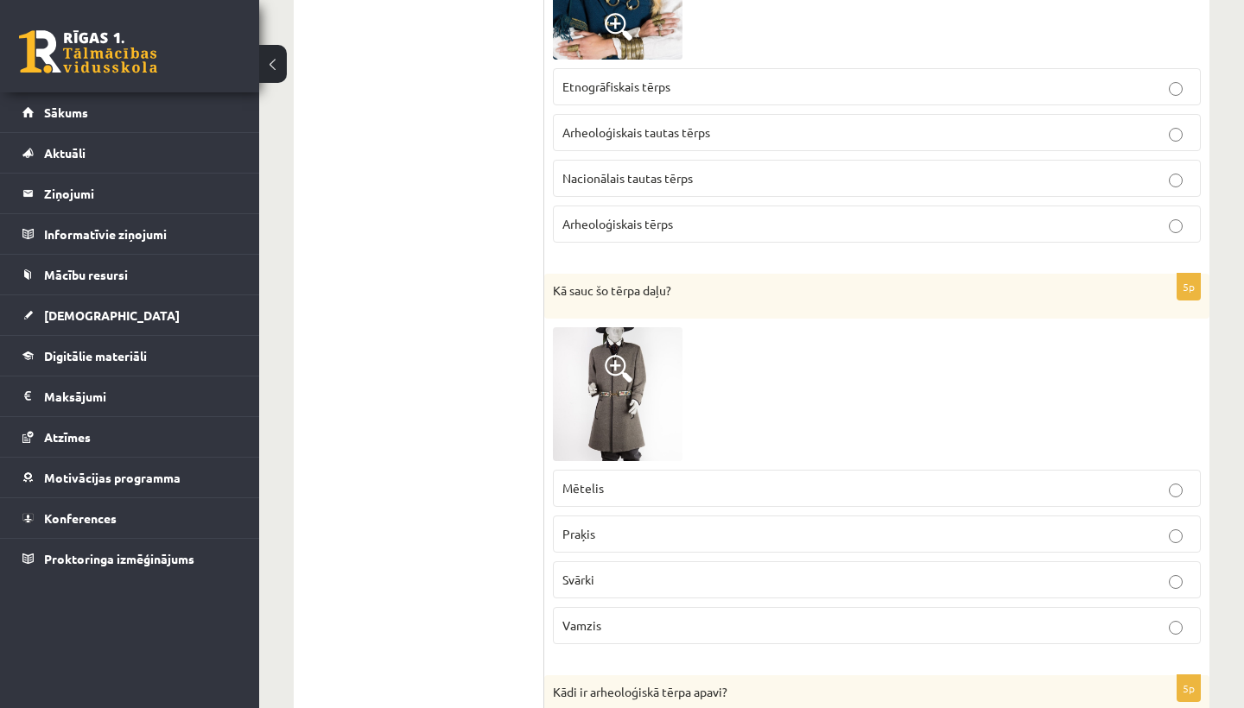
scroll to position [1511, 0]
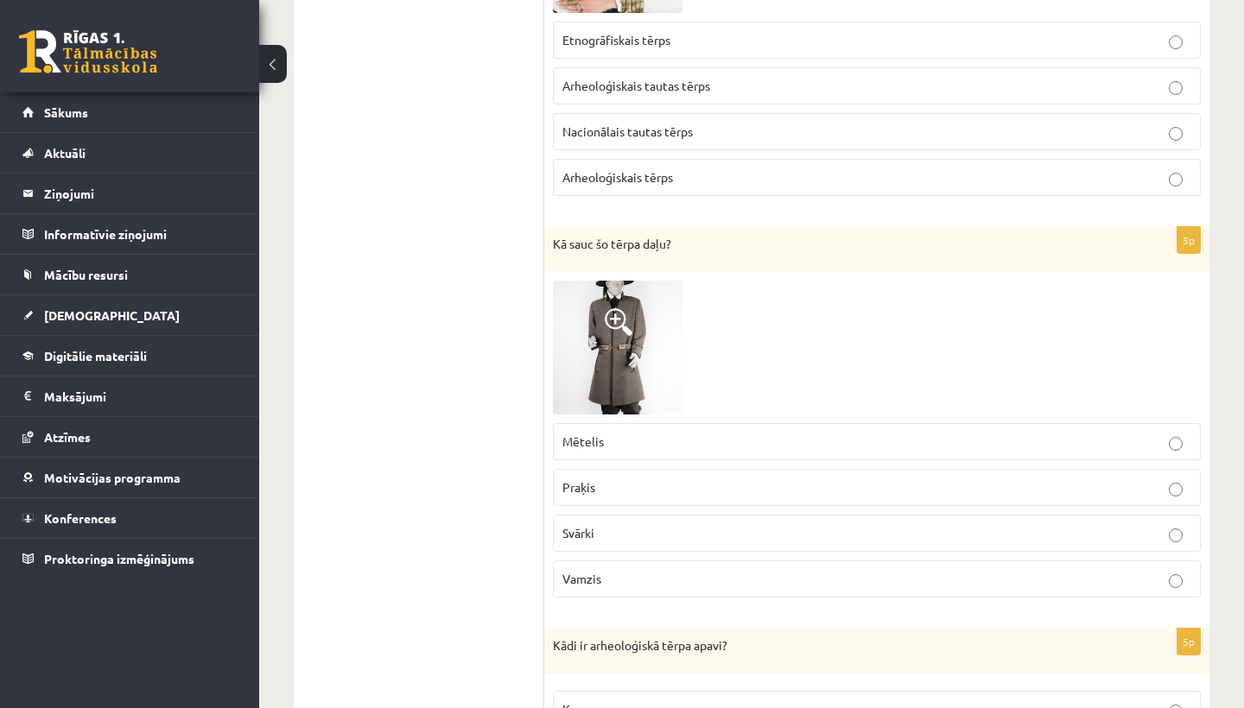
click at [655, 360] on img at bounding box center [618, 348] width 130 height 135
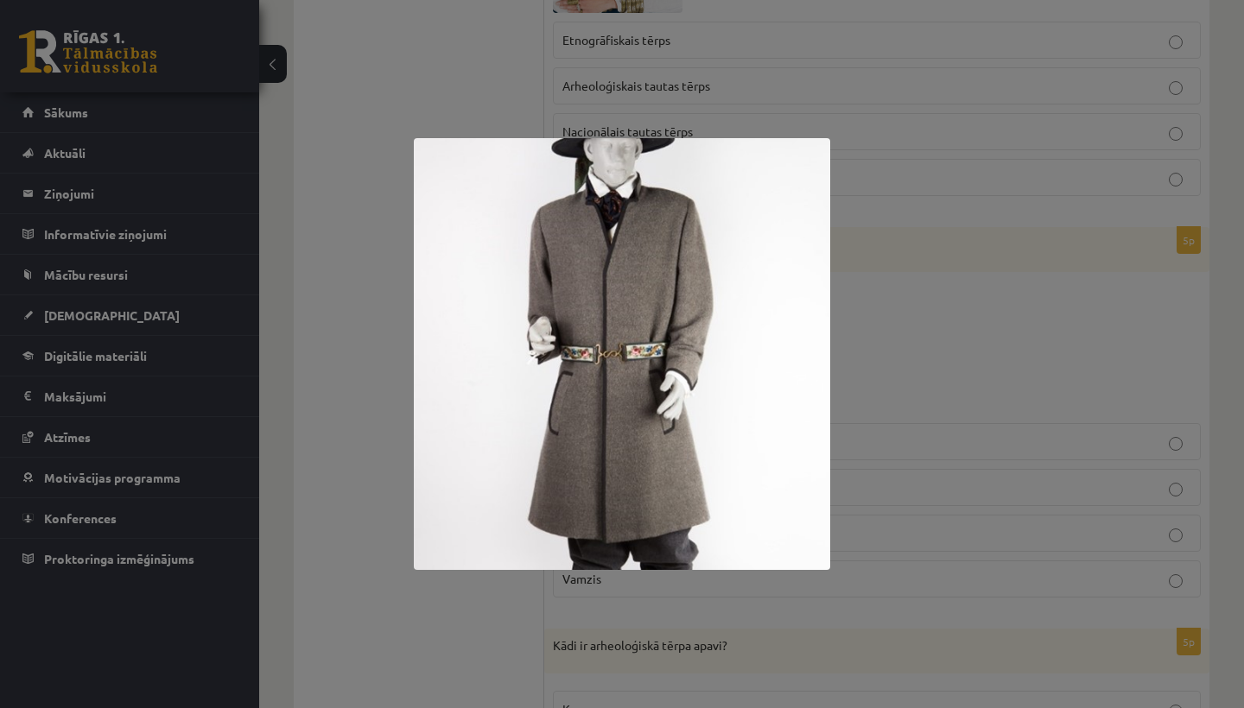
click at [907, 289] on div at bounding box center [622, 354] width 1244 height 708
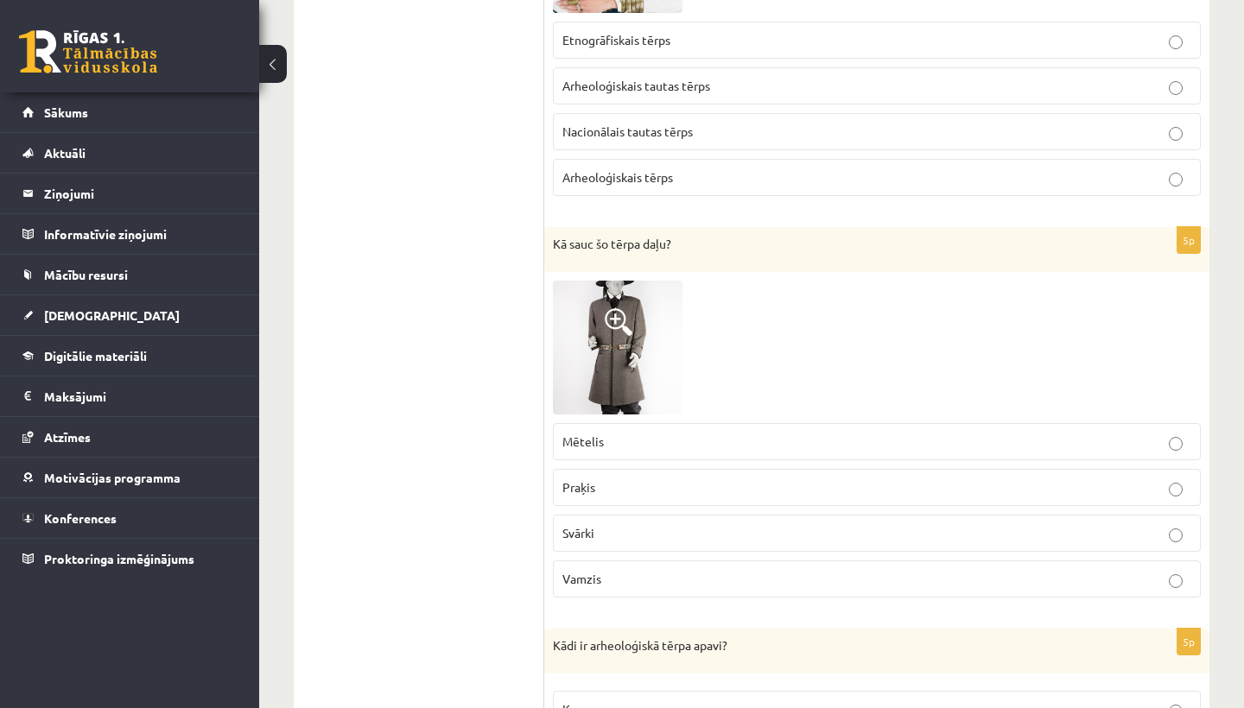
click at [679, 344] on img at bounding box center [618, 348] width 130 height 135
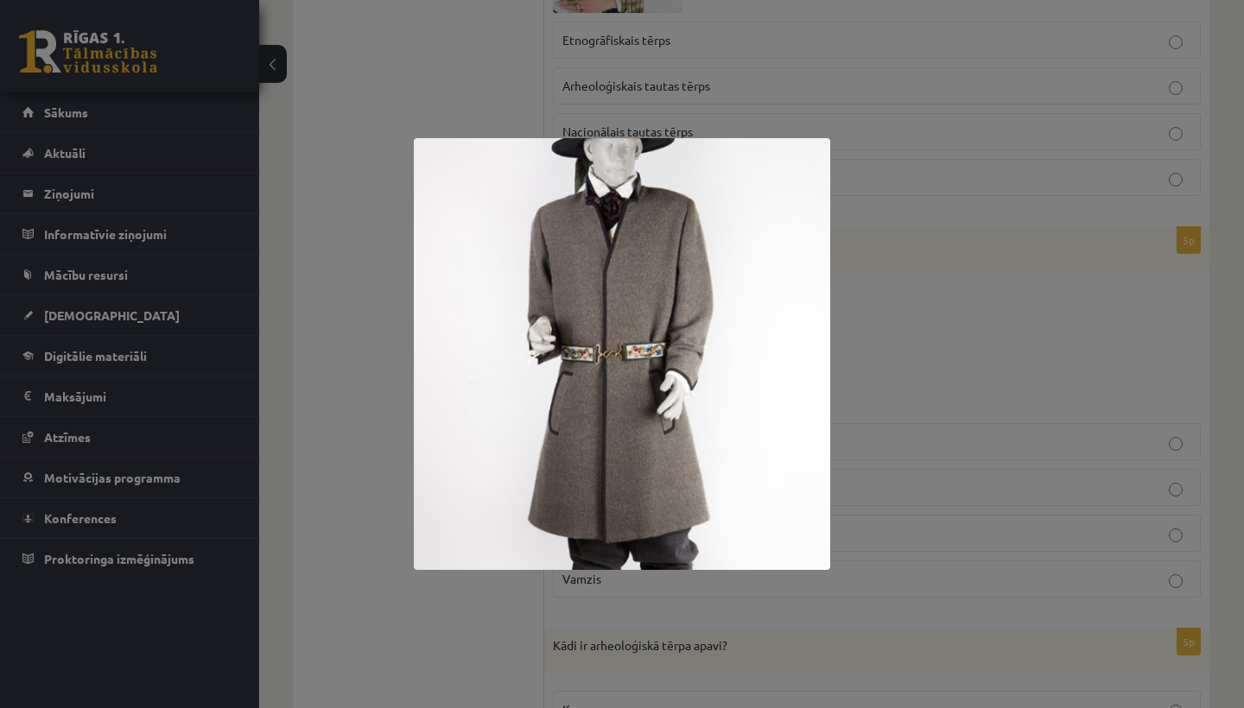
click at [553, 35] on div at bounding box center [622, 354] width 1244 height 708
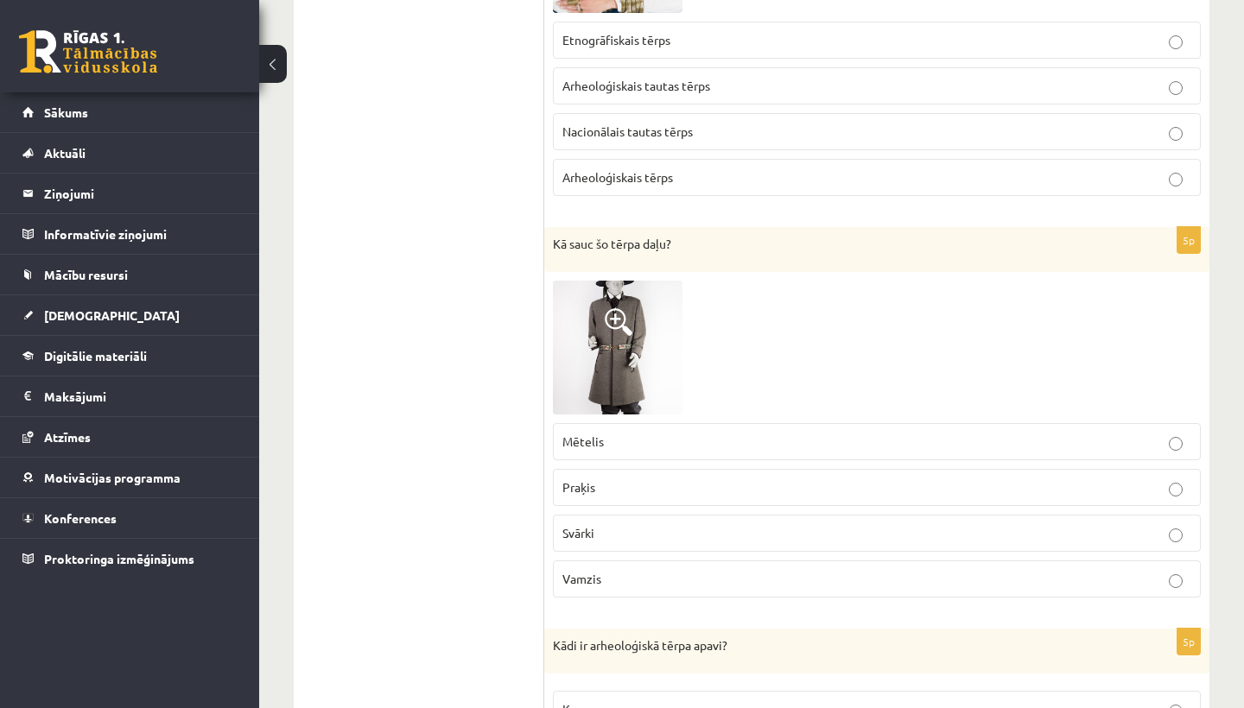
click at [592, 527] on span "Svārki" at bounding box center [578, 533] width 32 height 16
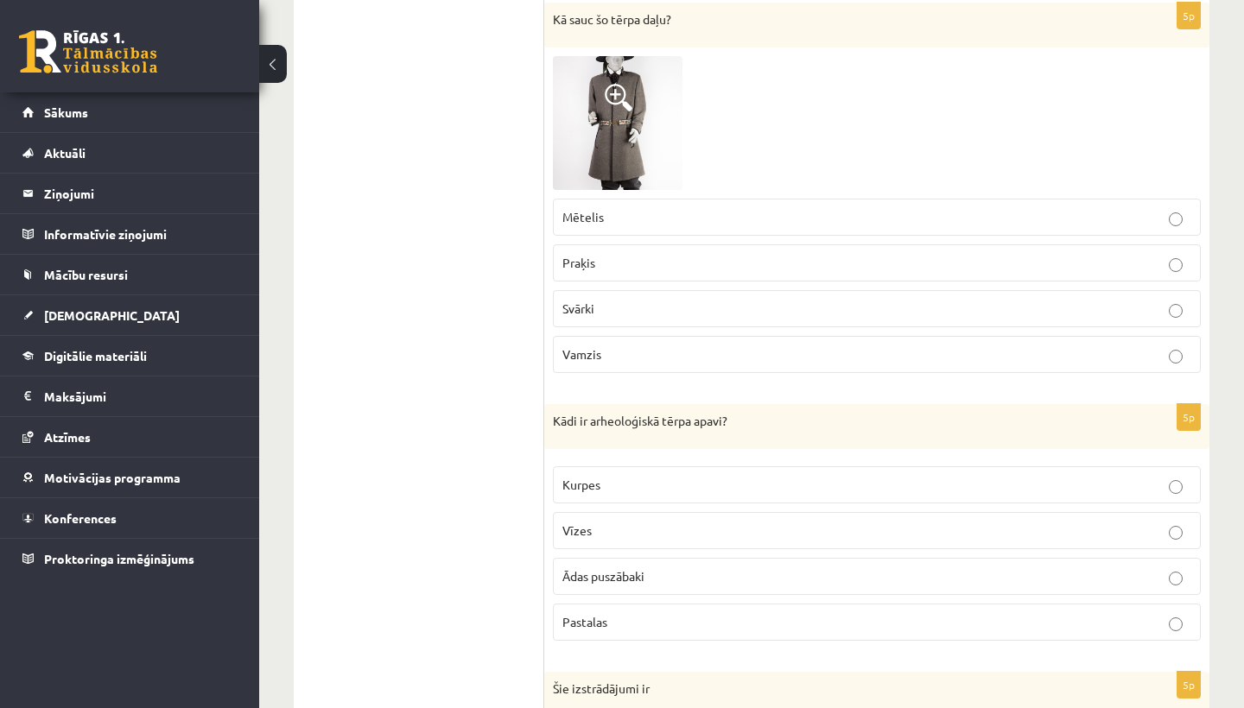
scroll to position [1737, 0]
click at [643, 149] on img at bounding box center [618, 121] width 130 height 135
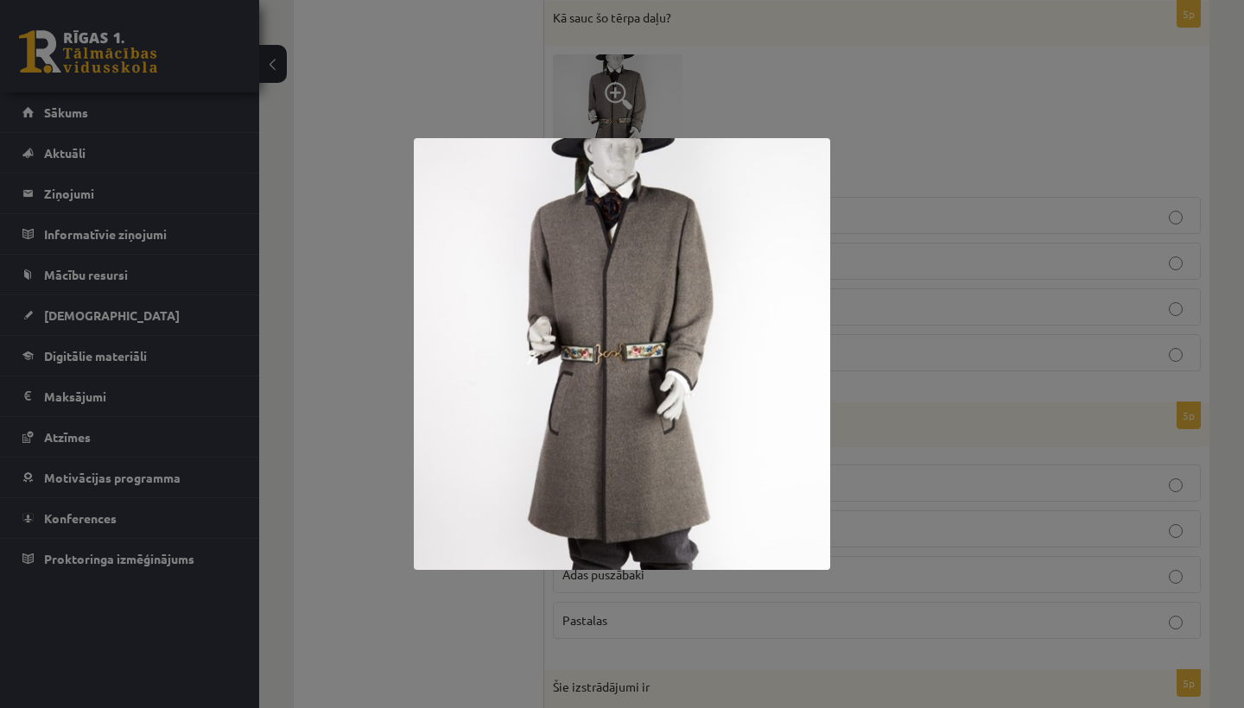
click at [906, 91] on div at bounding box center [622, 354] width 1244 height 708
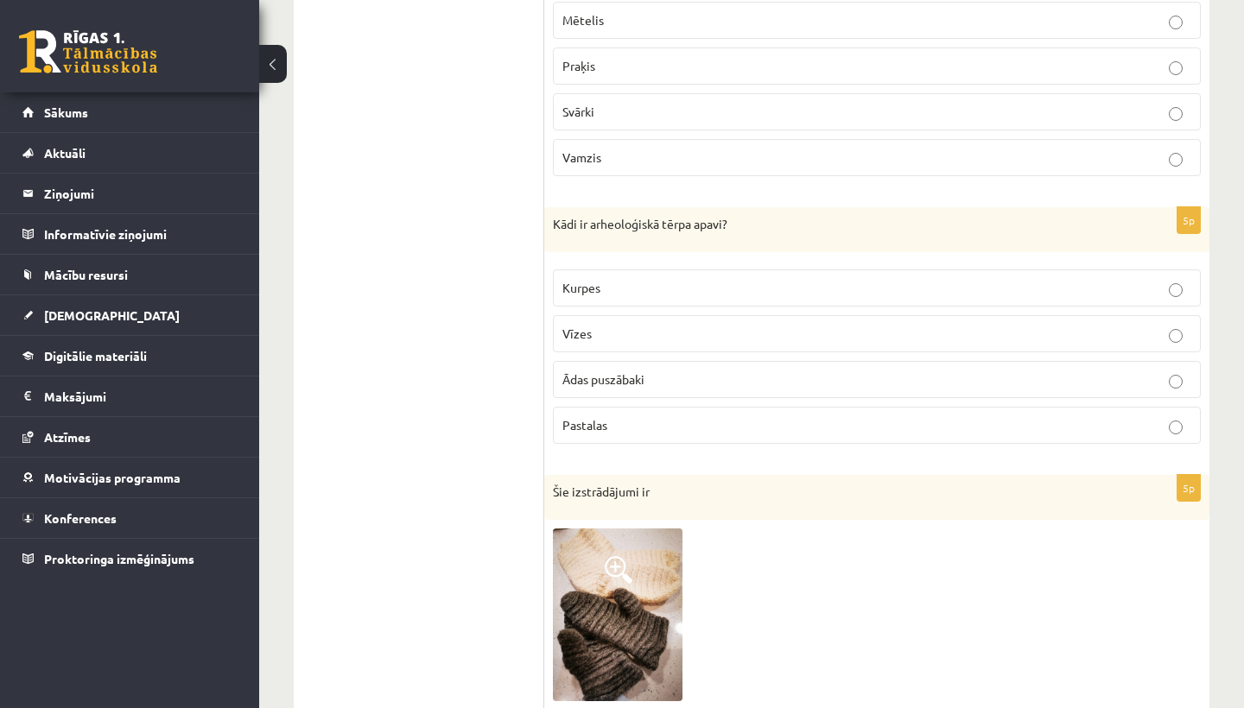
scroll to position [1935, 0]
click at [670, 374] on p "Ādas puszābaki" at bounding box center [876, 377] width 629 height 18
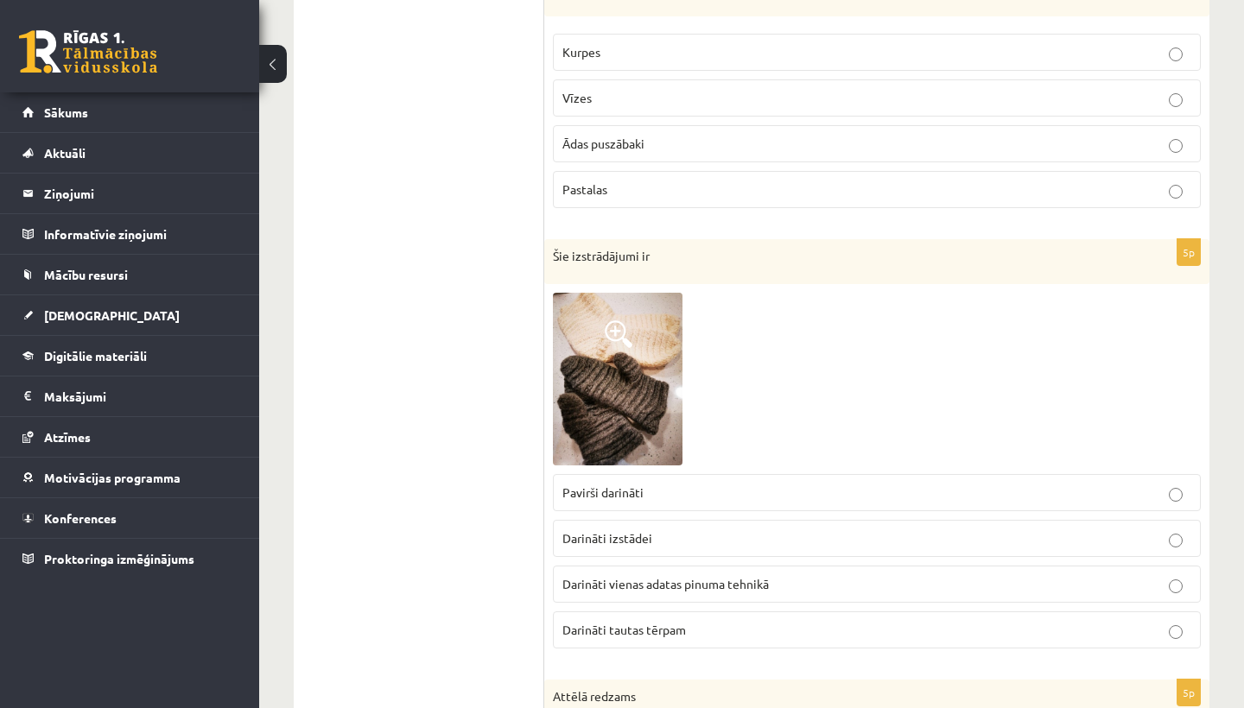
scroll to position [2245, 0]
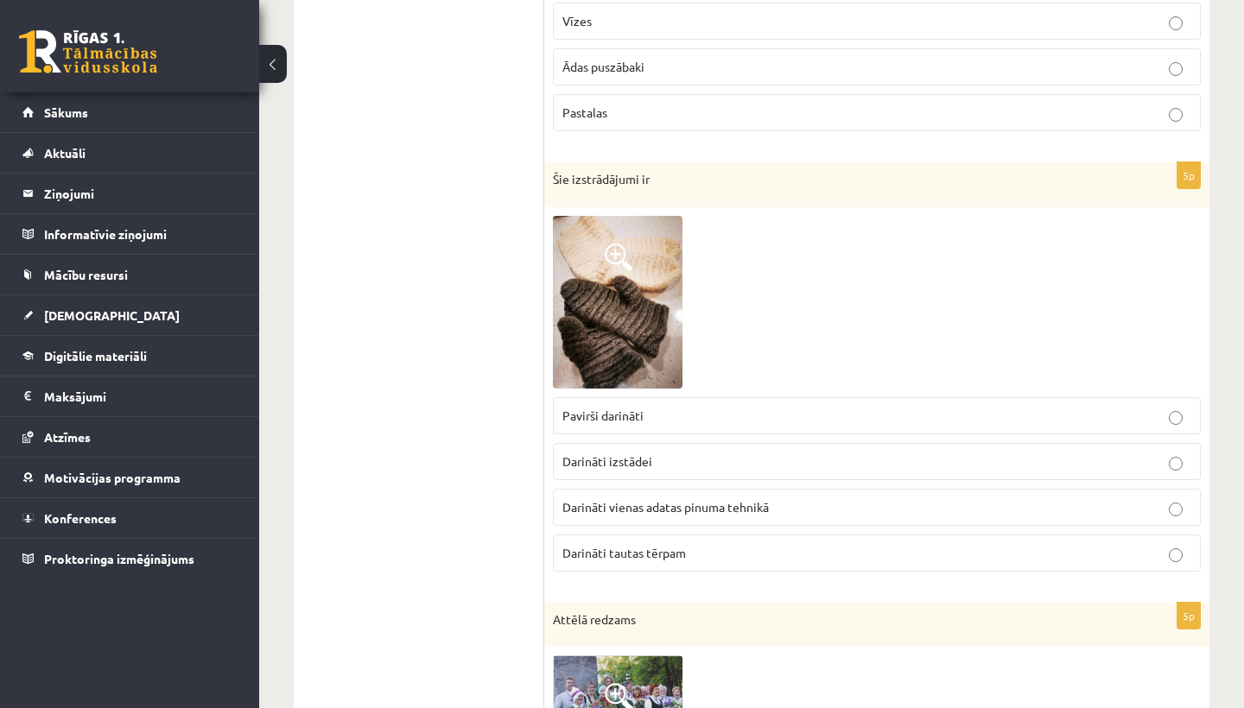
click at [666, 338] on img at bounding box center [618, 302] width 130 height 173
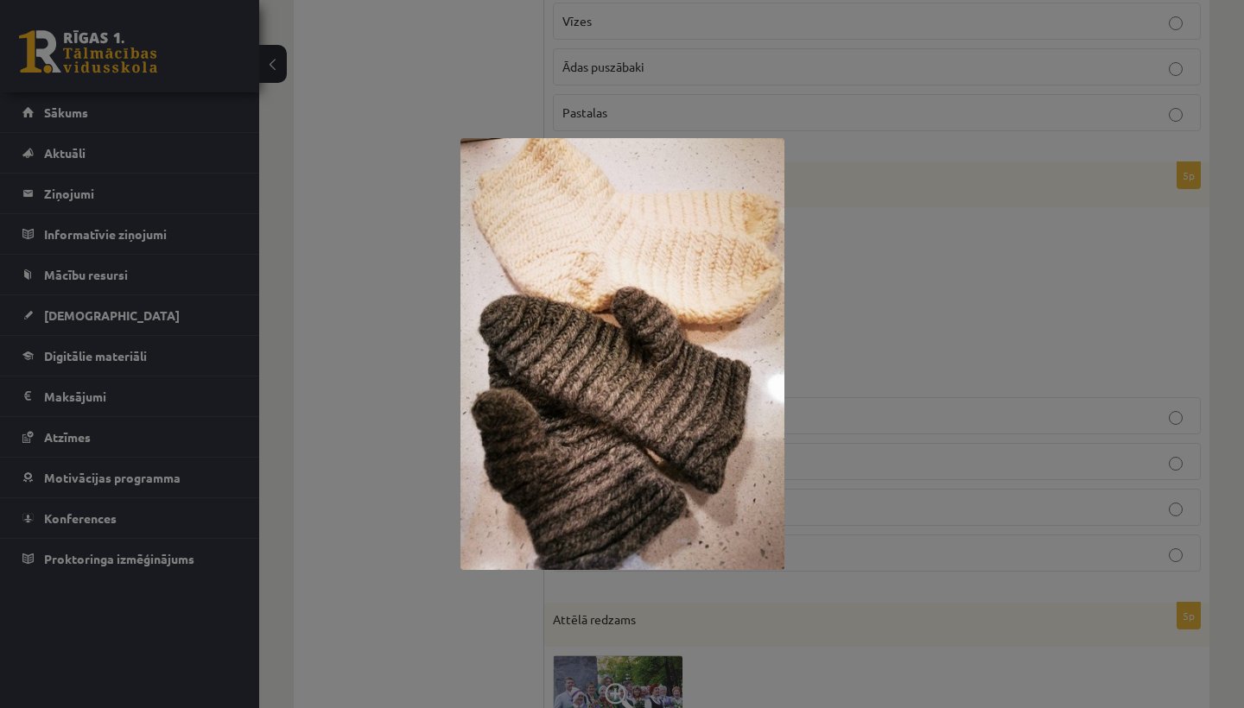
click at [925, 194] on div at bounding box center [622, 354] width 1244 height 708
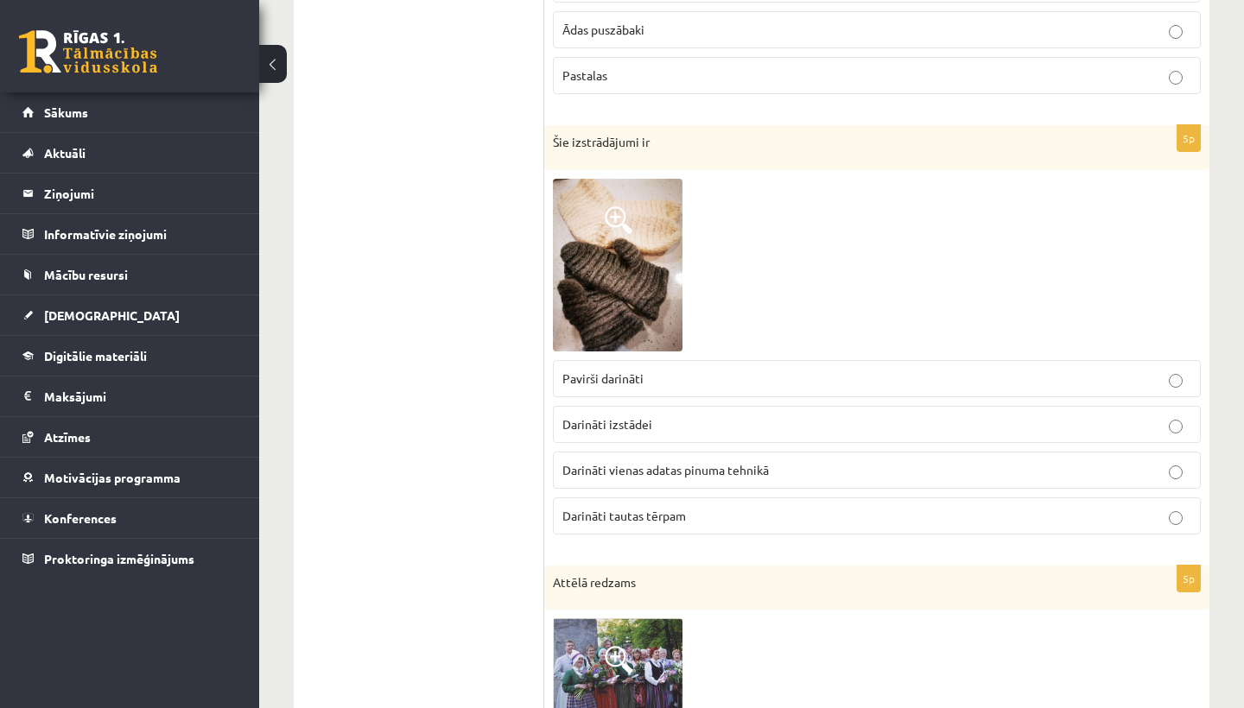
scroll to position [2287, 0]
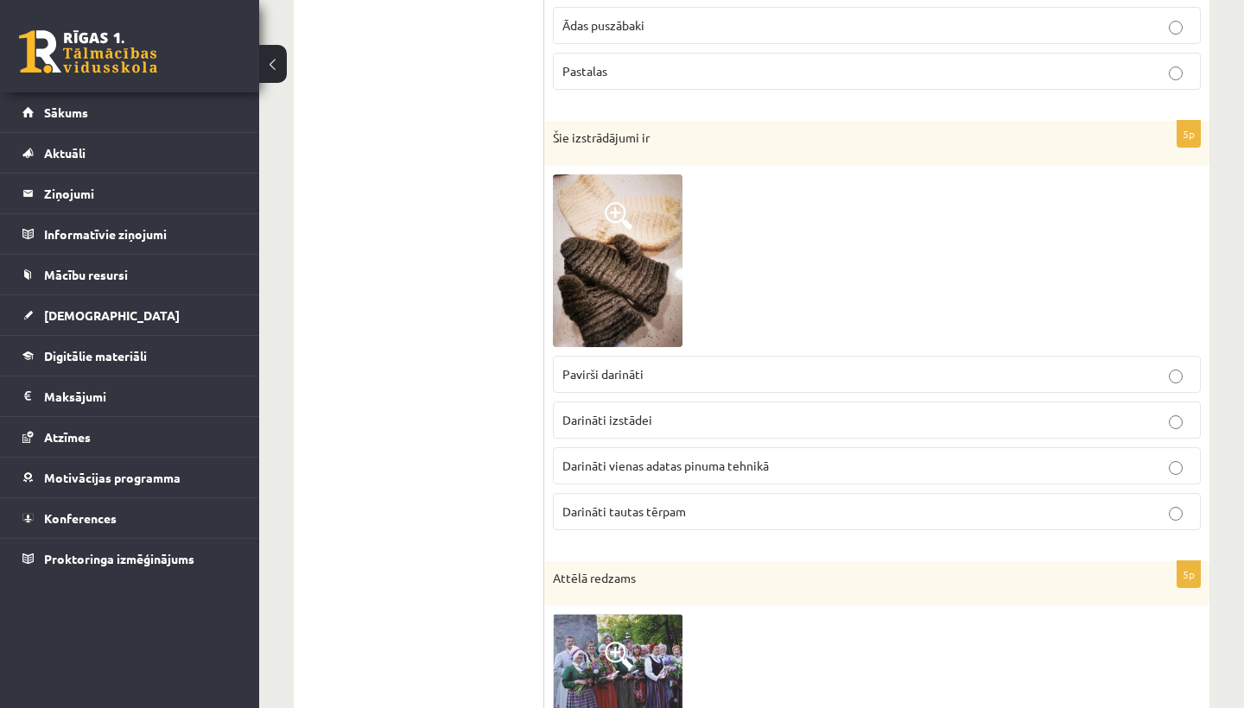
click at [670, 321] on img at bounding box center [618, 261] width 130 height 173
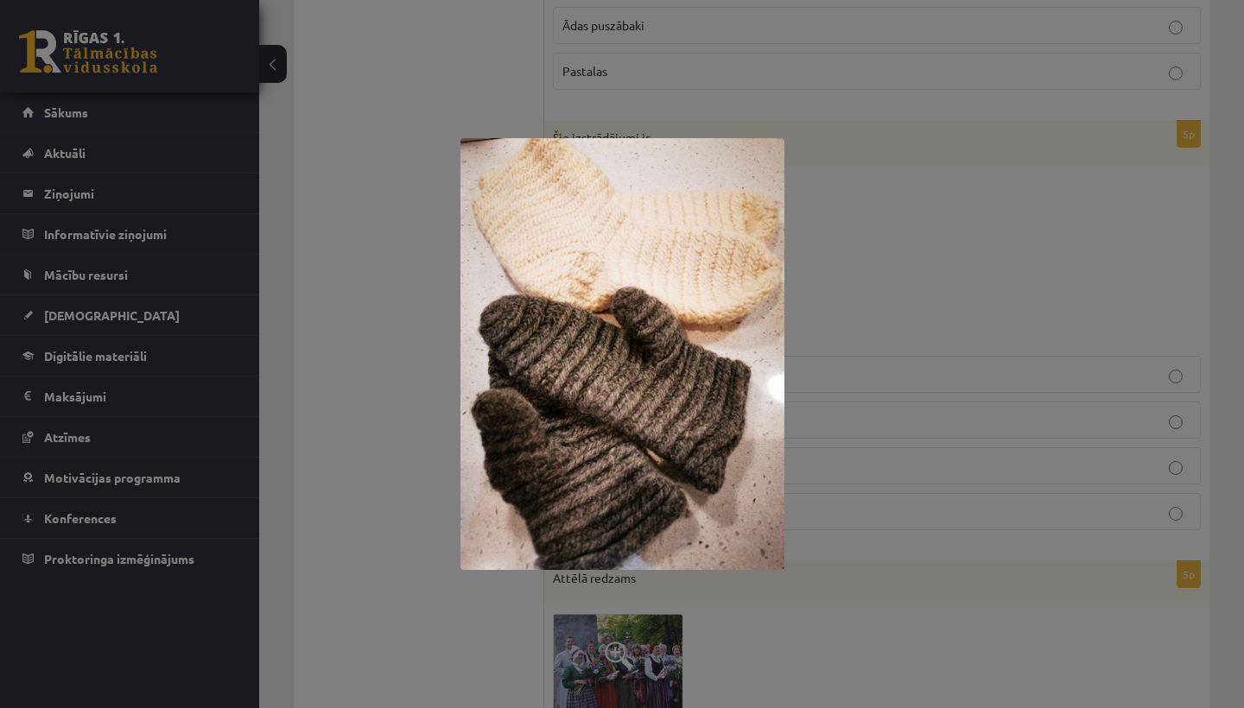
click at [836, 221] on div at bounding box center [622, 354] width 1244 height 708
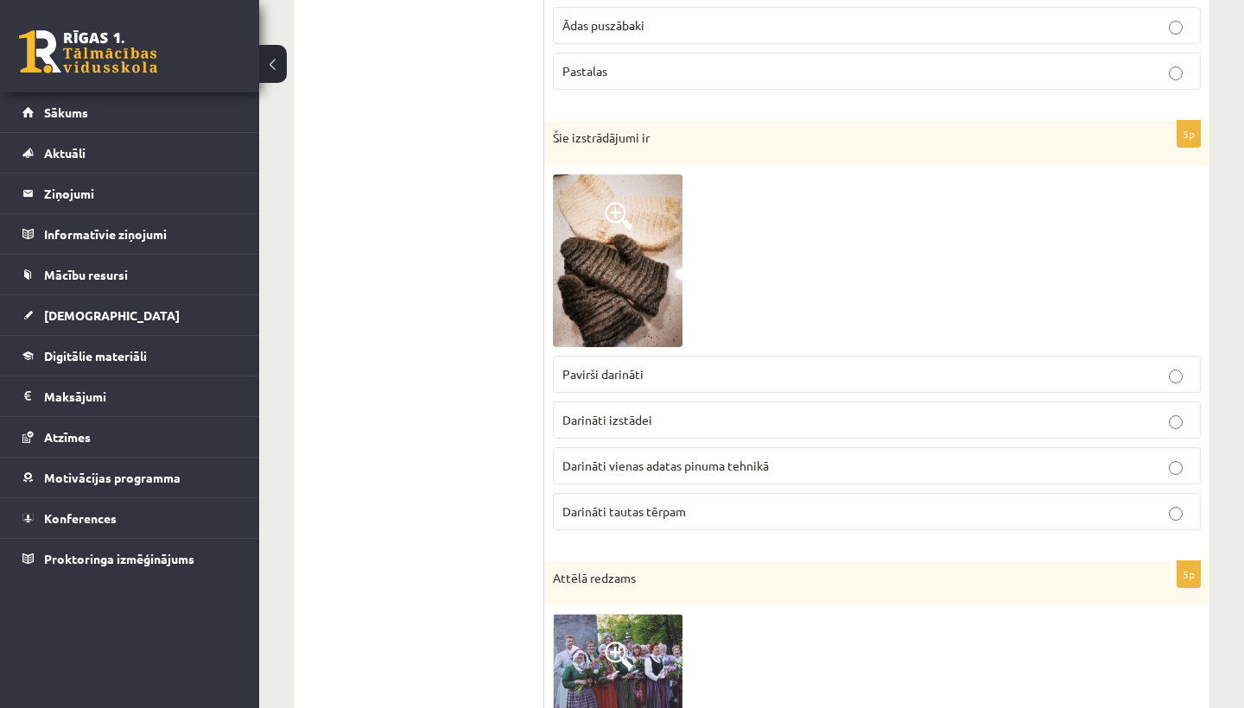
click at [682, 470] on p "Darināti vienas adatas pinuma tehnikā" at bounding box center [876, 466] width 629 height 18
click at [624, 298] on img at bounding box center [618, 261] width 130 height 173
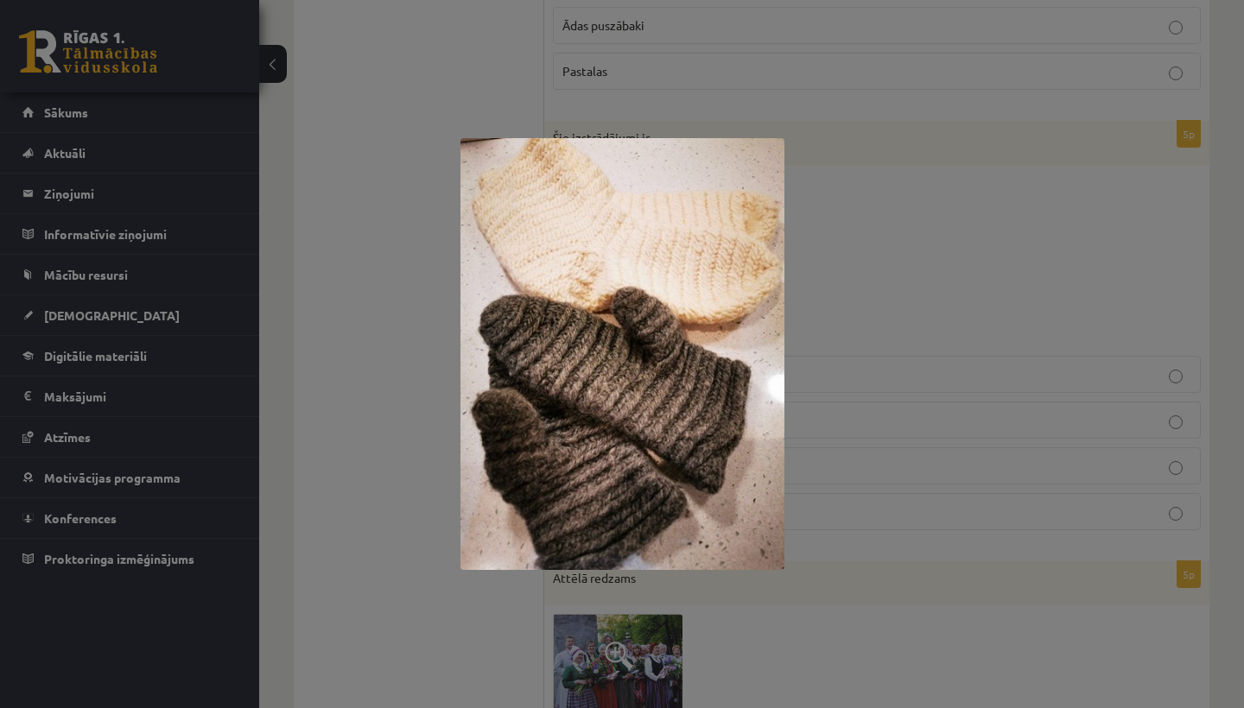
click at [828, 189] on div at bounding box center [622, 354] width 1244 height 708
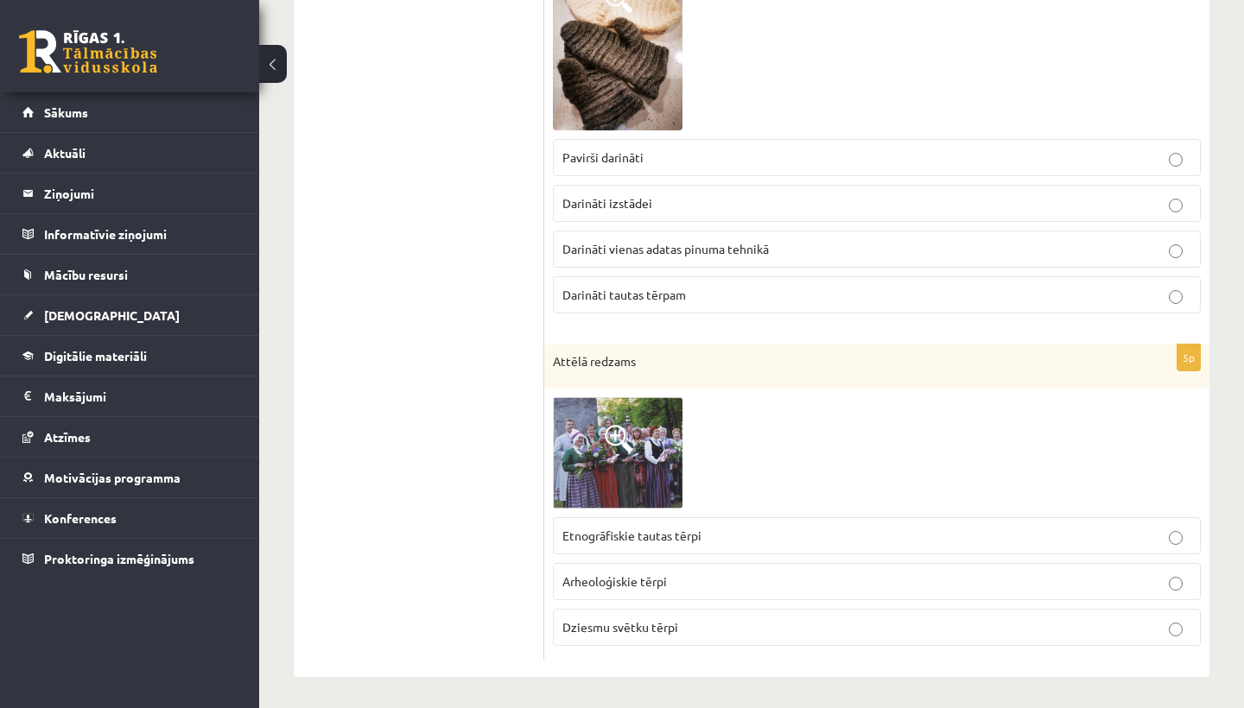
scroll to position [2503, 0]
click at [679, 438] on img at bounding box center [618, 453] width 130 height 111
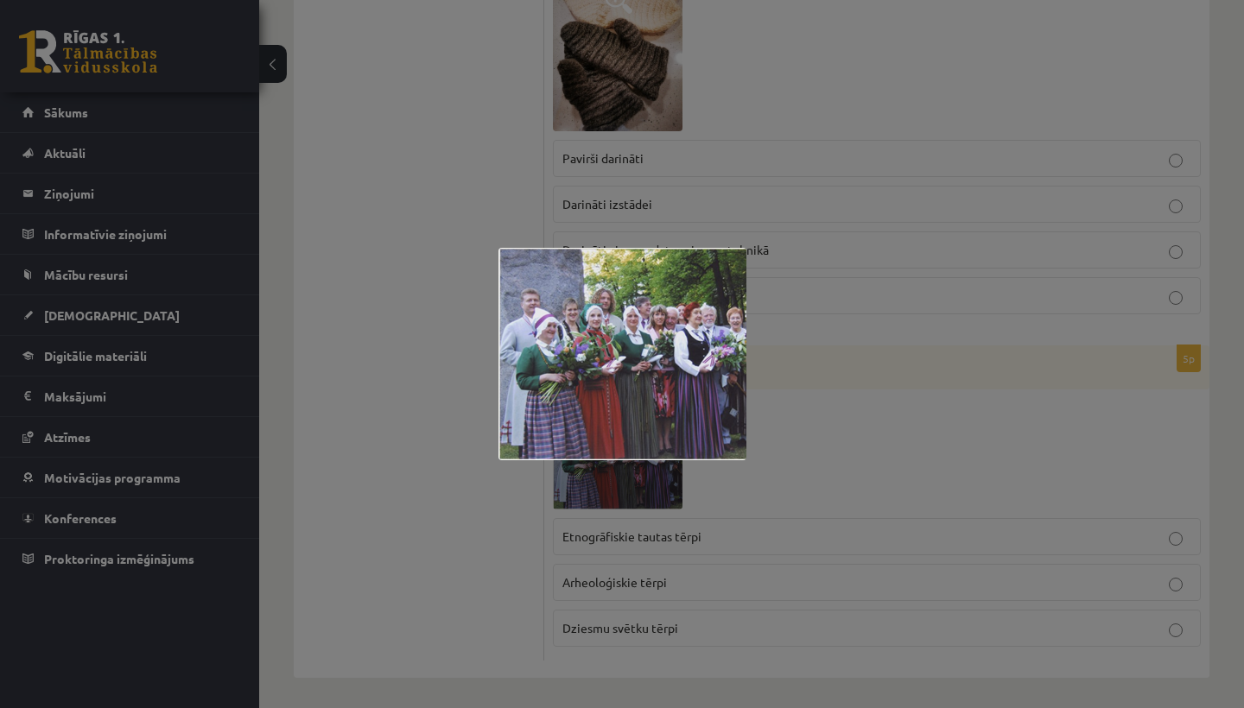
click at [844, 331] on div at bounding box center [622, 354] width 1244 height 708
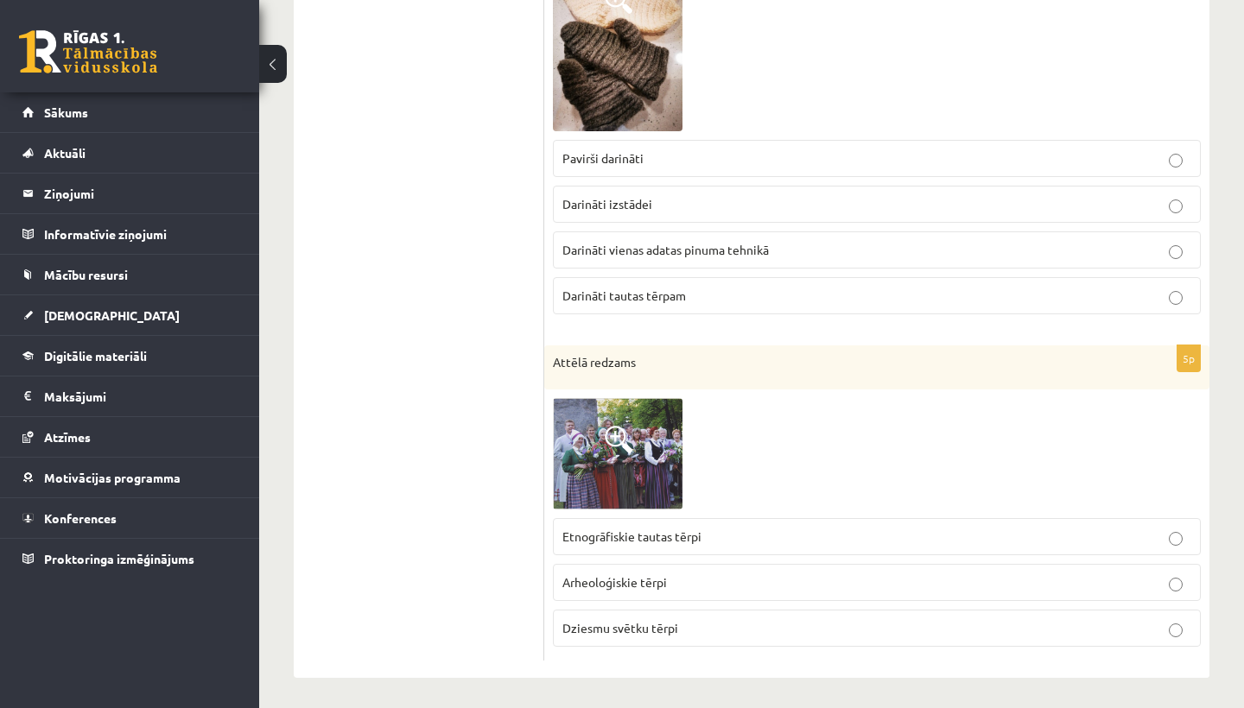
click at [650, 468] on img at bounding box center [618, 453] width 130 height 111
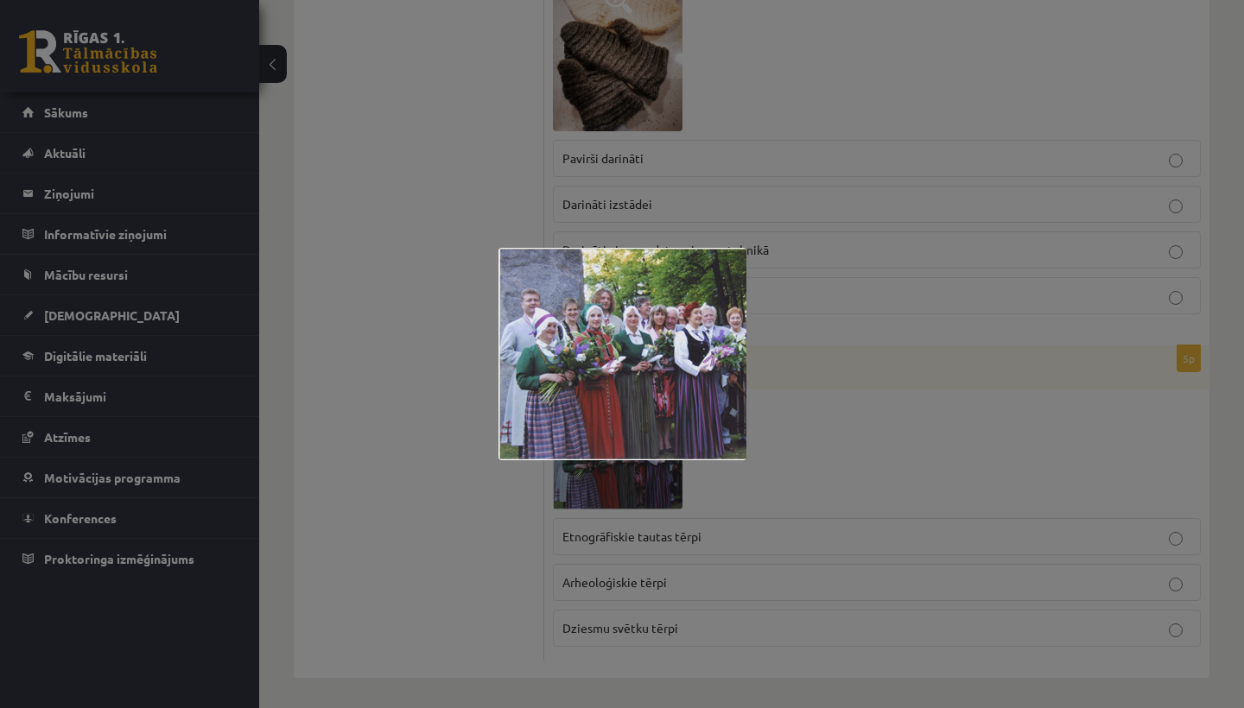
click at [834, 345] on div at bounding box center [622, 354] width 1244 height 708
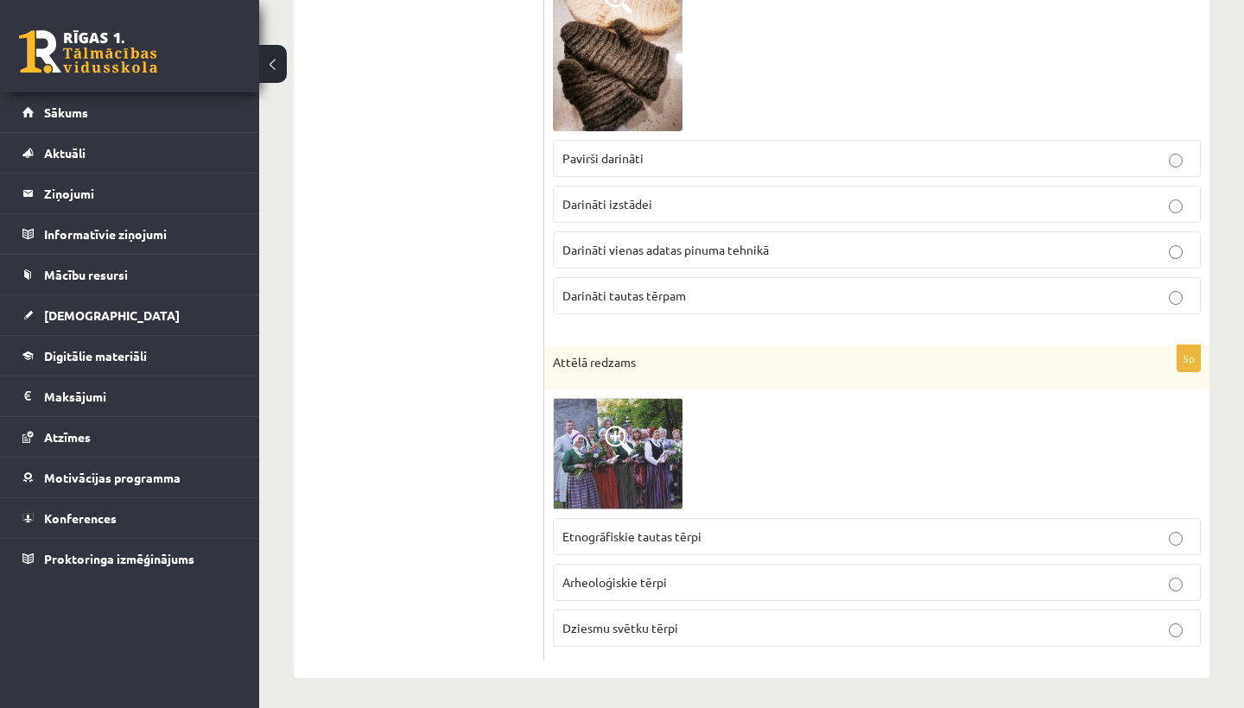
click at [708, 539] on p "Etnogrāfiskie tautas tērpi" at bounding box center [876, 537] width 629 height 18
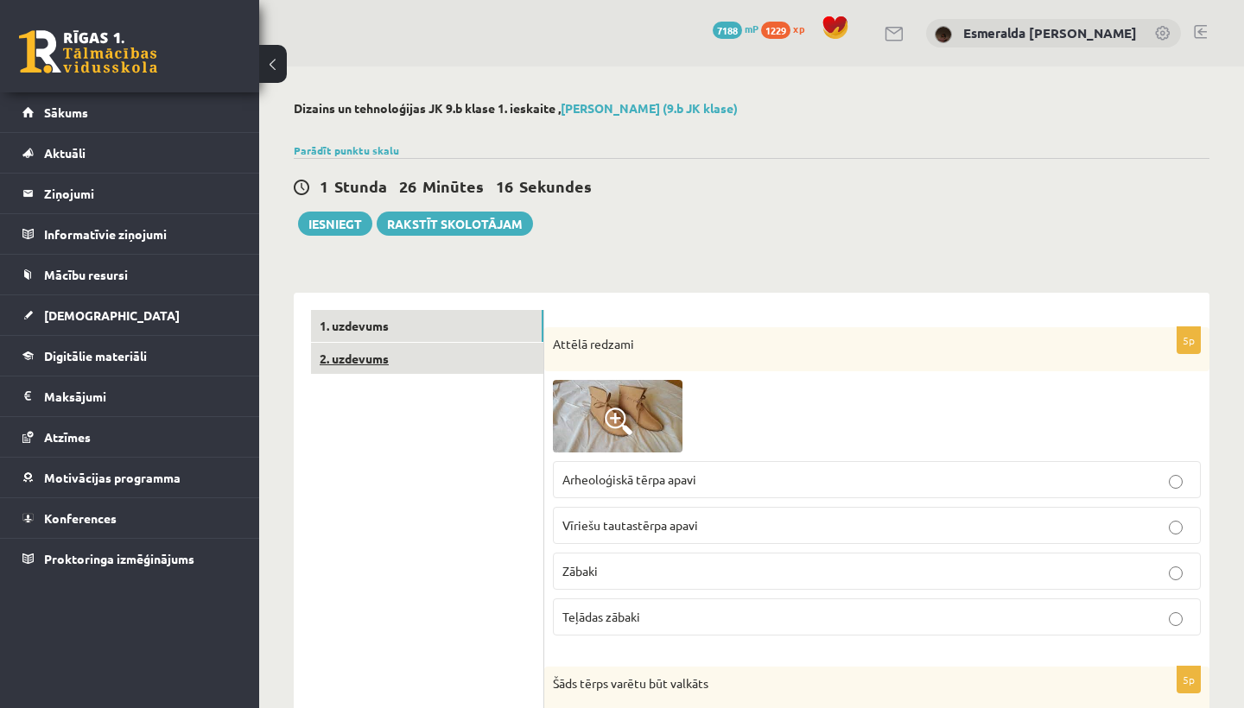
scroll to position [0, 0]
click at [439, 368] on link "2. uzdevums" at bounding box center [427, 359] width 232 height 32
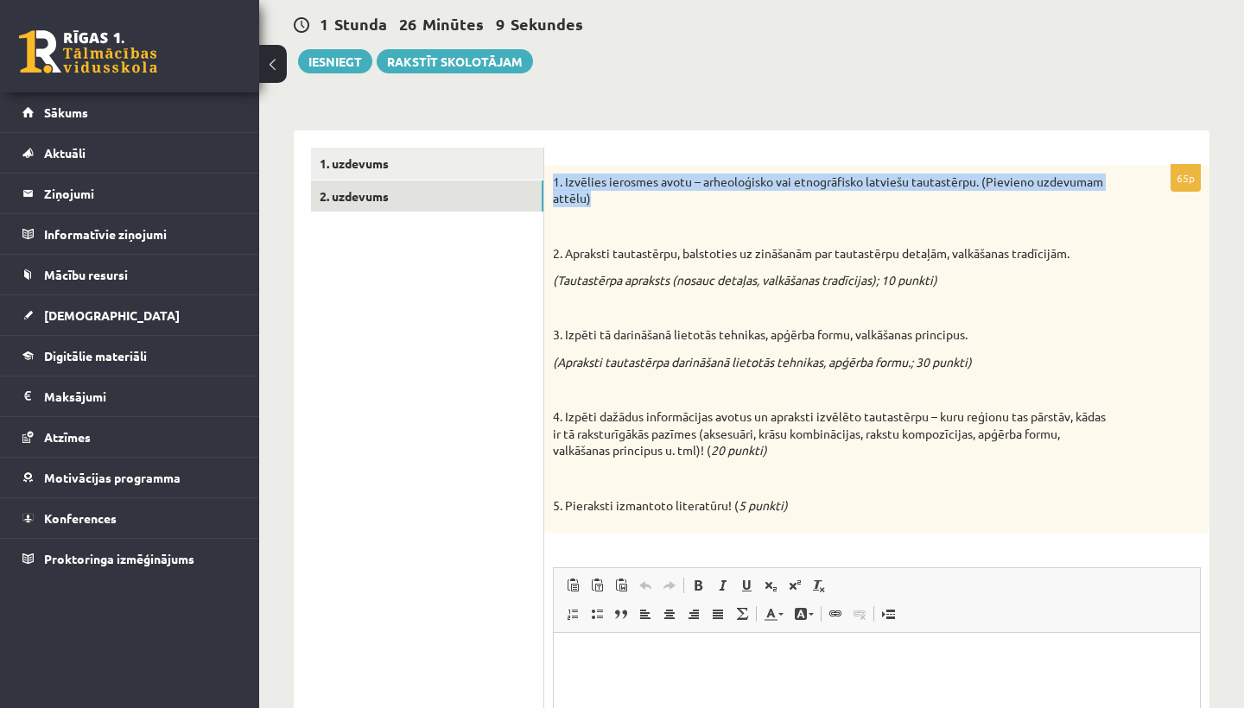
drag, startPoint x: 552, startPoint y: 178, endPoint x: 642, endPoint y: 200, distance: 92.6
click at [642, 200] on div "1. Izvēlies ierosmes avotu – arheoloģisko vai etnogrāfisko latviešu tautastērpu…" at bounding box center [876, 349] width 665 height 368
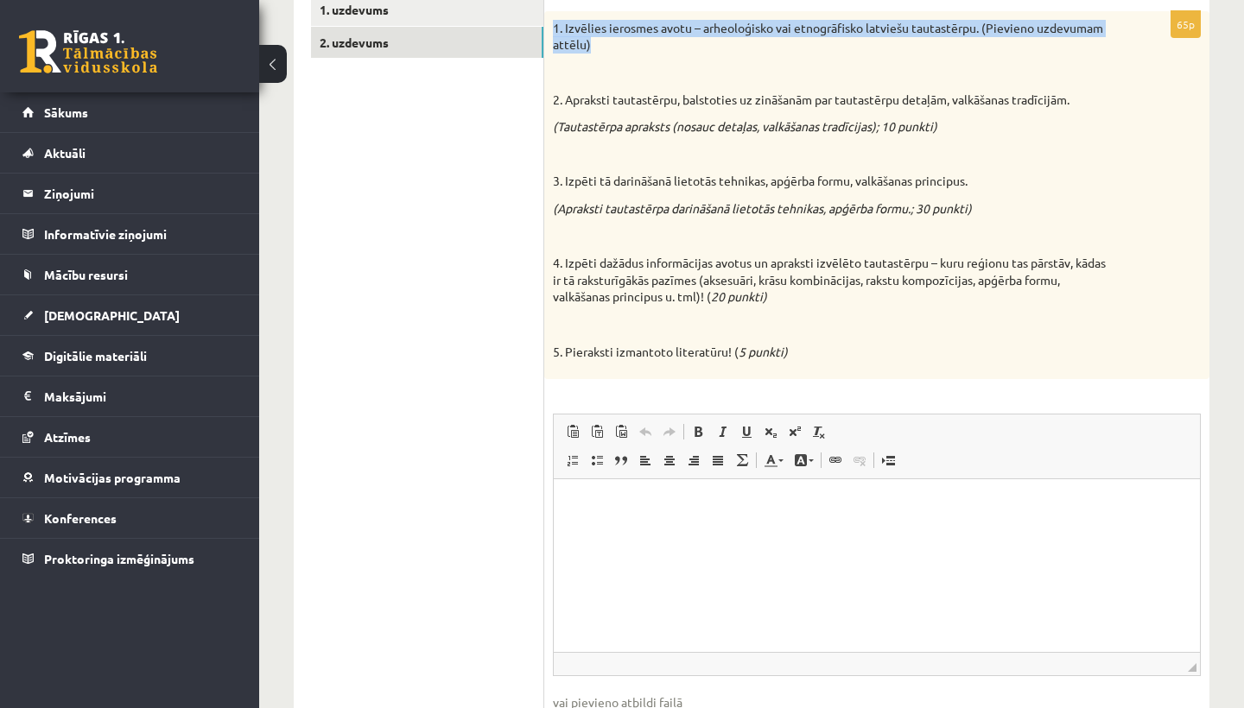
scroll to position [322, 0]
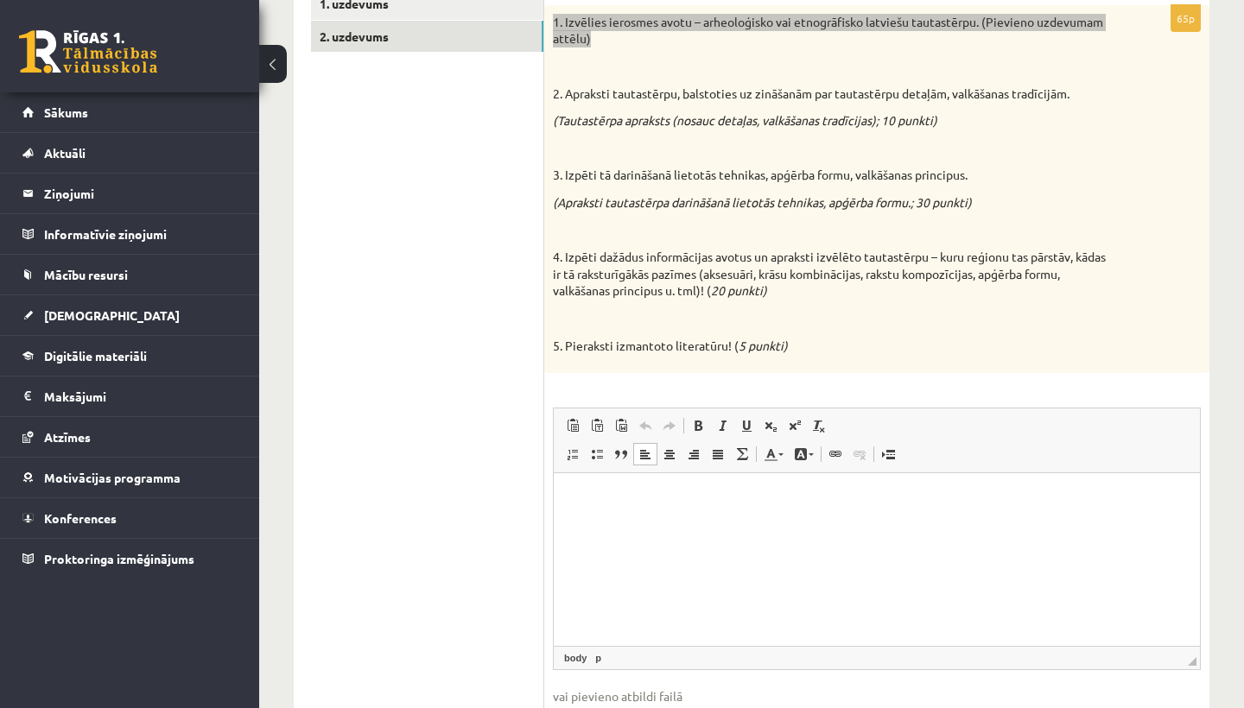
click at [688, 501] on p "Rich Text Editor, wiswyg-editor-user-answer-47433977667280" at bounding box center [877, 500] width 612 height 18
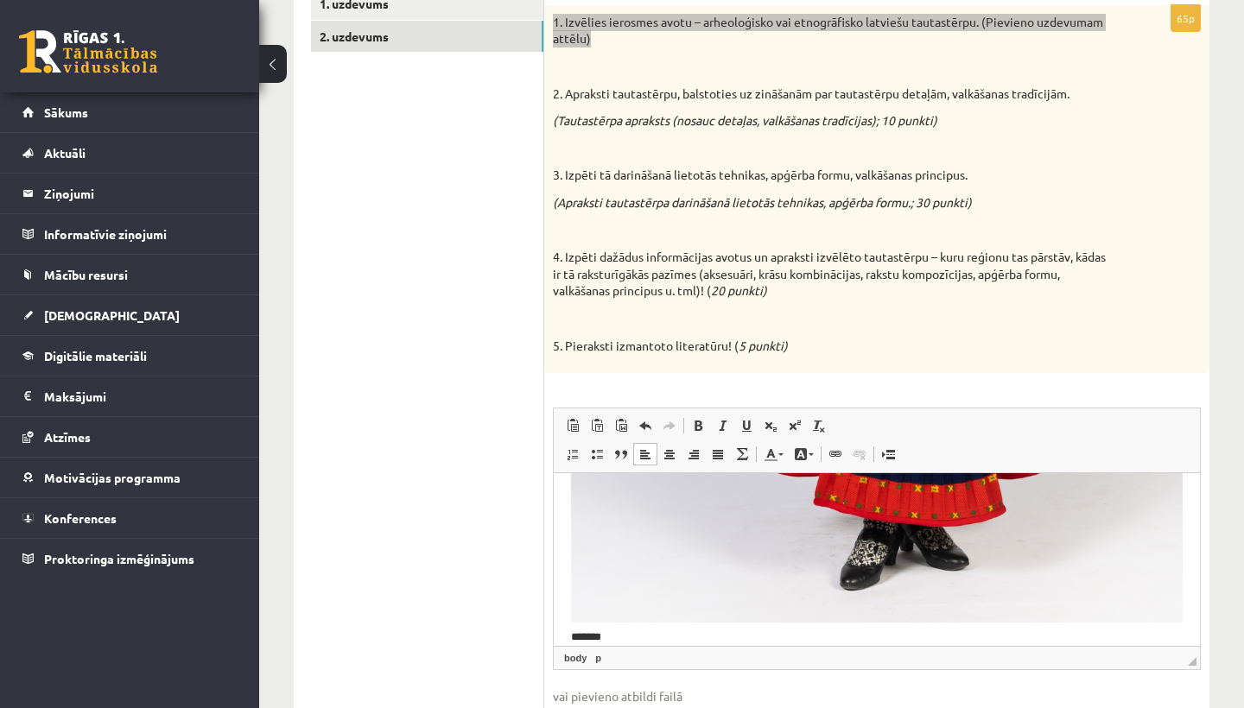
scroll to position [784, 0]
click at [1062, 561] on img "Rich Text Editor, wiswyg-editor-user-answer-47433977667280" at bounding box center [877, 164] width 612 height 917
click at [1078, 568] on img "Rich Text Editor, wiswyg-editor-user-answer-47433977667280" at bounding box center [877, 164] width 612 height 917
click at [1142, 600] on img "Rich Text Editor, wiswyg-editor-user-answer-47433977667280" at bounding box center [877, 164] width 612 height 917
click at [1119, 631] on html at bounding box center [877, 167] width 646 height 957
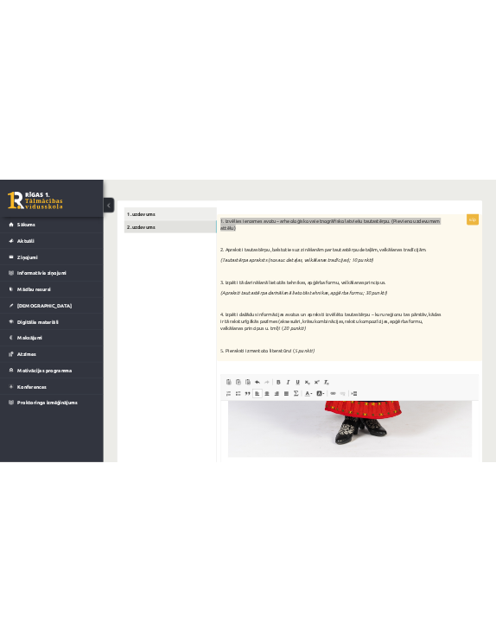
scroll to position [244, 0]
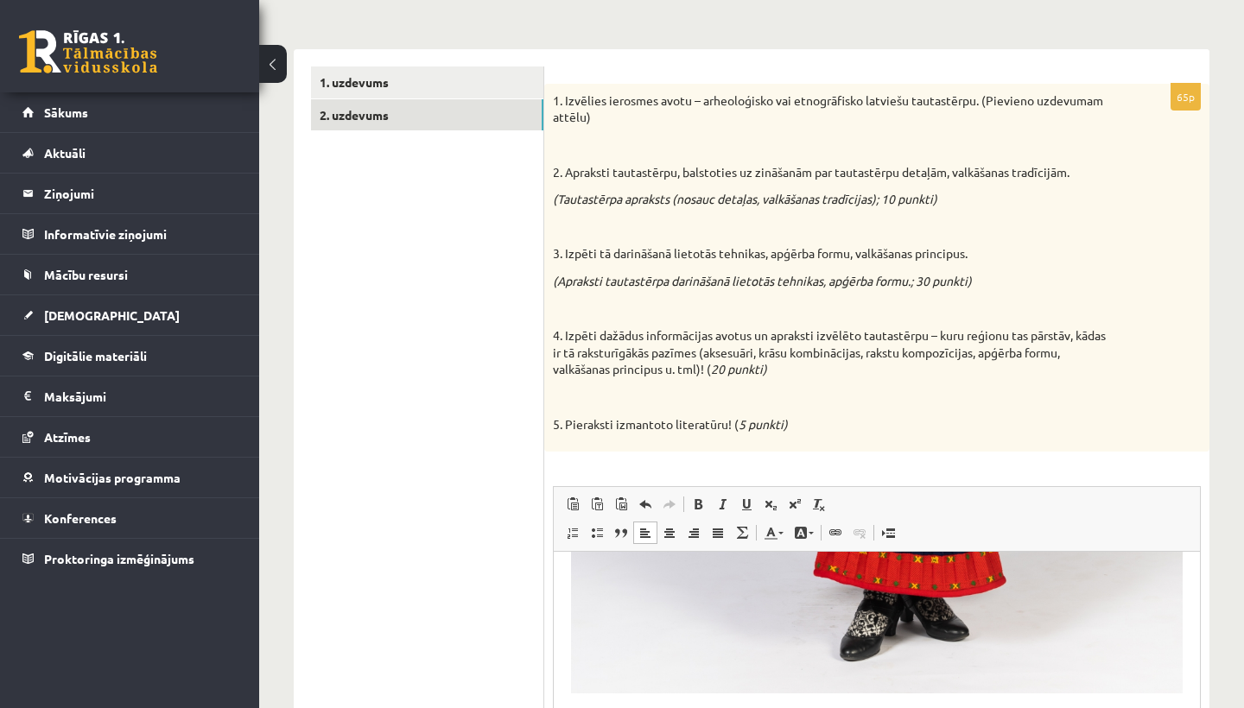
click at [670, 130] on div "1. Izvēlies ierosmes avotu – arheoloģisko vai etnogrāfisko latviešu tautastērpu…" at bounding box center [876, 268] width 665 height 368
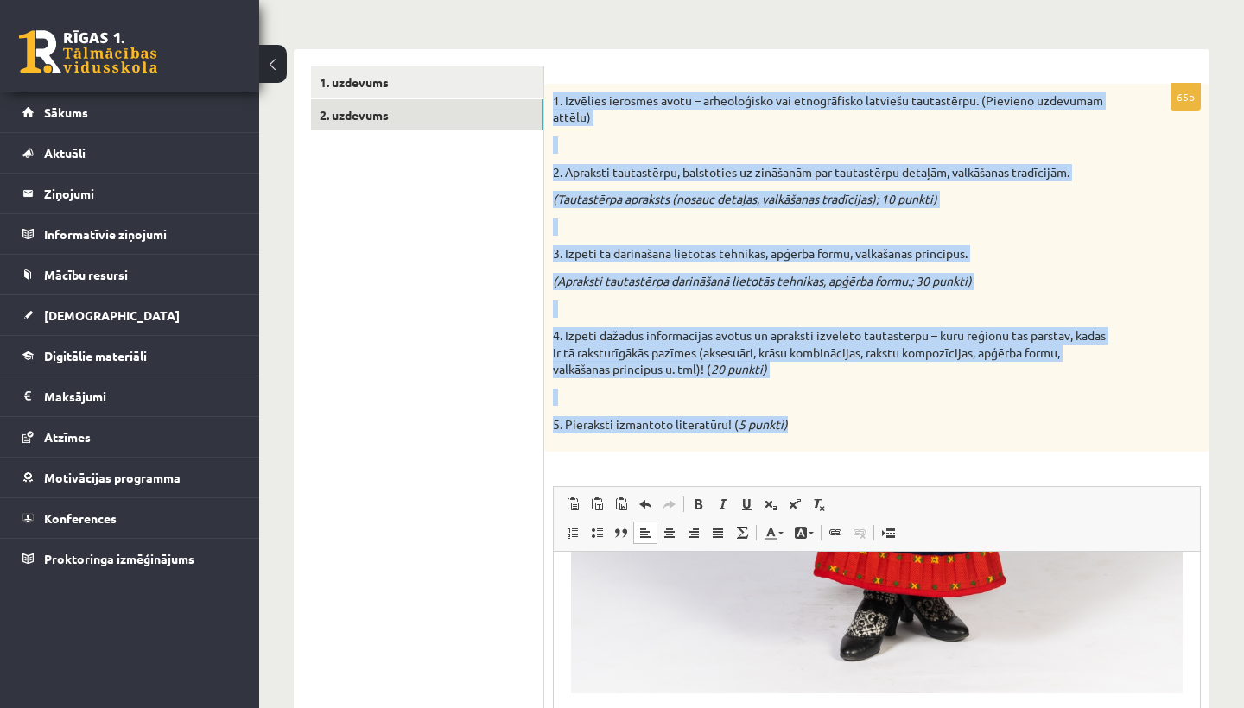
drag, startPoint x: 551, startPoint y: 98, endPoint x: 911, endPoint y: 435, distance: 492.0
click at [911, 436] on div "1. Izvēlies ierosmes avotu – arheoloģisko vai etnogrāfisko latviešu tautastērpu…" at bounding box center [876, 268] width 665 height 368
copy div "1. Izvēlies ierosmes avotu – arheoloģisko vai etnogrāfisko latviešu tautastērpu…"
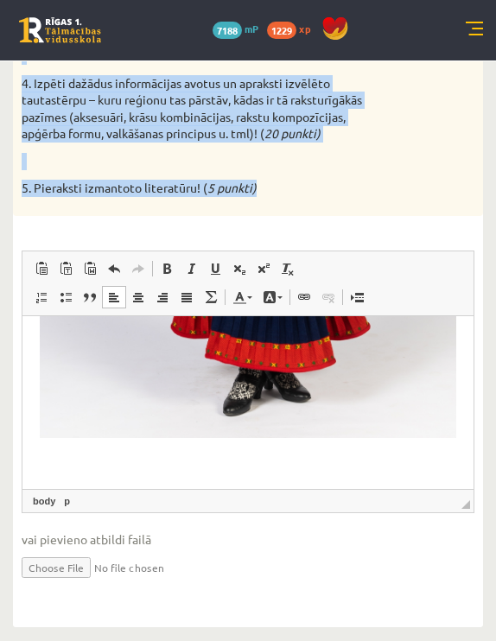
scroll to position [600, 0]
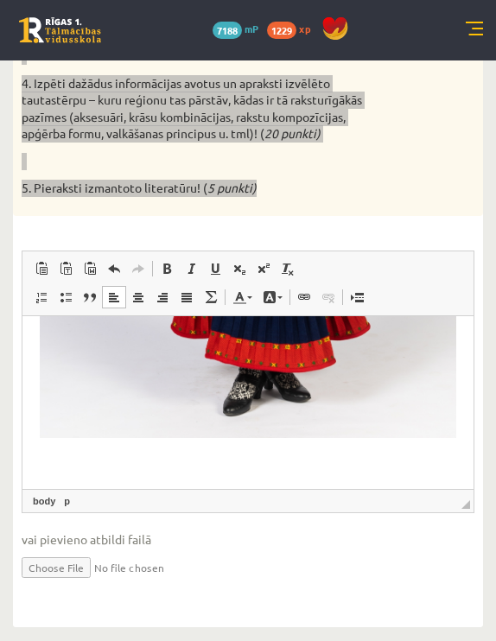
click at [156, 473] on html at bounding box center [247, 143] width 451 height 694
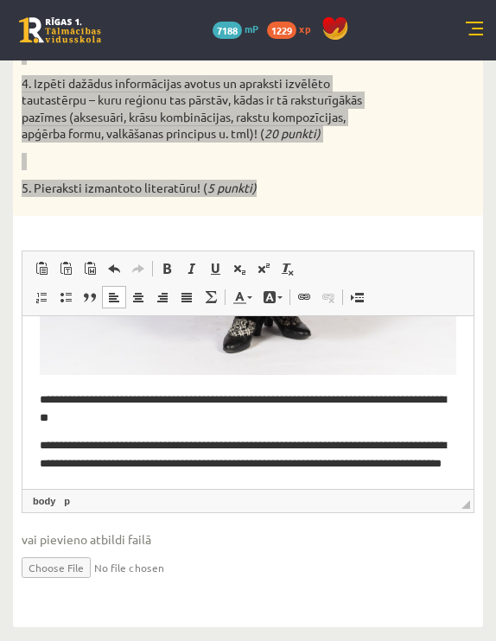
scroll to position [609, 0]
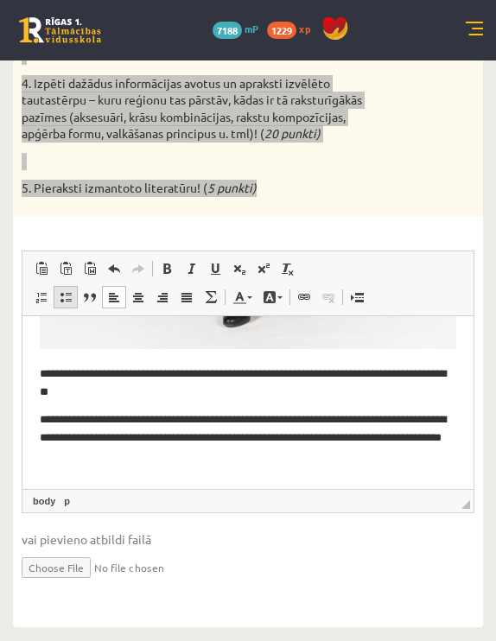
click at [71, 292] on span at bounding box center [66, 297] width 14 height 14
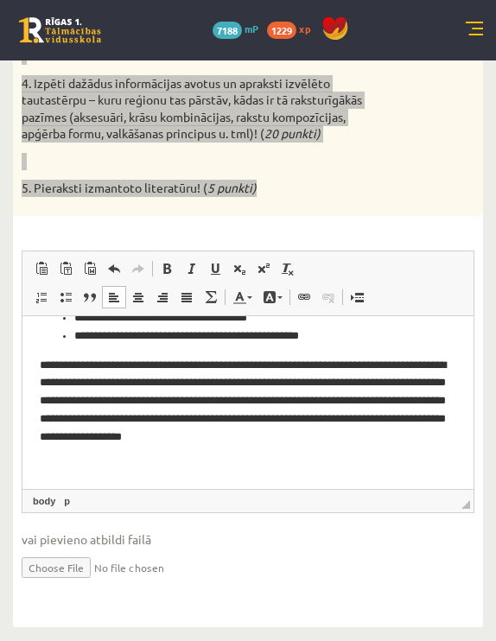
scroll to position [985, 0]
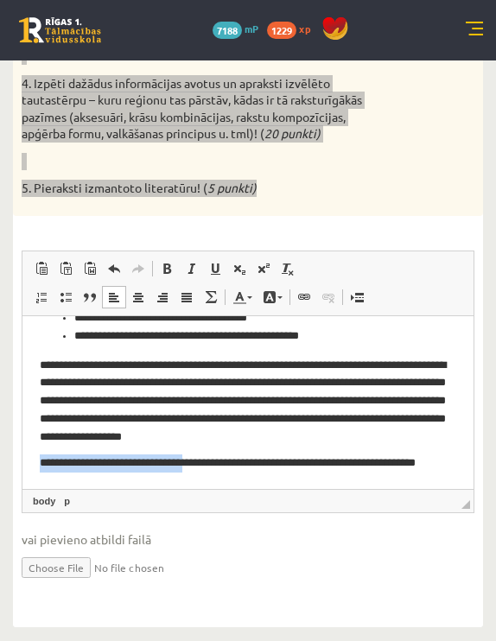
drag, startPoint x: 213, startPoint y: 466, endPoint x: 38, endPoint y: 460, distance: 175.4
copy p "**********"
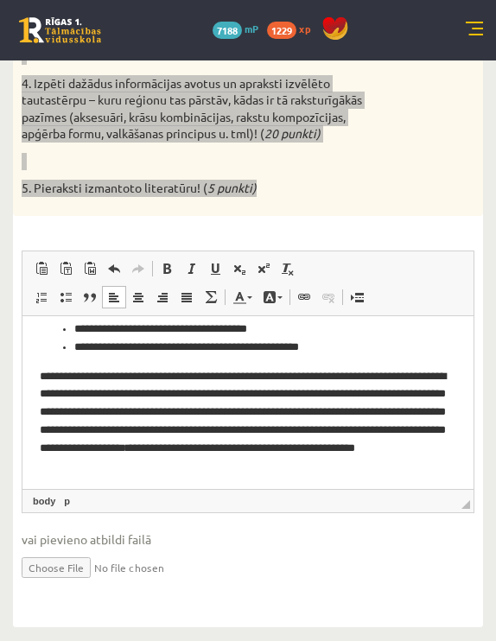
scroll to position [974, 0]
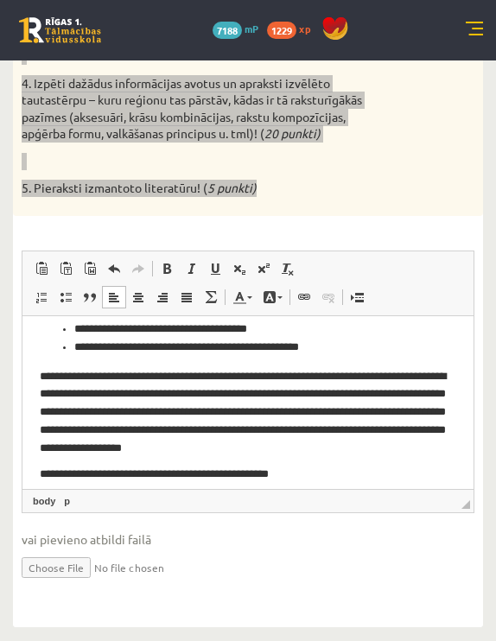
click at [351, 467] on p "**********" at bounding box center [248, 474] width 416 height 17
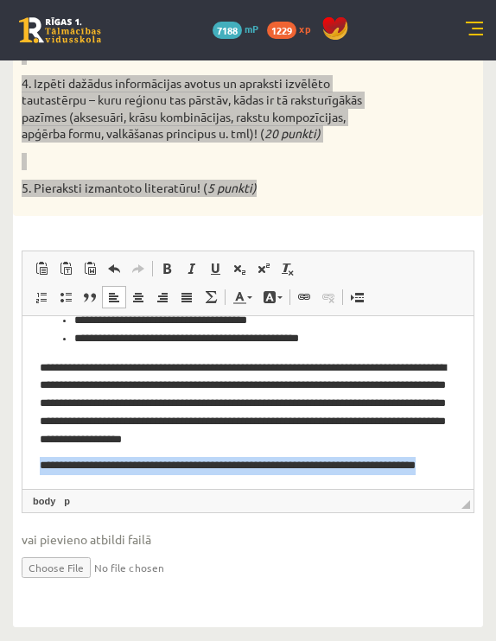
click at [362, 479] on p "**********" at bounding box center [248, 474] width 416 height 35
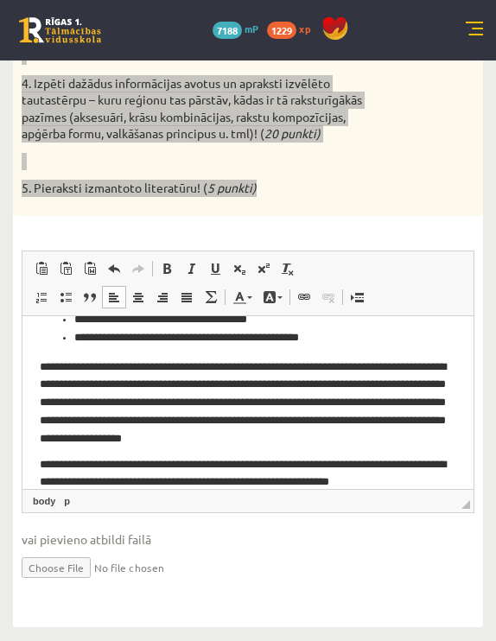
scroll to position [1000, 0]
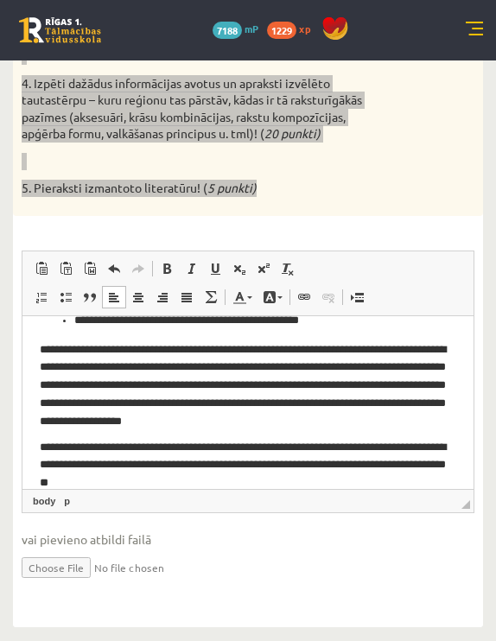
drag, startPoint x: 196, startPoint y: 467, endPoint x: 240, endPoint y: 807, distance: 343.2
click at [196, 467] on p "**********" at bounding box center [248, 465] width 416 height 52
click at [345, 482] on p "**********" at bounding box center [248, 465] width 416 height 52
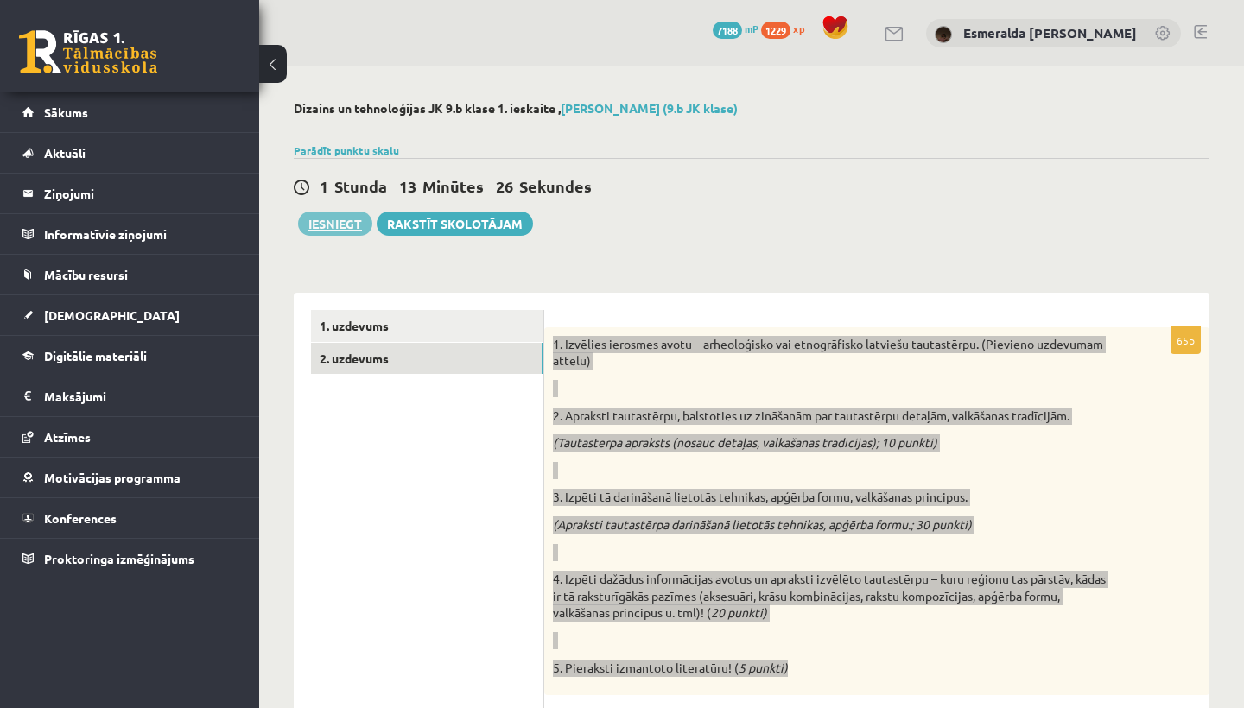
scroll to position [0, 0]
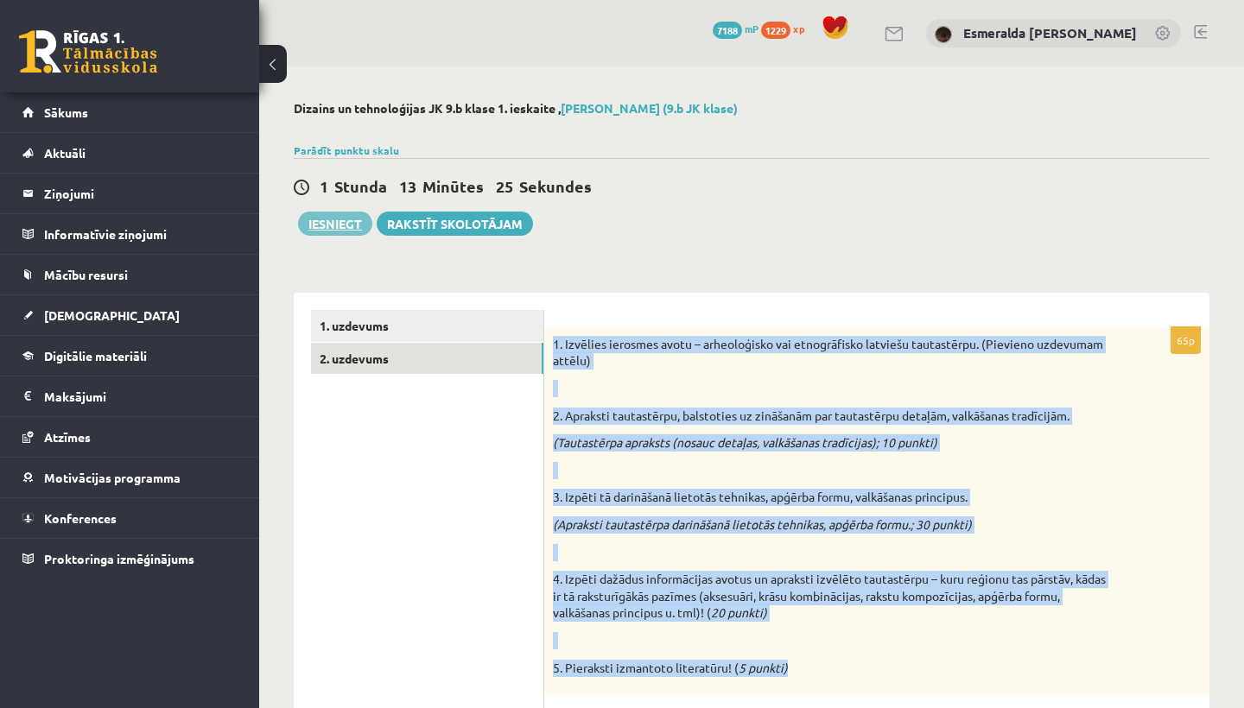
click at [321, 223] on button "Iesniegt" at bounding box center [335, 224] width 74 height 24
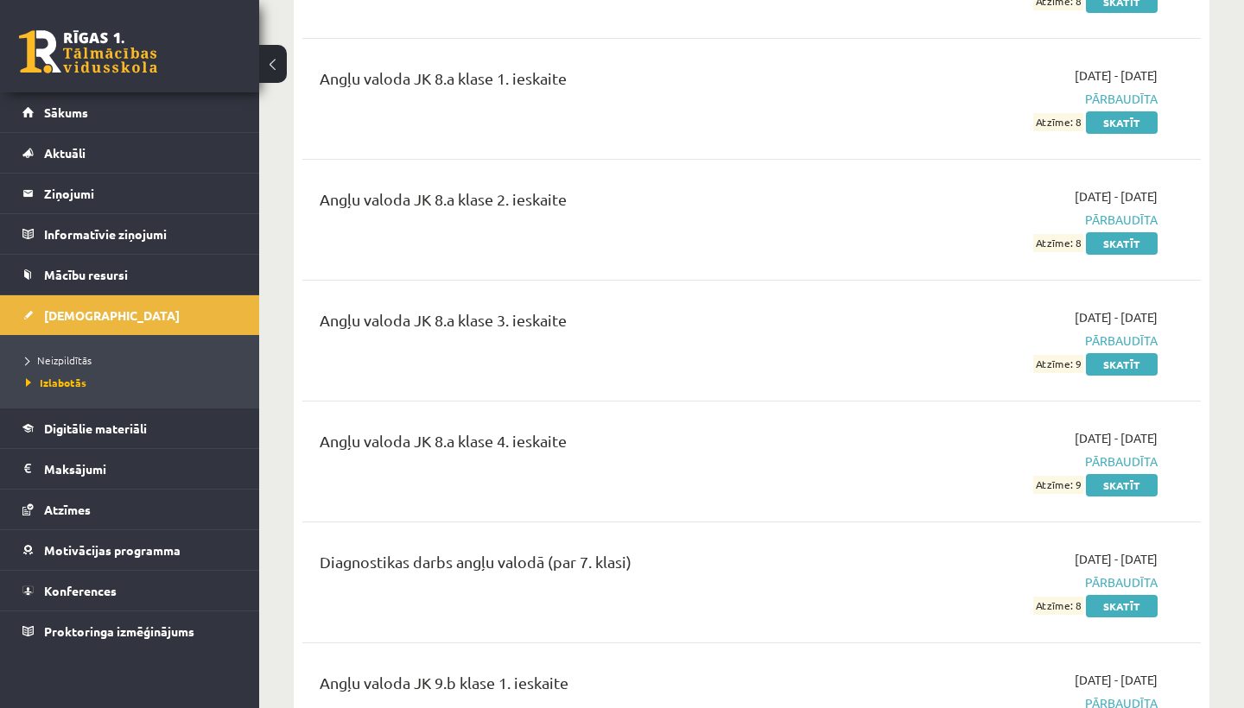
scroll to position [723, 0]
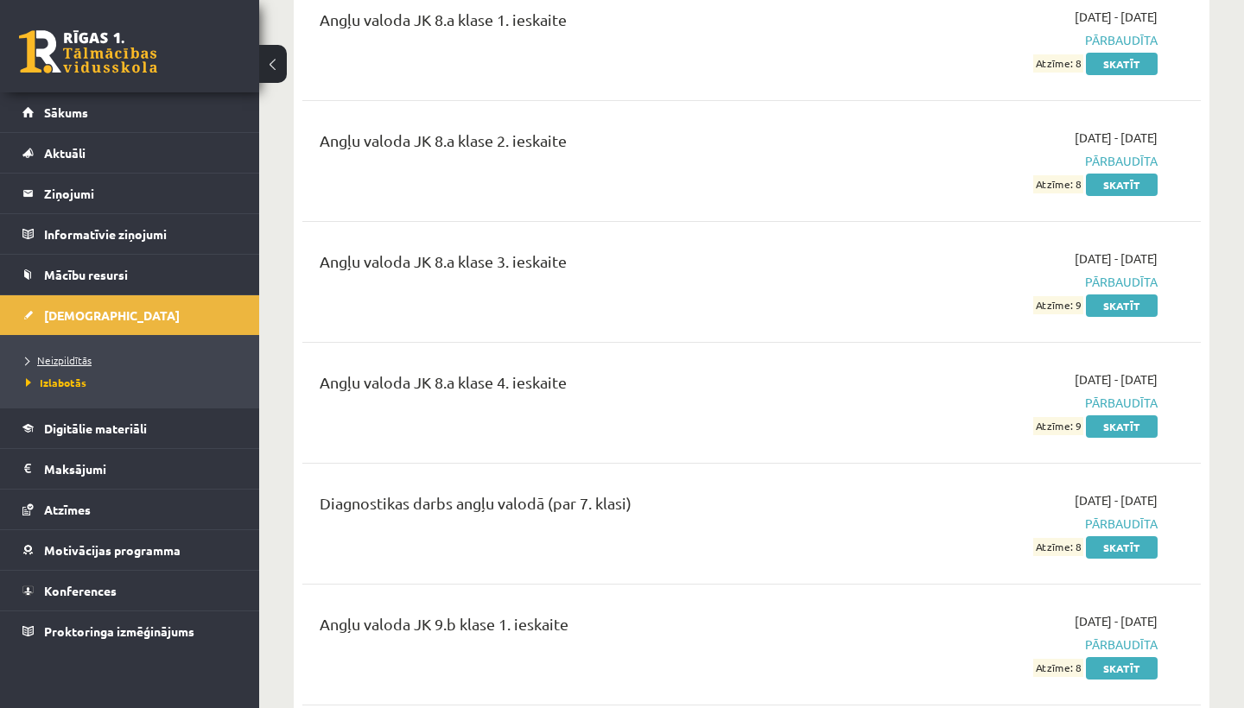
click at [79, 360] on span "Neizpildītās" at bounding box center [59, 360] width 66 height 14
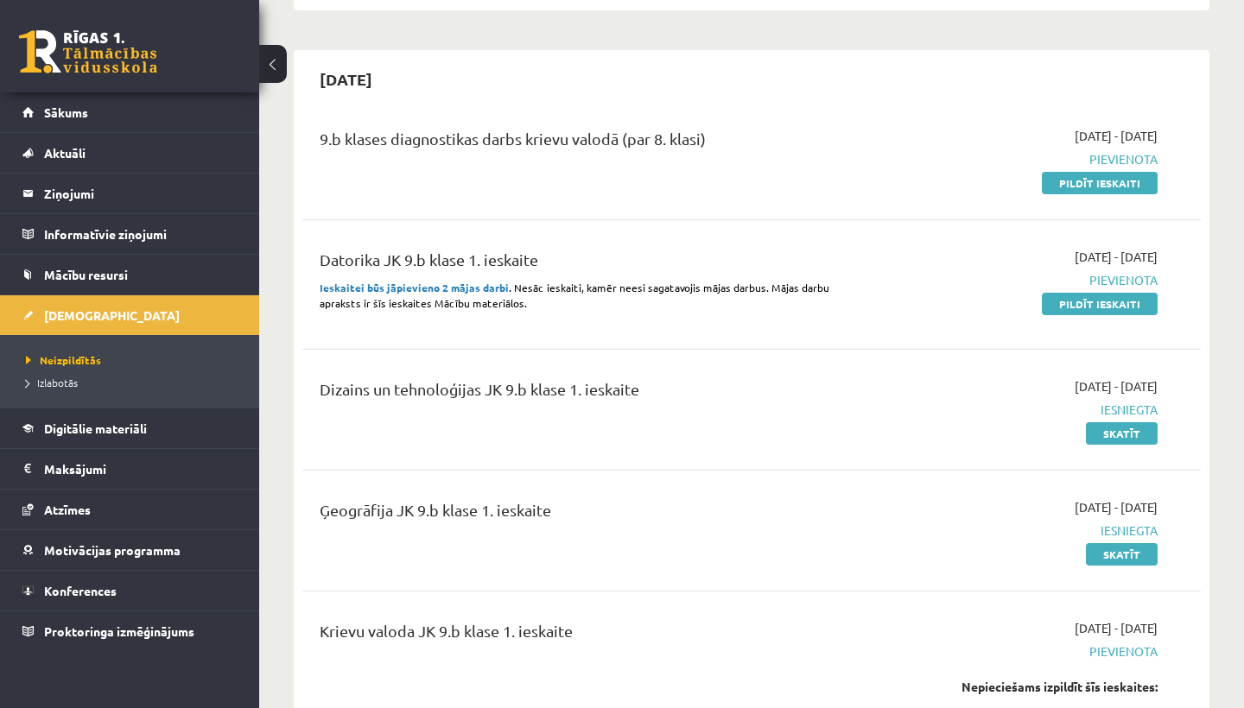
scroll to position [469, 0]
